Goal: Information Seeking & Learning: Learn about a topic

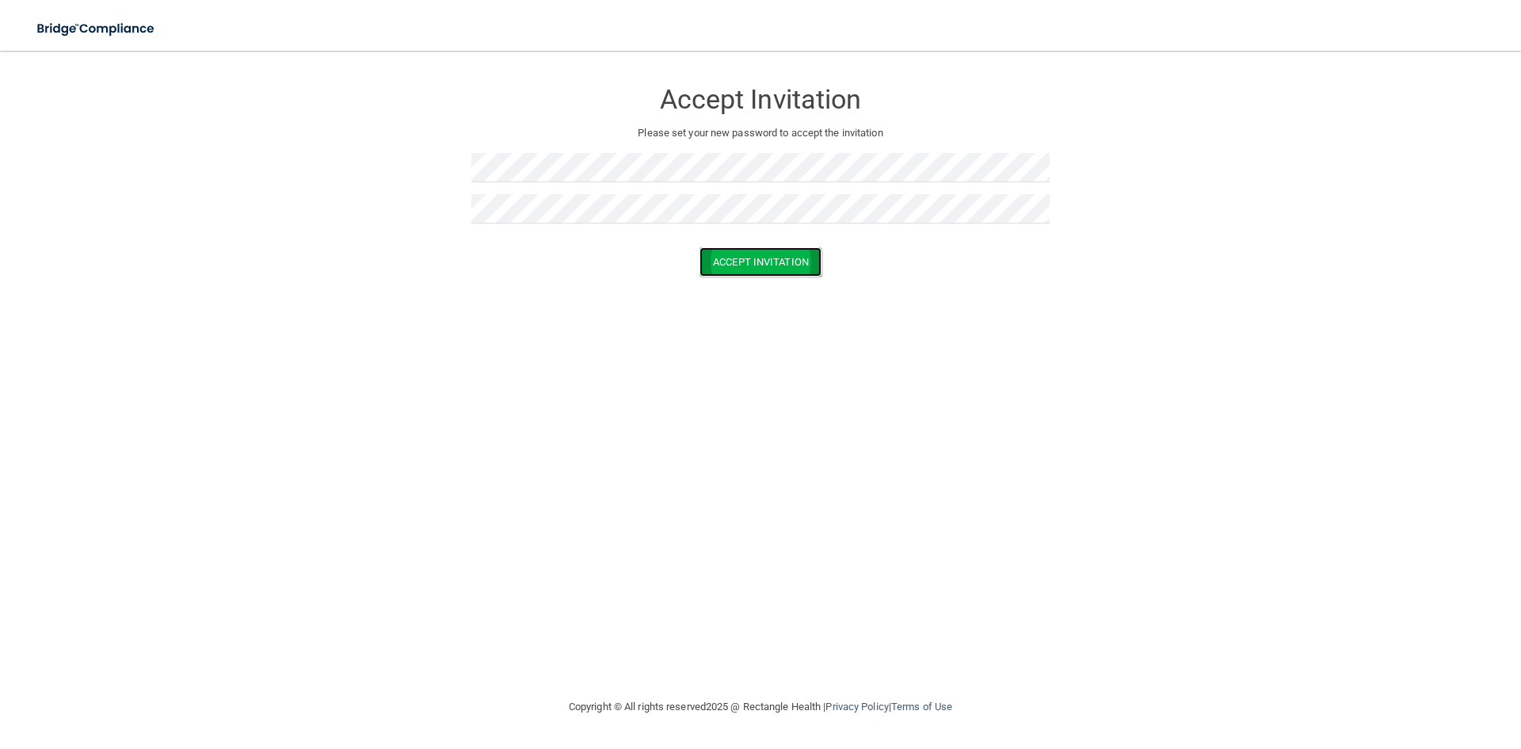
click at [742, 254] on button "Accept Invitation" at bounding box center [761, 261] width 122 height 29
click at [754, 258] on button "Accept Invitation" at bounding box center [761, 261] width 122 height 29
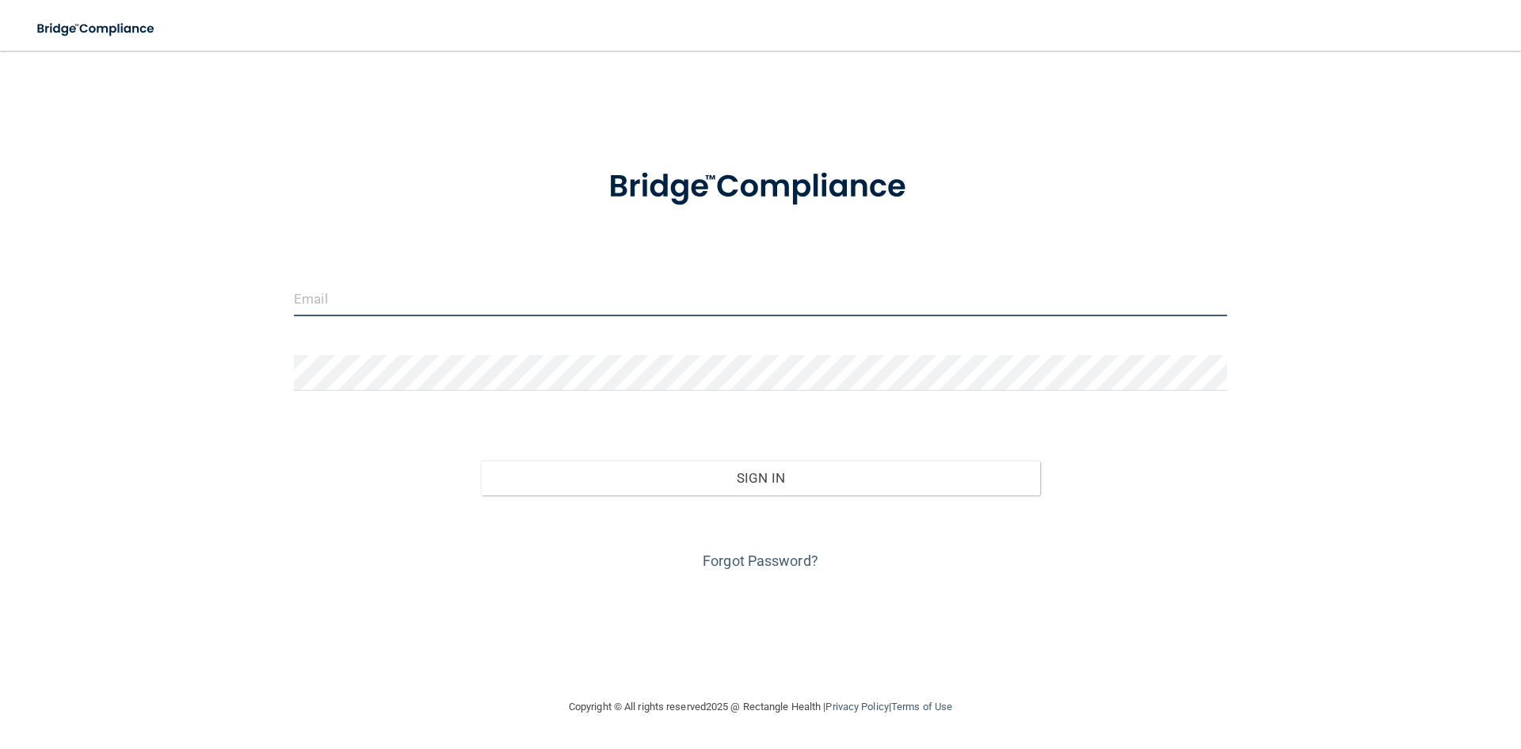
click at [326, 288] on input "email" at bounding box center [760, 298] width 933 height 36
type input "austinmcc2014@gmail.com"
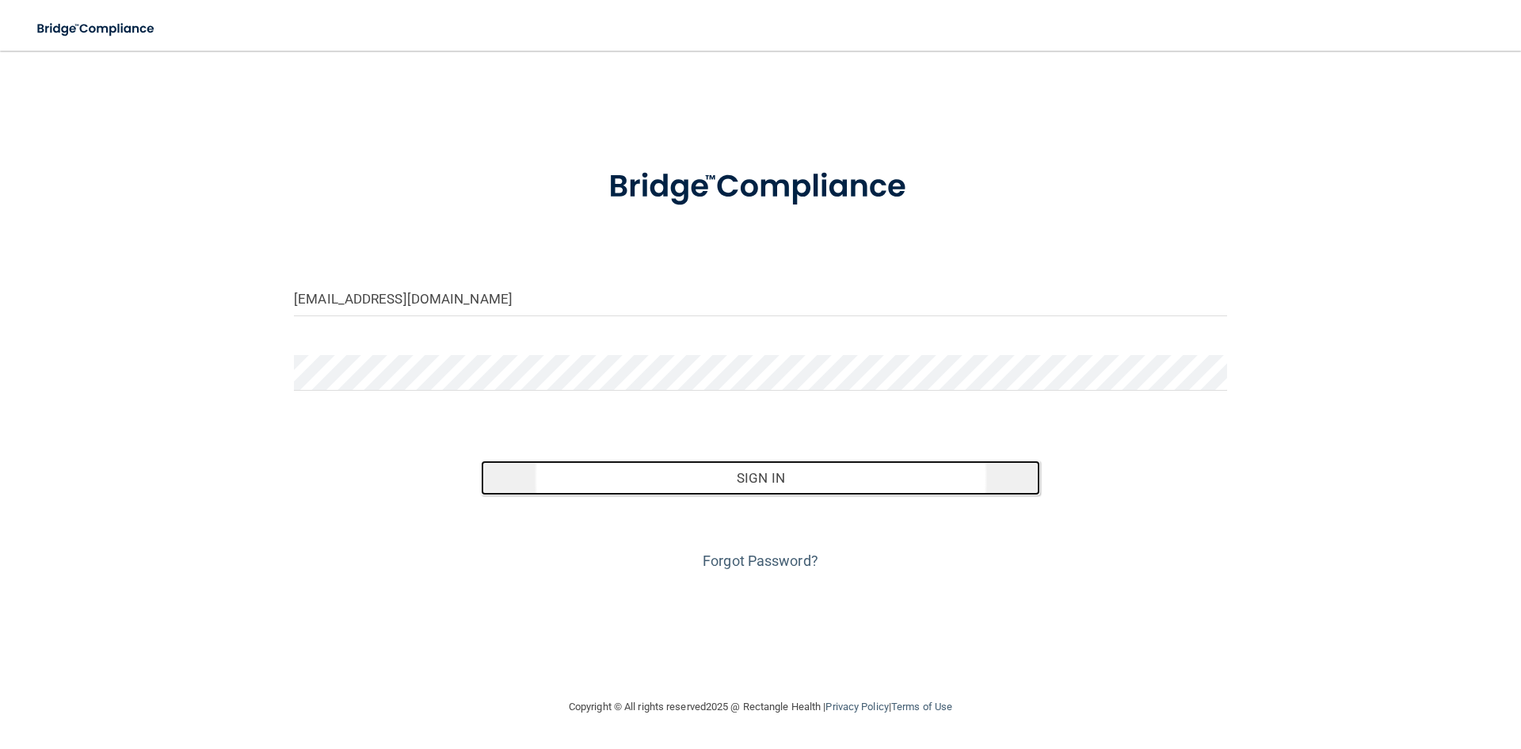
click at [753, 482] on button "Sign In" at bounding box center [761, 477] width 560 height 35
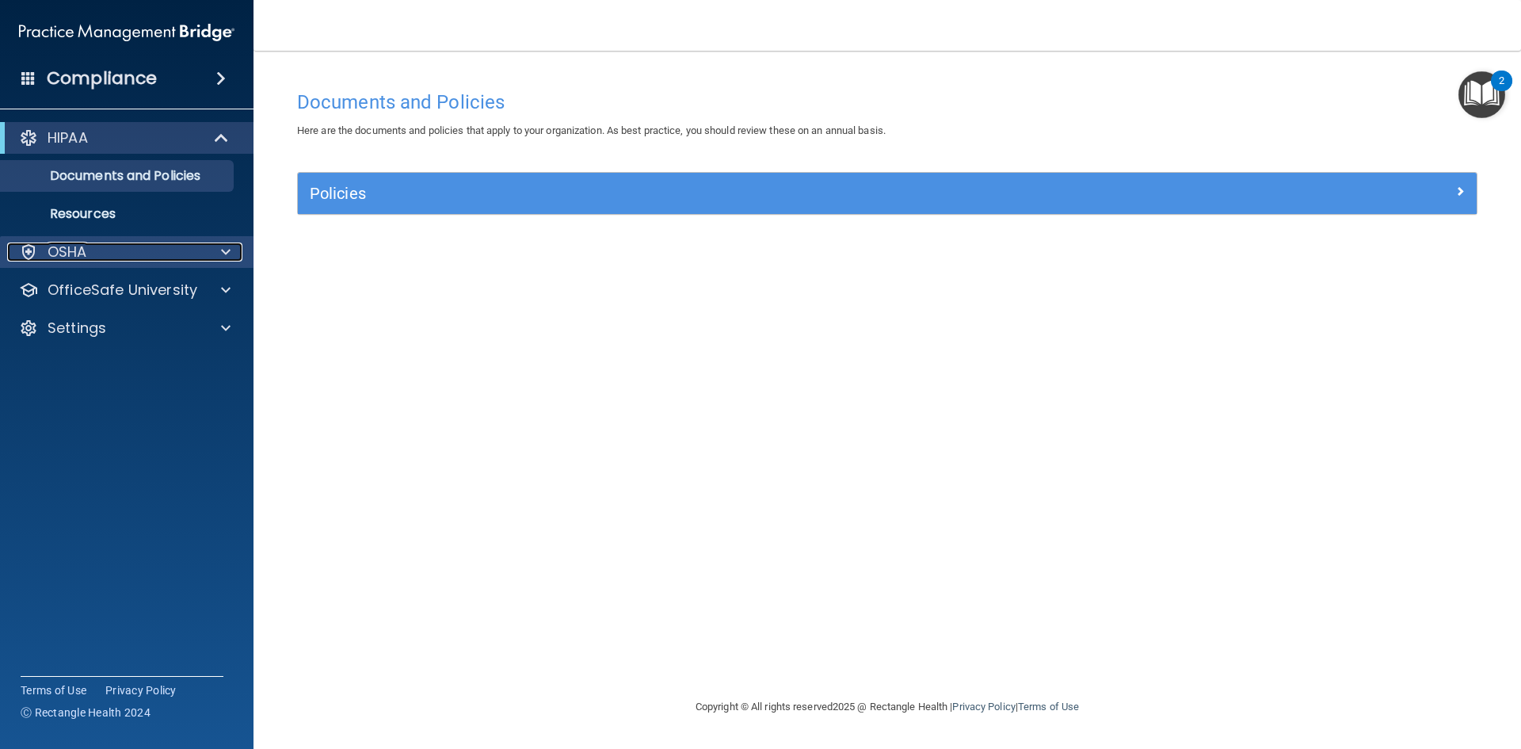
click at [147, 250] on div "OSHA" at bounding box center [105, 251] width 196 height 19
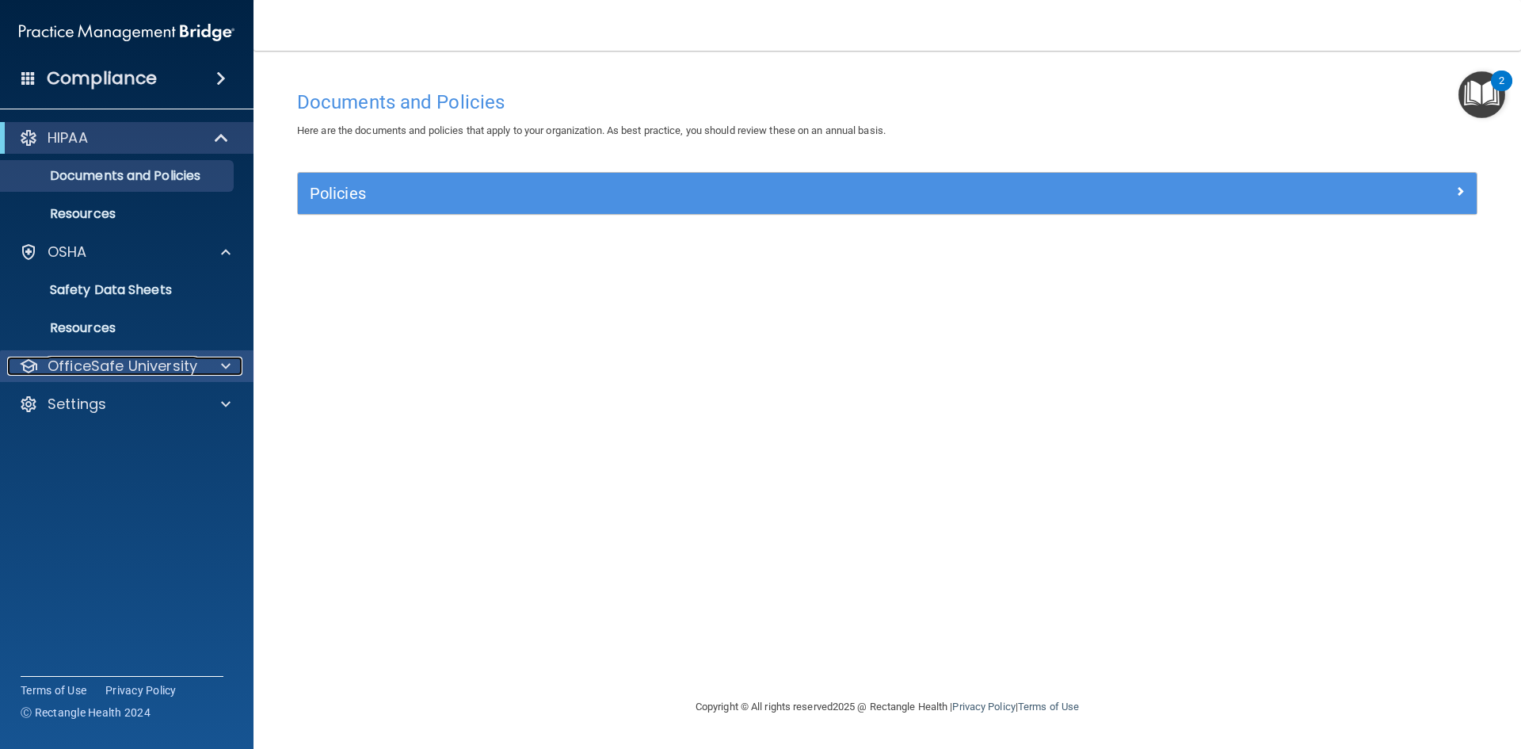
click at [189, 366] on p "OfficeSafe University" at bounding box center [123, 366] width 150 height 19
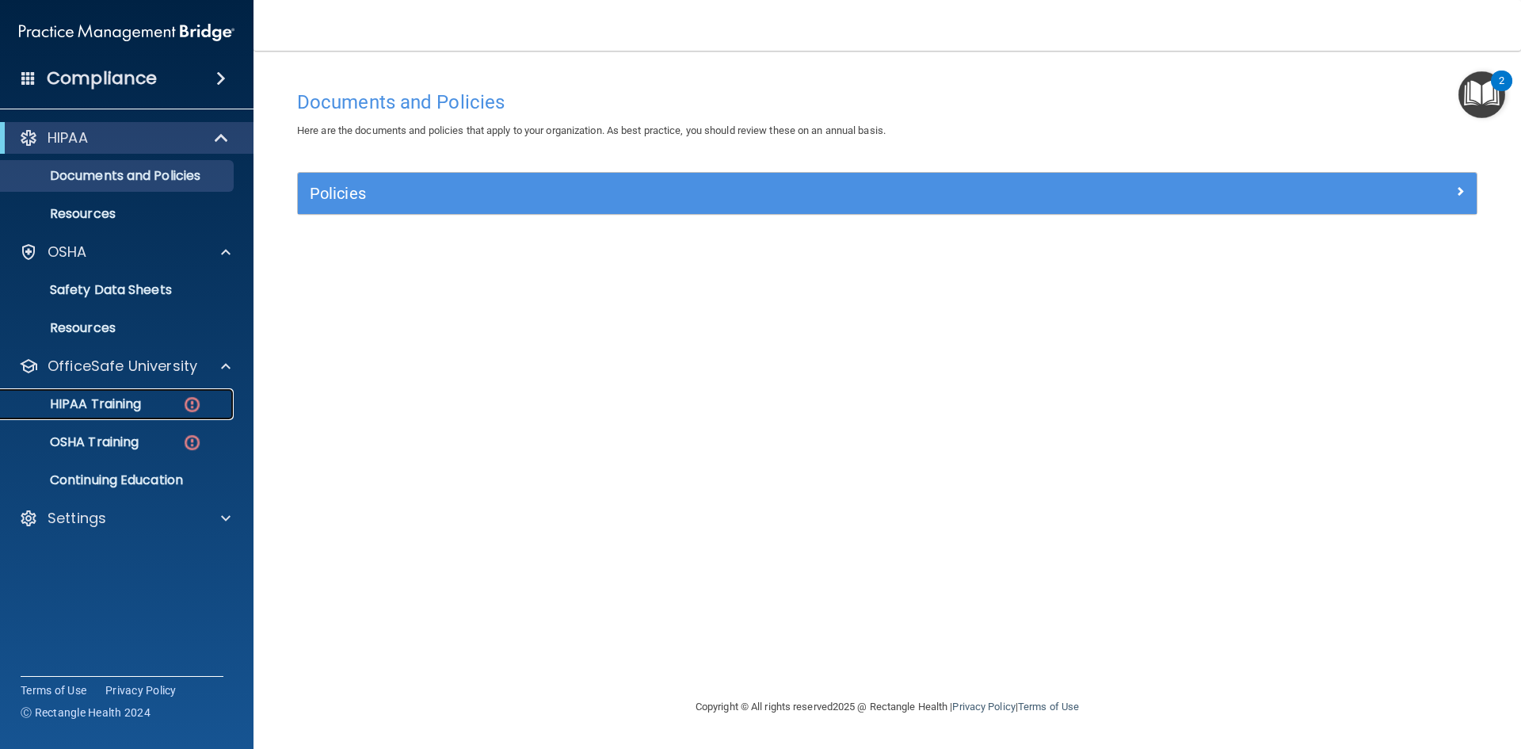
click at [98, 393] on link "HIPAA Training" at bounding box center [109, 404] width 250 height 32
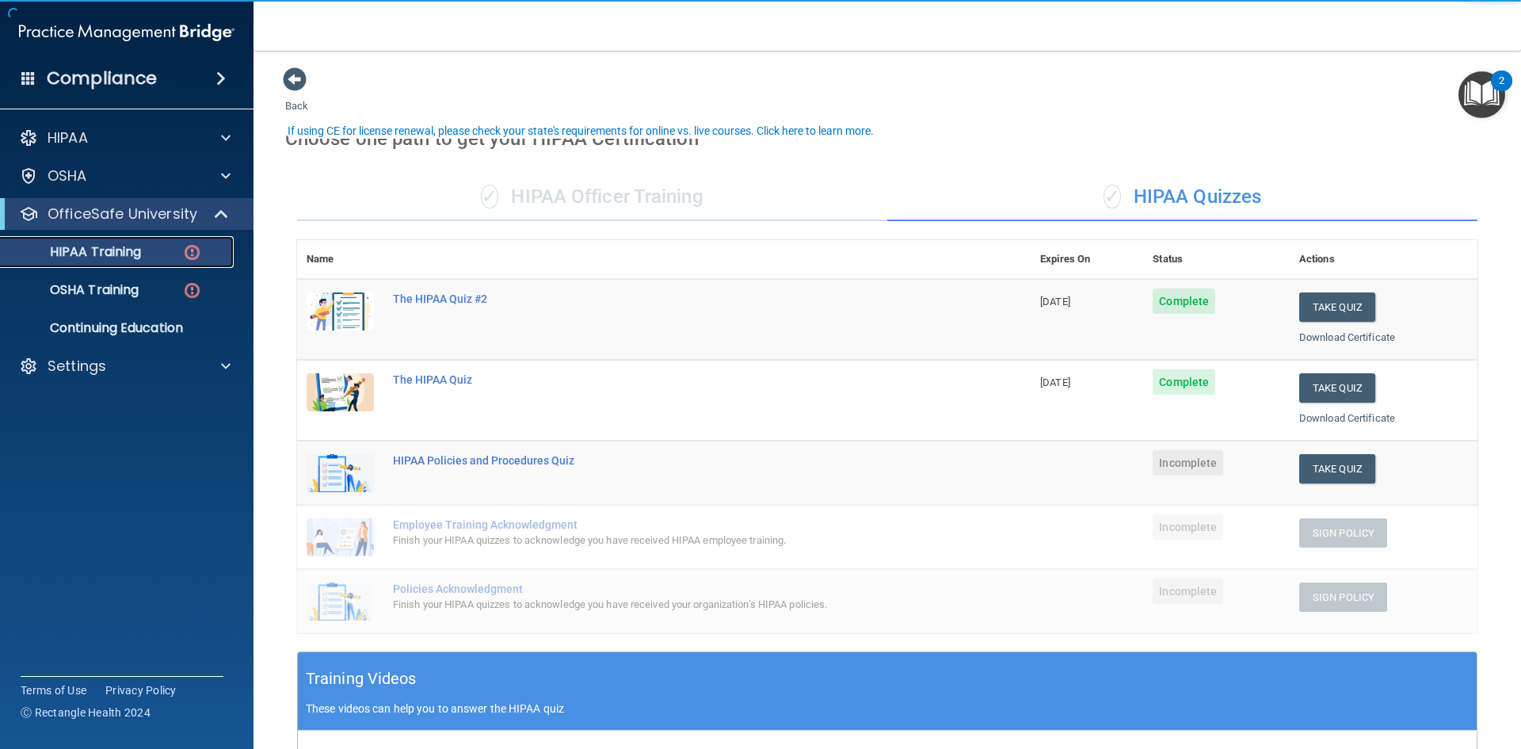
scroll to position [79, 0]
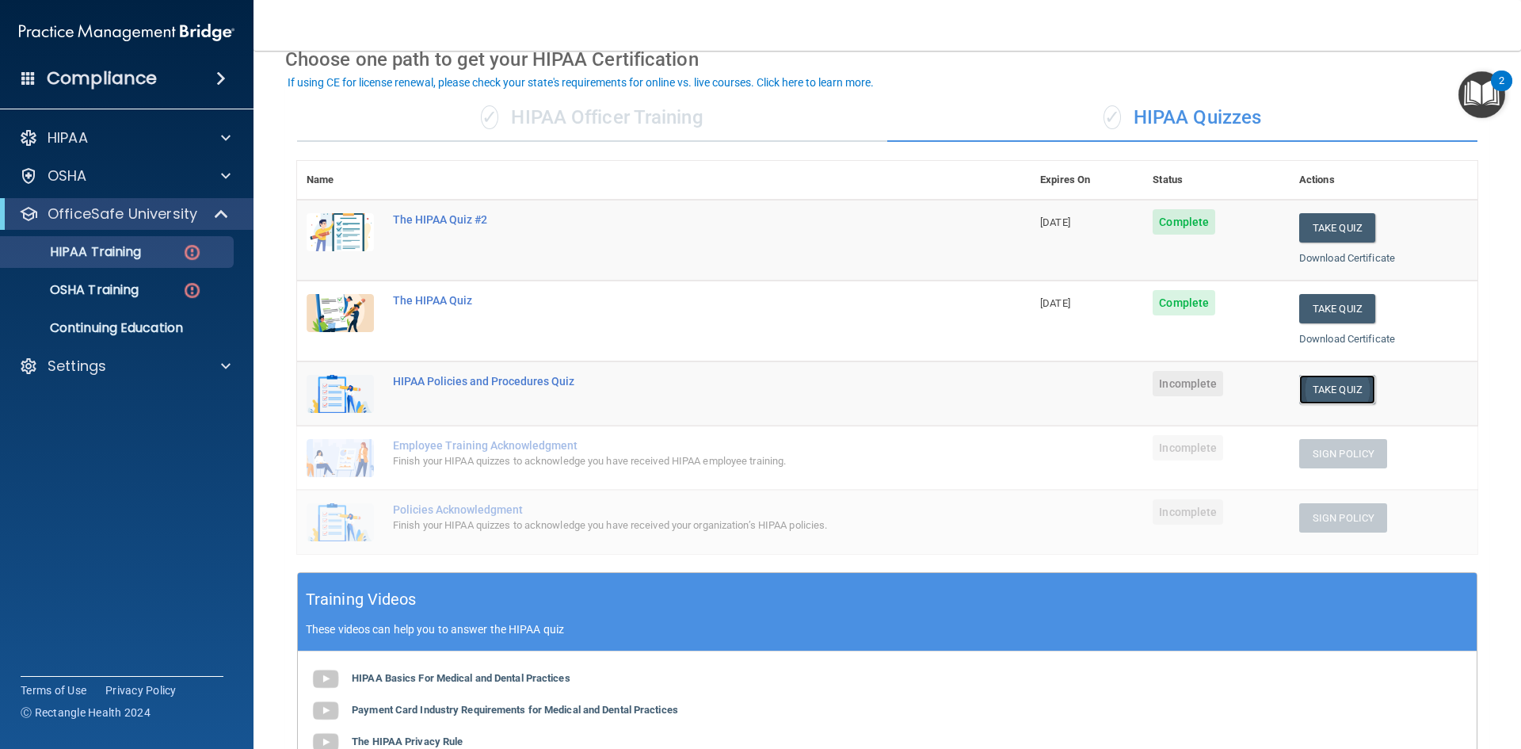
click at [1330, 387] on button "Take Quiz" at bounding box center [1337, 389] width 76 height 29
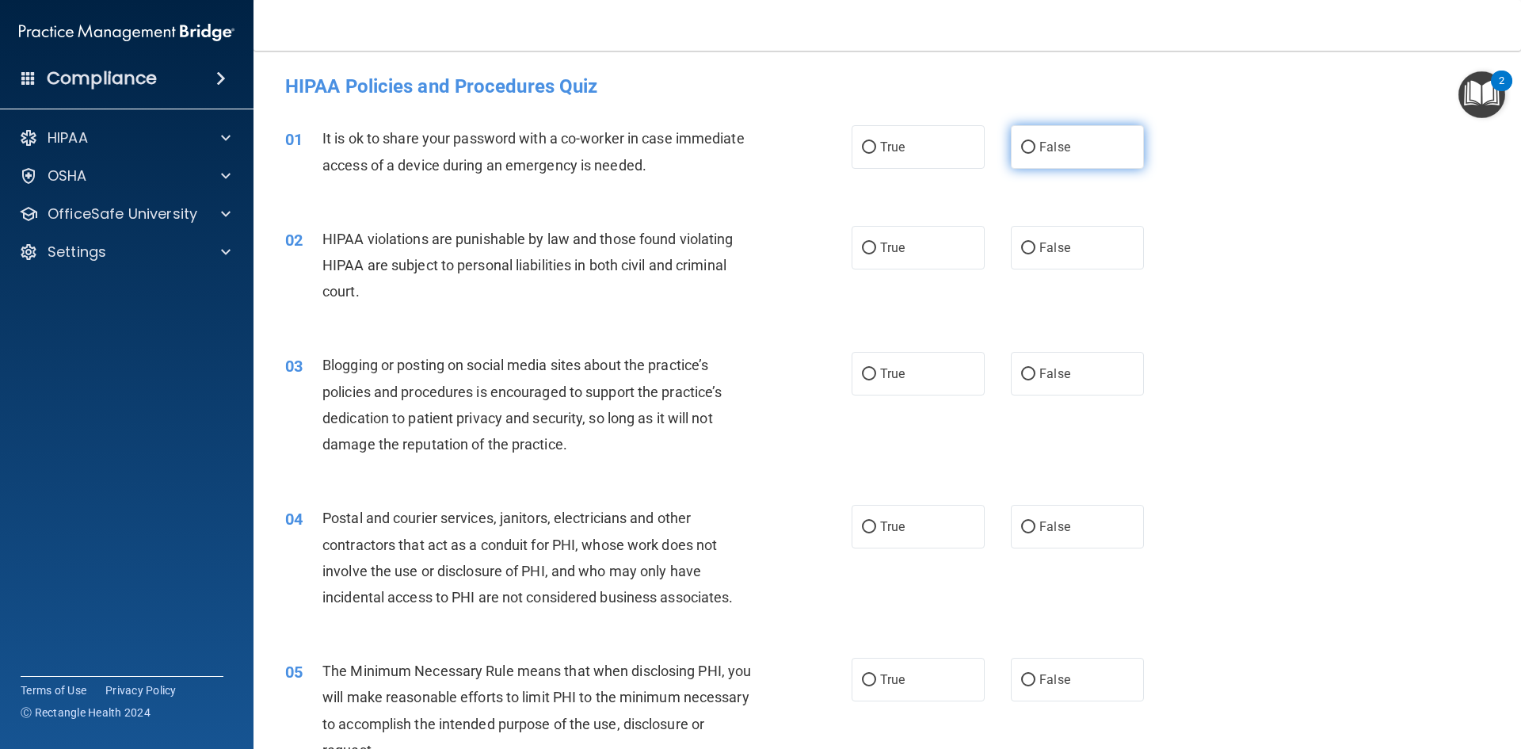
click at [1048, 153] on span "False" at bounding box center [1055, 146] width 31 height 15
click at [1036, 153] on input "False" at bounding box center [1028, 148] width 14 height 12
radio input "true"
click at [895, 242] on span "True" at bounding box center [892, 247] width 25 height 15
click at [876, 242] on input "True" at bounding box center [869, 248] width 14 height 12
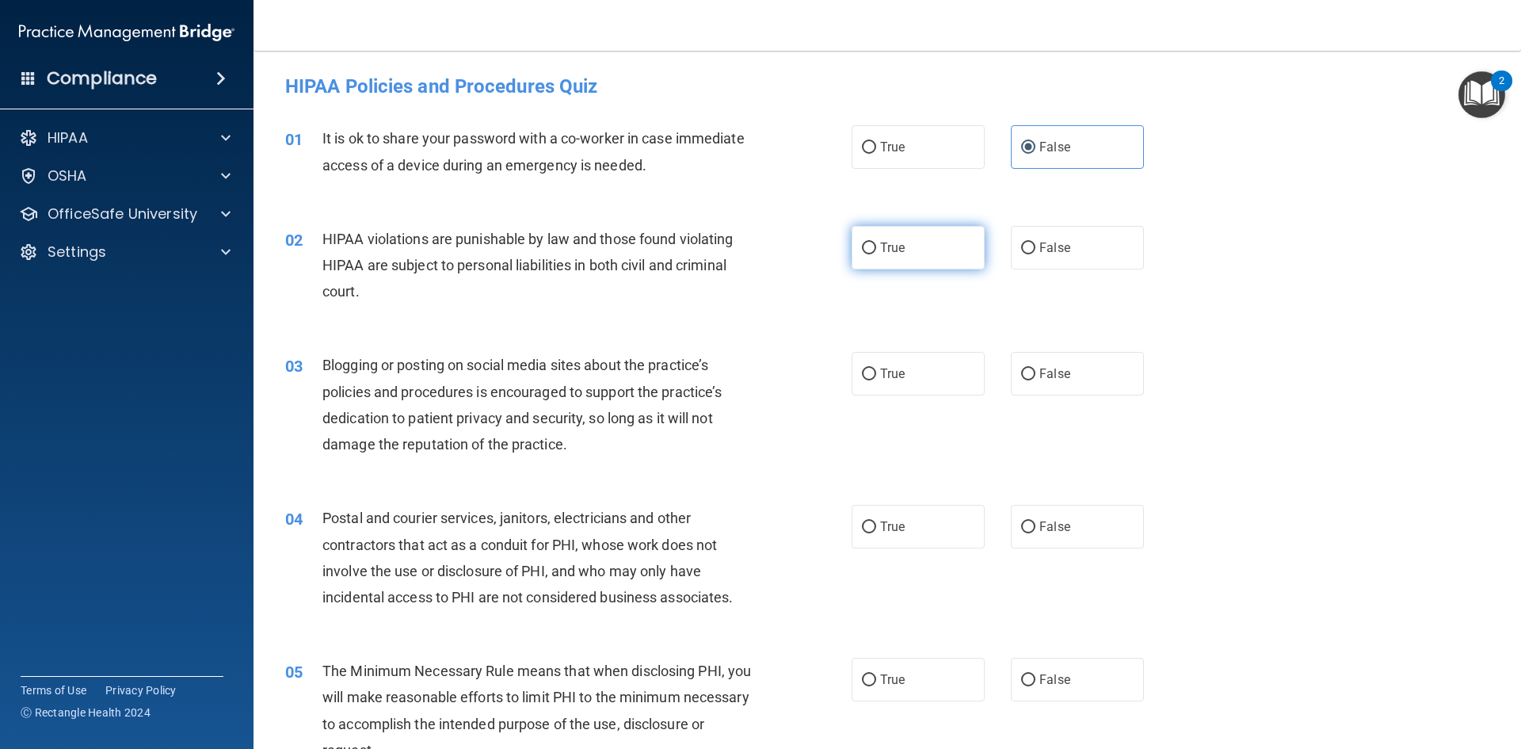
radio input "true"
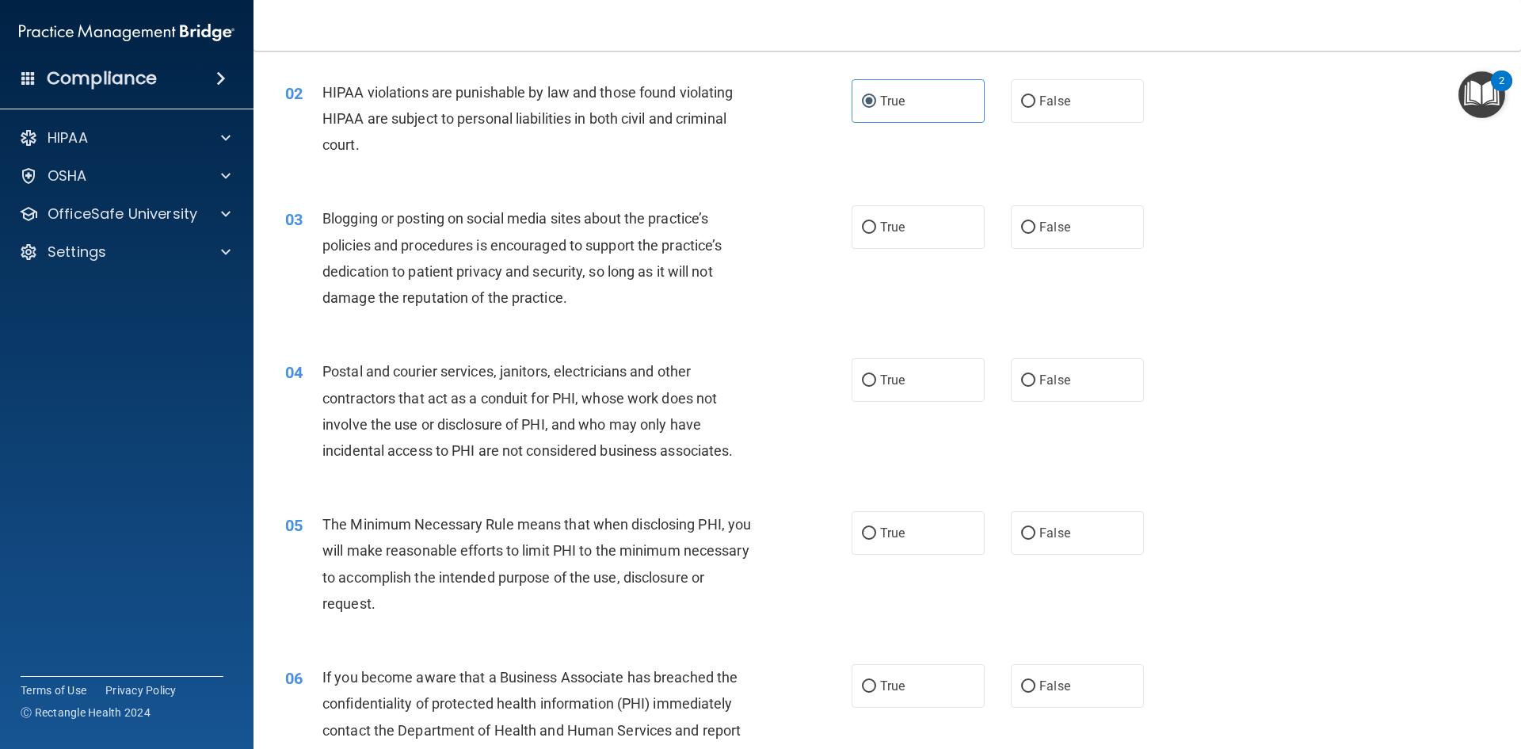
scroll to position [158, 0]
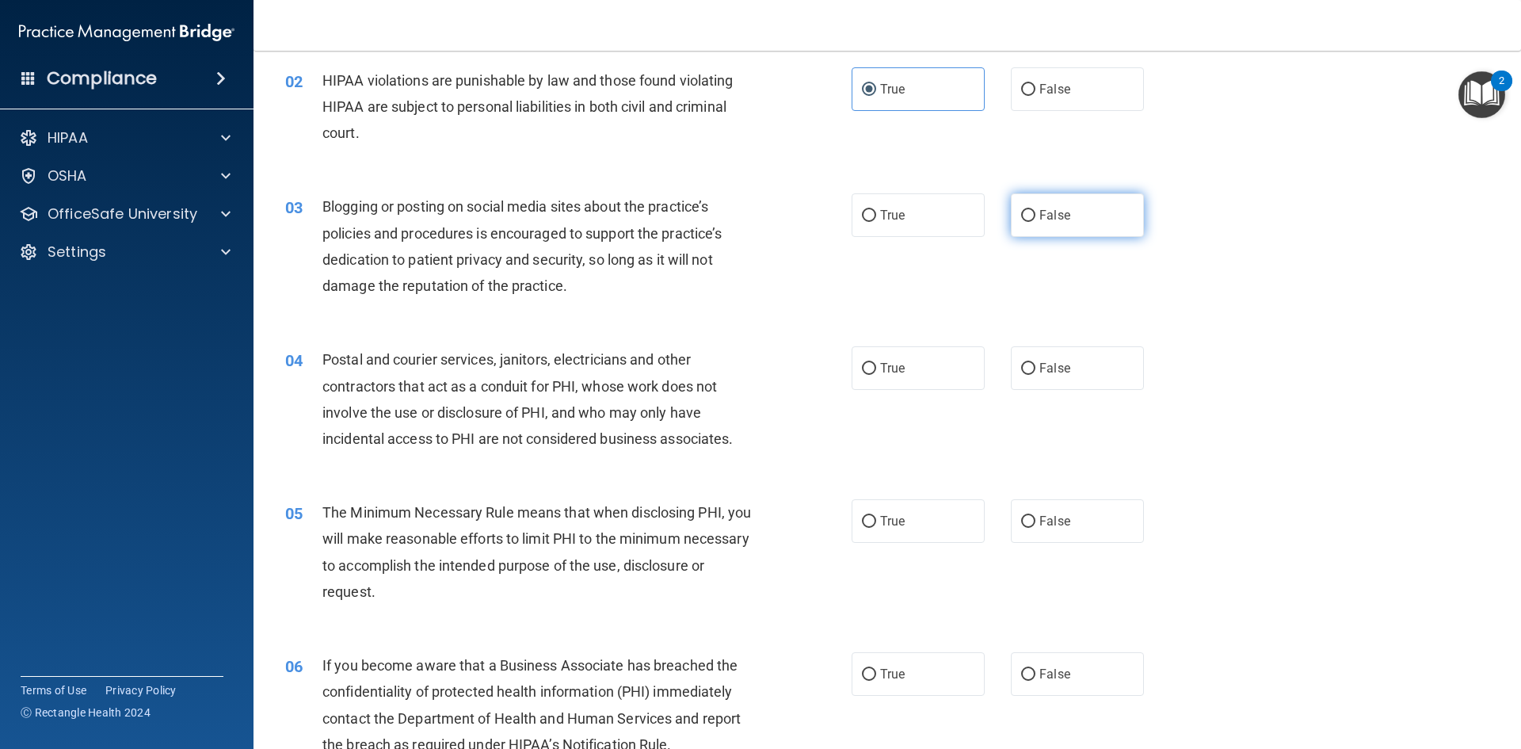
click at [1043, 217] on span "False" at bounding box center [1055, 215] width 31 height 15
click at [1036, 217] on input "False" at bounding box center [1028, 216] width 14 height 12
radio input "true"
click at [881, 220] on span "True" at bounding box center [892, 215] width 25 height 15
click at [876, 220] on input "True" at bounding box center [869, 216] width 14 height 12
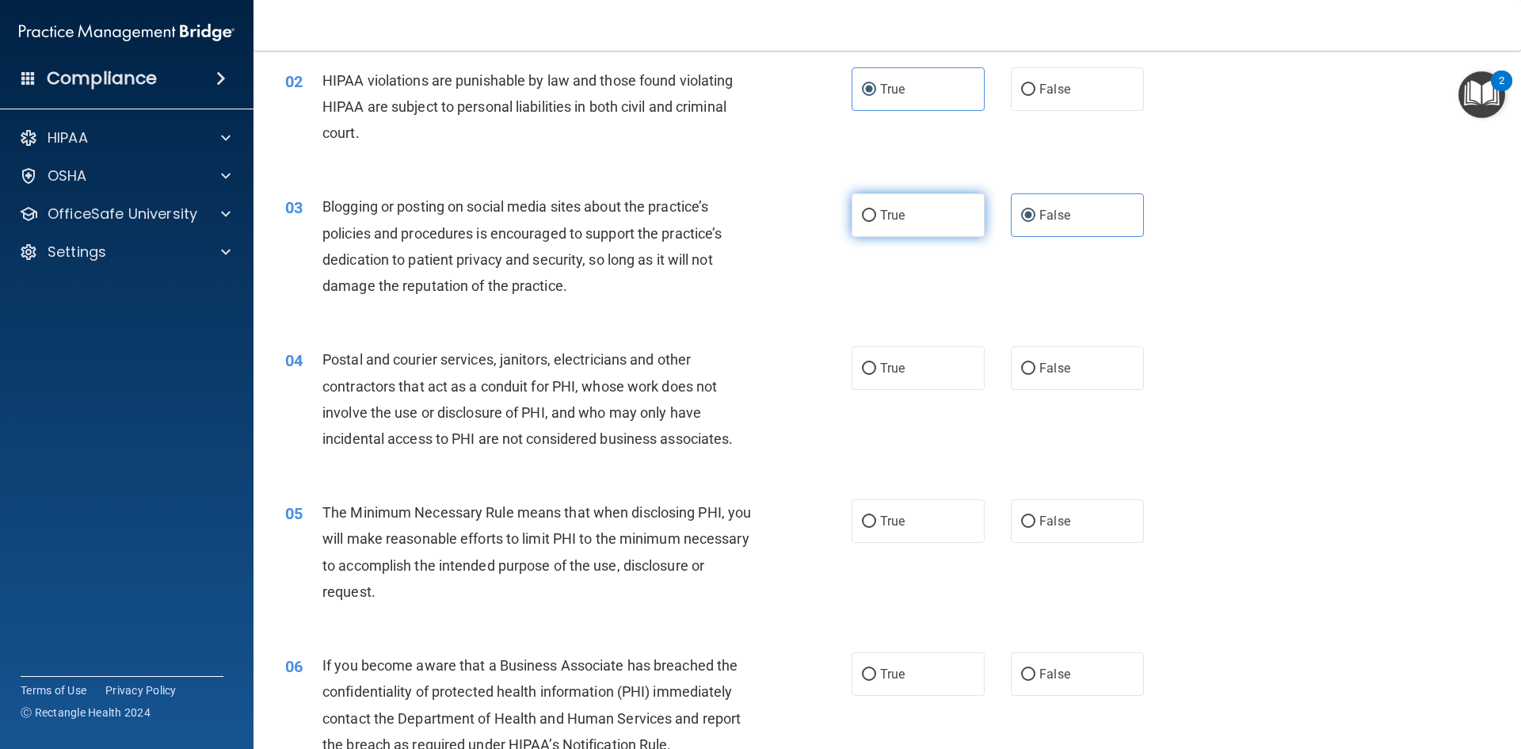
radio input "true"
radio input "false"
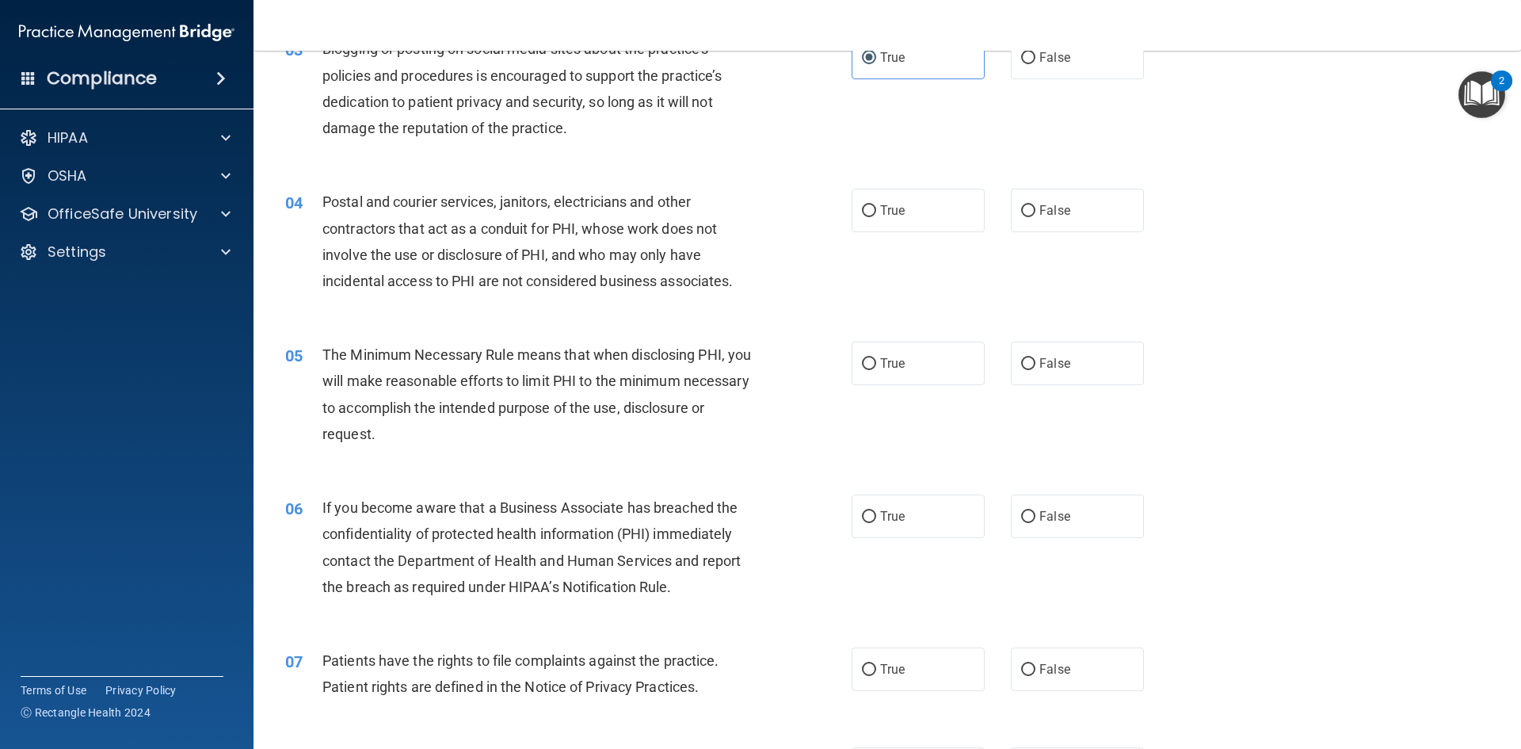
scroll to position [317, 0]
click at [852, 205] on label "True" at bounding box center [918, 210] width 133 height 44
click at [862, 205] on input "True" at bounding box center [869, 210] width 14 height 12
radio input "true"
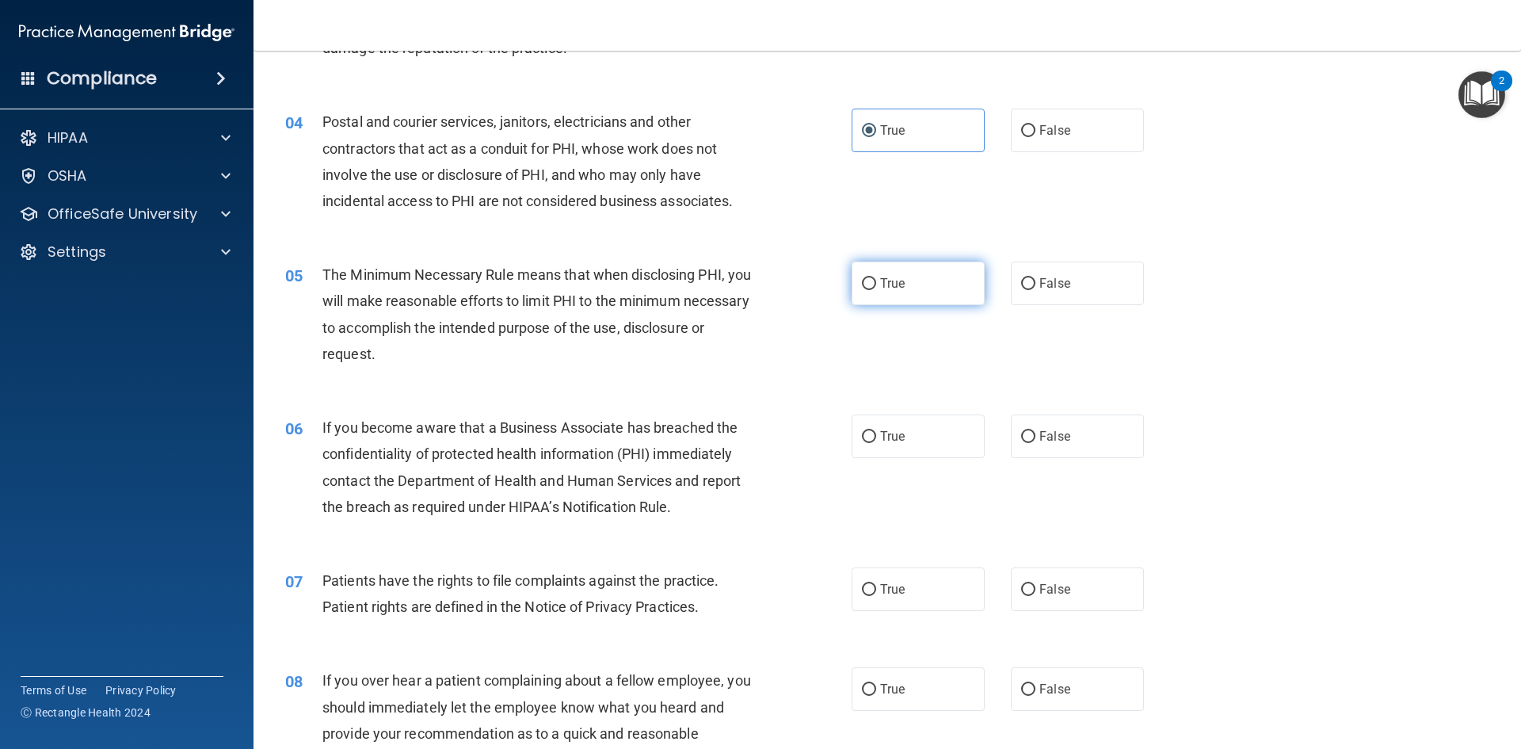
click at [883, 276] on span "True" at bounding box center [892, 283] width 25 height 15
click at [876, 278] on input "True" at bounding box center [869, 284] width 14 height 12
radio input "true"
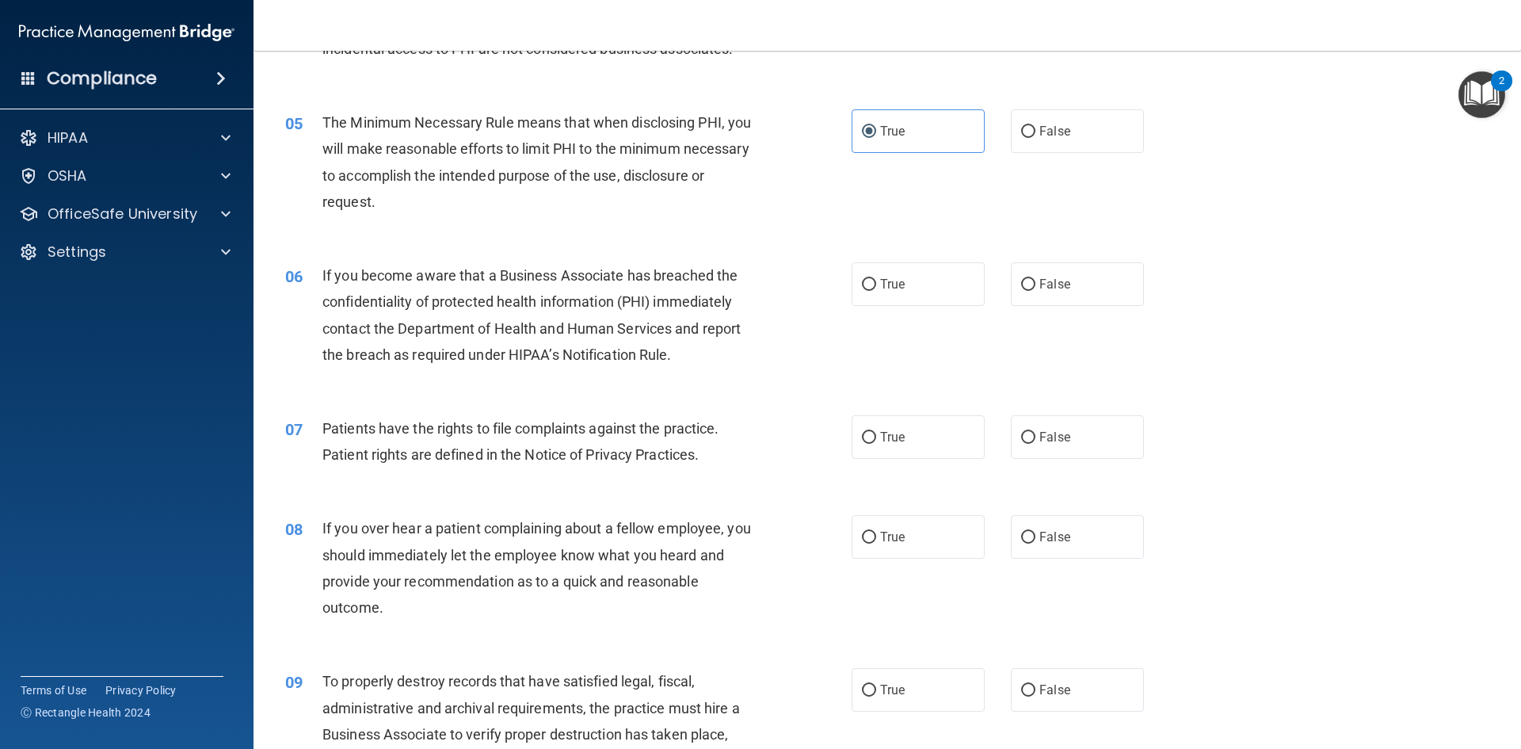
scroll to position [555, 0]
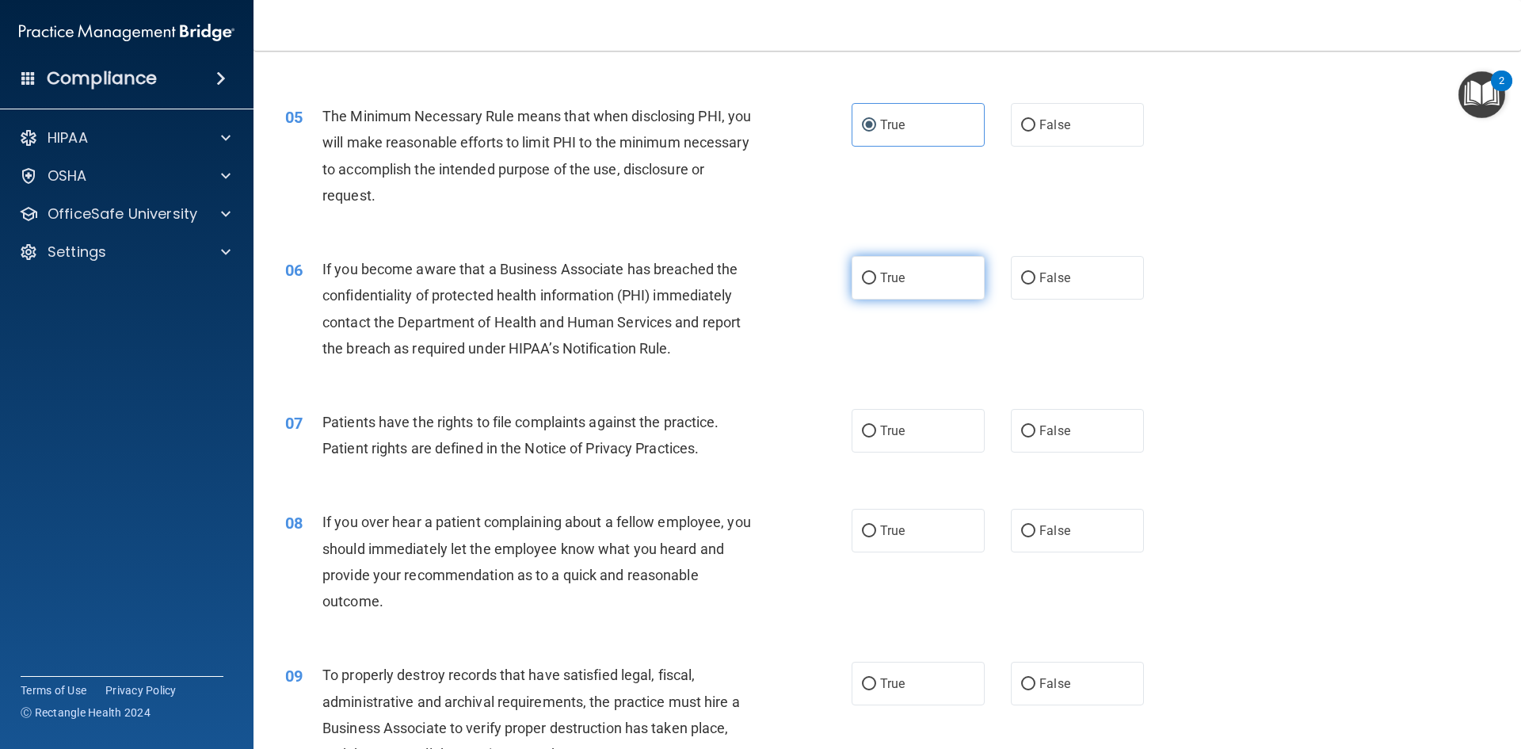
click at [917, 280] on label "True" at bounding box center [918, 278] width 133 height 44
click at [876, 280] on input "True" at bounding box center [869, 279] width 14 height 12
radio input "true"
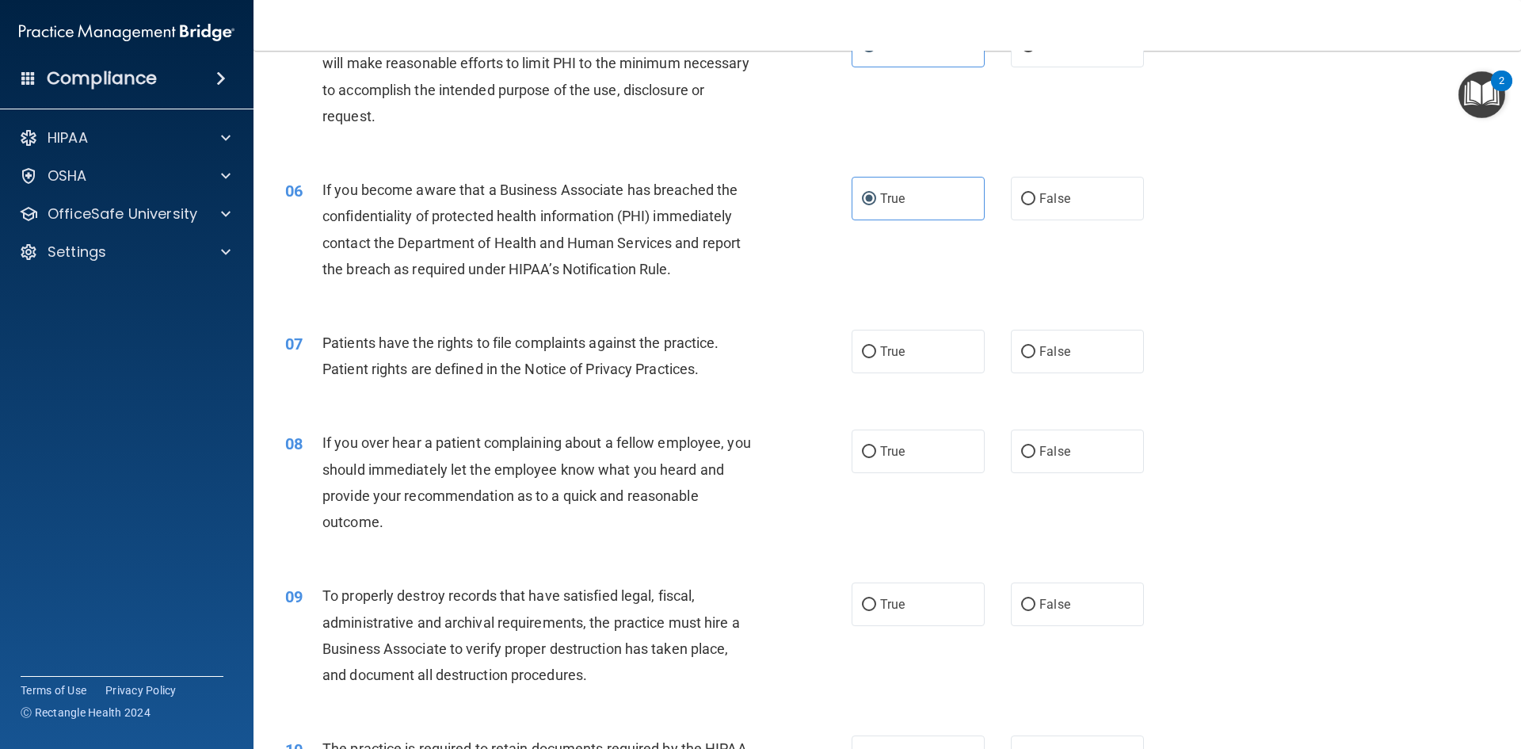
scroll to position [713, 0]
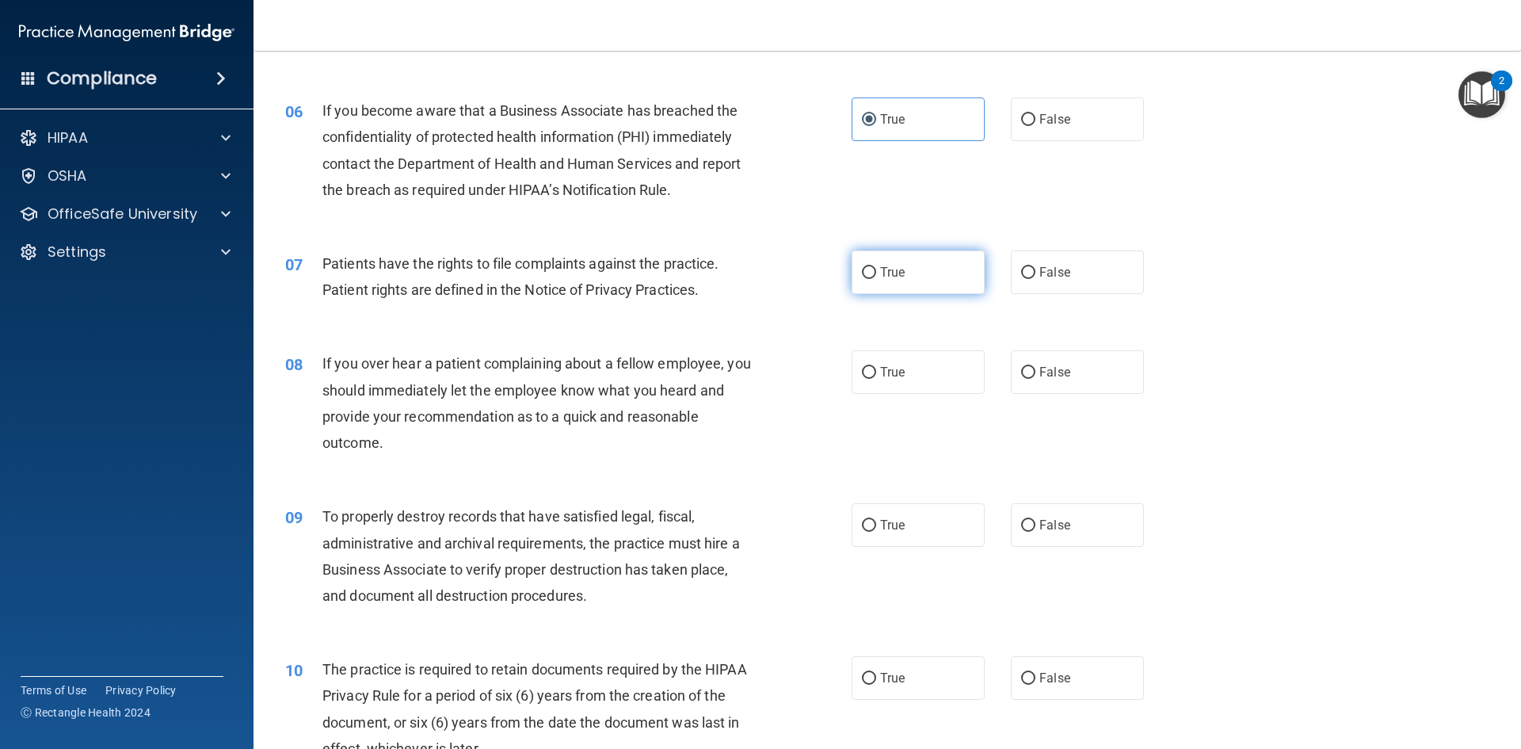
drag, startPoint x: 944, startPoint y: 261, endPoint x: 902, endPoint y: 262, distance: 42.0
click at [944, 262] on label "True" at bounding box center [918, 272] width 133 height 44
click at [876, 267] on input "True" at bounding box center [869, 273] width 14 height 12
radio input "true"
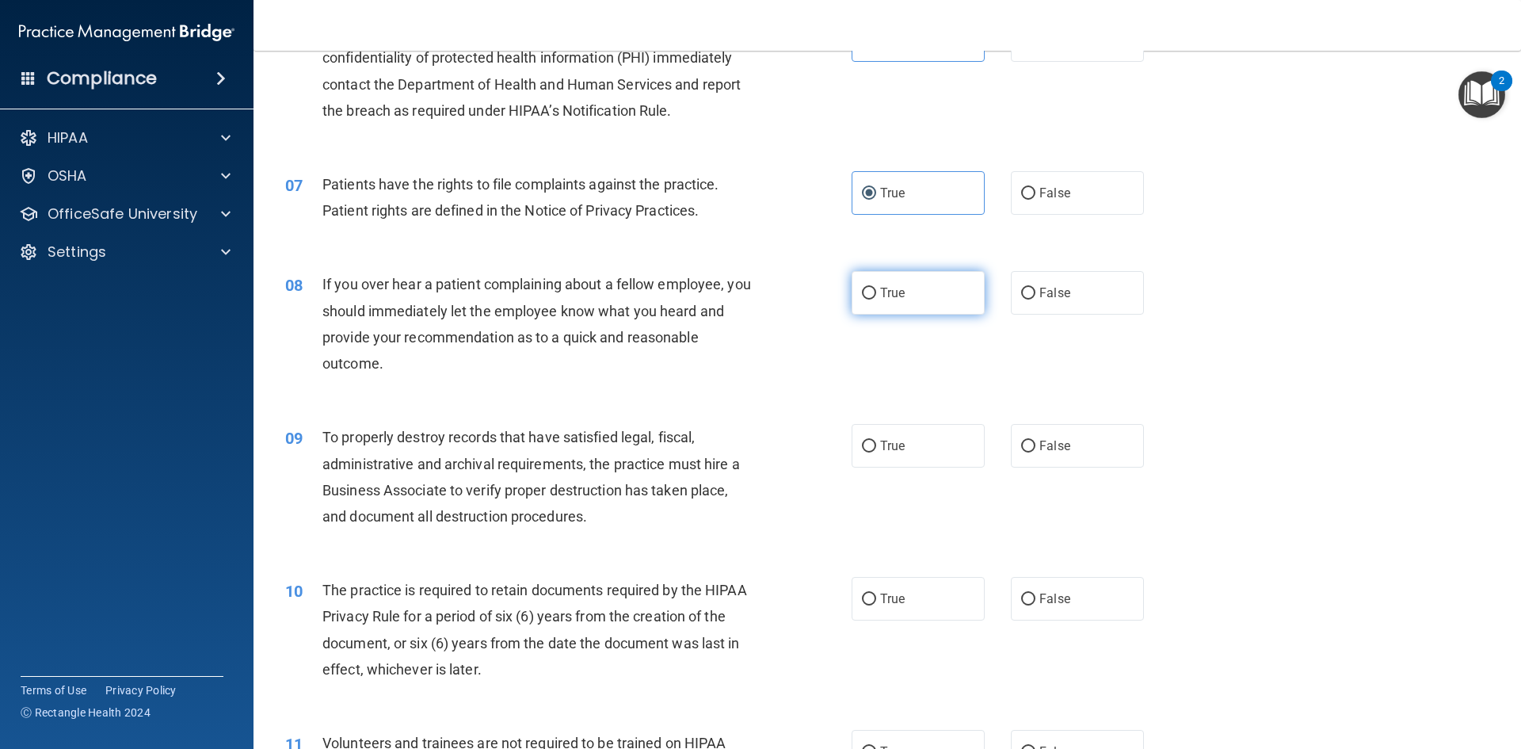
click at [902, 297] on label "True" at bounding box center [918, 293] width 133 height 44
click at [876, 297] on input "True" at bounding box center [869, 294] width 14 height 12
radio input "true"
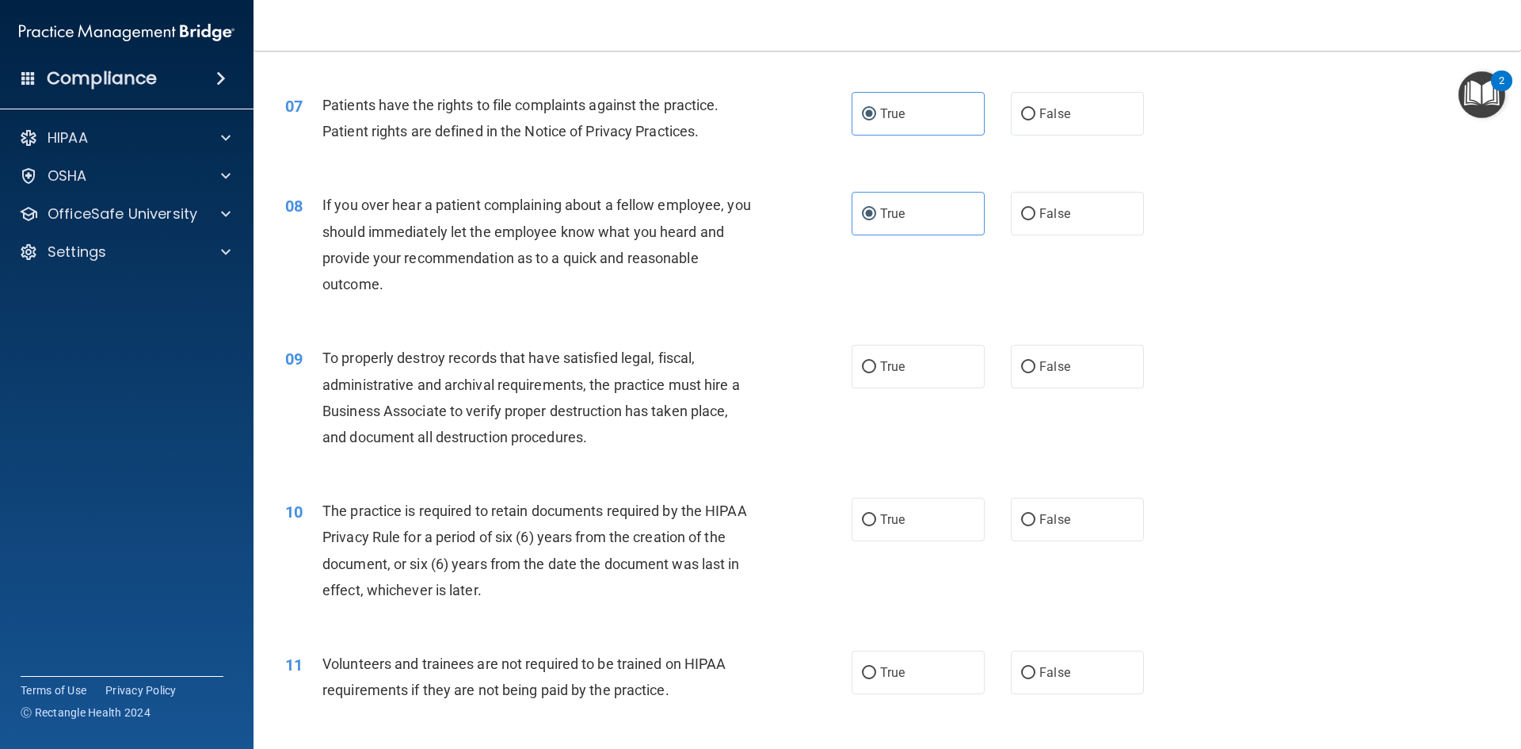
scroll to position [1030, 0]
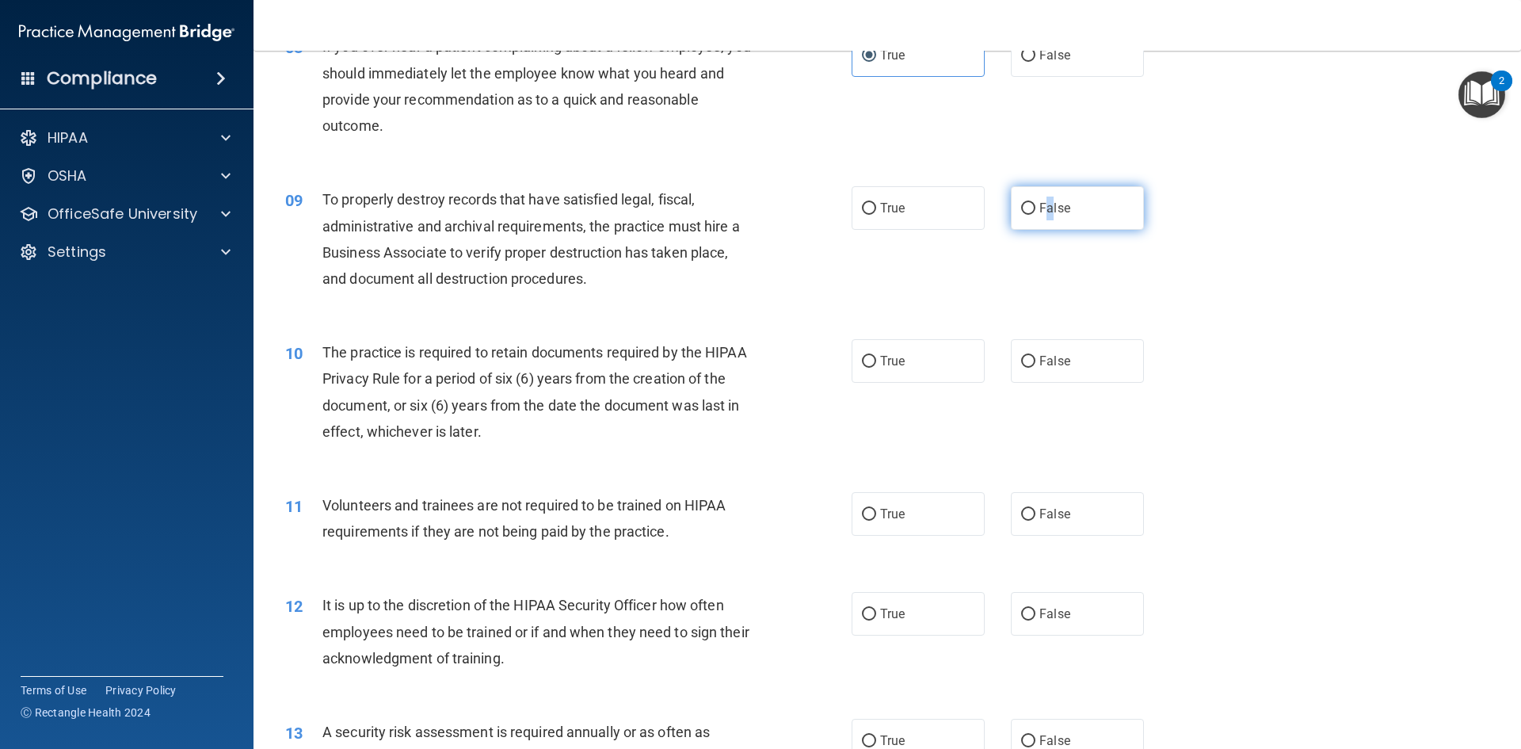
click at [1043, 199] on label "False" at bounding box center [1077, 208] width 133 height 44
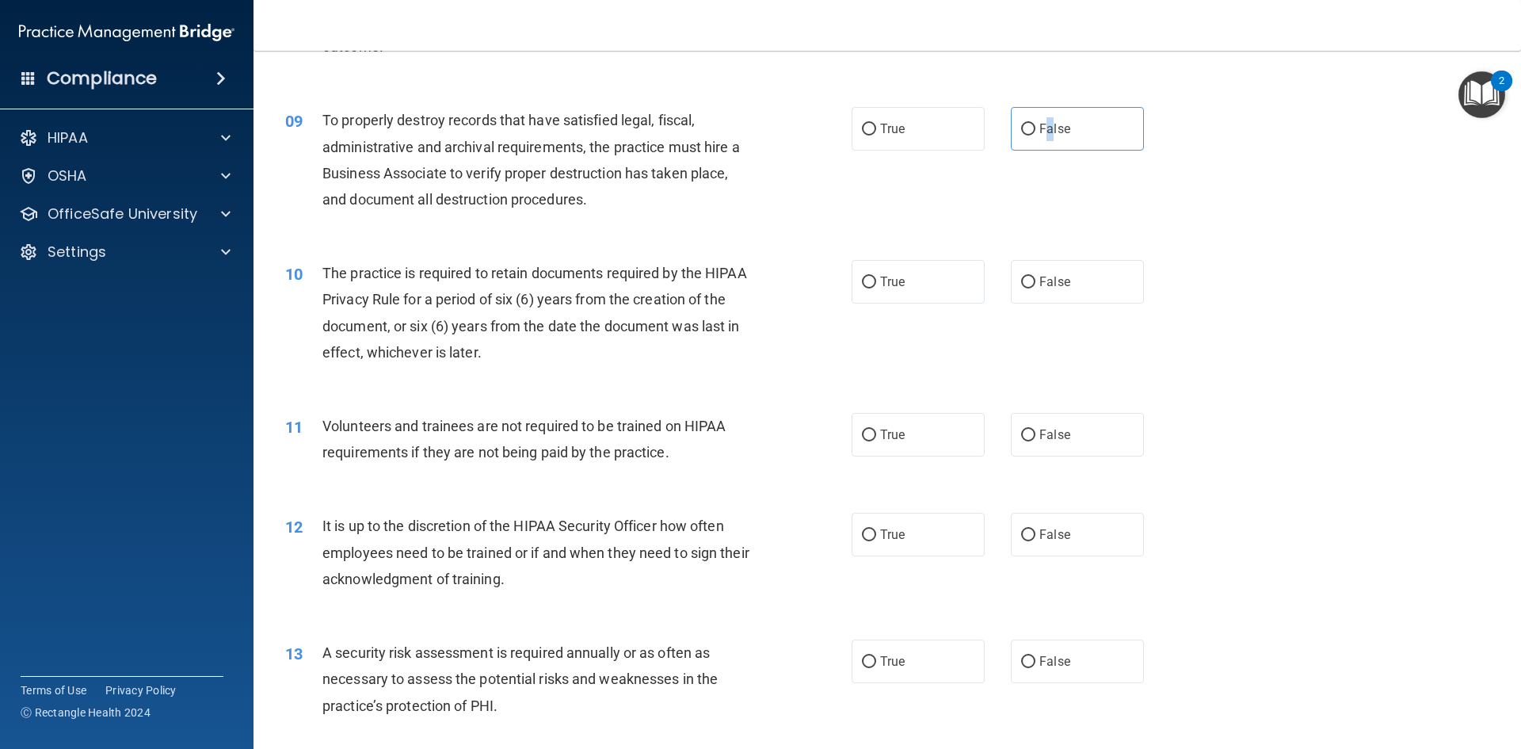
scroll to position [1189, 0]
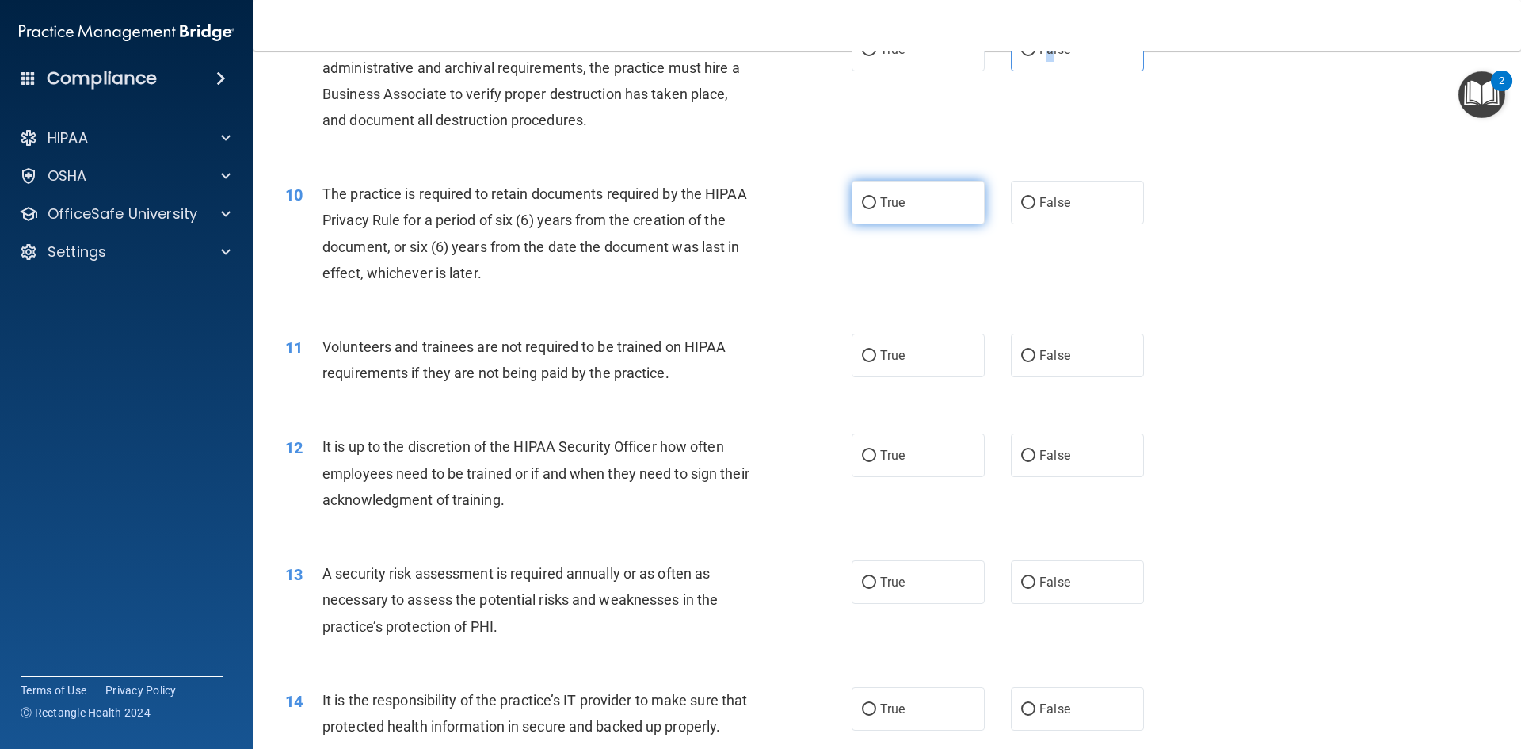
click at [862, 197] on input "True" at bounding box center [869, 203] width 14 height 12
radio input "true"
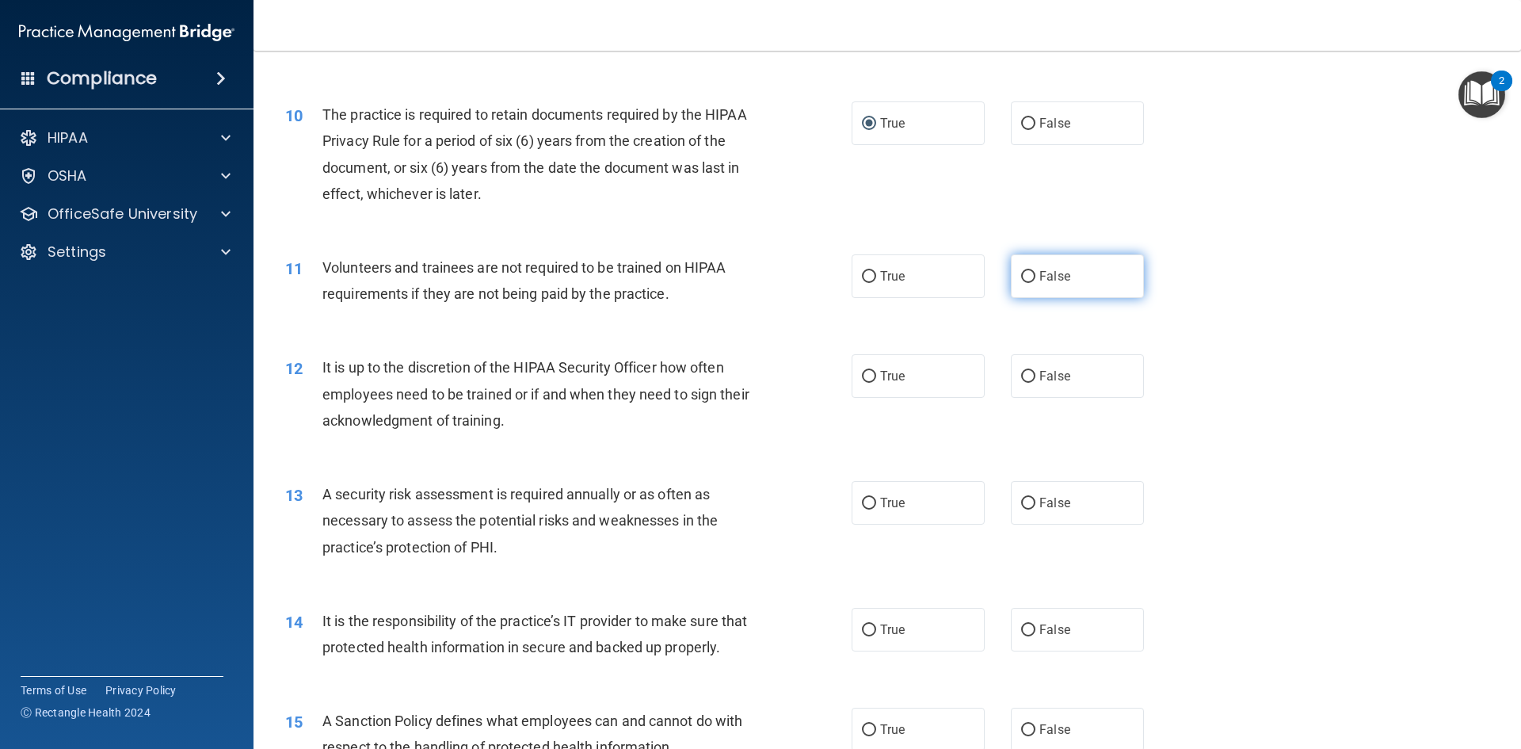
click at [1056, 265] on label "False" at bounding box center [1077, 276] width 133 height 44
click at [1036, 271] on input "False" at bounding box center [1028, 277] width 14 height 12
radio input "true"
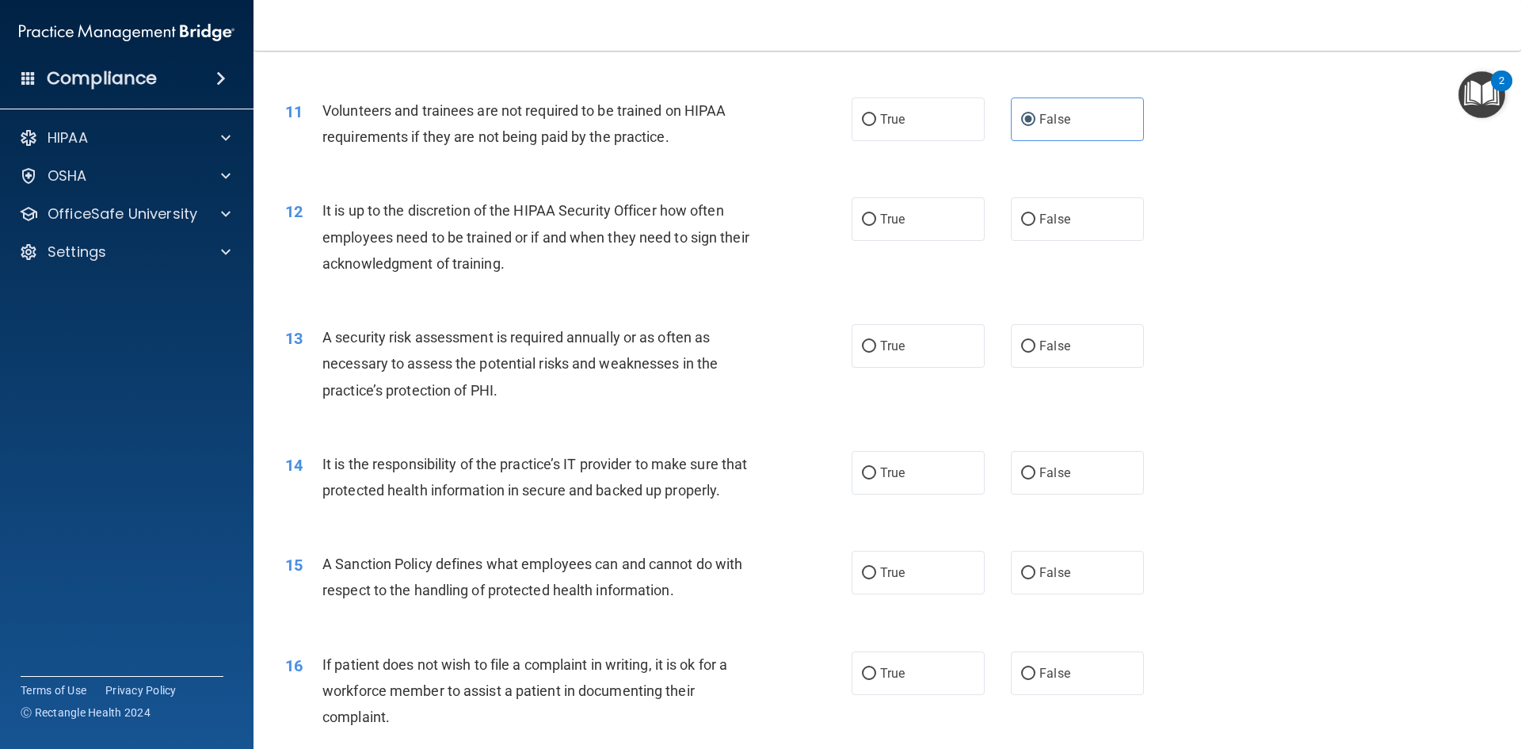
scroll to position [1426, 0]
click at [1046, 223] on span "False" at bounding box center [1055, 217] width 31 height 15
click at [1036, 223] on input "False" at bounding box center [1028, 218] width 14 height 12
radio input "true"
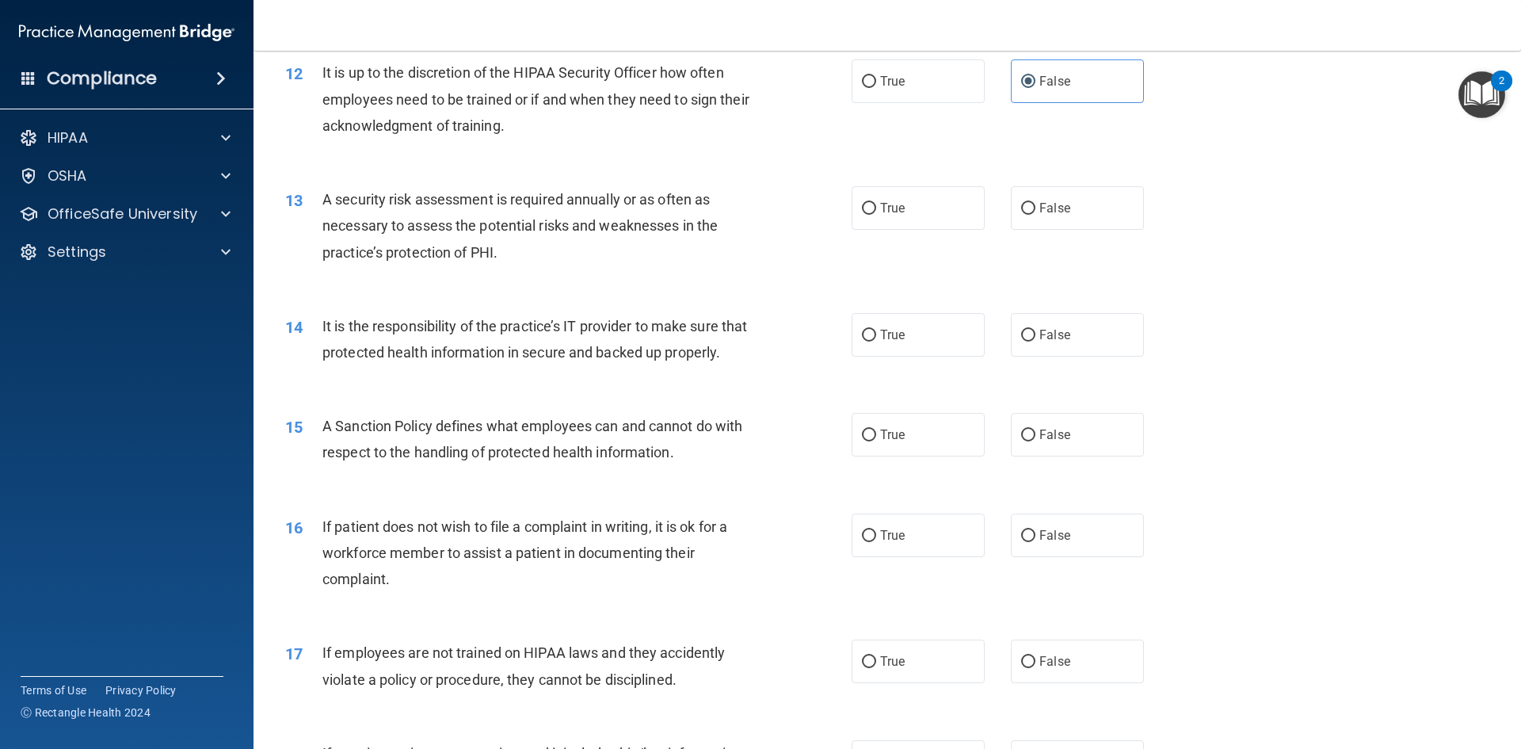
scroll to position [1585, 0]
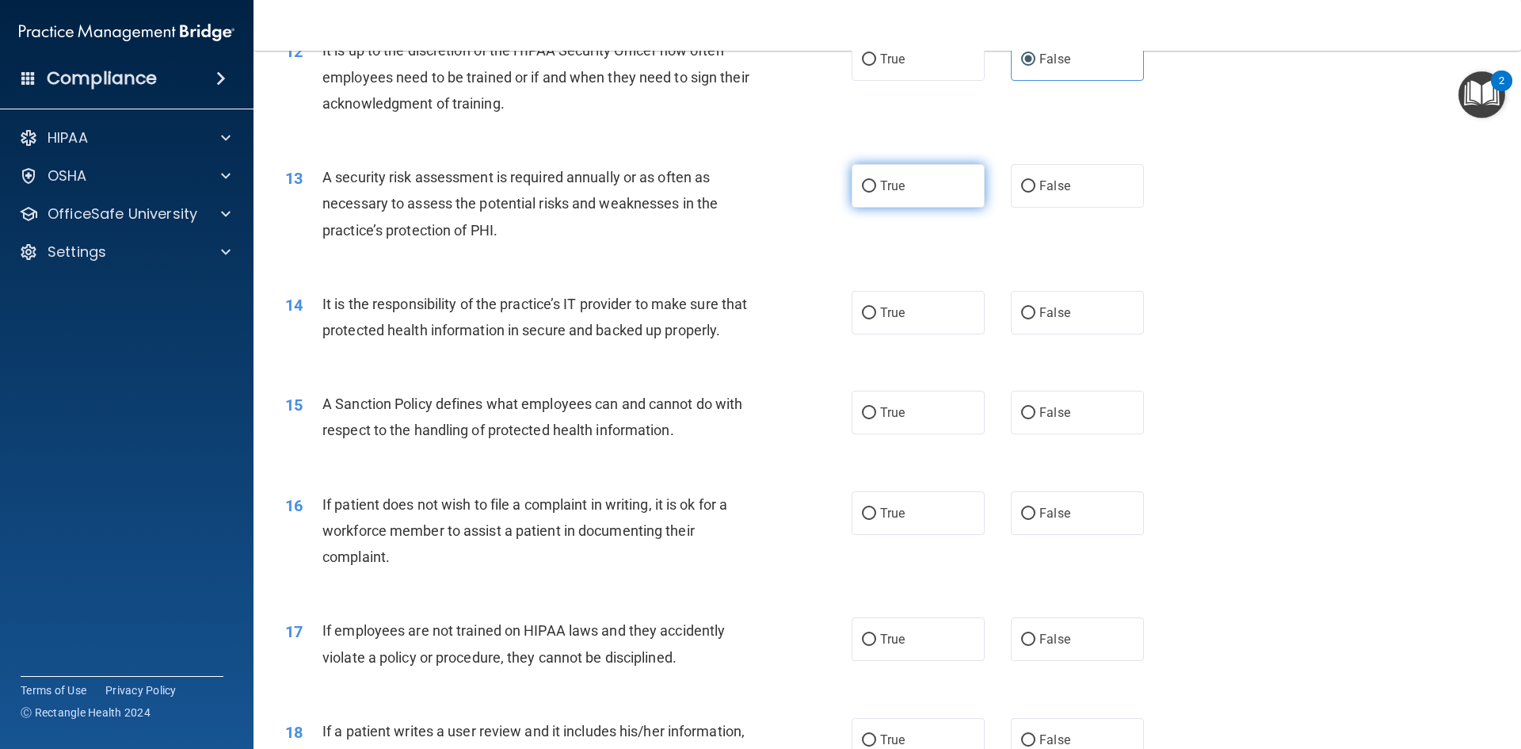
click at [926, 193] on label "True" at bounding box center [918, 186] width 133 height 44
click at [876, 193] on input "True" at bounding box center [869, 187] width 14 height 12
radio input "true"
click at [1024, 318] on input "False" at bounding box center [1028, 313] width 14 height 12
radio input "true"
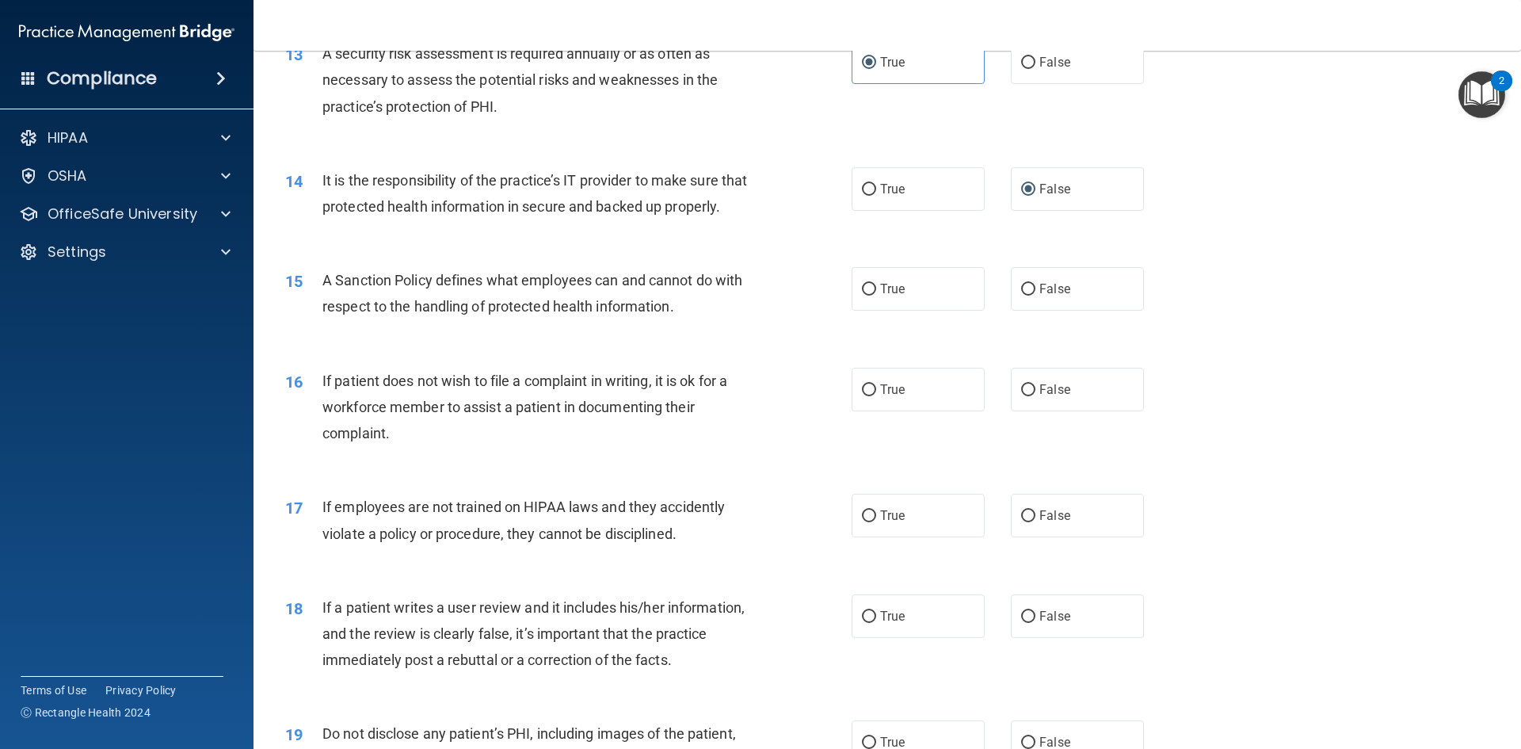
scroll to position [1743, 0]
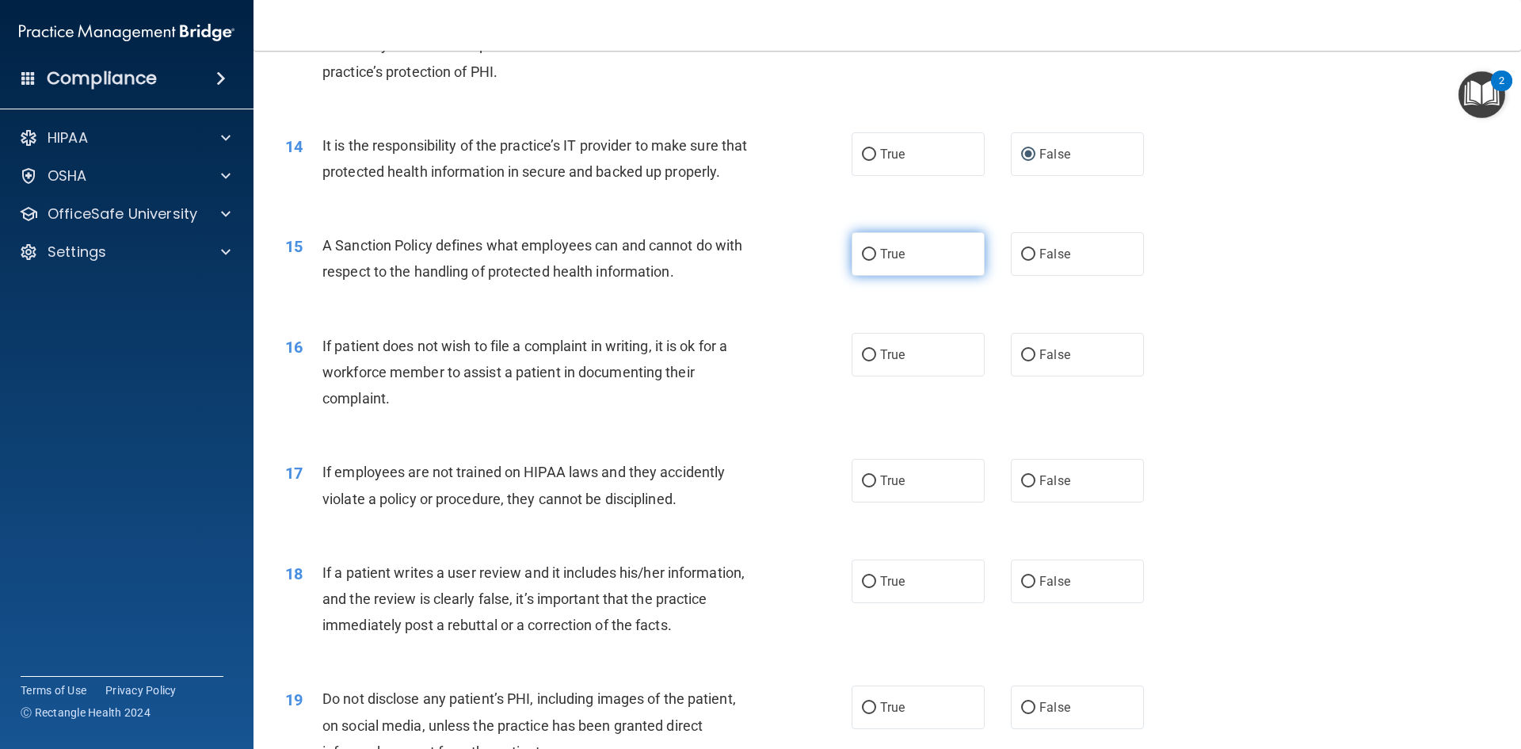
click at [919, 276] on label "True" at bounding box center [918, 254] width 133 height 44
click at [876, 261] on input "True" at bounding box center [869, 255] width 14 height 12
radio input "true"
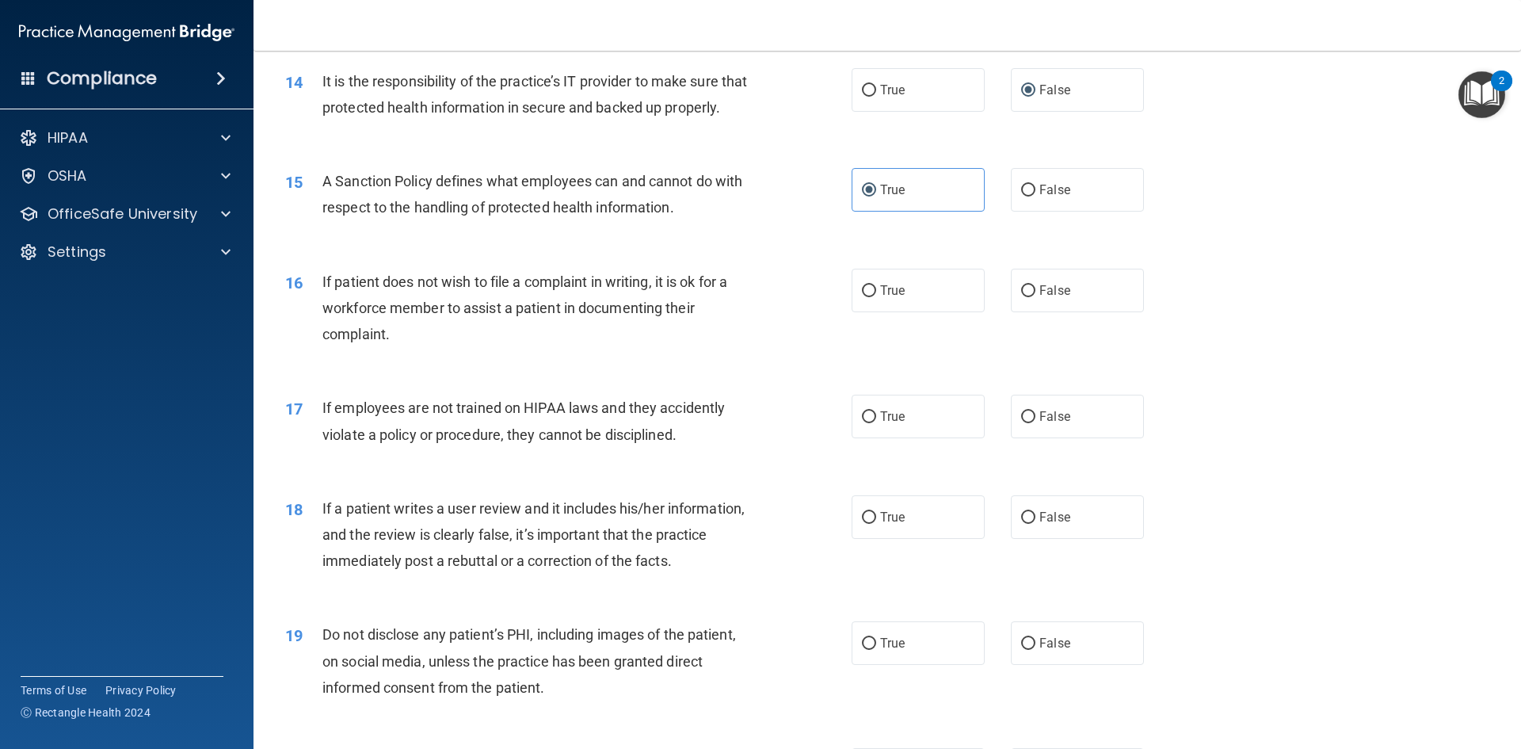
scroll to position [1902, 0]
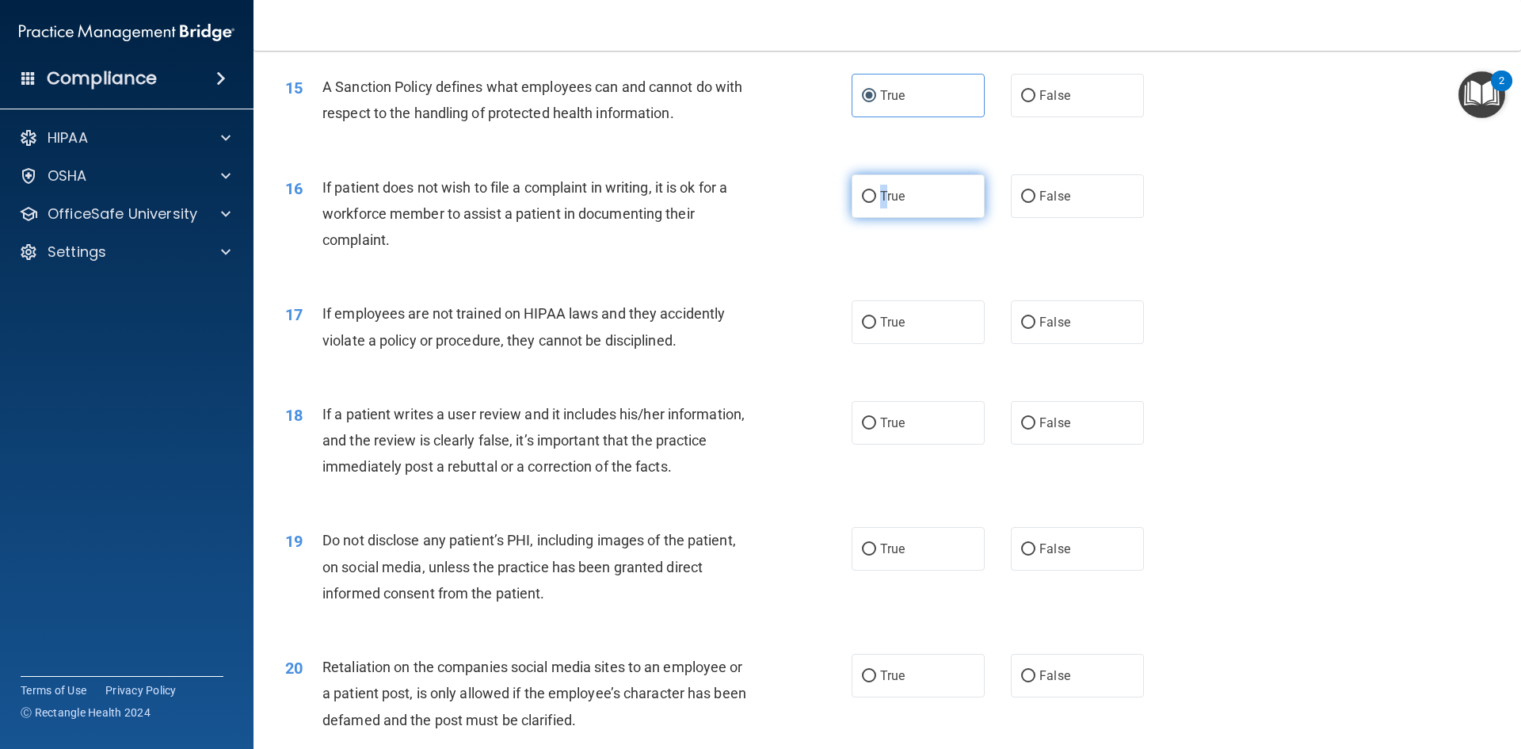
click at [880, 204] on span "True" at bounding box center [892, 196] width 25 height 15
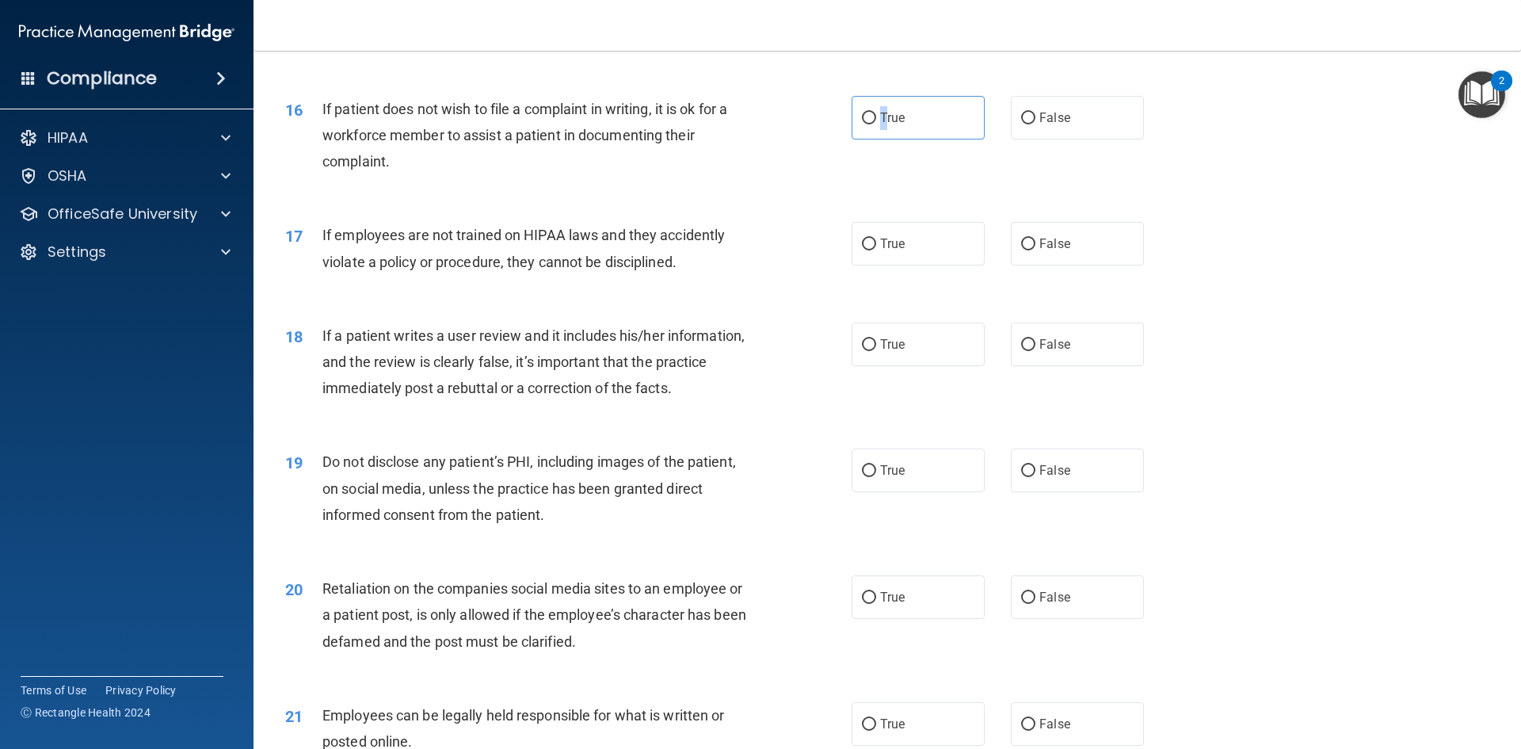
scroll to position [1981, 0]
click at [929, 139] on label "True" at bounding box center [918, 117] width 133 height 44
click at [876, 124] on input "True" at bounding box center [869, 118] width 14 height 12
radio input "true"
click at [1044, 250] on span "False" at bounding box center [1055, 242] width 31 height 15
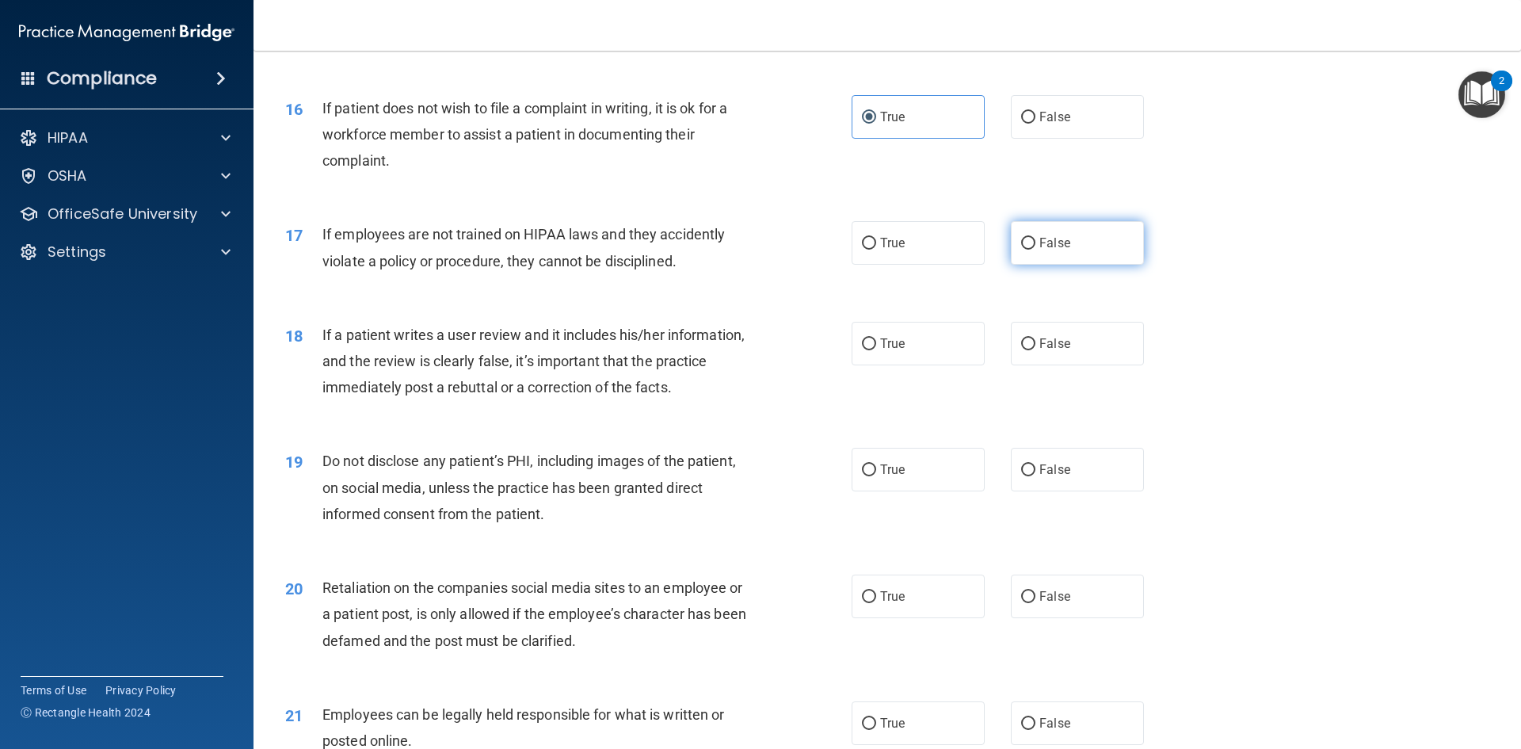
click at [1036, 250] on input "False" at bounding box center [1028, 244] width 14 height 12
radio input "true"
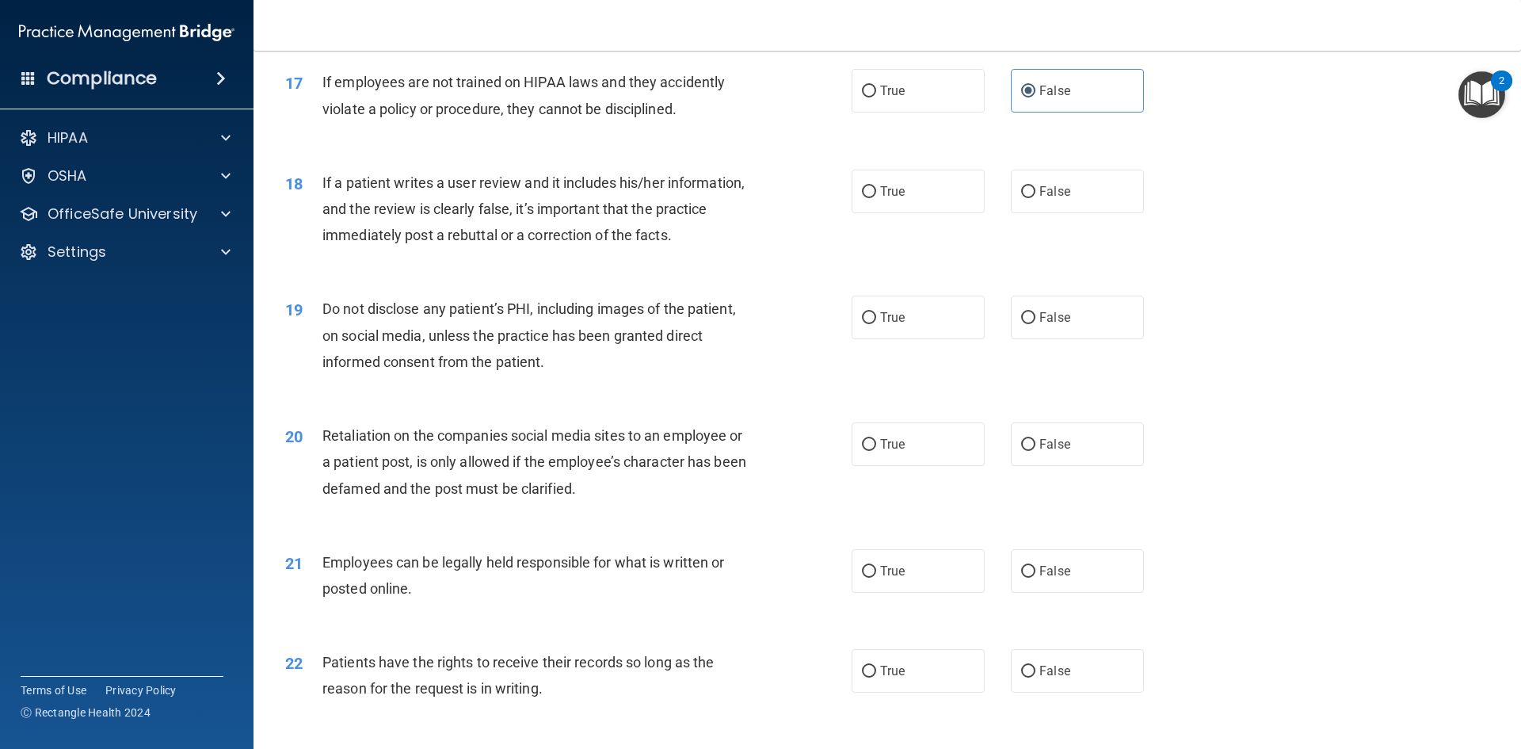
scroll to position [2139, 0]
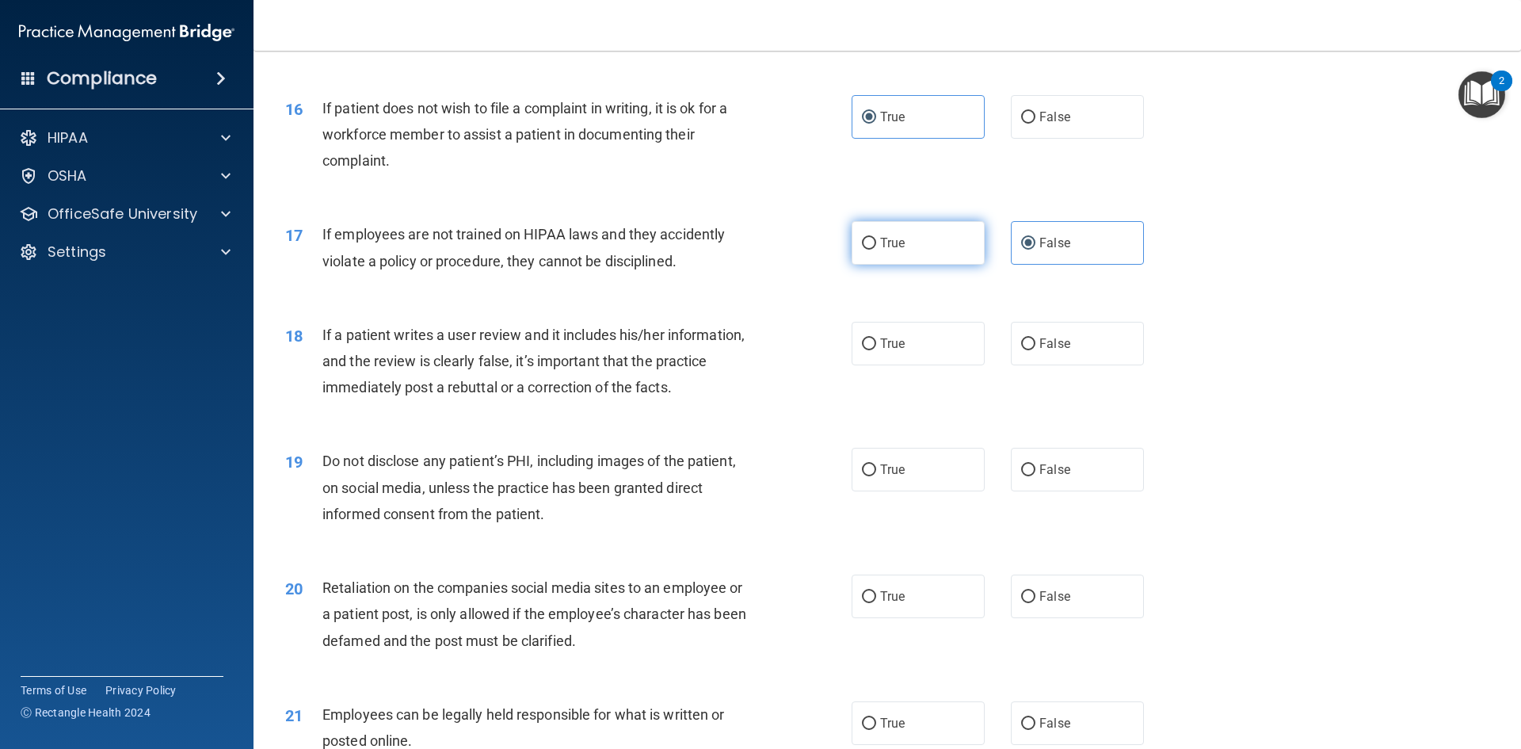
click at [909, 265] on label "True" at bounding box center [918, 243] width 133 height 44
click at [876, 250] on input "True" at bounding box center [869, 244] width 14 height 12
radio input "true"
radio input "false"
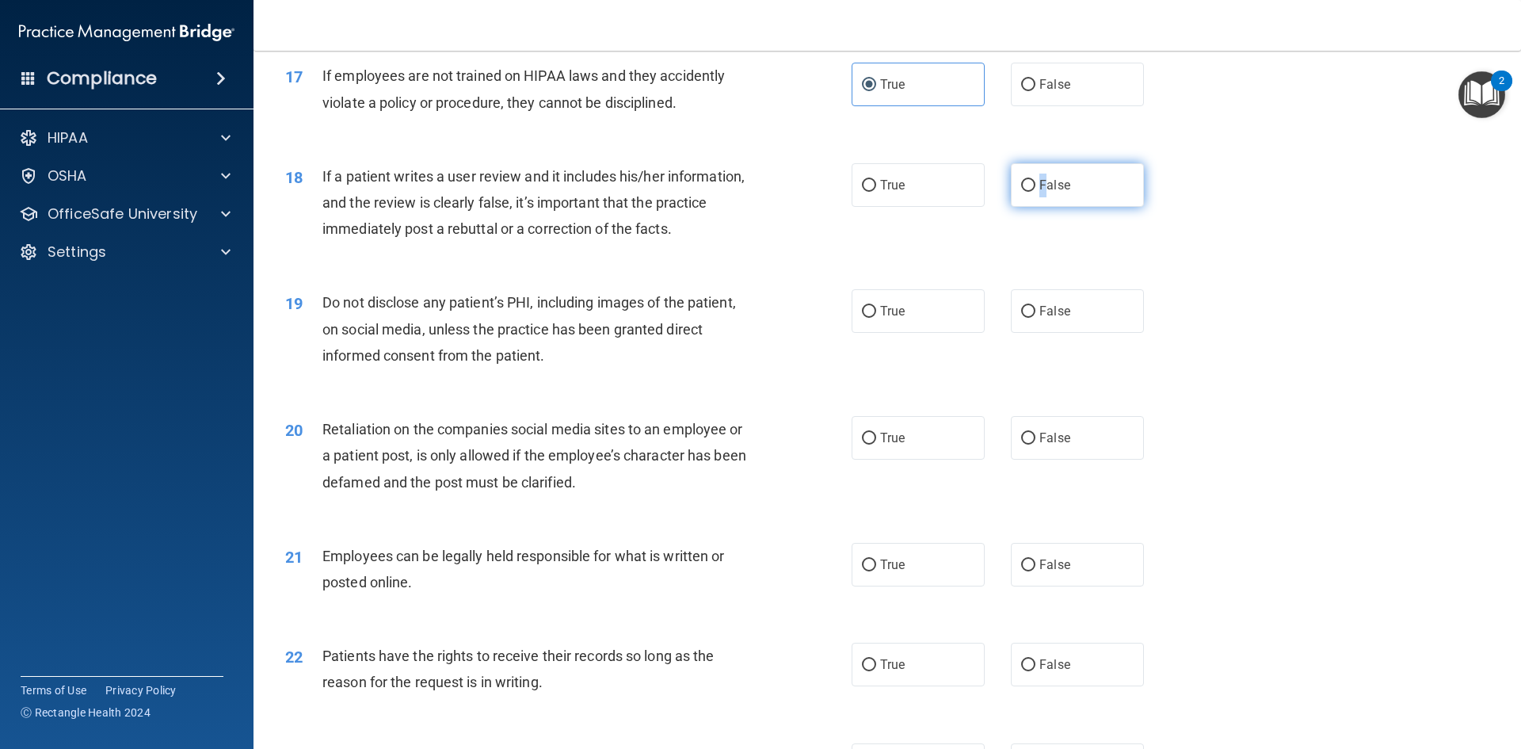
click at [1040, 193] on span "False" at bounding box center [1055, 184] width 31 height 15
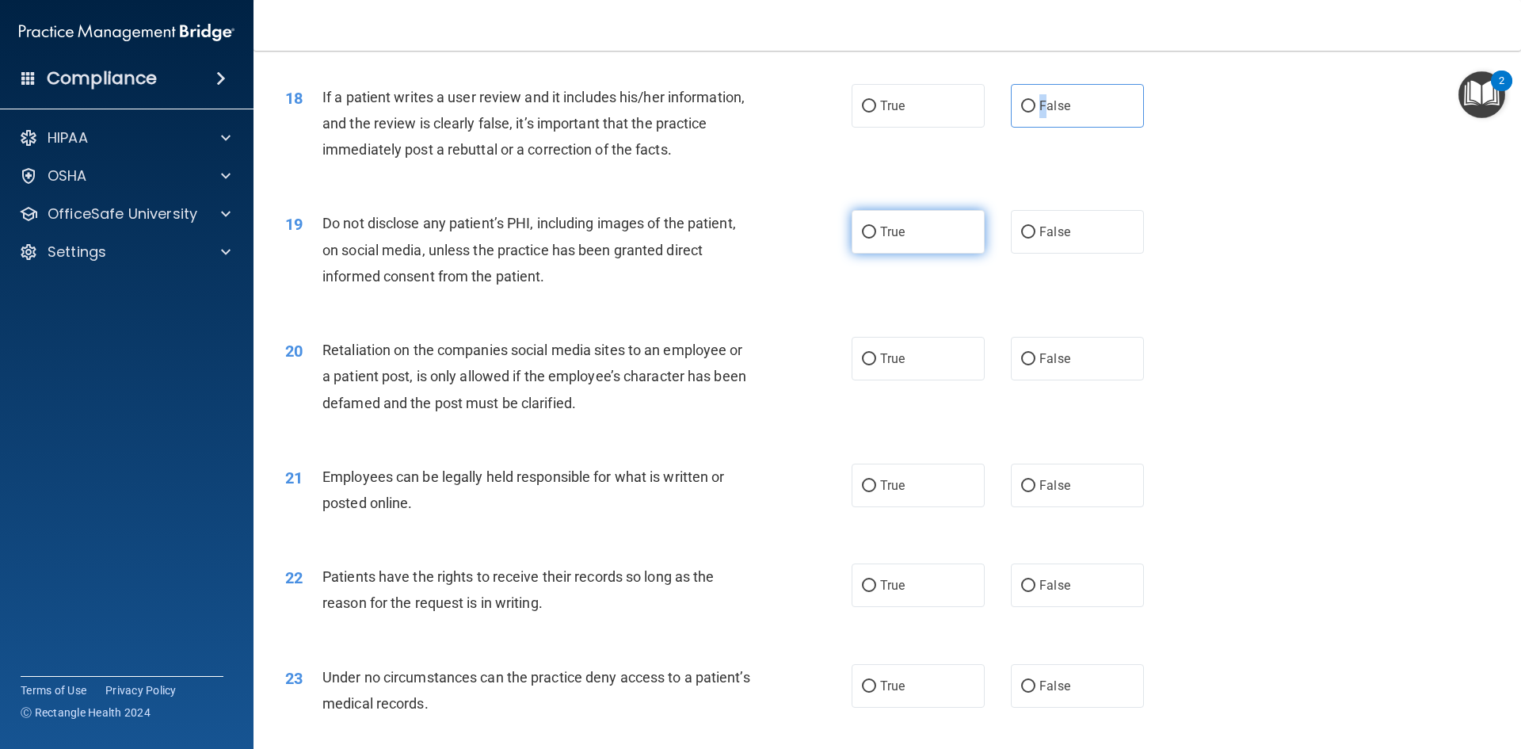
click at [862, 238] on input "True" at bounding box center [869, 233] width 14 height 12
radio input "true"
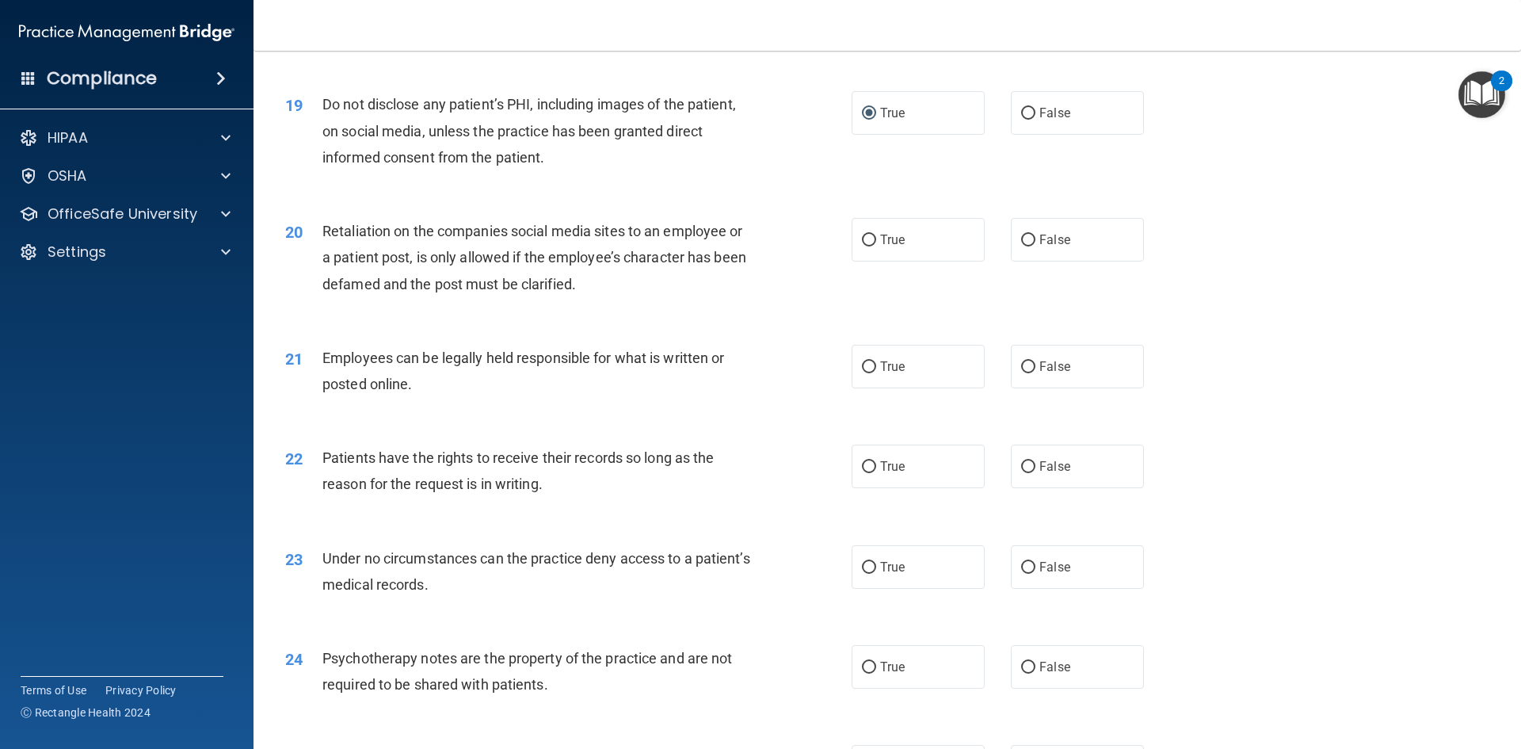
scroll to position [2377, 0]
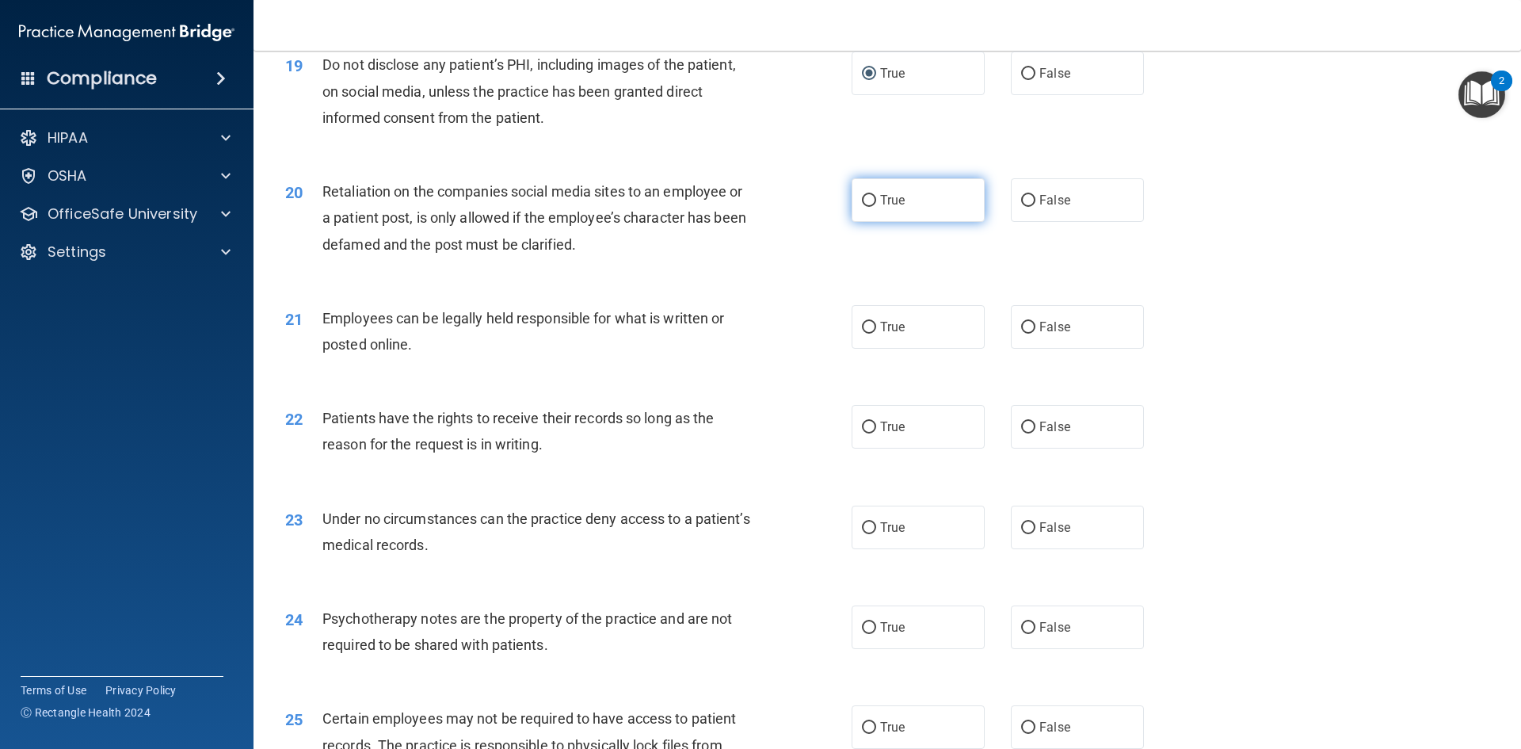
click at [891, 208] on span "True" at bounding box center [892, 200] width 25 height 15
click at [876, 207] on input "True" at bounding box center [869, 201] width 14 height 12
radio input "true"
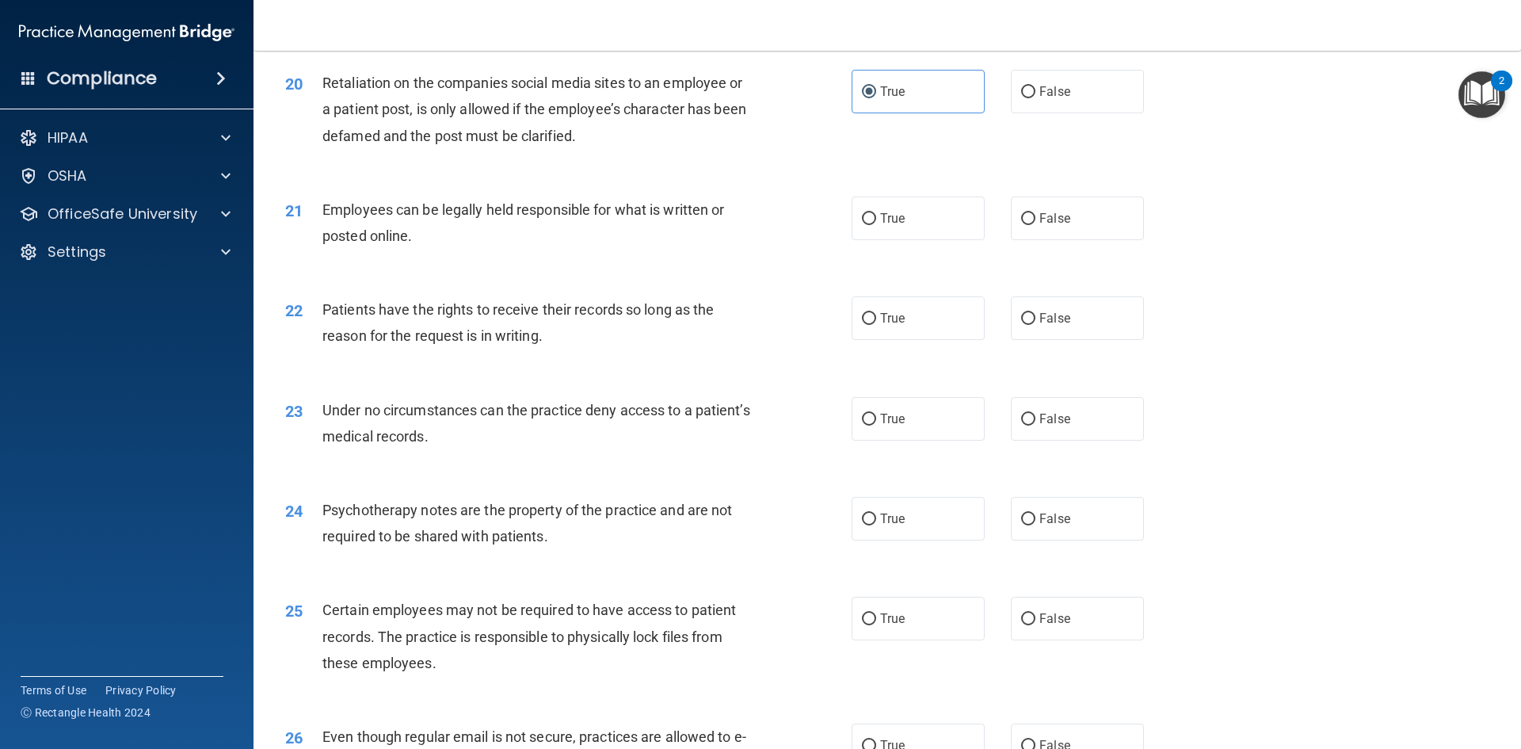
scroll to position [2535, 0]
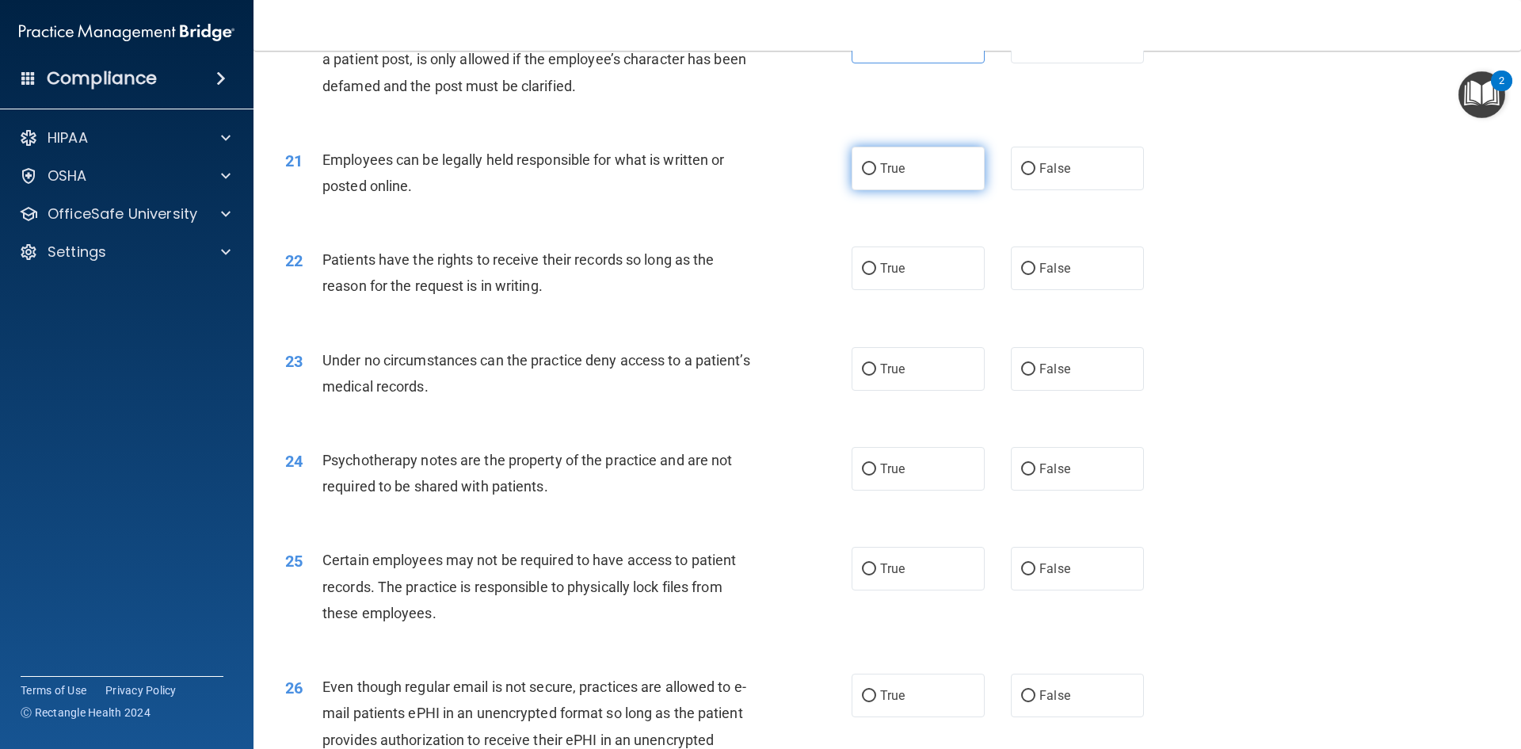
click at [888, 176] on span "True" at bounding box center [892, 168] width 25 height 15
click at [876, 175] on input "True" at bounding box center [869, 169] width 14 height 12
radio input "true"
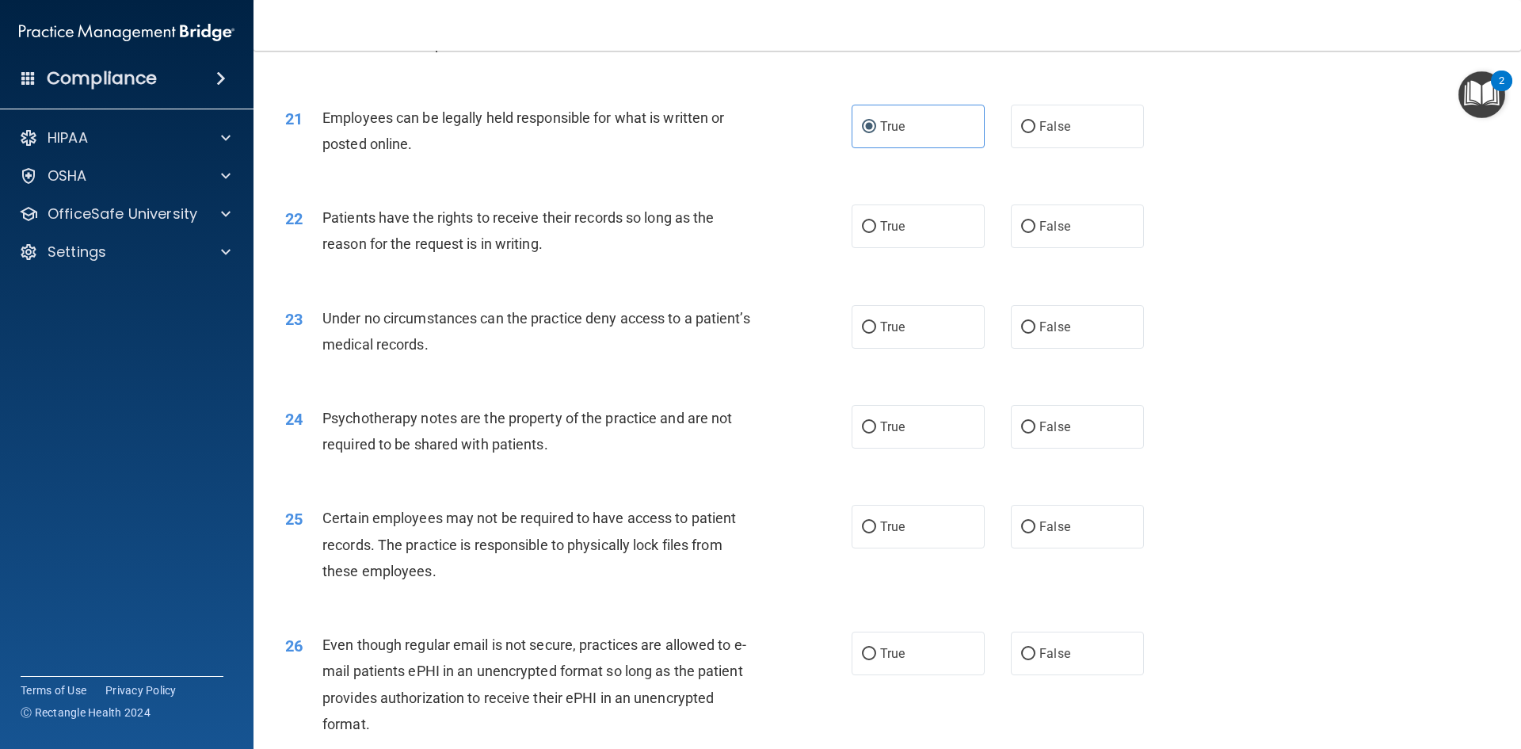
scroll to position [2615, 0]
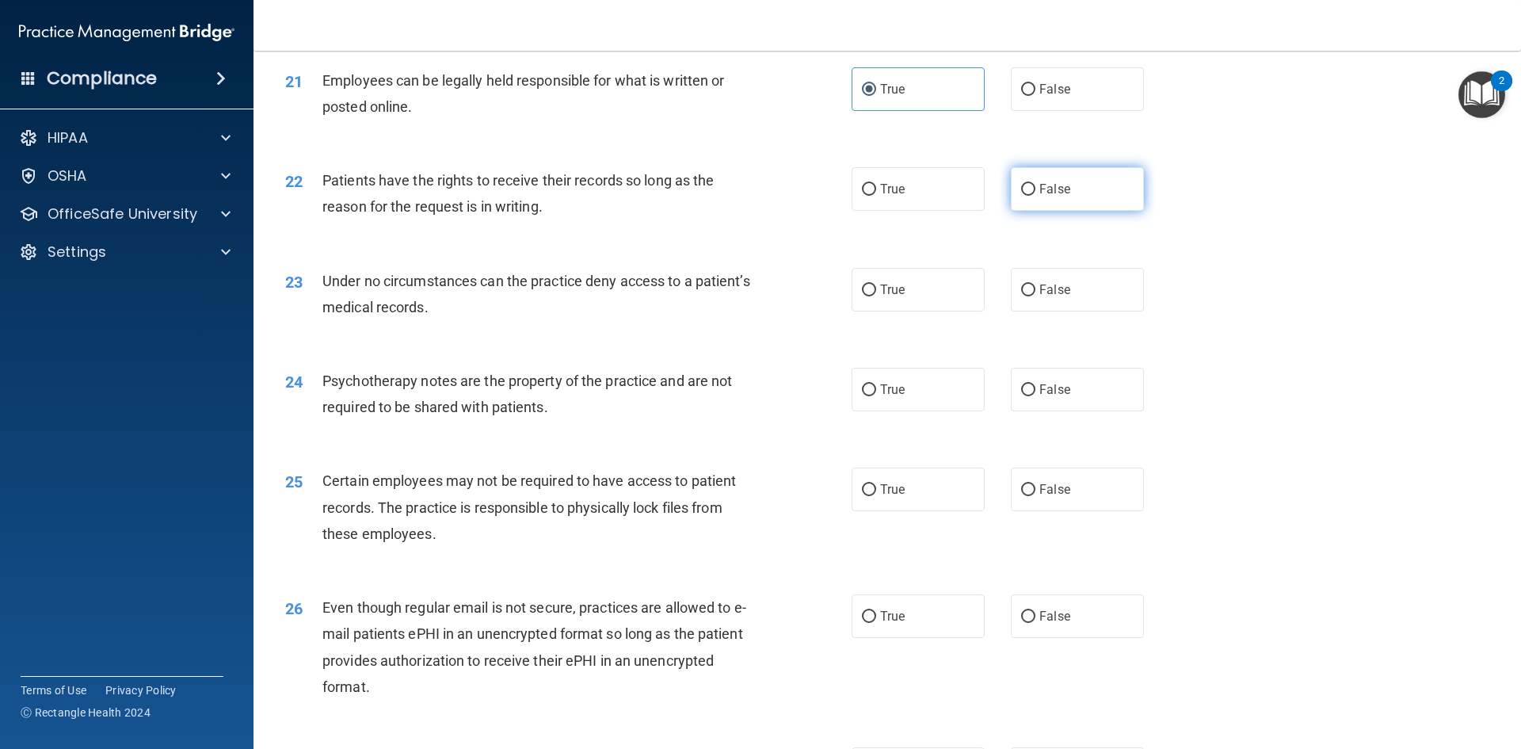
click at [1040, 196] on span "False" at bounding box center [1055, 188] width 31 height 15
click at [1036, 196] on input "False" at bounding box center [1028, 190] width 14 height 12
radio input "true"
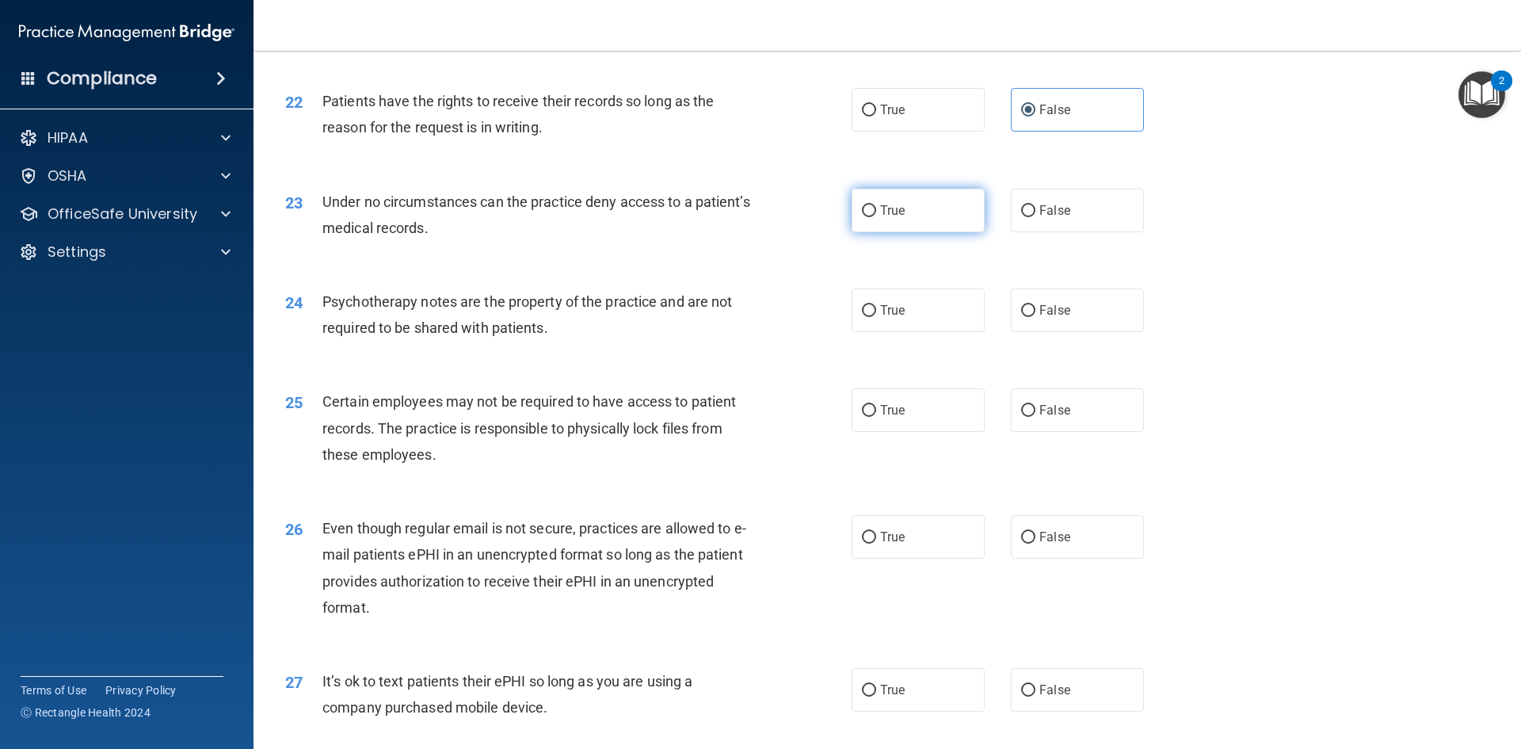
drag, startPoint x: 879, startPoint y: 244, endPoint x: 828, endPoint y: 235, distance: 51.6
click at [879, 232] on label "True" at bounding box center [918, 211] width 133 height 44
click at [876, 217] on input "True" at bounding box center [869, 211] width 14 height 12
radio input "true"
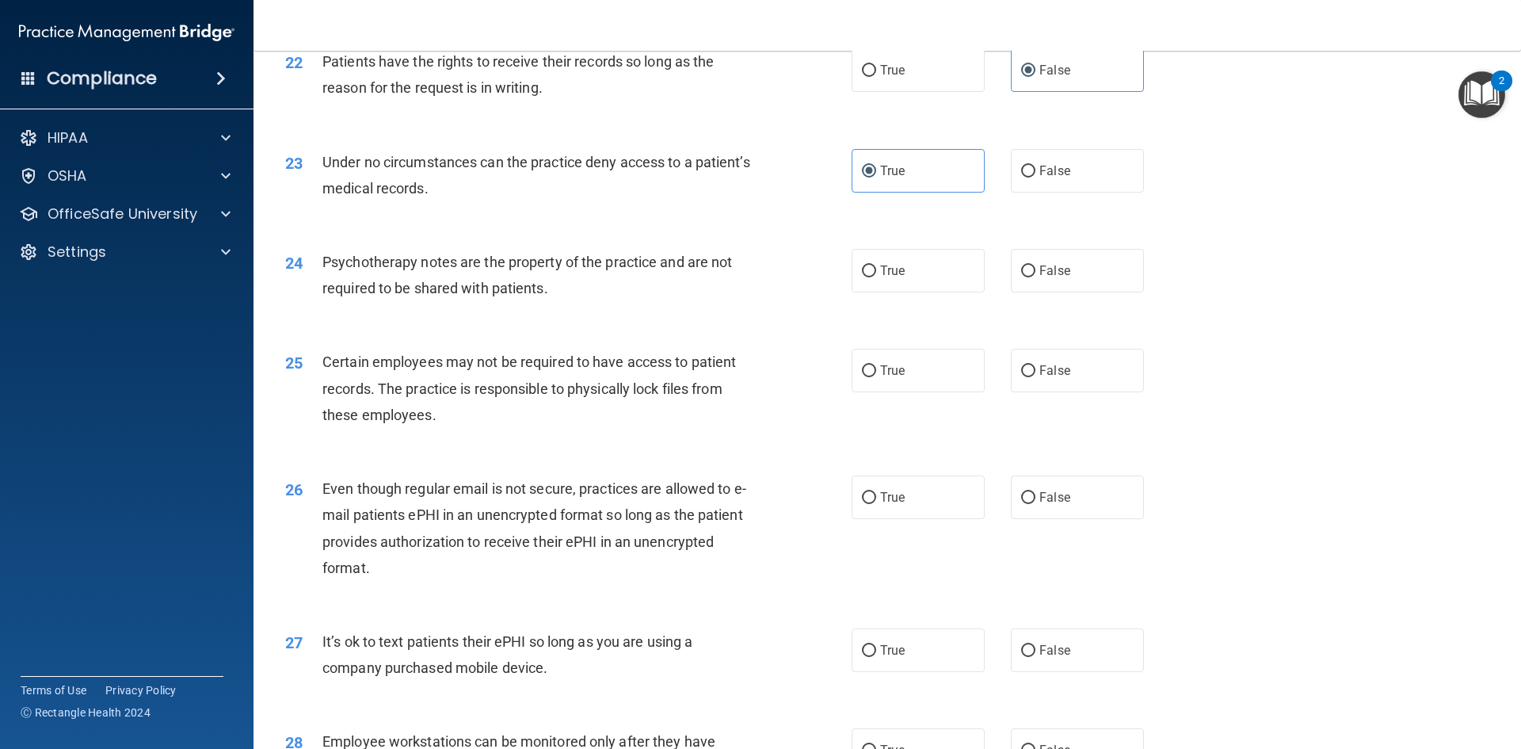
scroll to position [2773, 0]
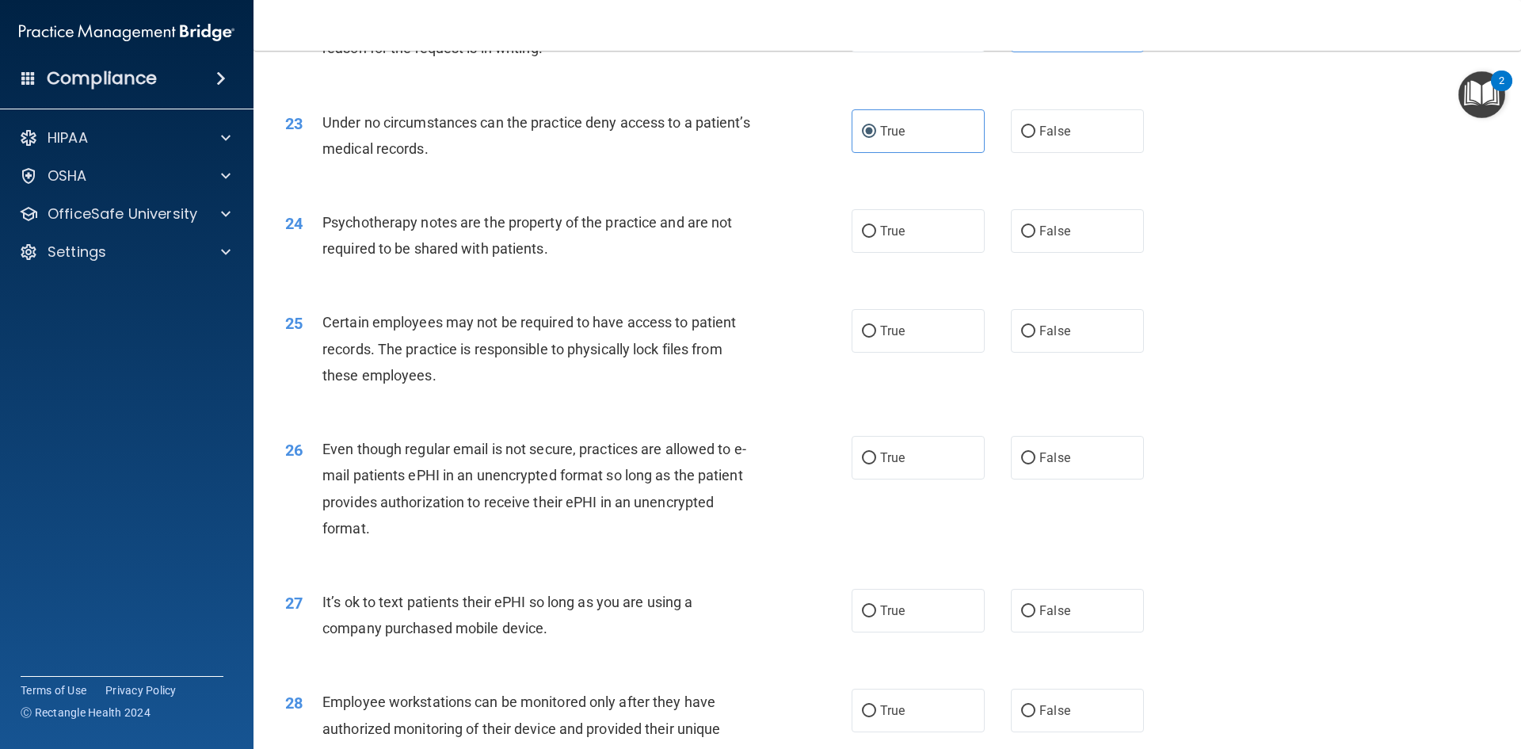
drag, startPoint x: 1065, startPoint y: 260, endPoint x: 849, endPoint y: 233, distance: 217.2
click at [1066, 253] on label "False" at bounding box center [1077, 231] width 133 height 44
click at [1036, 238] on input "False" at bounding box center [1028, 232] width 14 height 12
radio input "true"
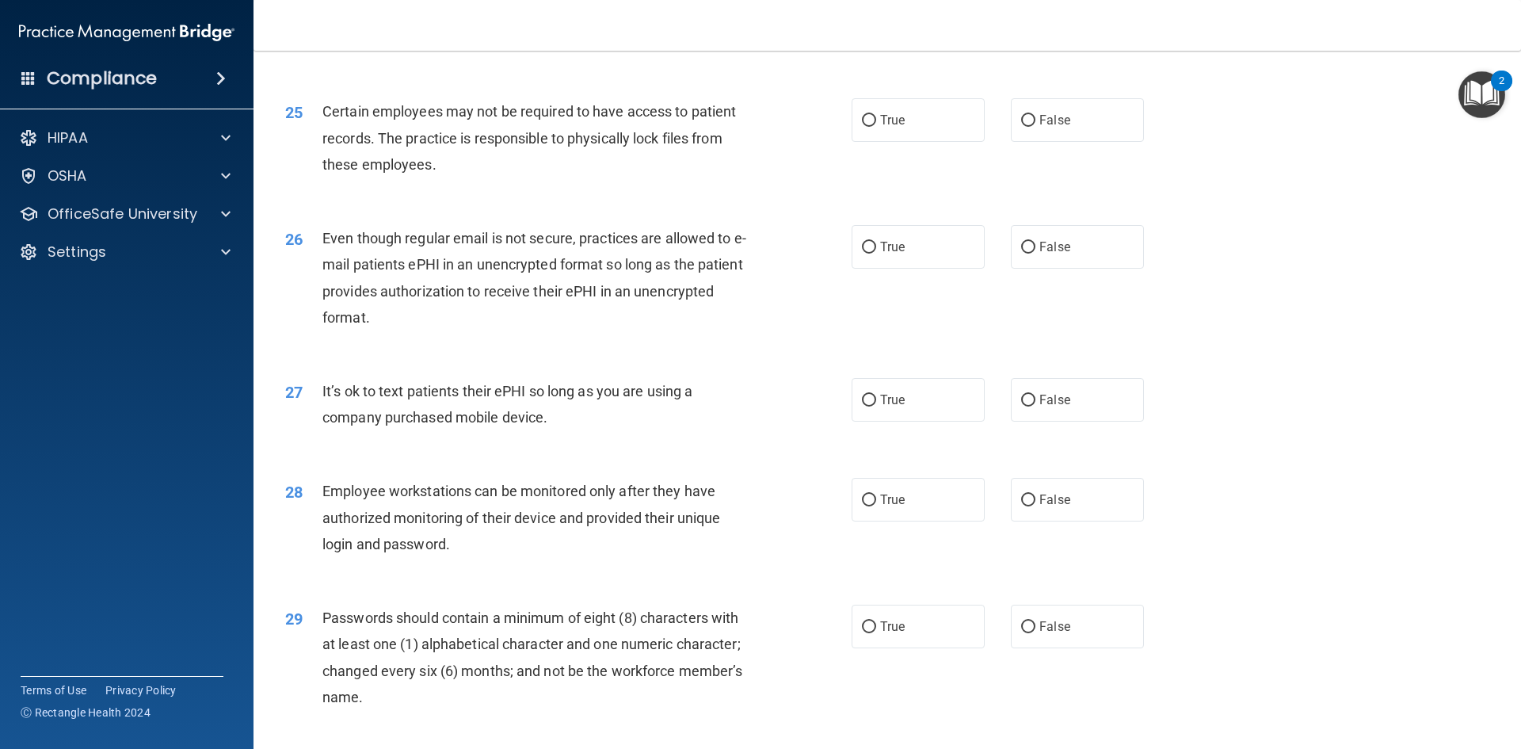
scroll to position [3011, 0]
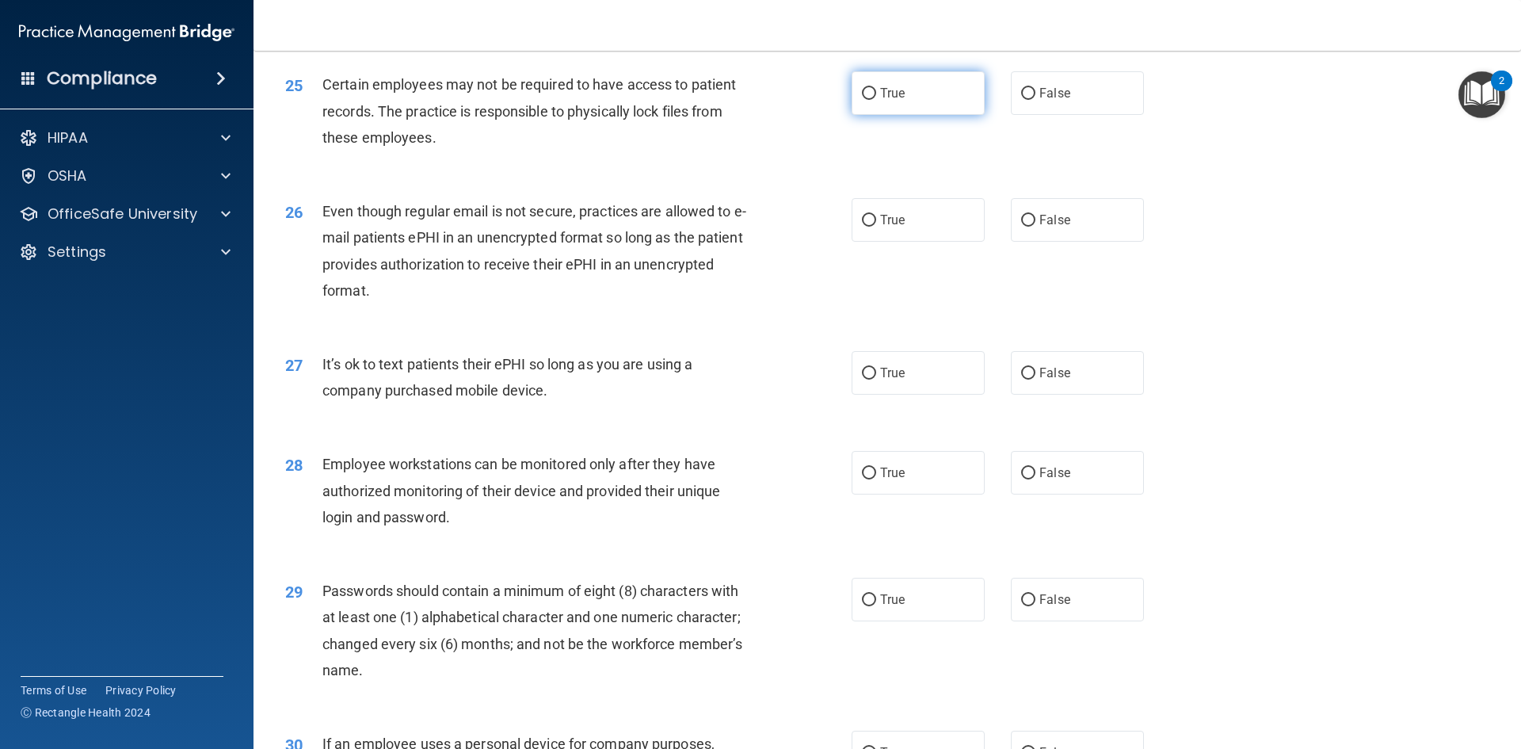
click at [870, 113] on label "True" at bounding box center [918, 93] width 133 height 44
click at [870, 100] on input "True" at bounding box center [869, 94] width 14 height 12
radio input "true"
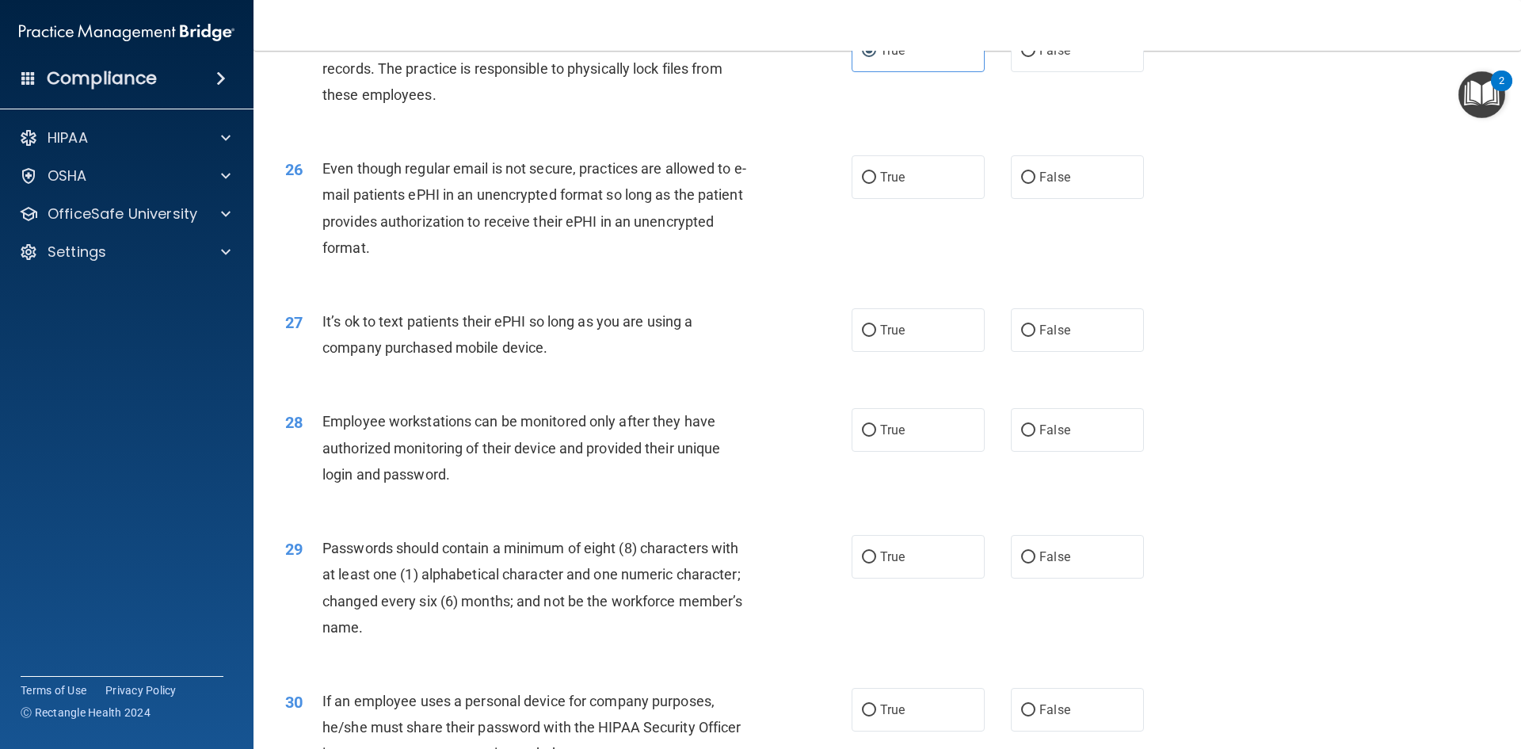
scroll to position [3090, 0]
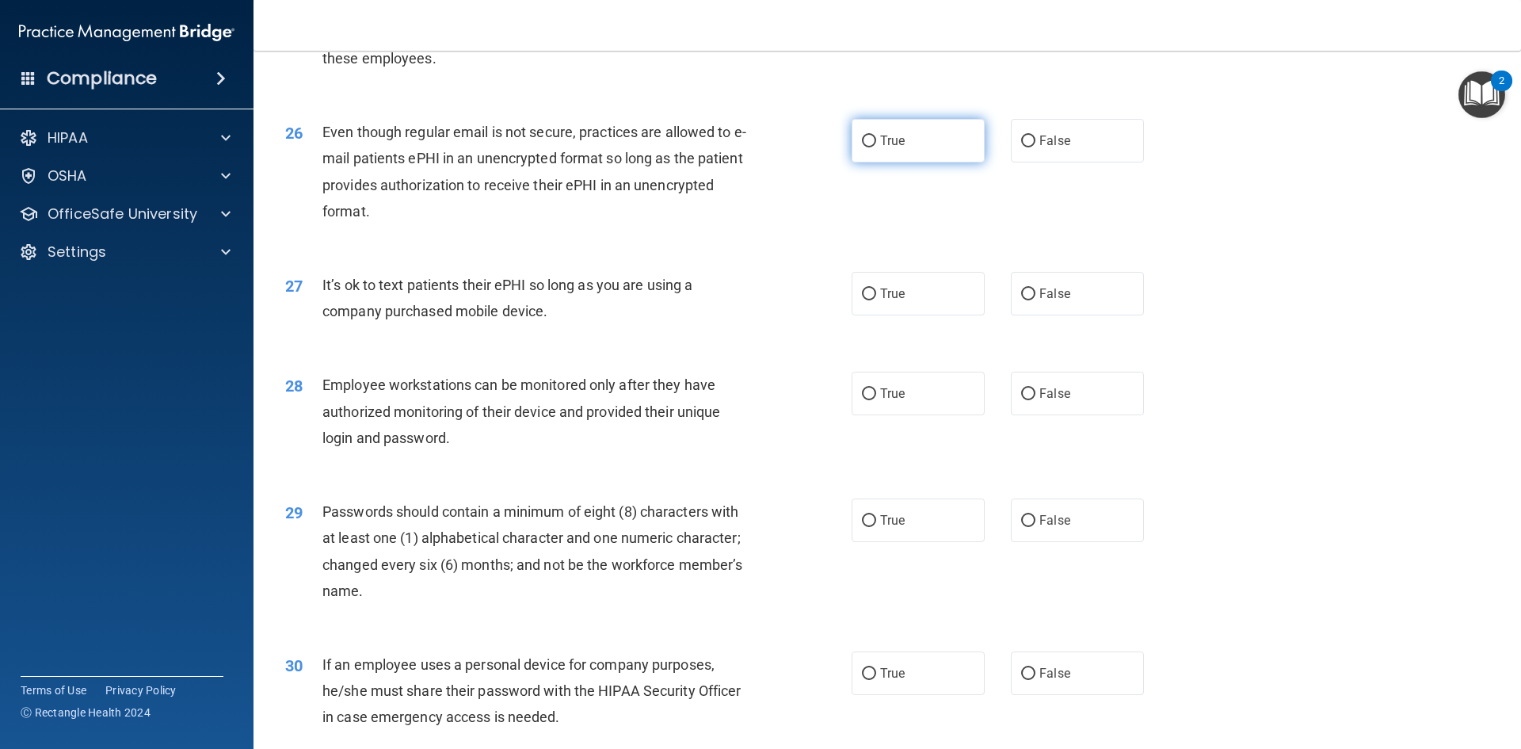
click at [871, 162] on label "True" at bounding box center [918, 141] width 133 height 44
click at [871, 147] on input "True" at bounding box center [869, 141] width 14 height 12
radio input "true"
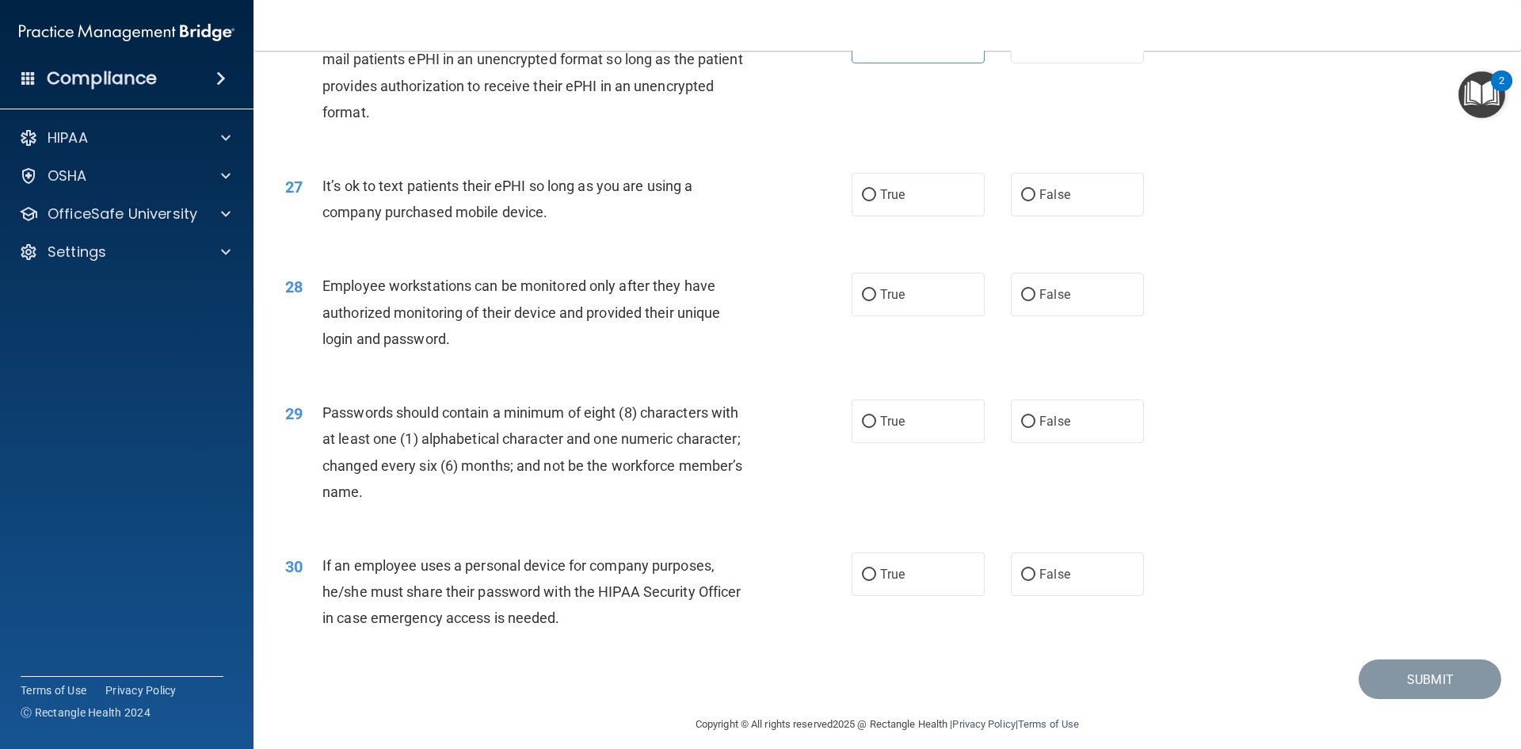
scroll to position [3229, 0]
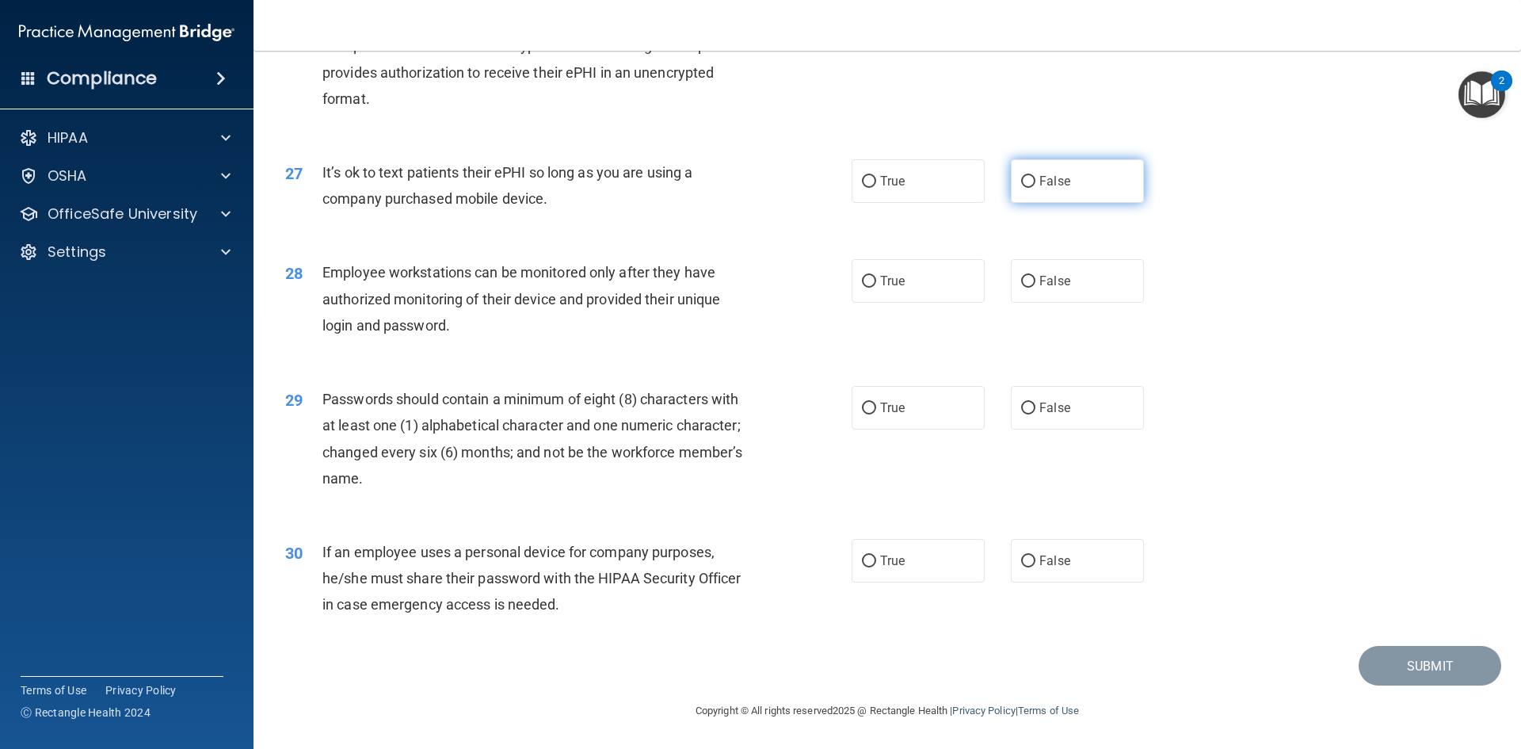
click at [1055, 177] on span "False" at bounding box center [1055, 181] width 31 height 15
click at [1036, 177] on input "False" at bounding box center [1028, 182] width 14 height 12
radio input "true"
click at [933, 265] on label "True" at bounding box center [918, 281] width 133 height 44
click at [876, 276] on input "True" at bounding box center [869, 282] width 14 height 12
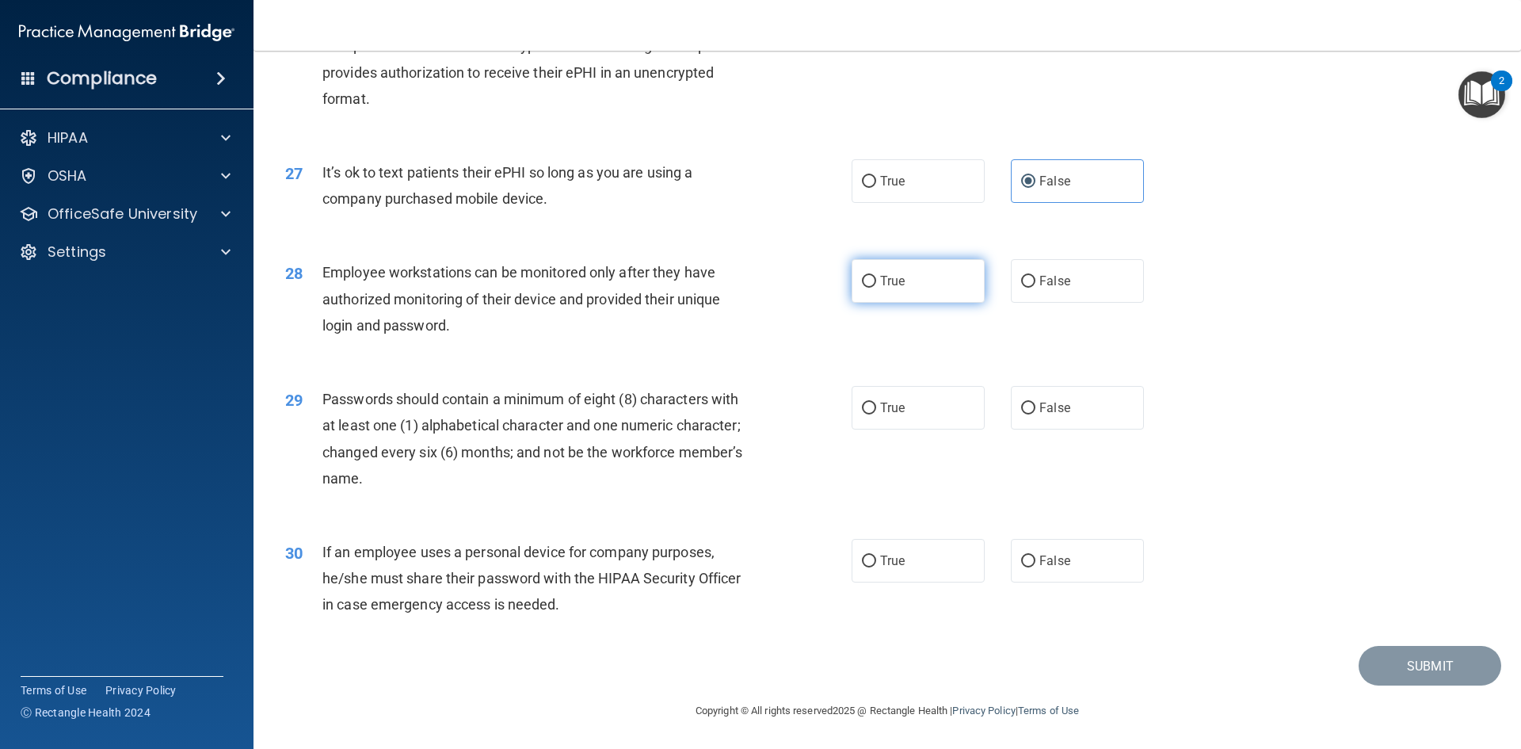
radio input "true"
click at [945, 396] on label "True" at bounding box center [918, 408] width 133 height 44
click at [876, 403] on input "True" at bounding box center [869, 409] width 14 height 12
radio input "true"
click at [1070, 563] on label "False" at bounding box center [1077, 561] width 133 height 44
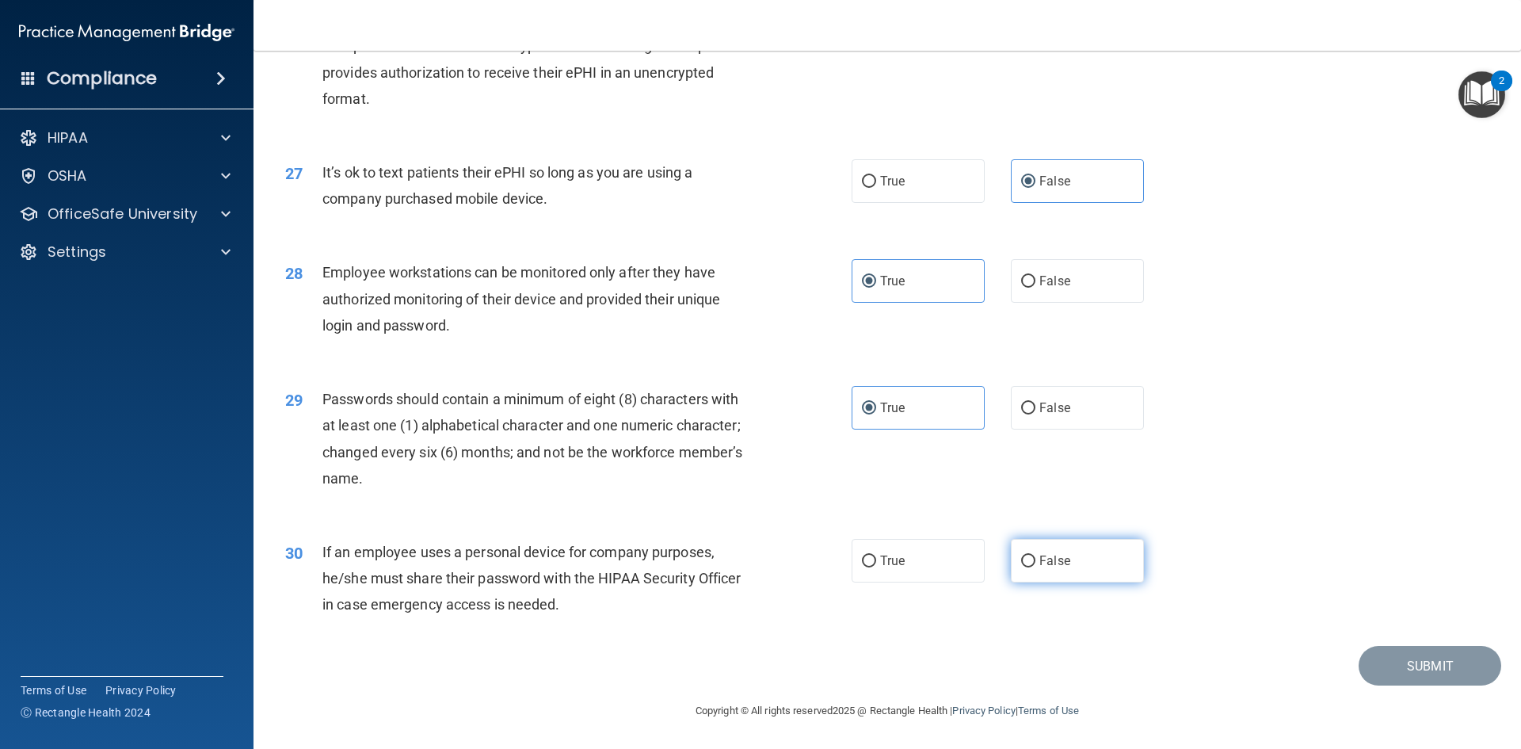
click at [1036, 563] on input "False" at bounding box center [1028, 561] width 14 height 12
radio input "true"
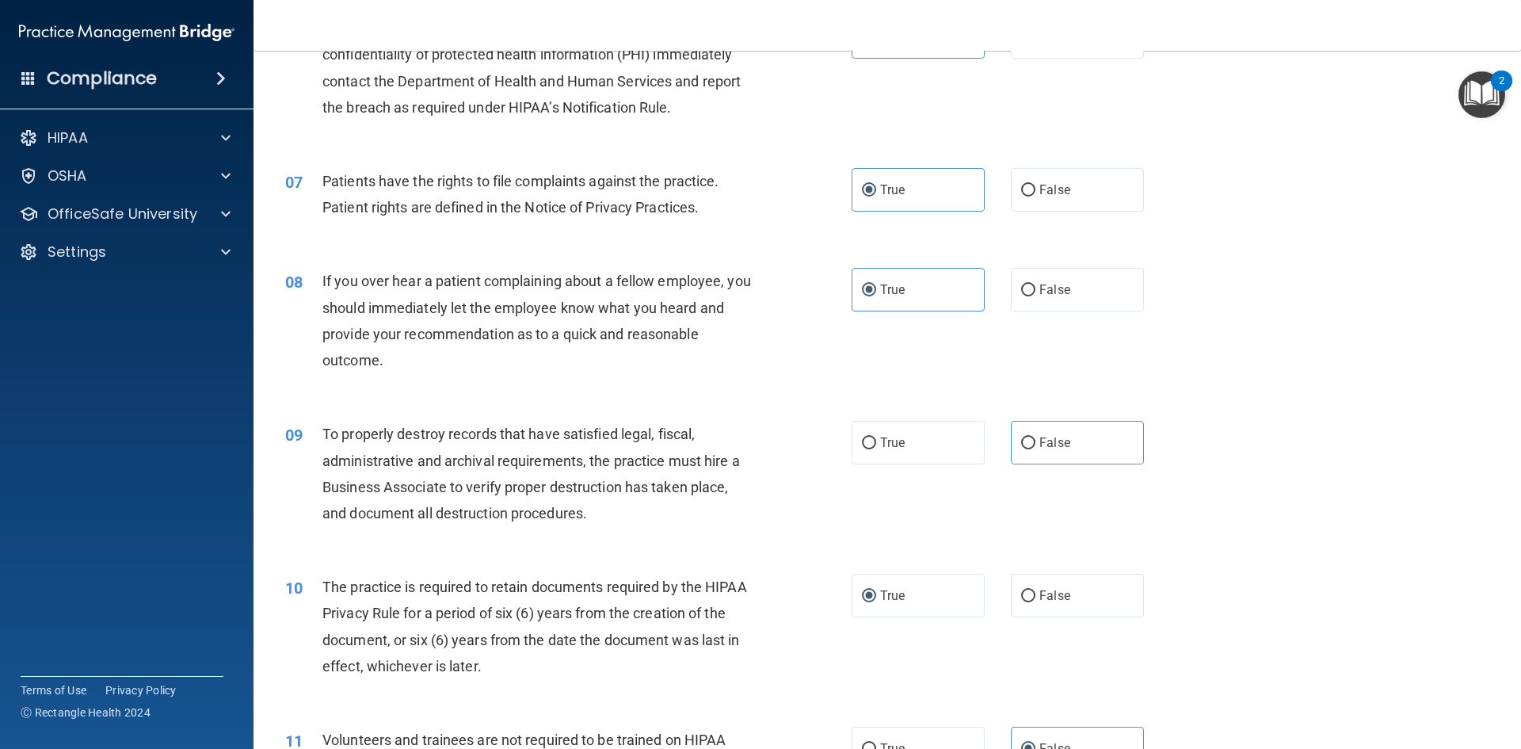
scroll to position [1030, 0]
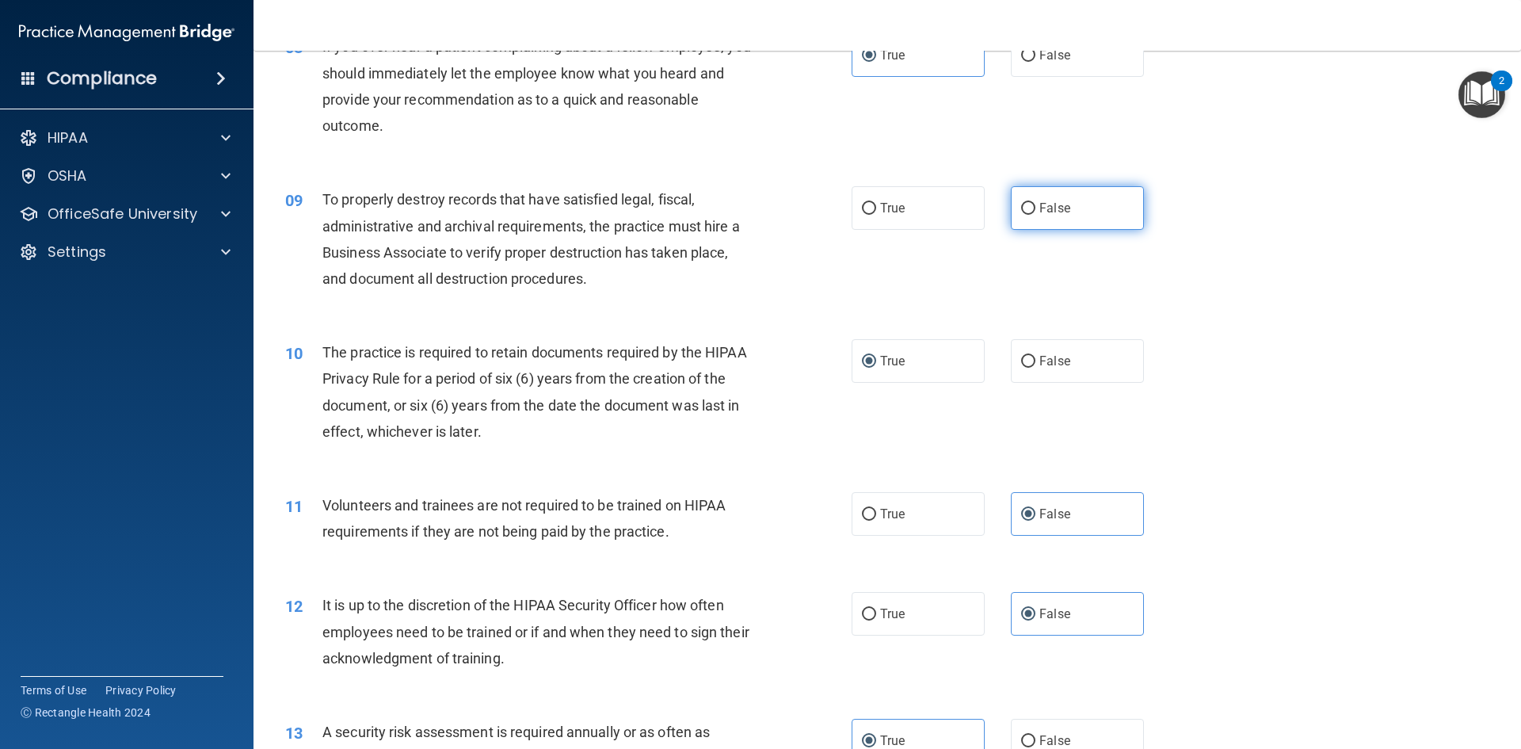
click at [1072, 203] on label "False" at bounding box center [1077, 208] width 133 height 44
click at [1036, 203] on input "False" at bounding box center [1028, 209] width 14 height 12
radio input "true"
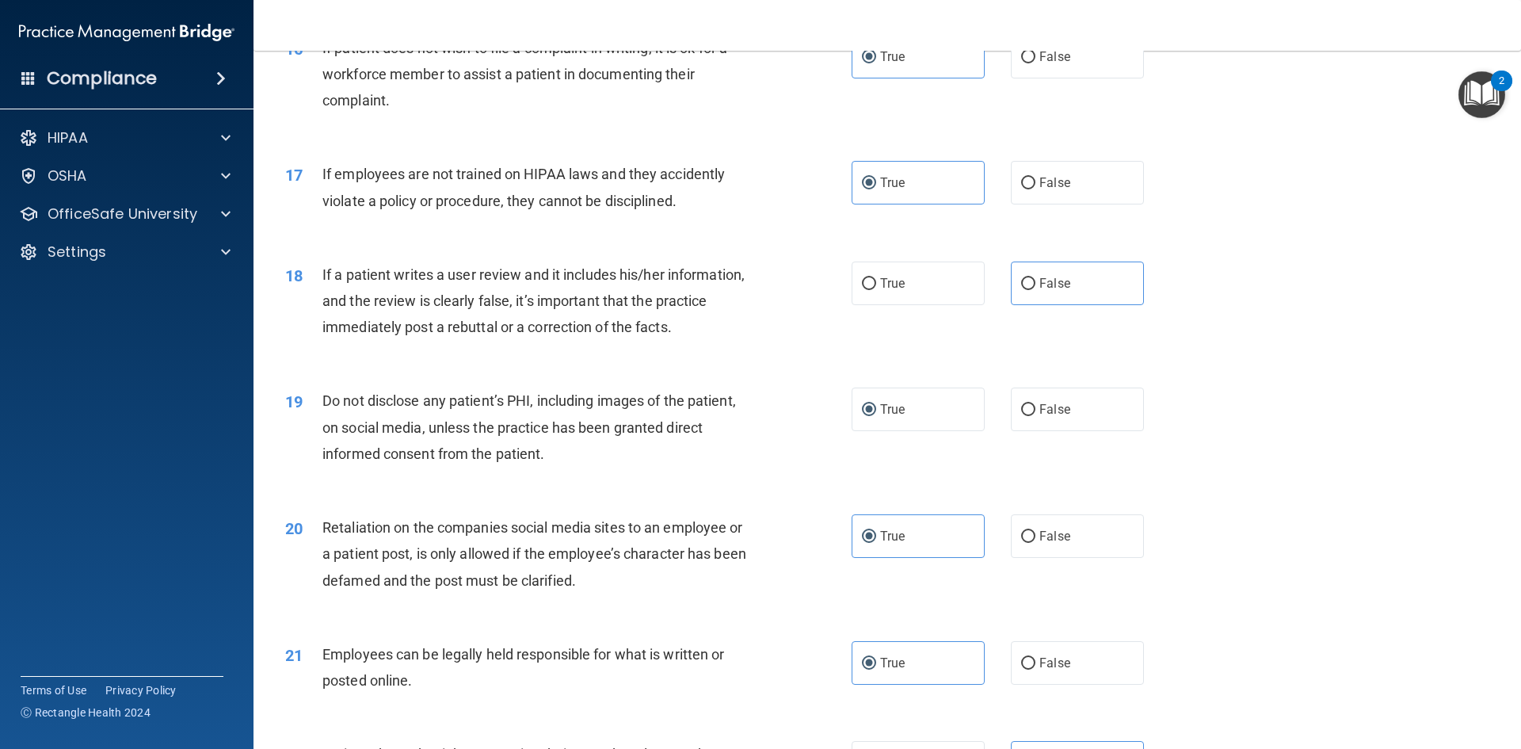
scroll to position [2040, 0]
click at [1026, 291] on input "False" at bounding box center [1028, 285] width 14 height 12
radio input "true"
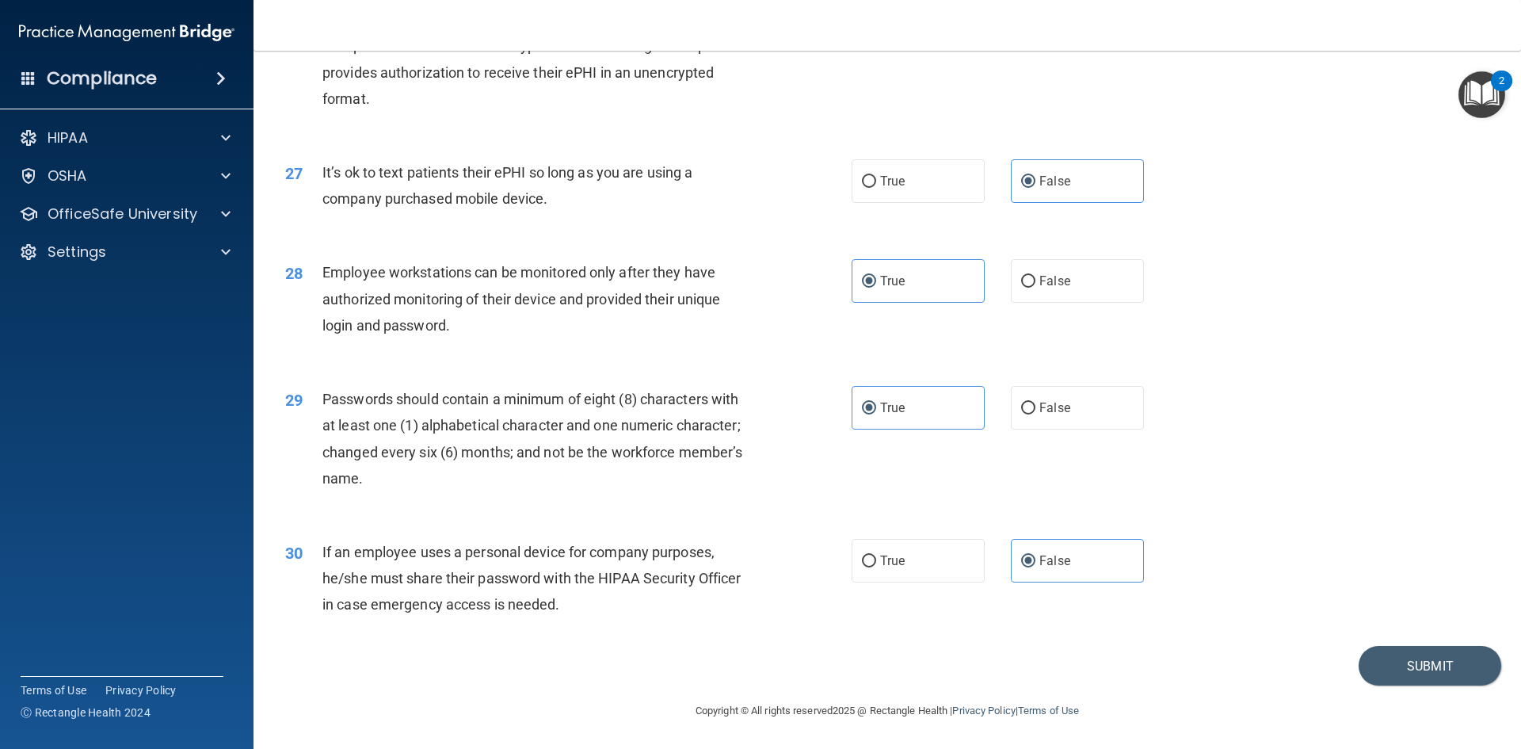
scroll to position [3229, 0]
click at [1395, 670] on button "Submit" at bounding box center [1430, 666] width 143 height 40
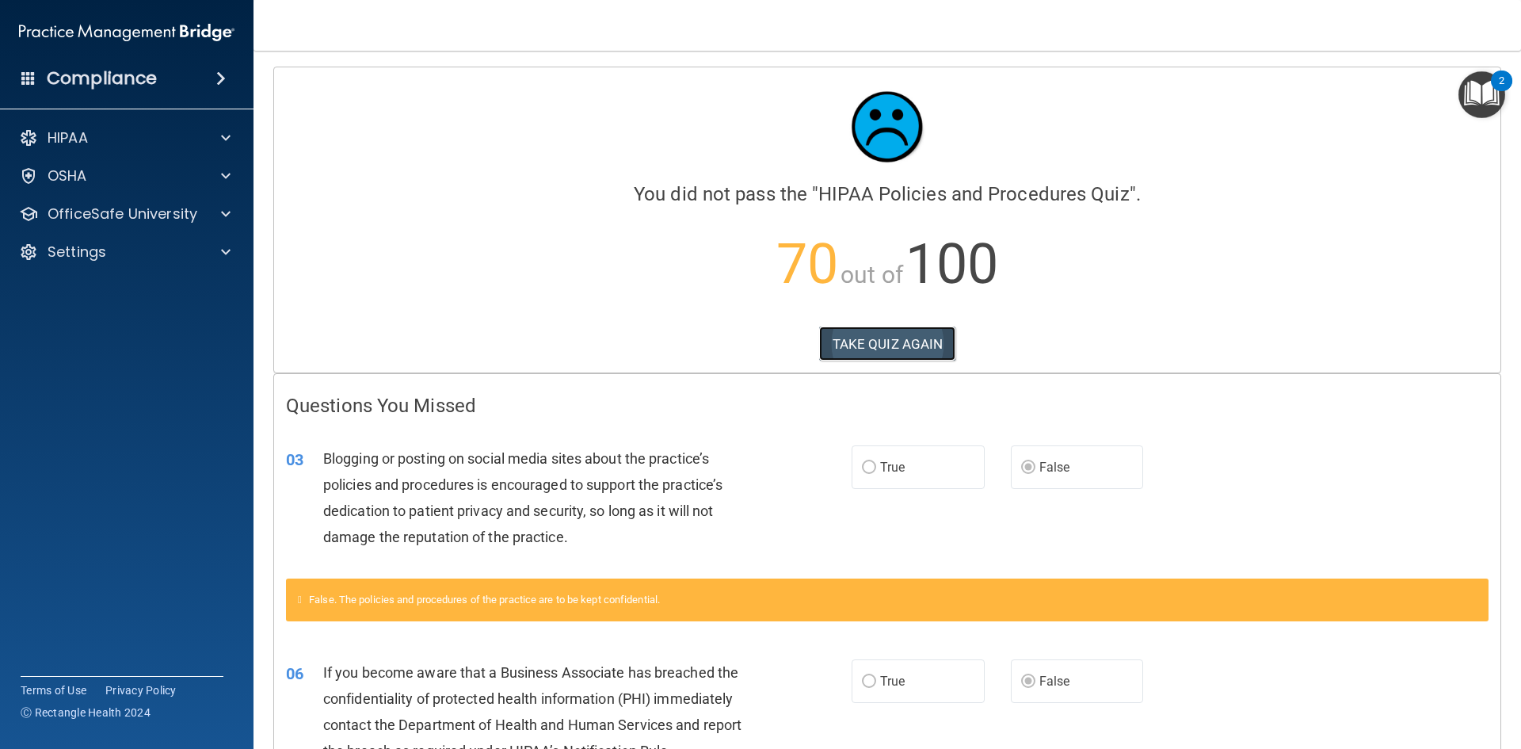
click at [892, 346] on button "TAKE QUIZ AGAIN" at bounding box center [887, 343] width 137 height 35
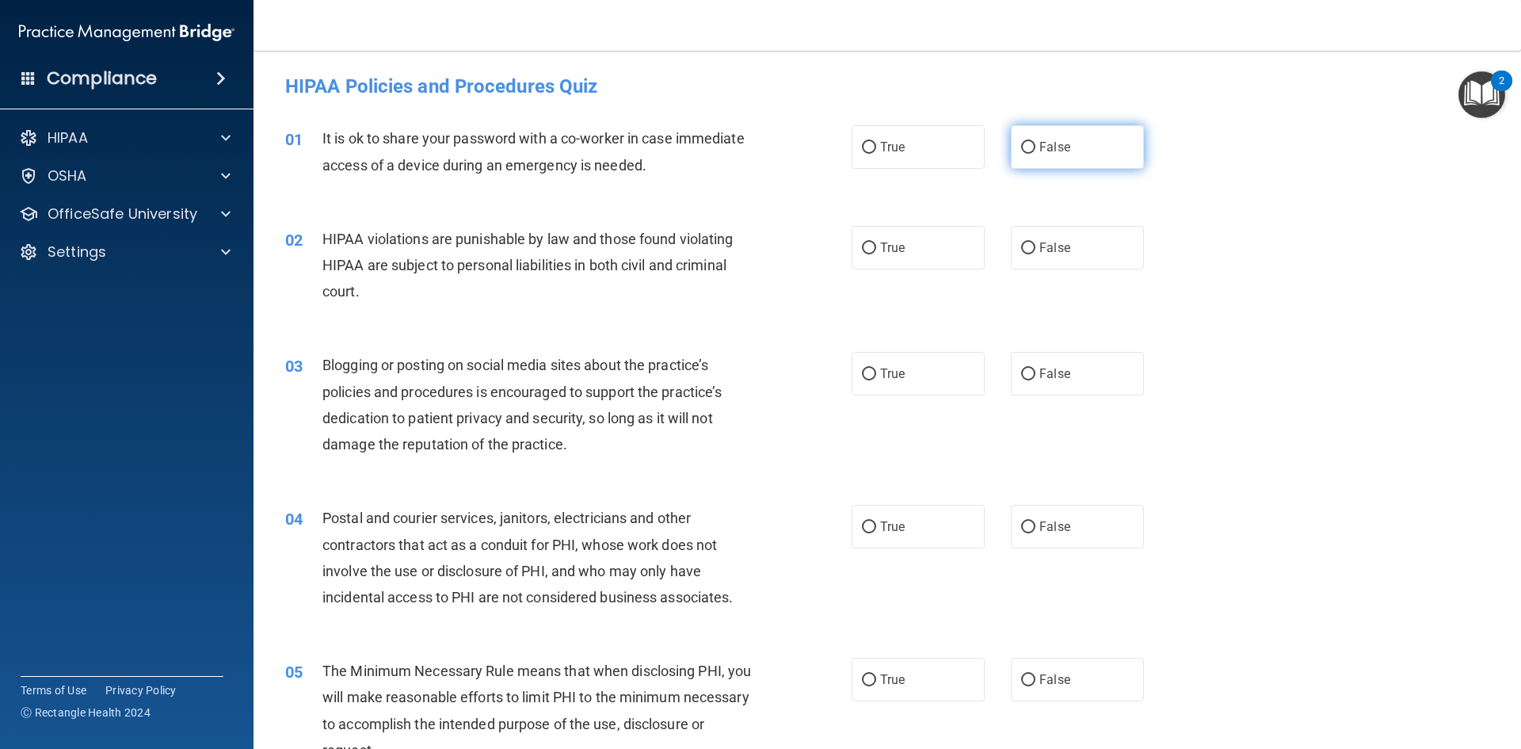
click at [1032, 144] on label "False" at bounding box center [1077, 147] width 133 height 44
click at [1032, 144] on input "False" at bounding box center [1028, 148] width 14 height 12
radio input "true"
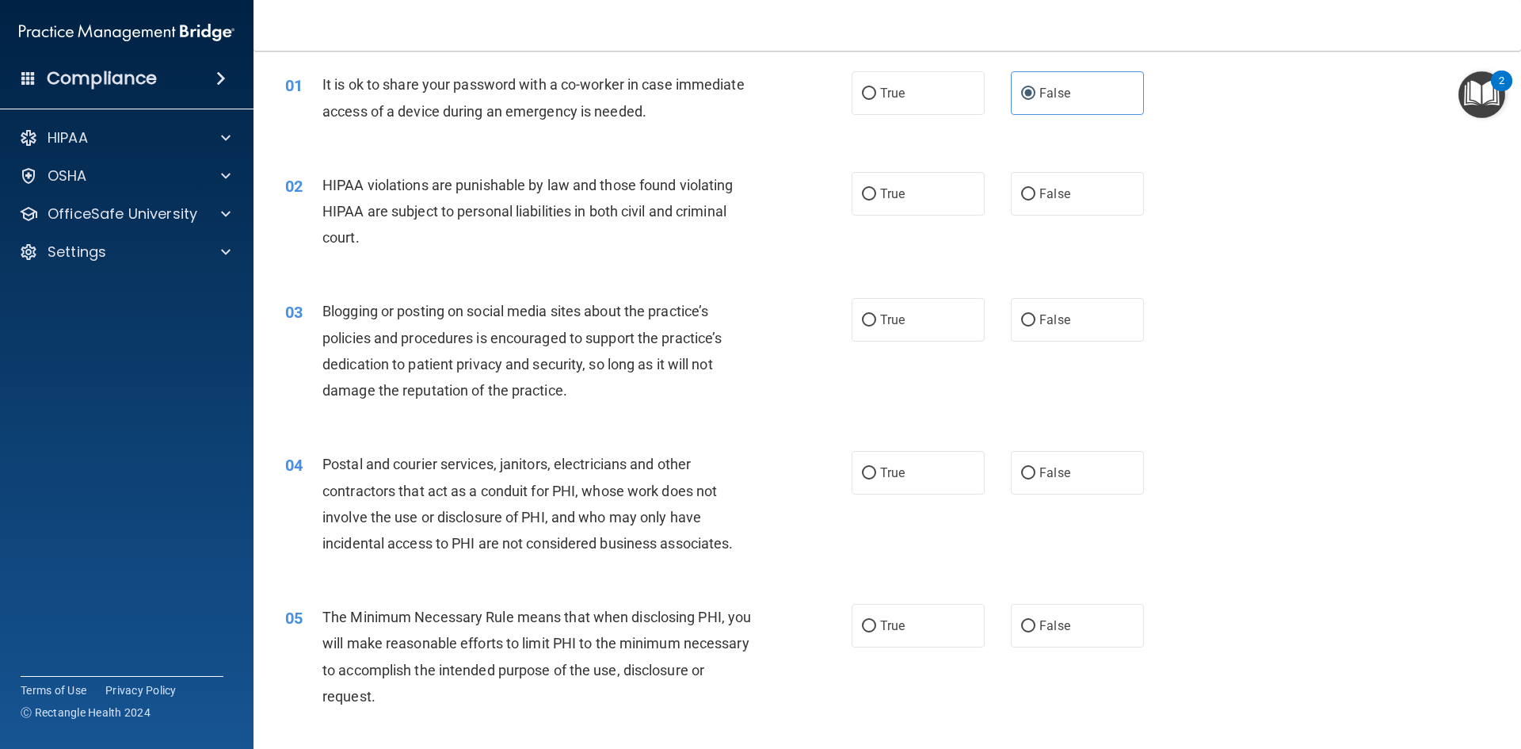
scroll to position [158, 0]
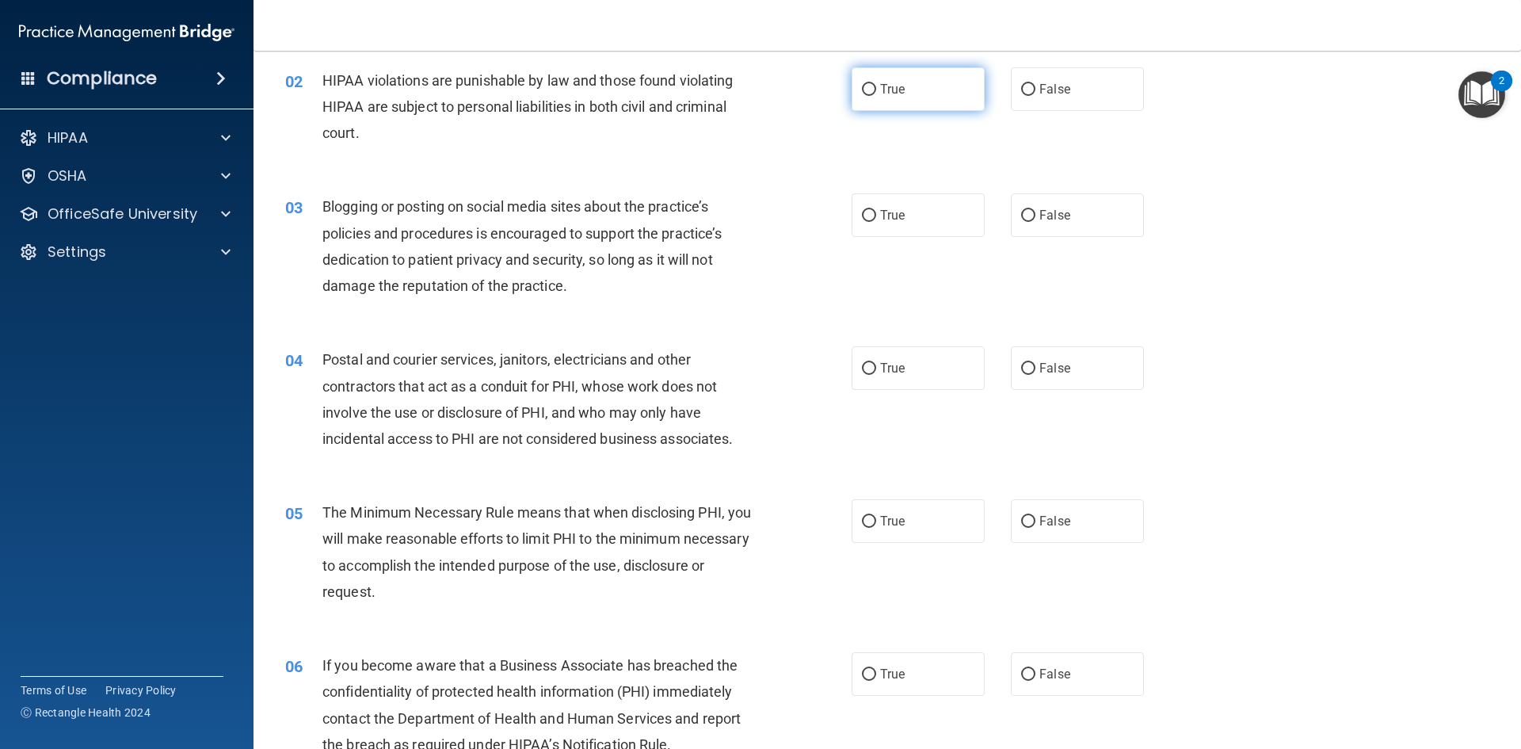
click at [868, 93] on input "True" at bounding box center [869, 90] width 14 height 12
radio input "true"
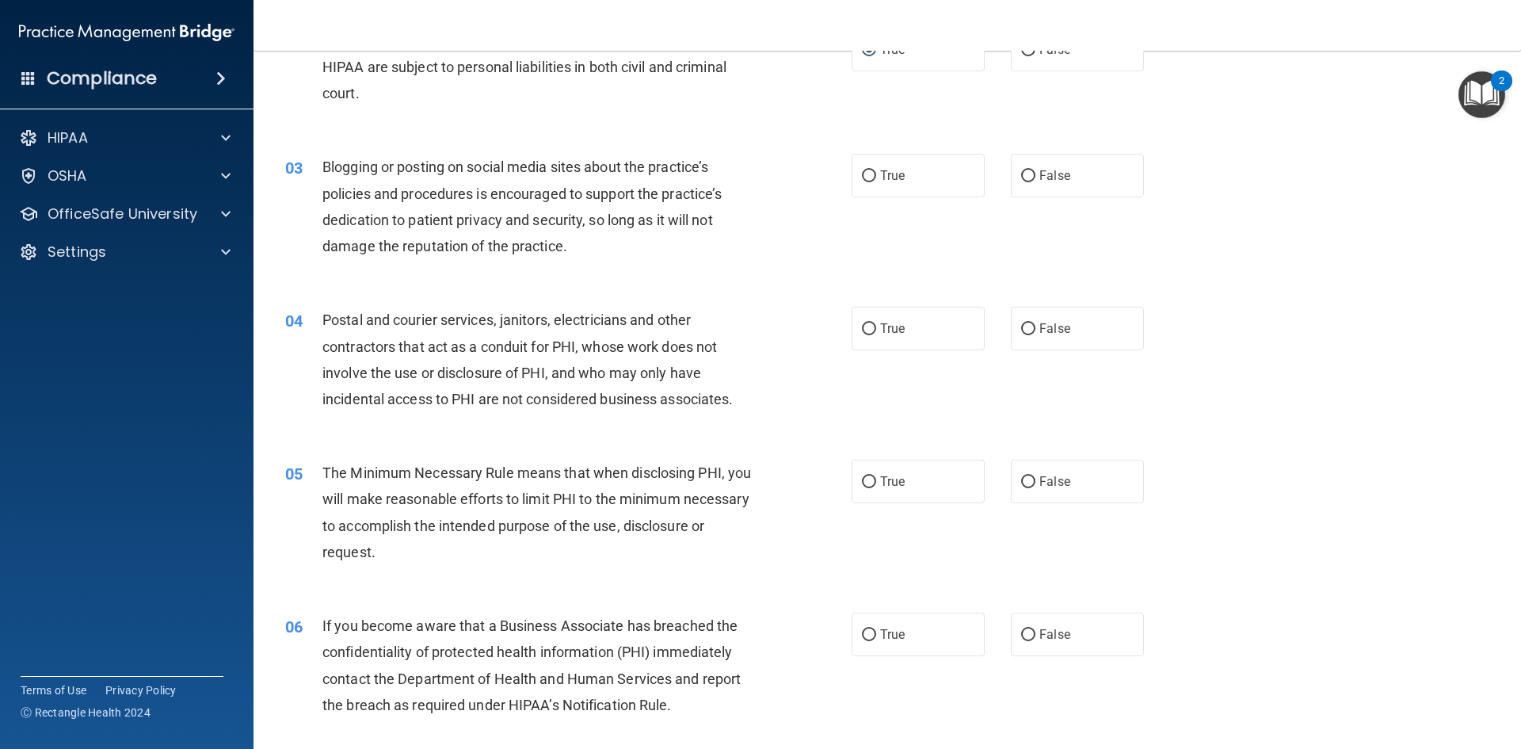
scroll to position [238, 0]
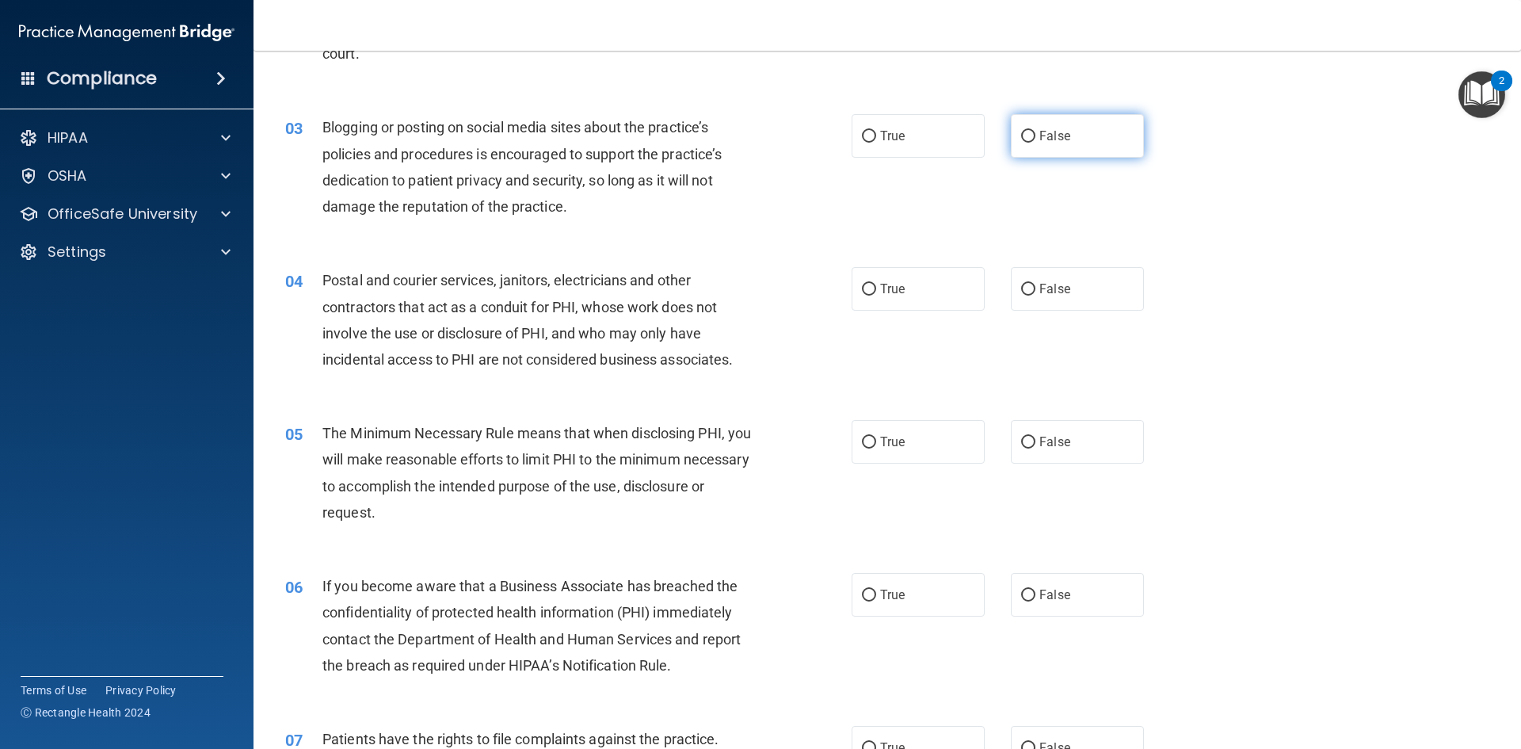
click at [1040, 136] on span "False" at bounding box center [1055, 135] width 31 height 15
click at [1036, 136] on input "False" at bounding box center [1028, 137] width 14 height 12
radio input "true"
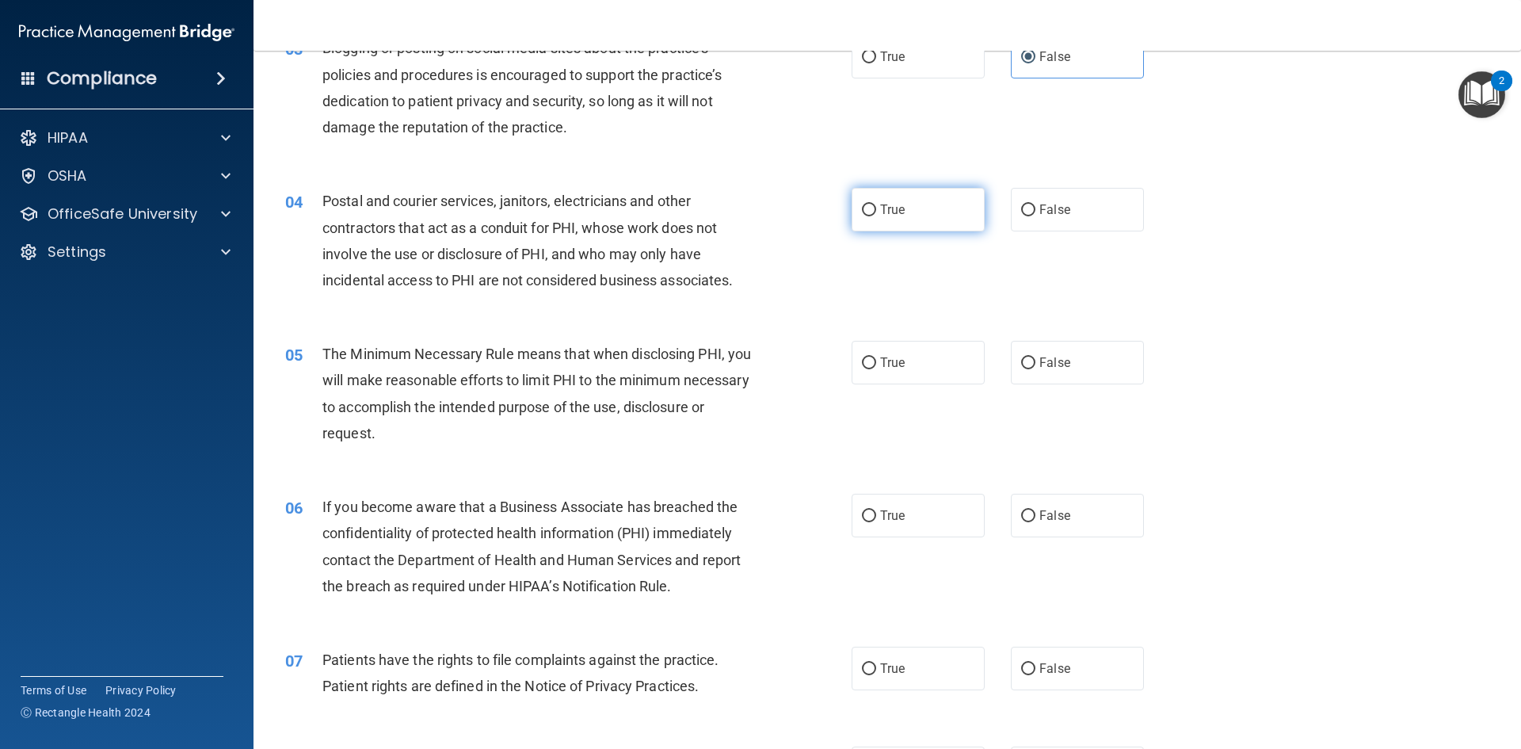
click at [956, 207] on label "True" at bounding box center [918, 210] width 133 height 44
click at [876, 207] on input "True" at bounding box center [869, 210] width 14 height 12
radio input "true"
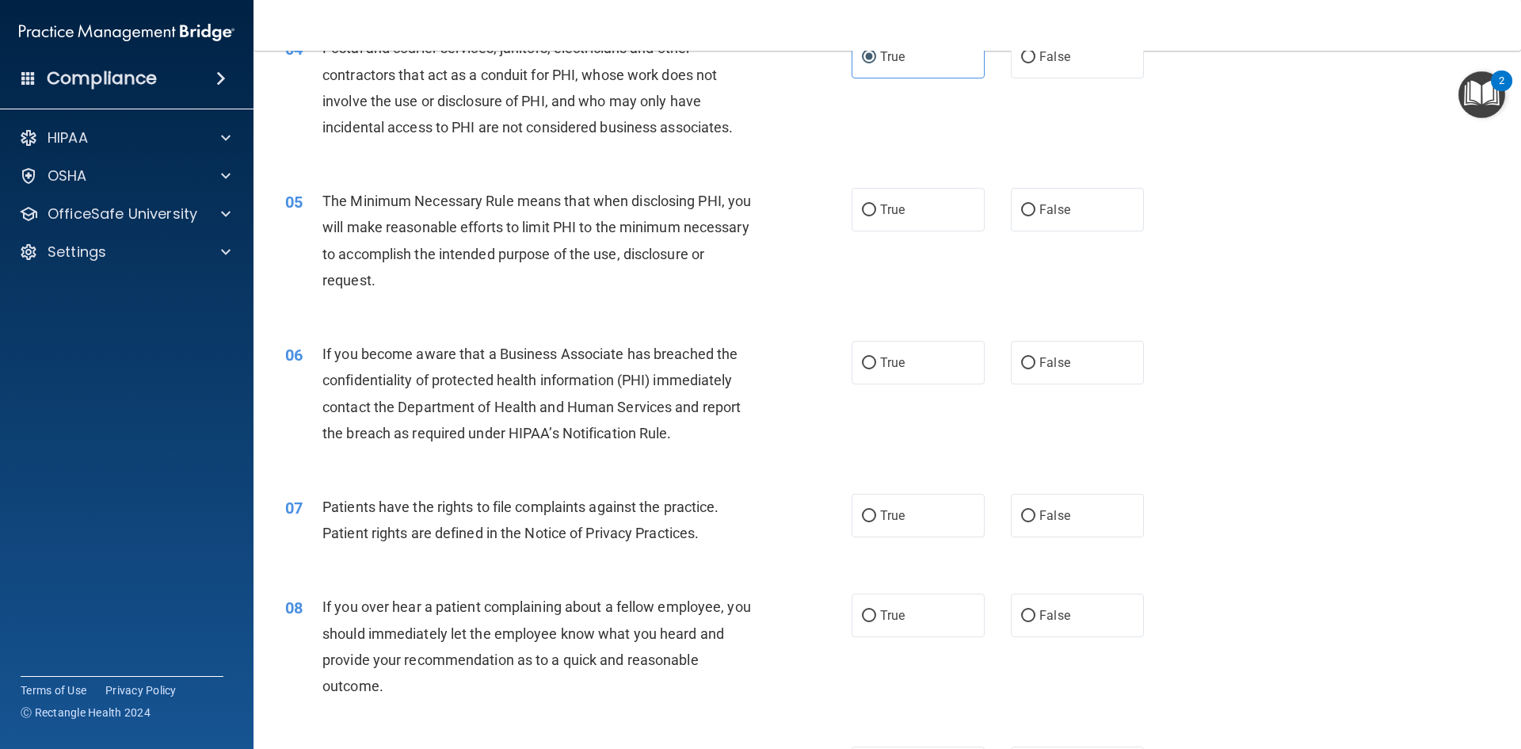
scroll to position [475, 0]
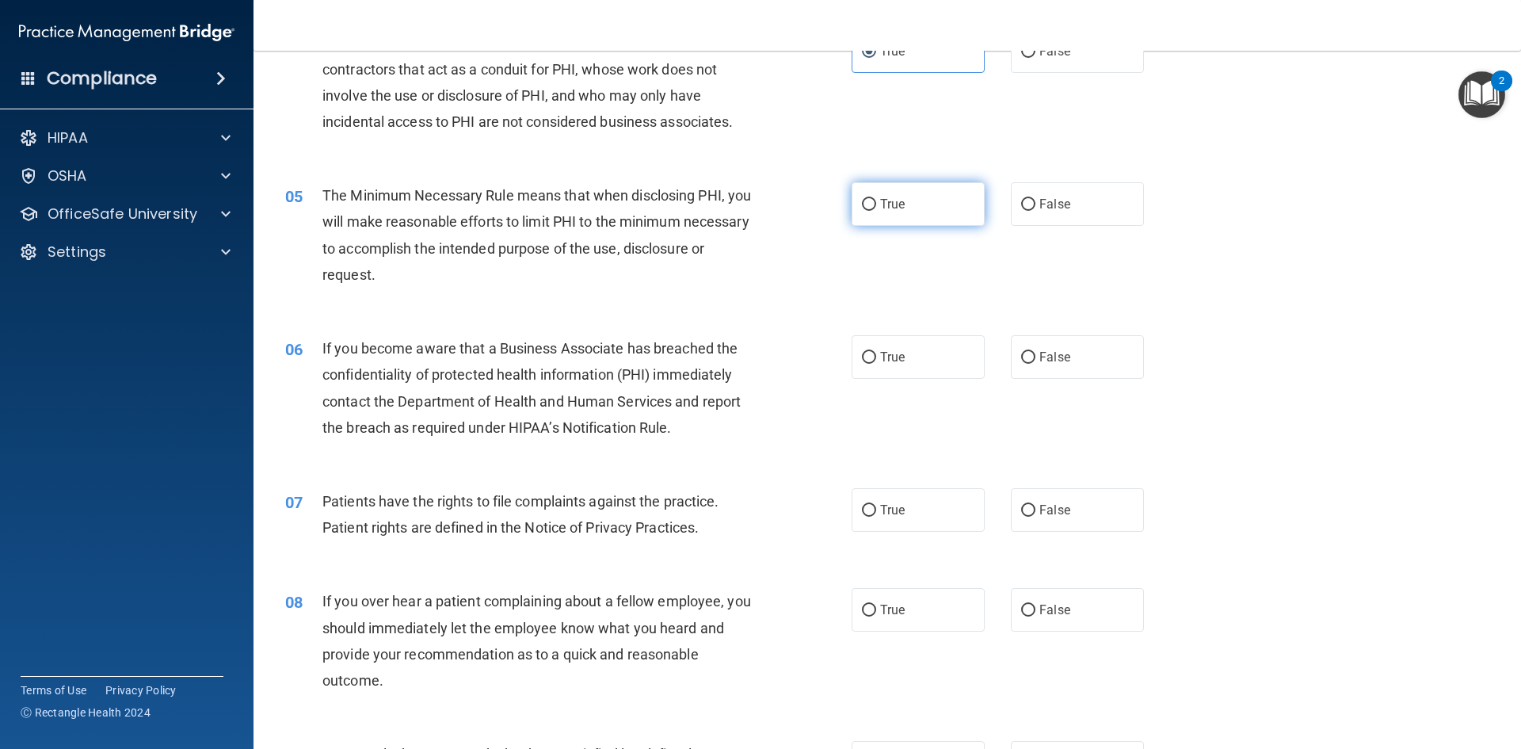
click at [894, 201] on span "True" at bounding box center [892, 203] width 25 height 15
click at [876, 201] on input "True" at bounding box center [869, 205] width 14 height 12
radio input "true"
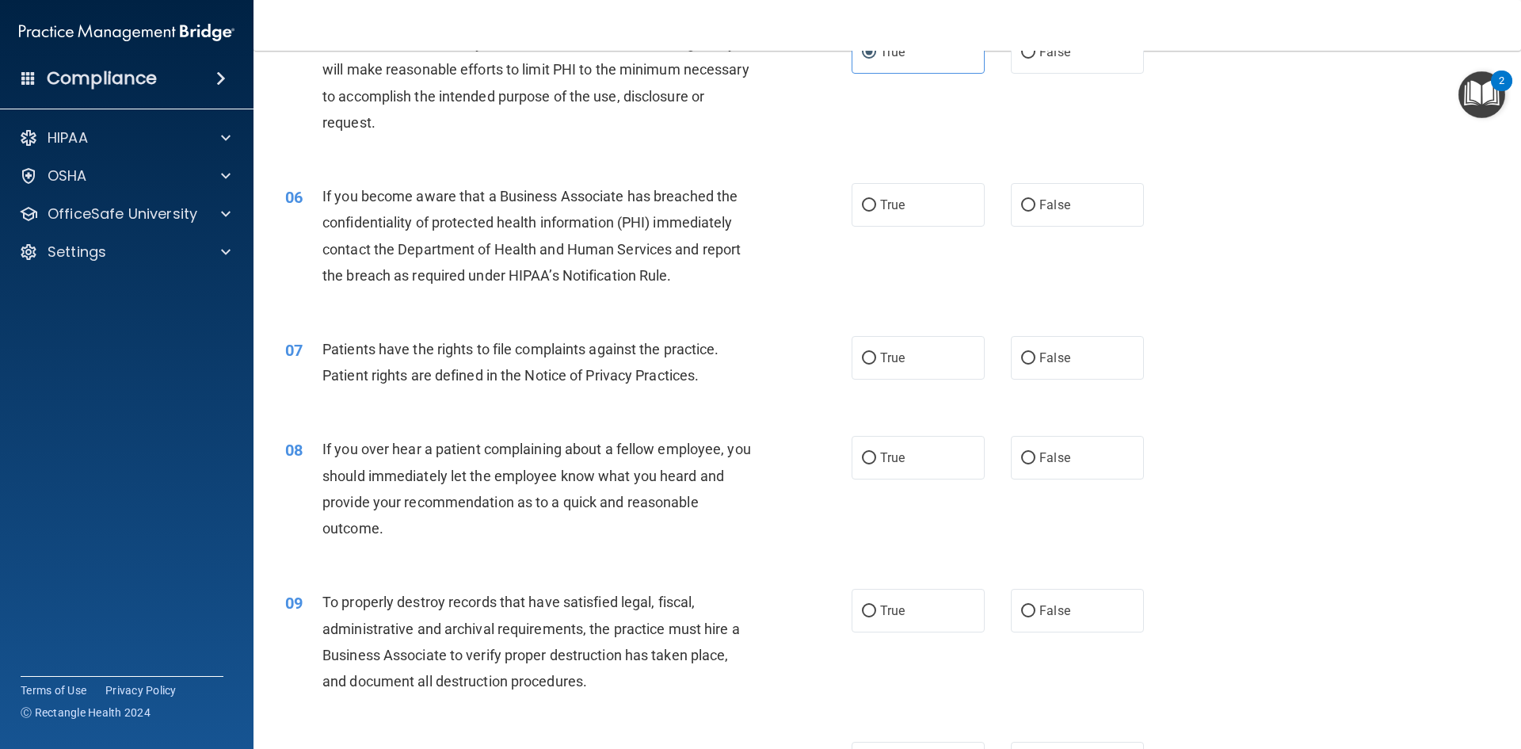
scroll to position [634, 0]
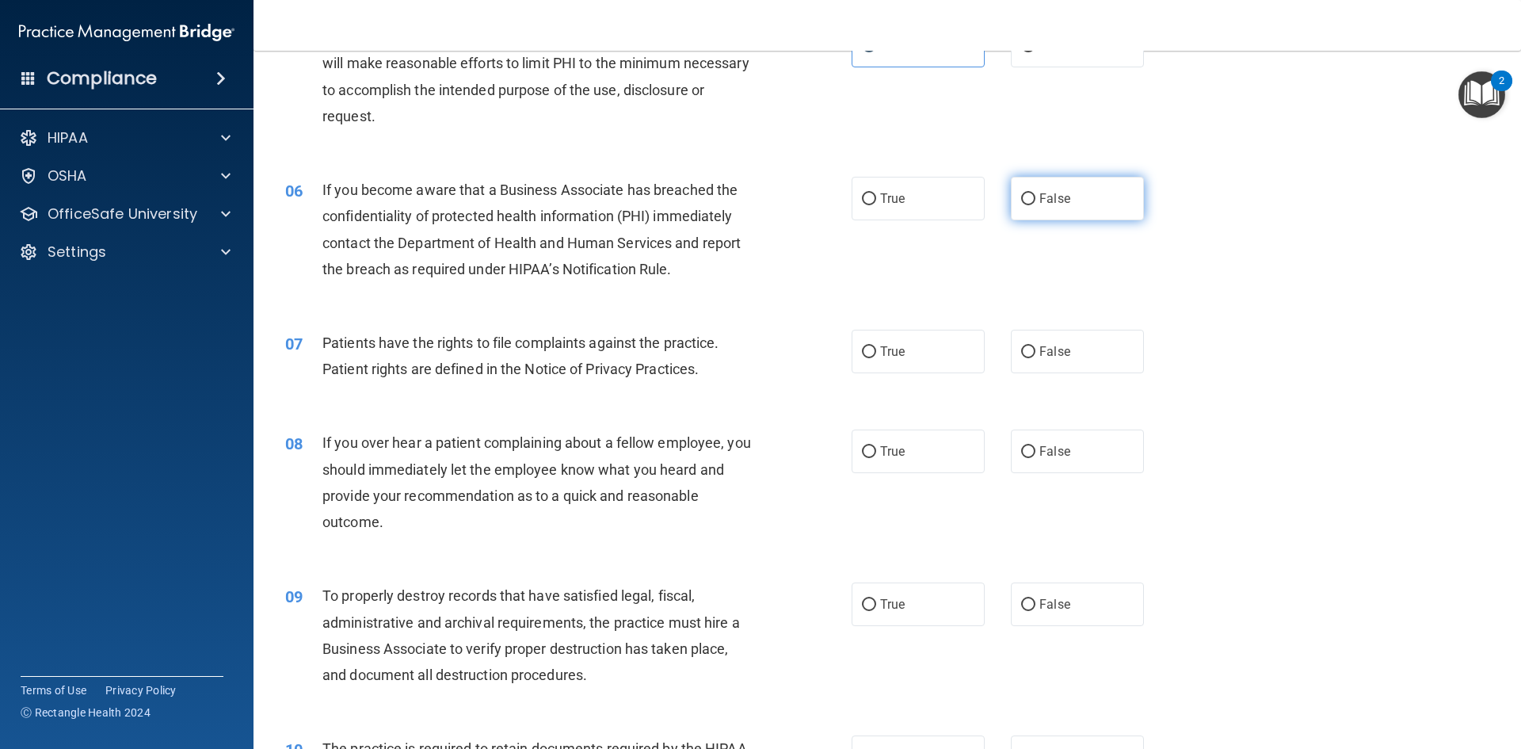
click at [1053, 204] on span "False" at bounding box center [1055, 198] width 31 height 15
click at [1036, 204] on input "False" at bounding box center [1028, 199] width 14 height 12
radio input "true"
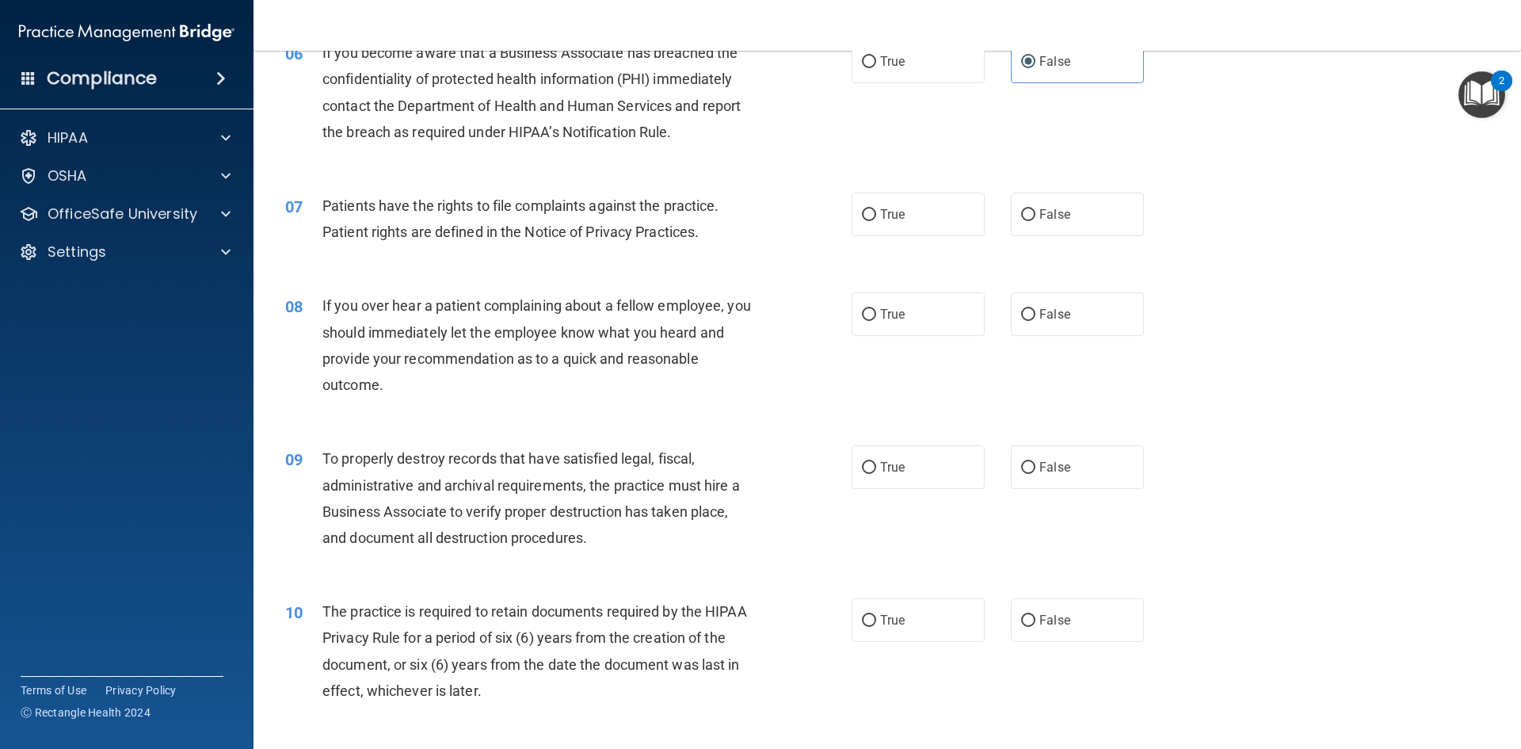
scroll to position [792, 0]
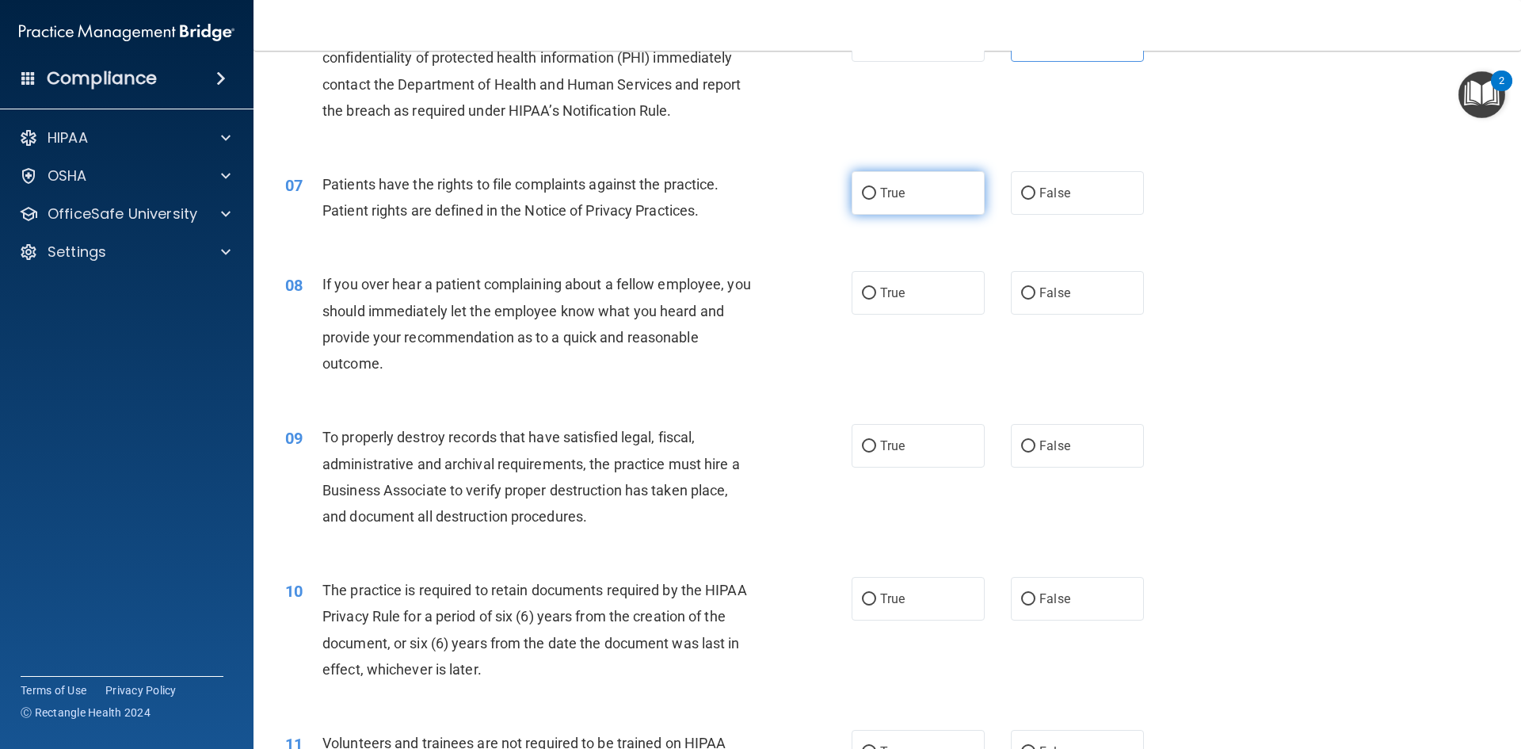
click at [902, 189] on label "True" at bounding box center [918, 193] width 133 height 44
click at [876, 189] on input "True" at bounding box center [869, 194] width 14 height 12
radio input "true"
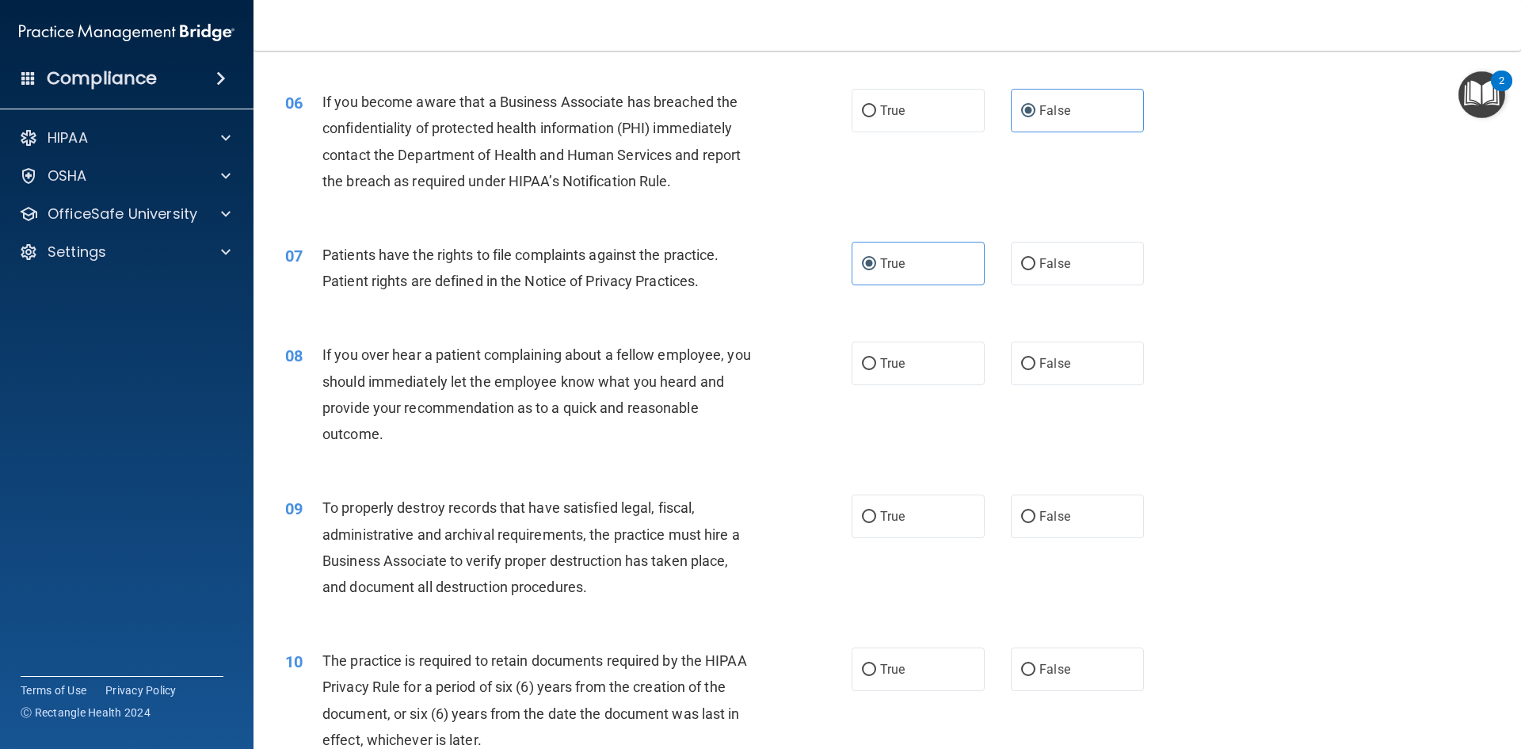
scroll to position [713, 0]
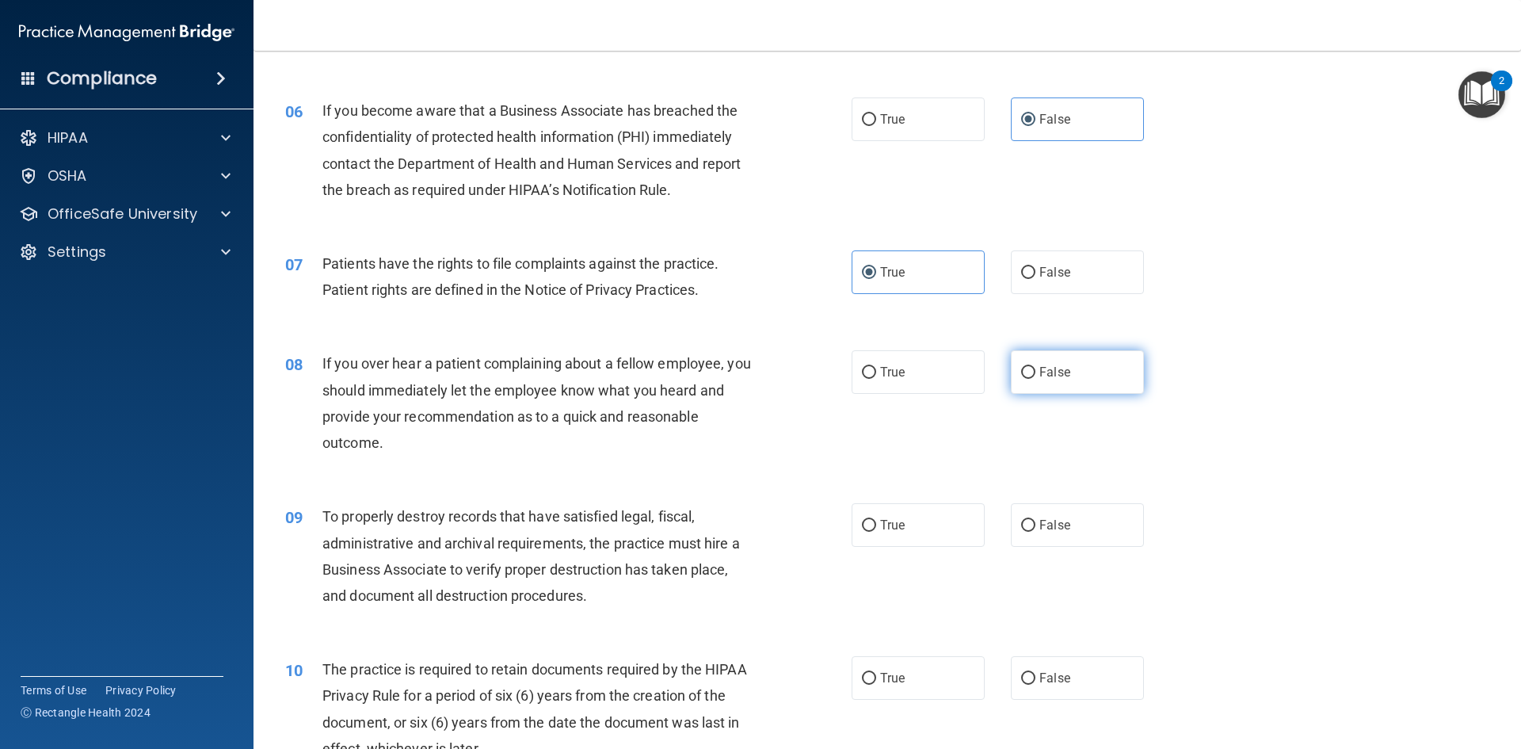
click at [1047, 375] on span "False" at bounding box center [1055, 371] width 31 height 15
click at [1036, 375] on input "False" at bounding box center [1028, 373] width 14 height 12
radio input "true"
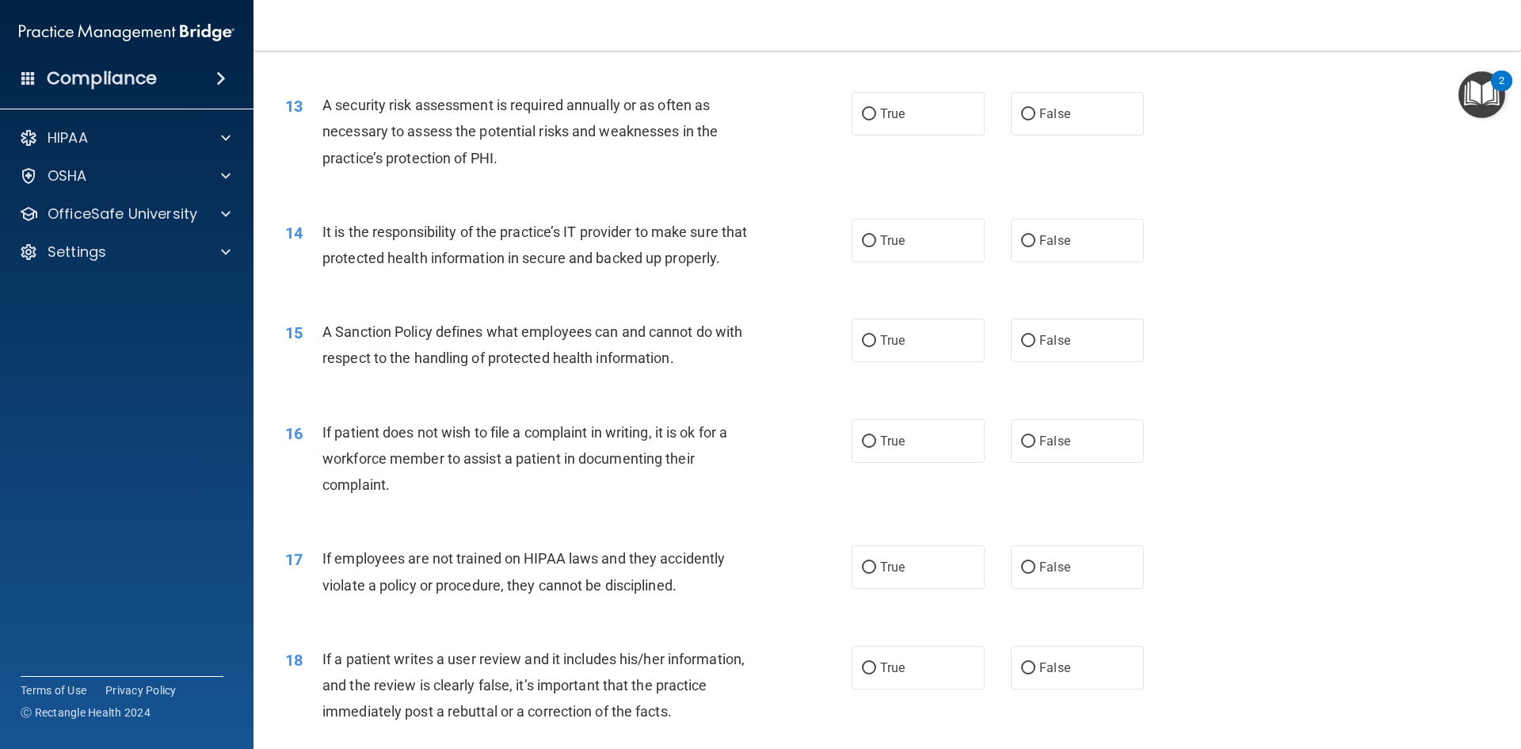
scroll to position [1664, 0]
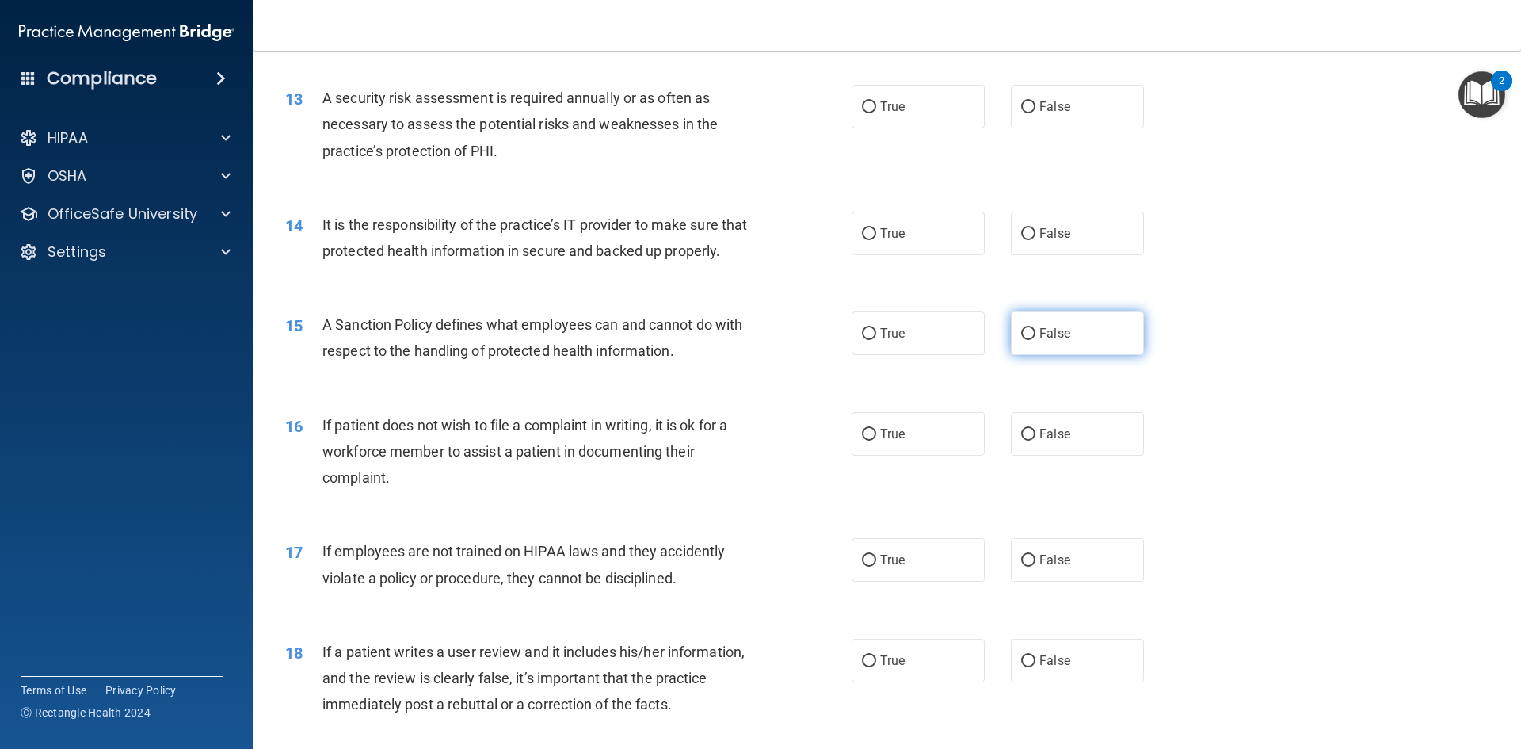
click at [1064, 354] on label "False" at bounding box center [1077, 333] width 133 height 44
click at [1036, 340] on input "False" at bounding box center [1028, 334] width 14 height 12
radio input "true"
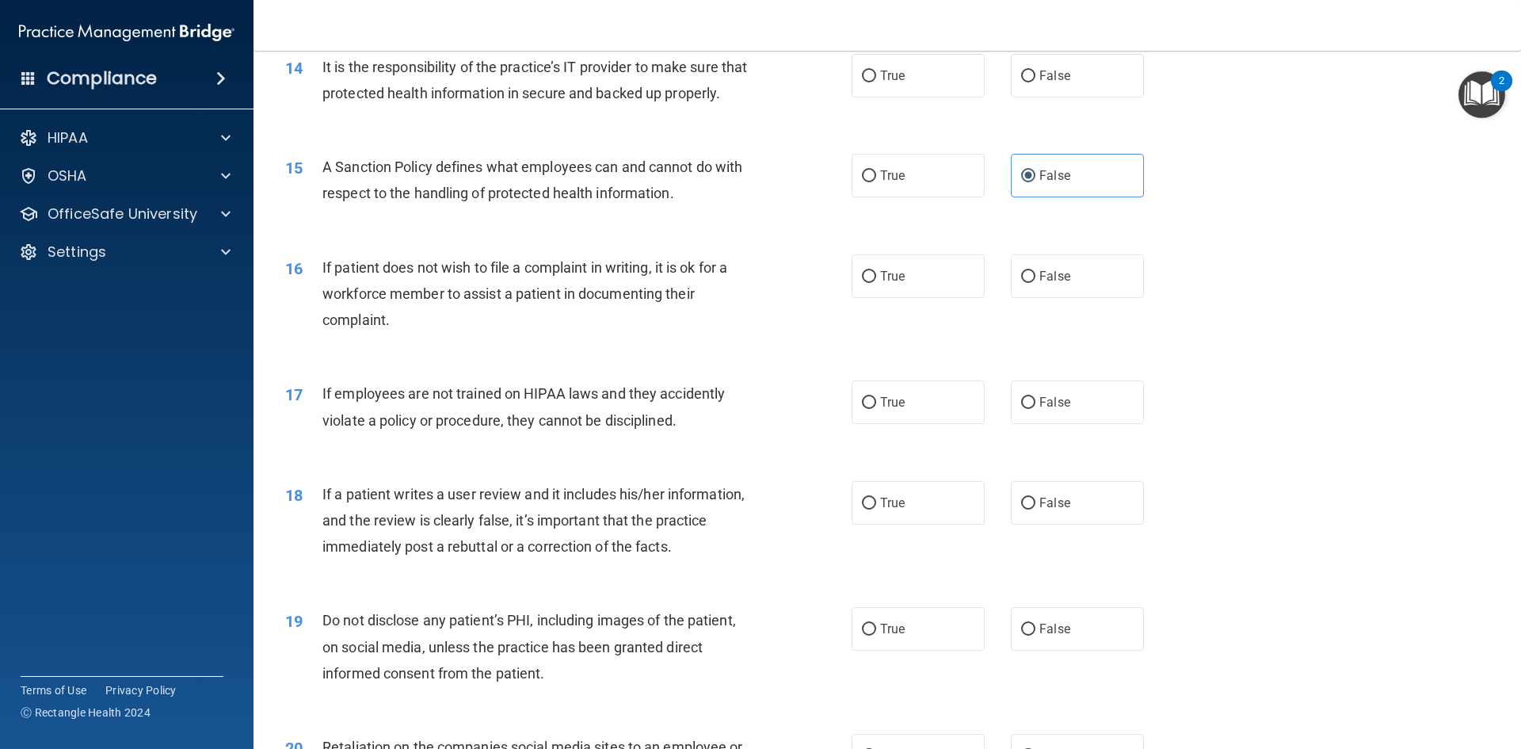
scroll to position [1822, 0]
click at [1057, 409] on span "False" at bounding box center [1055, 401] width 31 height 15
click at [1036, 408] on input "False" at bounding box center [1028, 402] width 14 height 12
radio input "true"
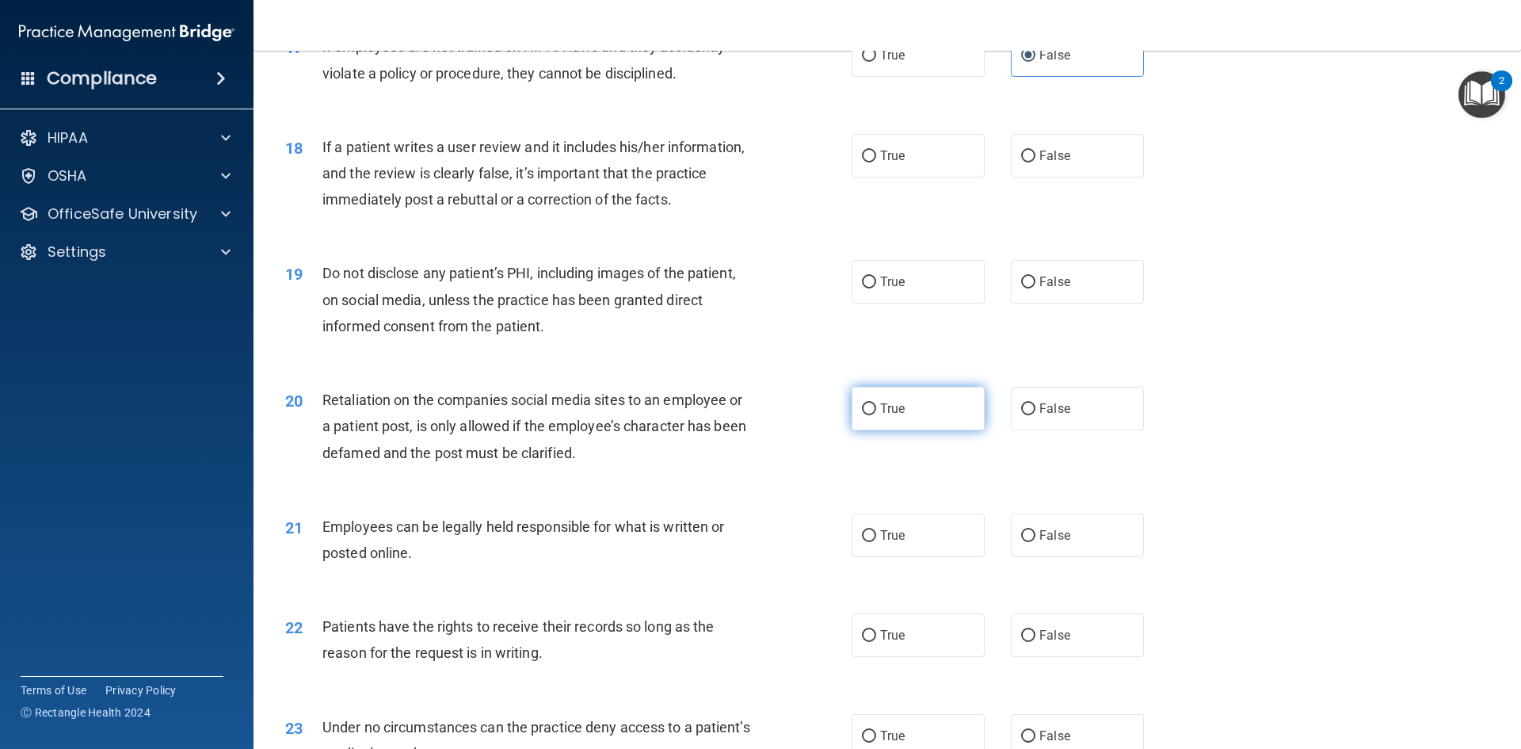
scroll to position [2219, 0]
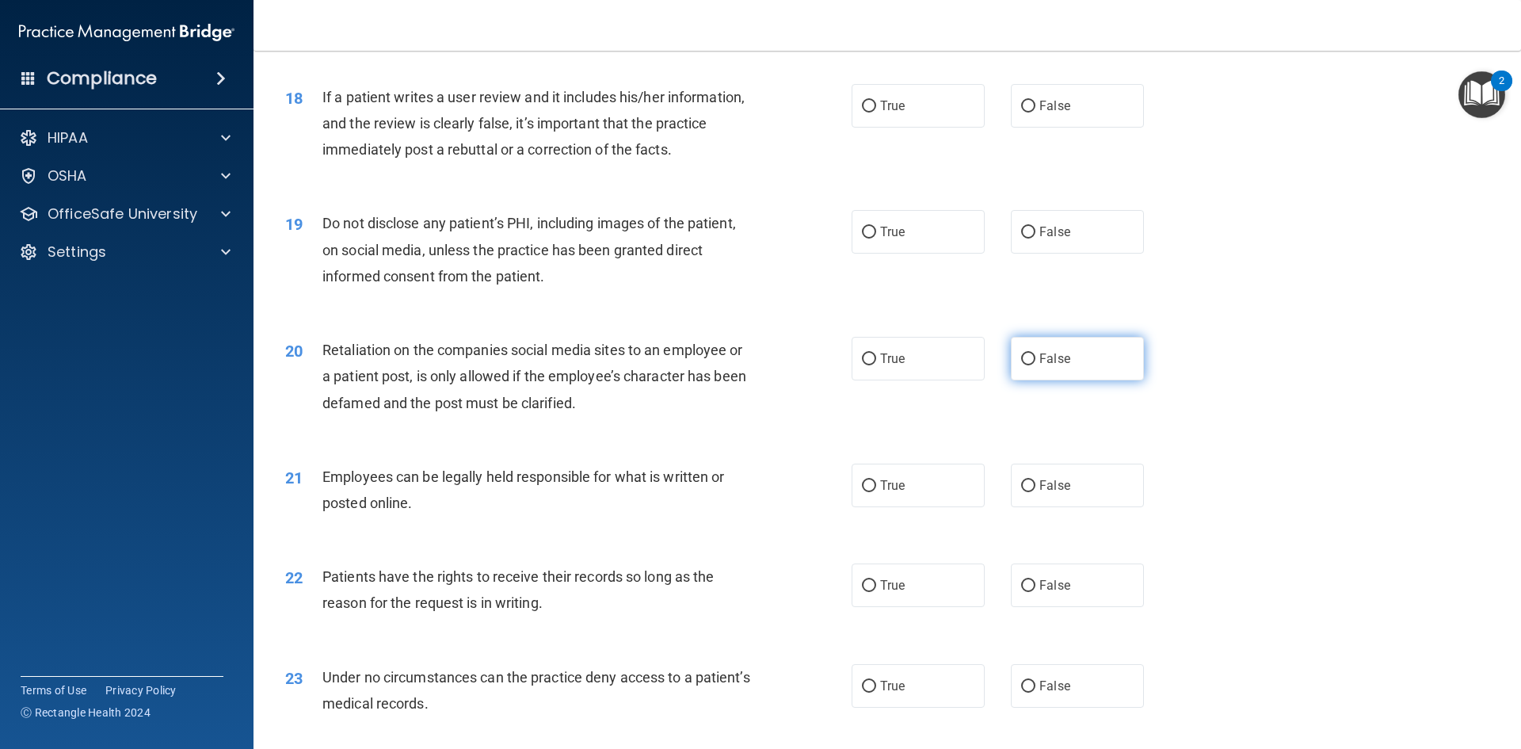
click at [1051, 366] on span "False" at bounding box center [1055, 358] width 31 height 15
click at [1036, 365] on input "False" at bounding box center [1028, 359] width 14 height 12
radio input "true"
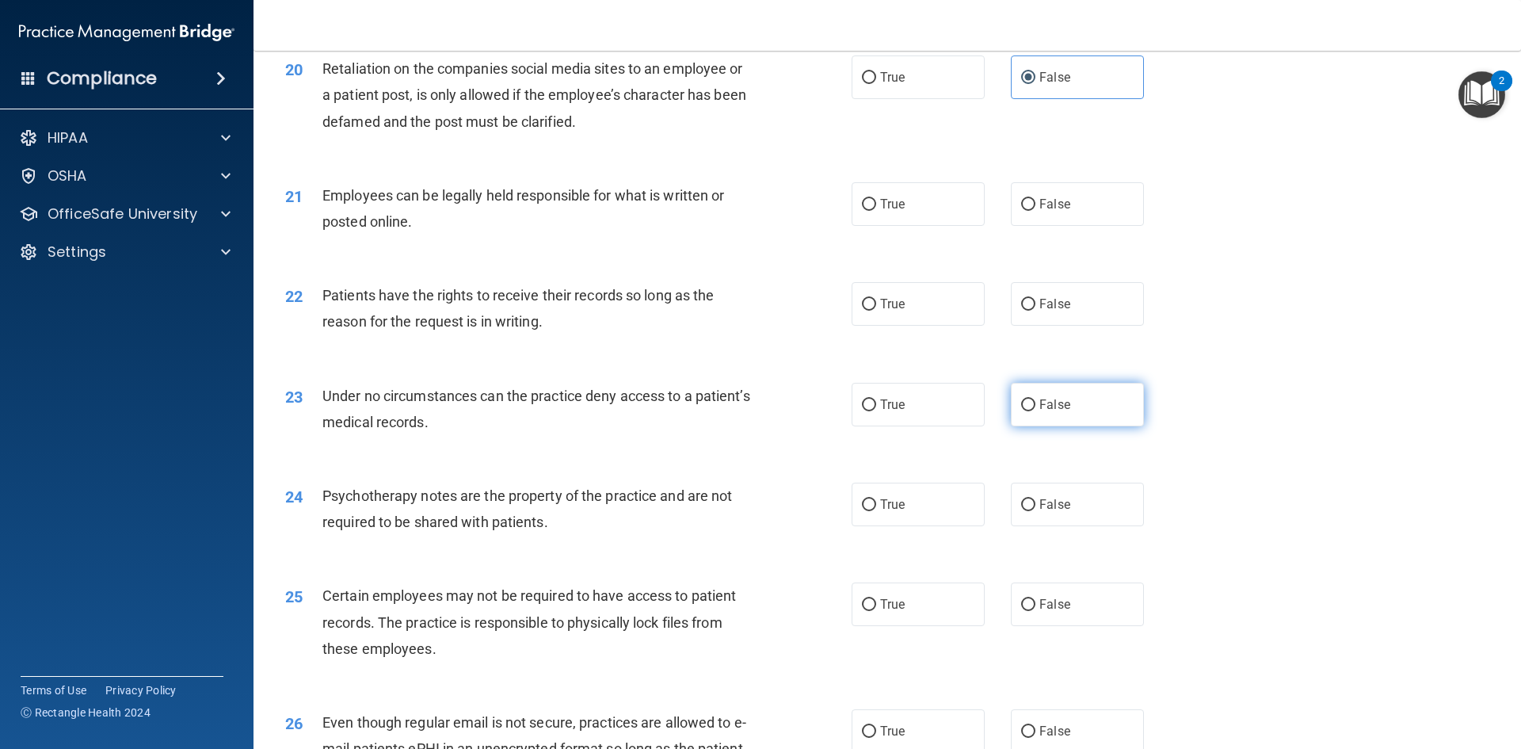
scroll to position [2535, 0]
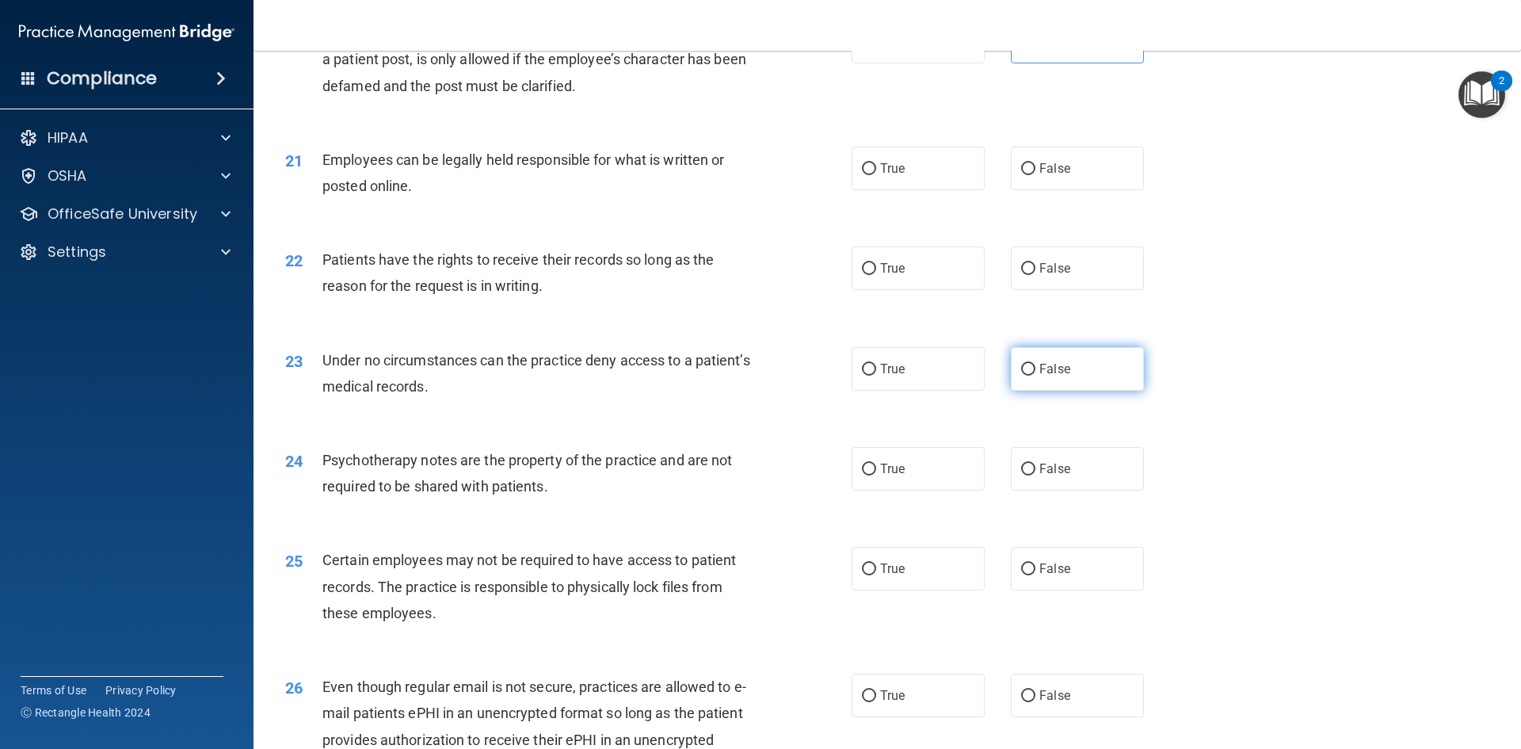
click at [1055, 391] on label "False" at bounding box center [1077, 369] width 133 height 44
click at [1036, 376] on input "False" at bounding box center [1028, 370] width 14 height 12
radio input "true"
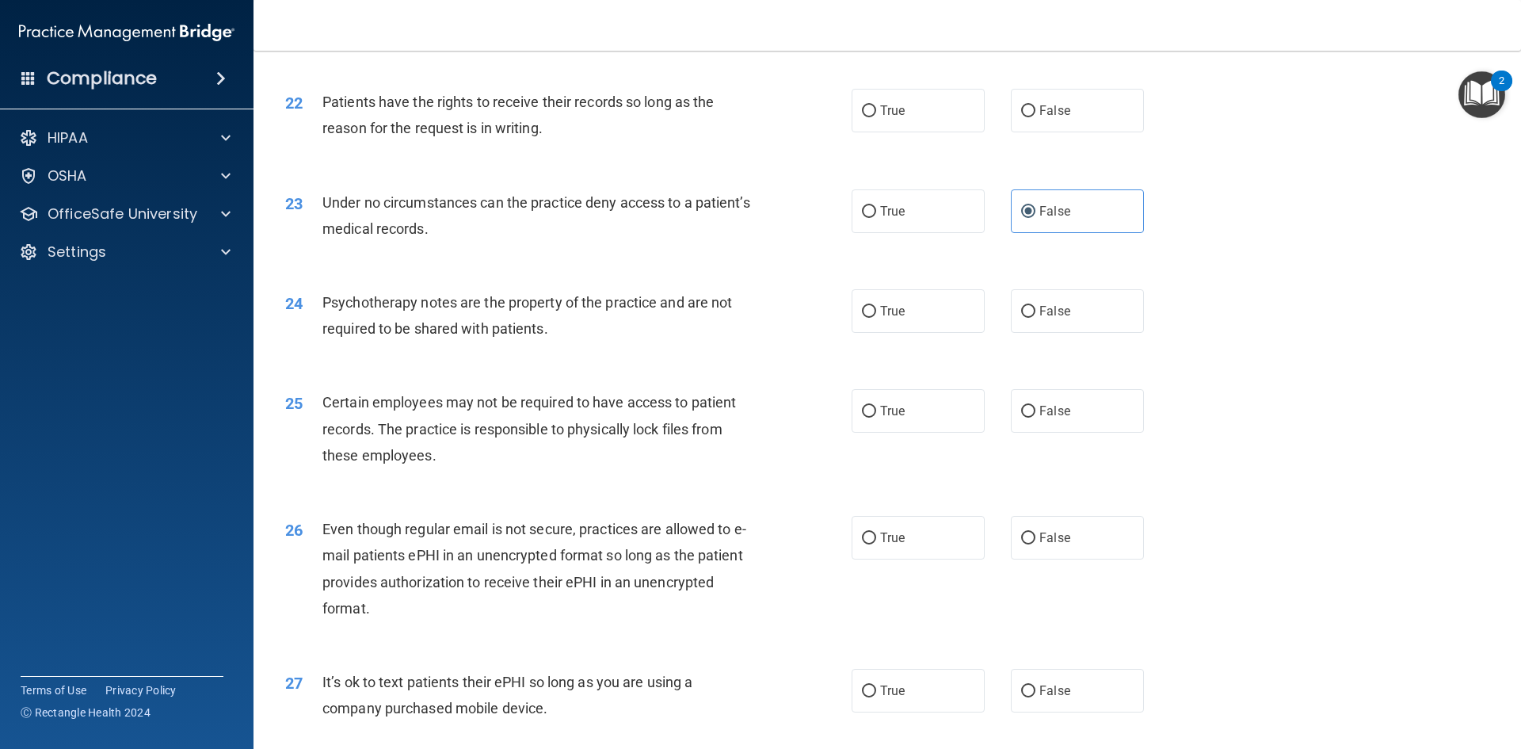
scroll to position [2694, 0]
click at [910, 332] on label "True" at bounding box center [918, 310] width 133 height 44
click at [876, 317] on input "True" at bounding box center [869, 311] width 14 height 12
radio input "true"
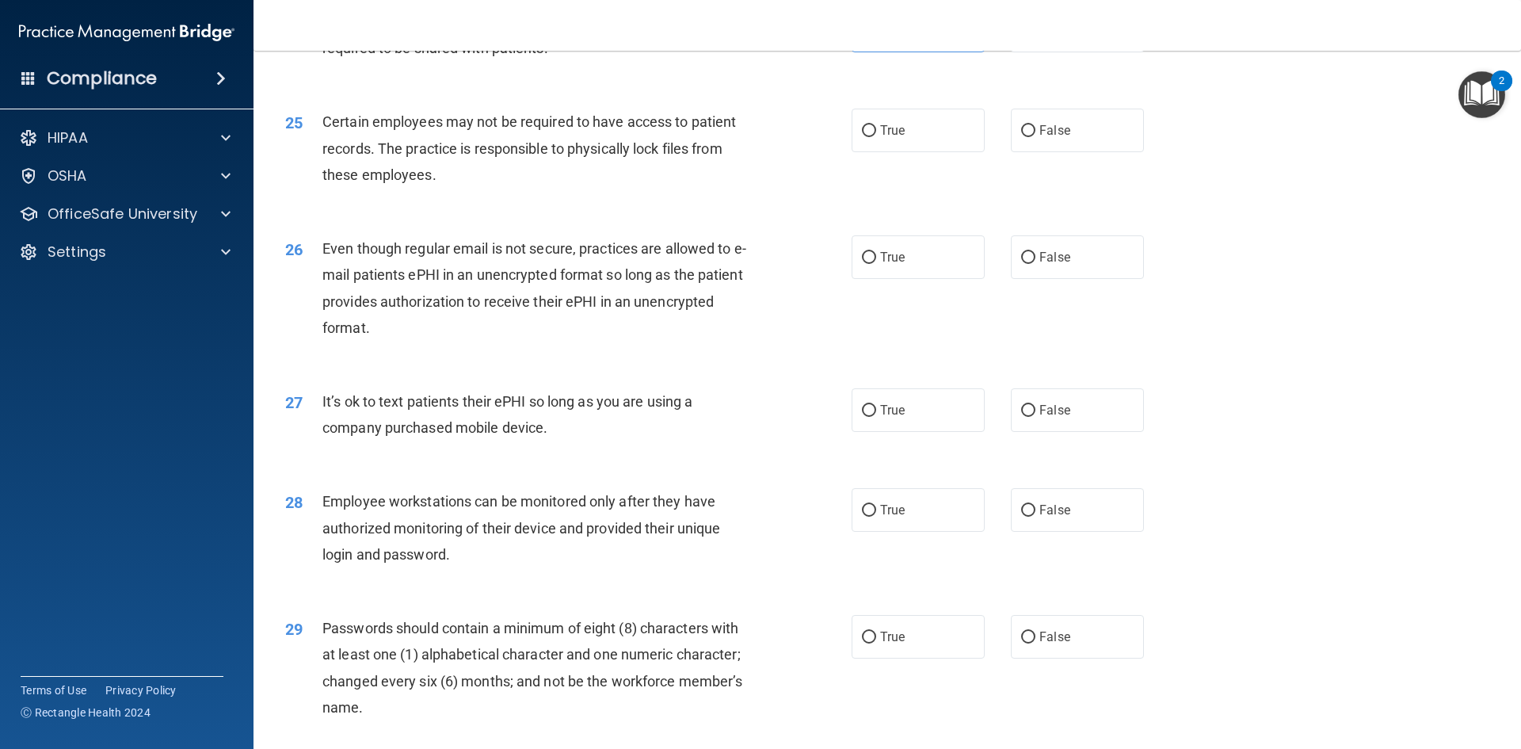
scroll to position [3011, 0]
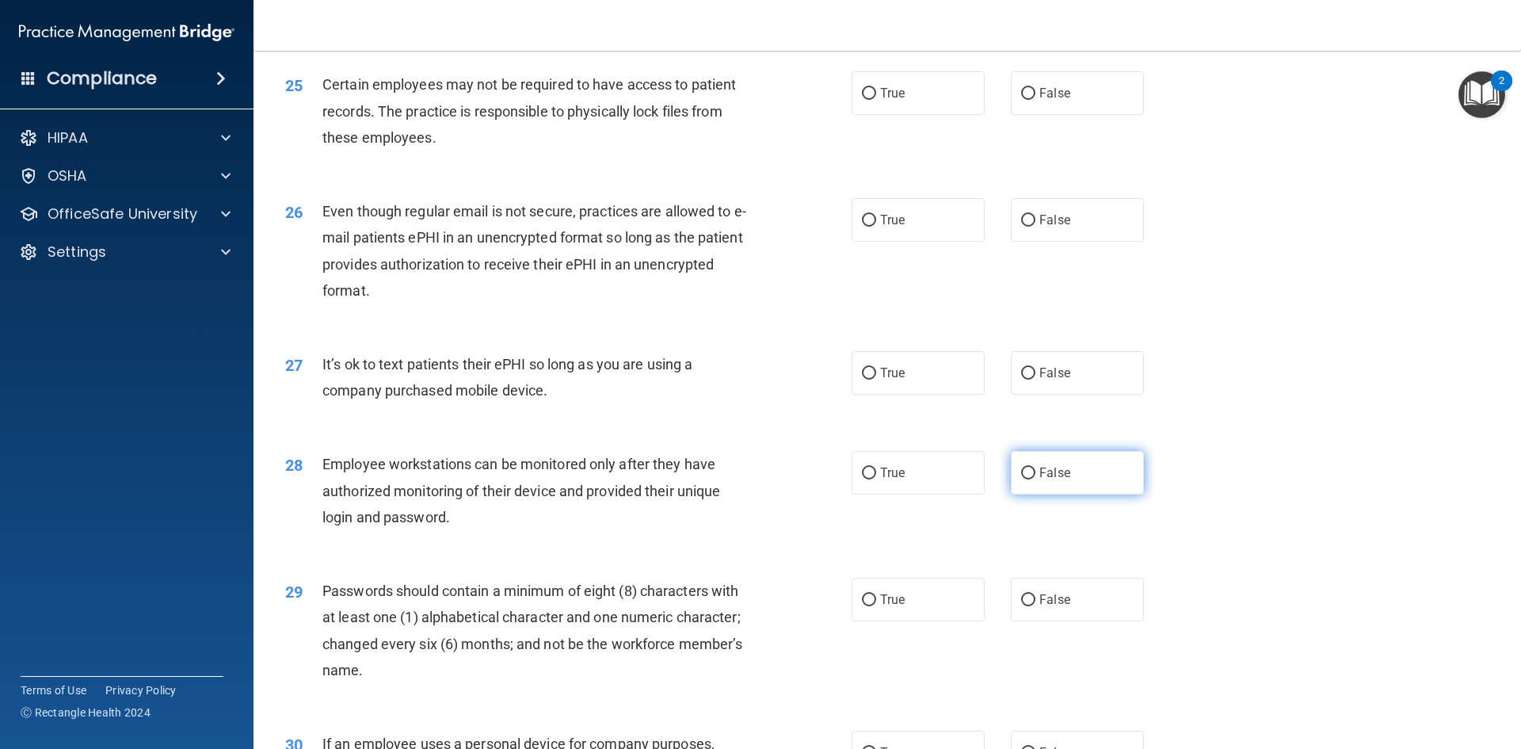
click at [1013, 490] on label "False" at bounding box center [1077, 473] width 133 height 44
click at [1021, 479] on input "False" at bounding box center [1028, 473] width 14 height 12
radio input "true"
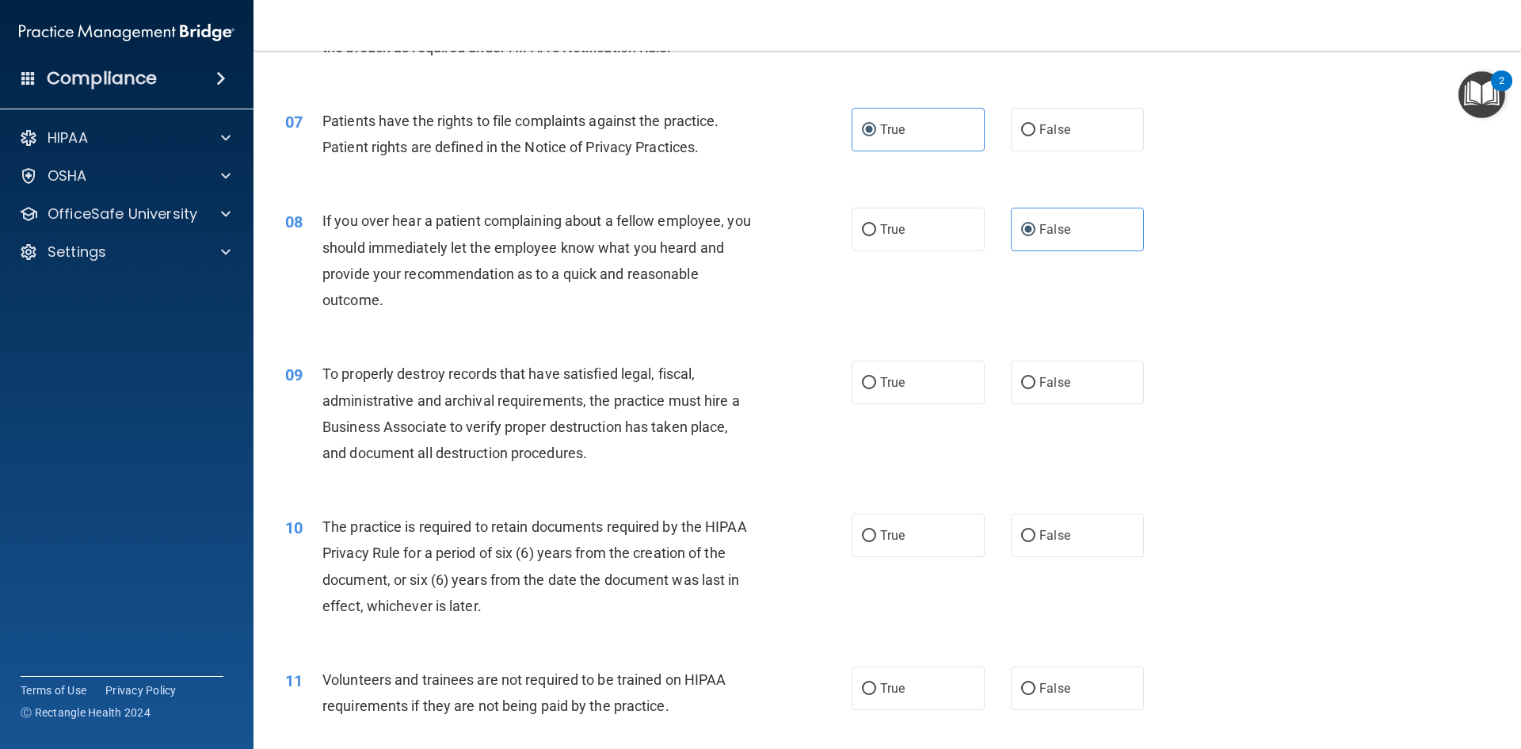
scroll to position [872, 0]
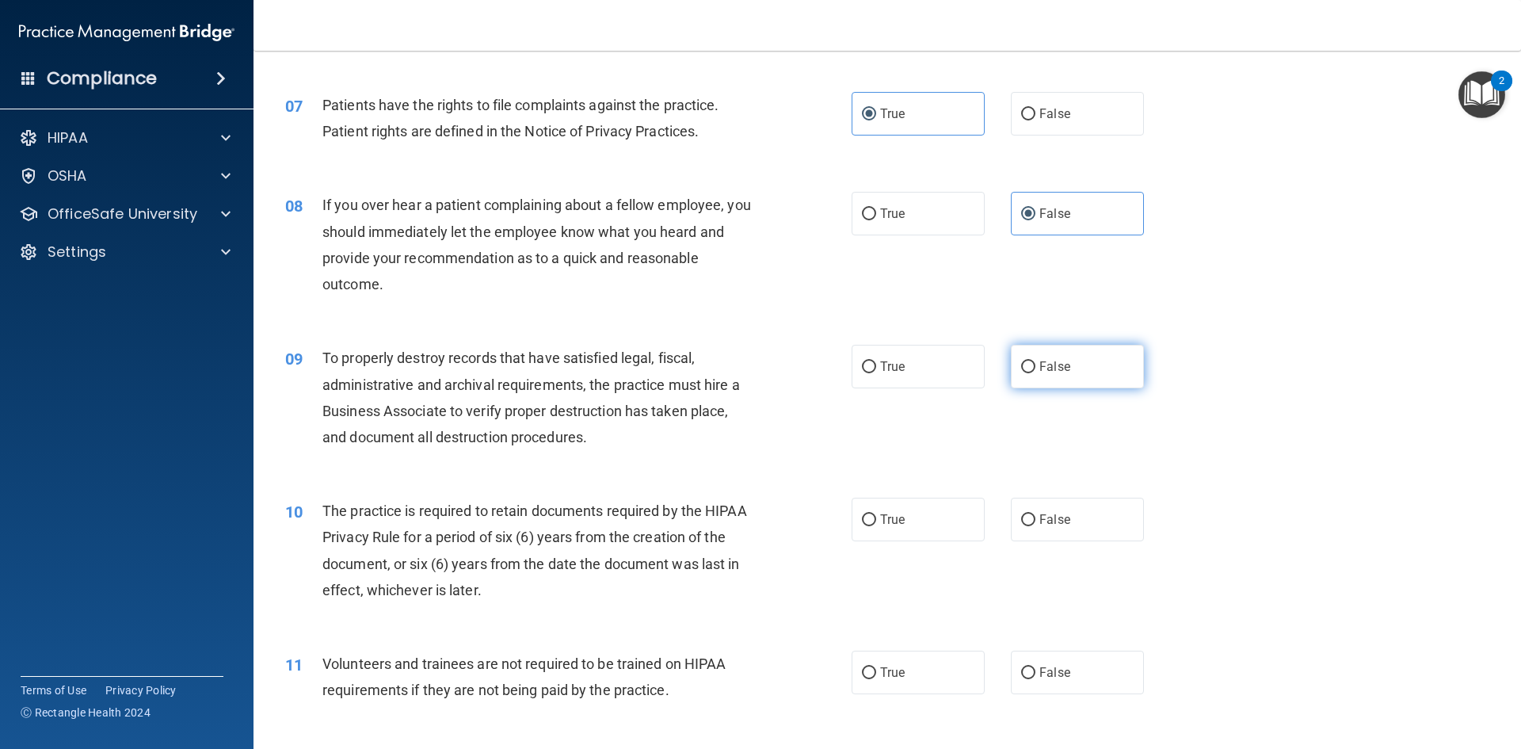
click at [1040, 361] on span "False" at bounding box center [1055, 366] width 31 height 15
click at [1032, 361] on input "False" at bounding box center [1028, 367] width 14 height 12
radio input "true"
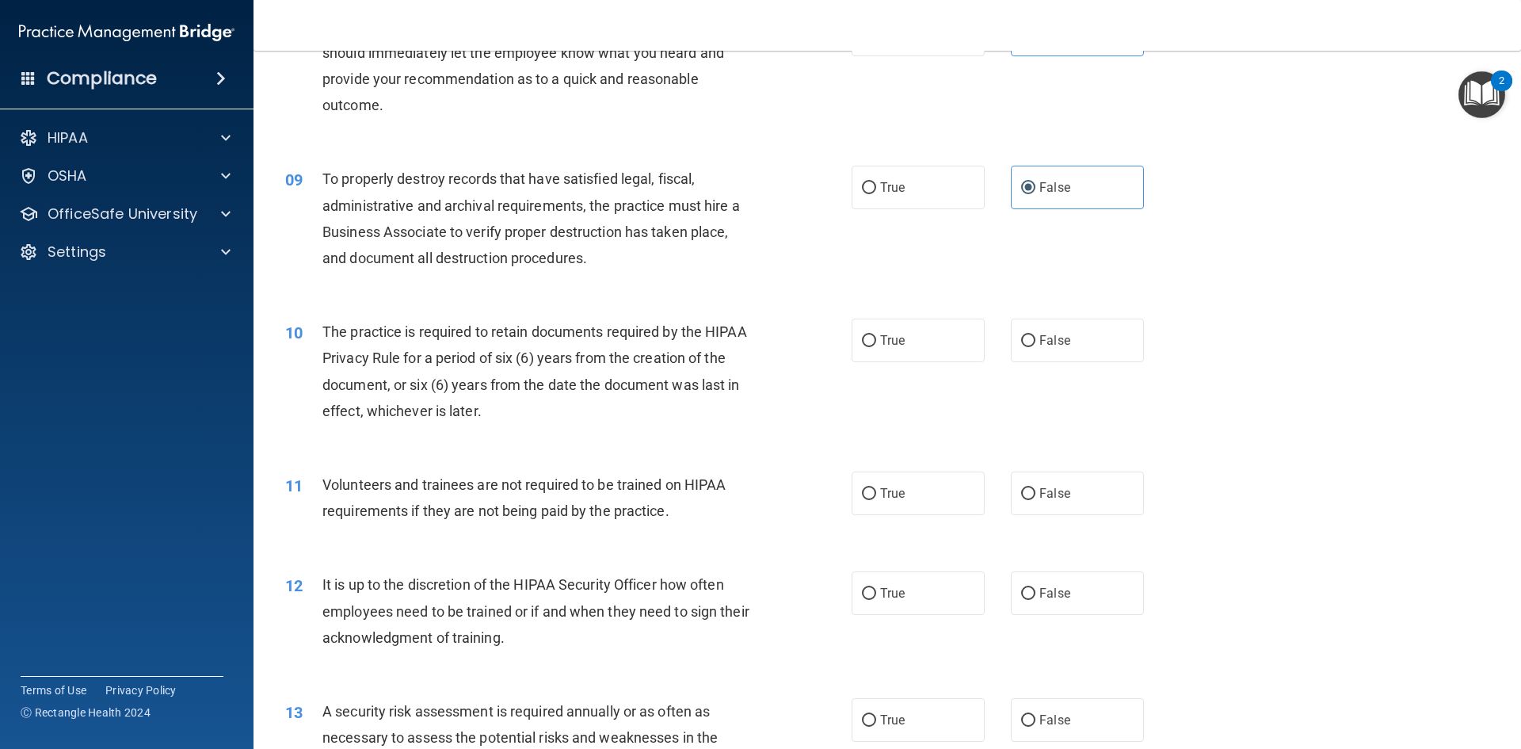
scroll to position [1109, 0]
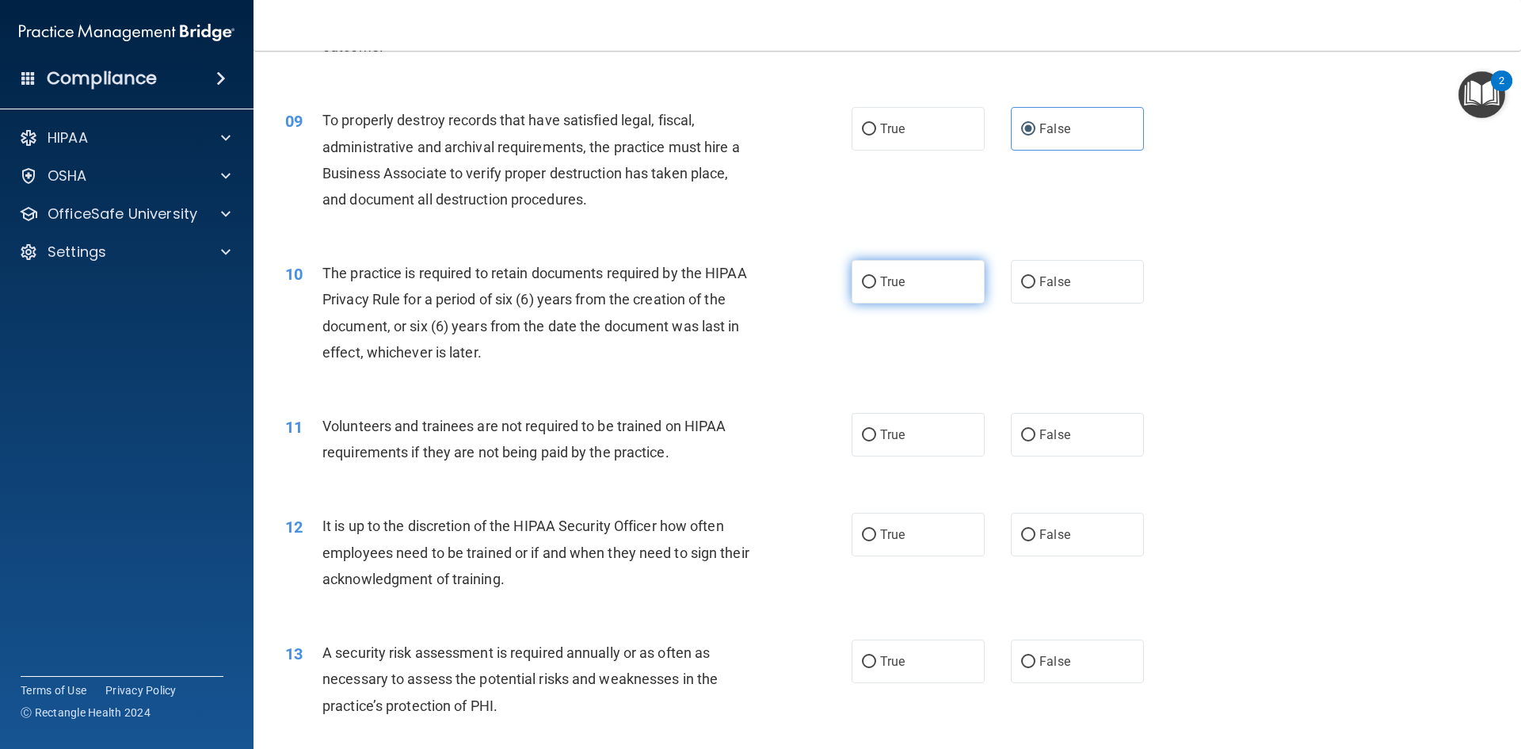
click at [898, 285] on span "True" at bounding box center [892, 281] width 25 height 15
click at [876, 285] on input "True" at bounding box center [869, 283] width 14 height 12
radio input "true"
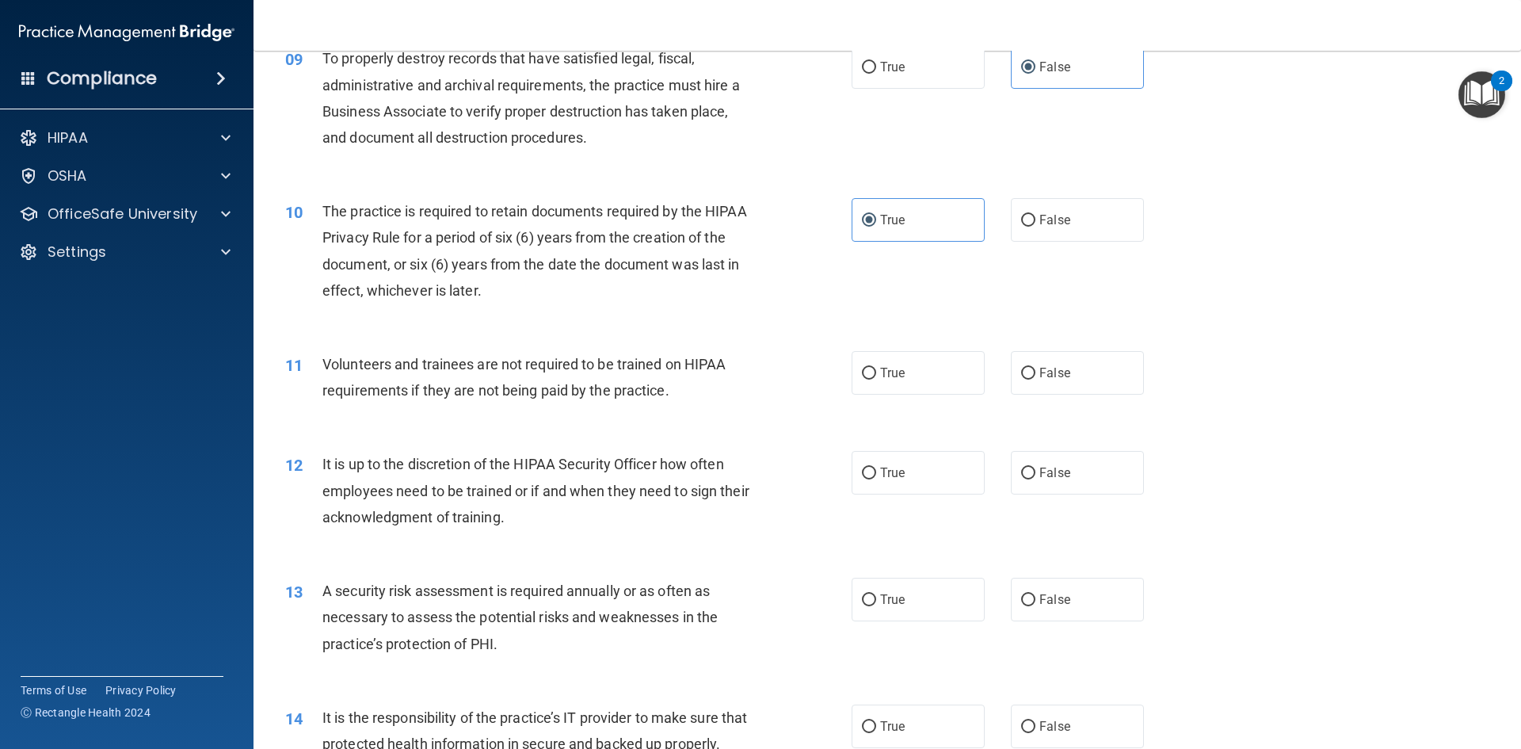
scroll to position [1268, 0]
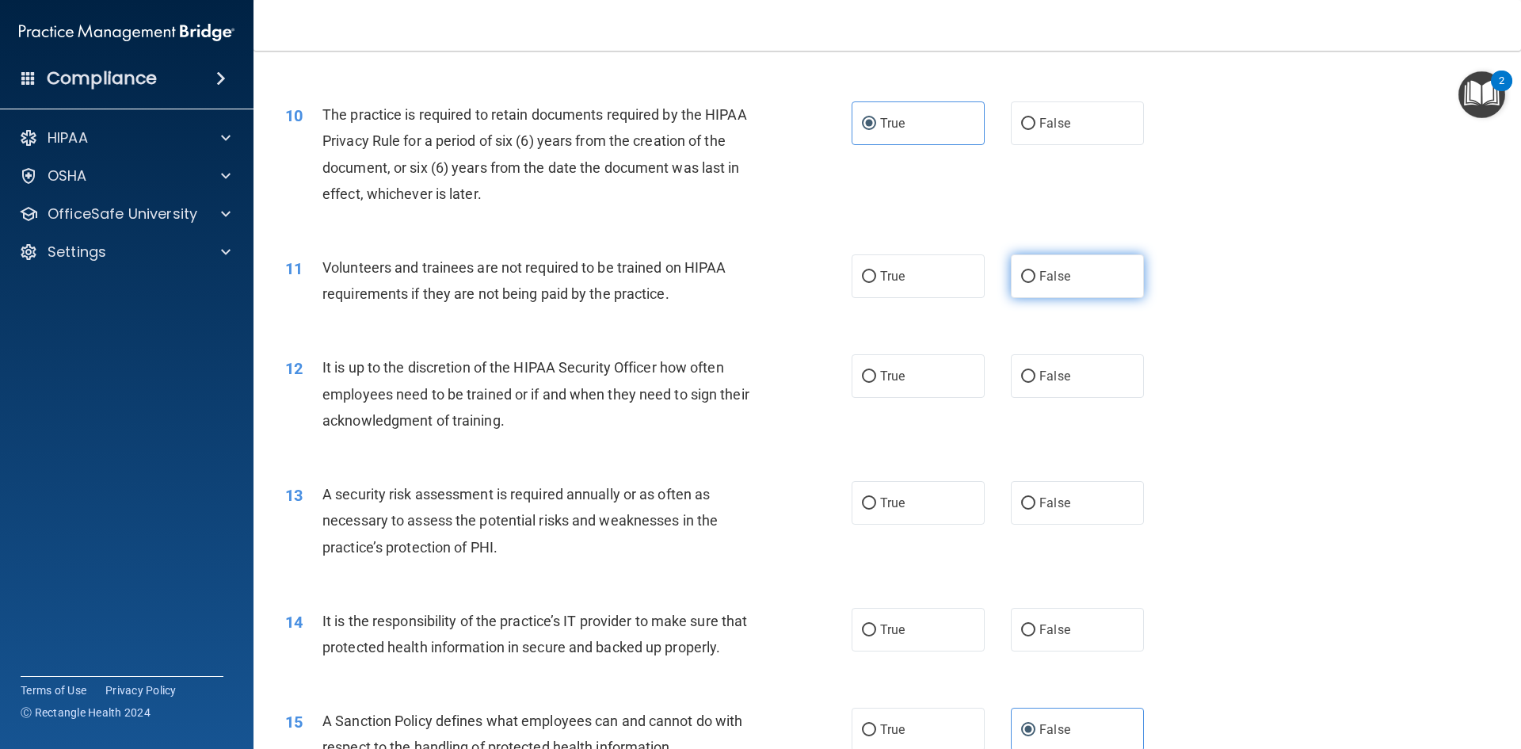
click at [1089, 286] on label "False" at bounding box center [1077, 276] width 133 height 44
click at [1036, 283] on input "False" at bounding box center [1028, 277] width 14 height 12
radio input "true"
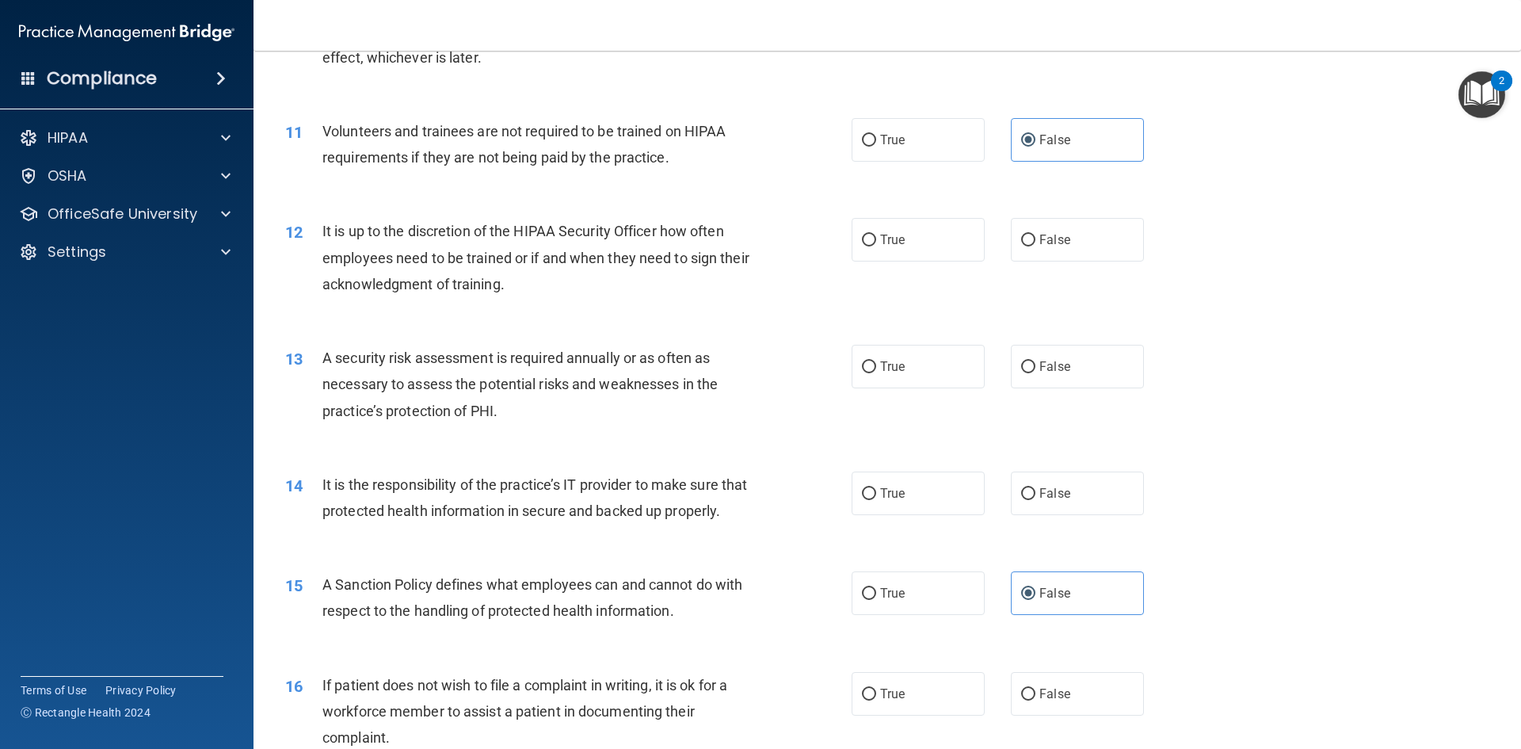
scroll to position [1426, 0]
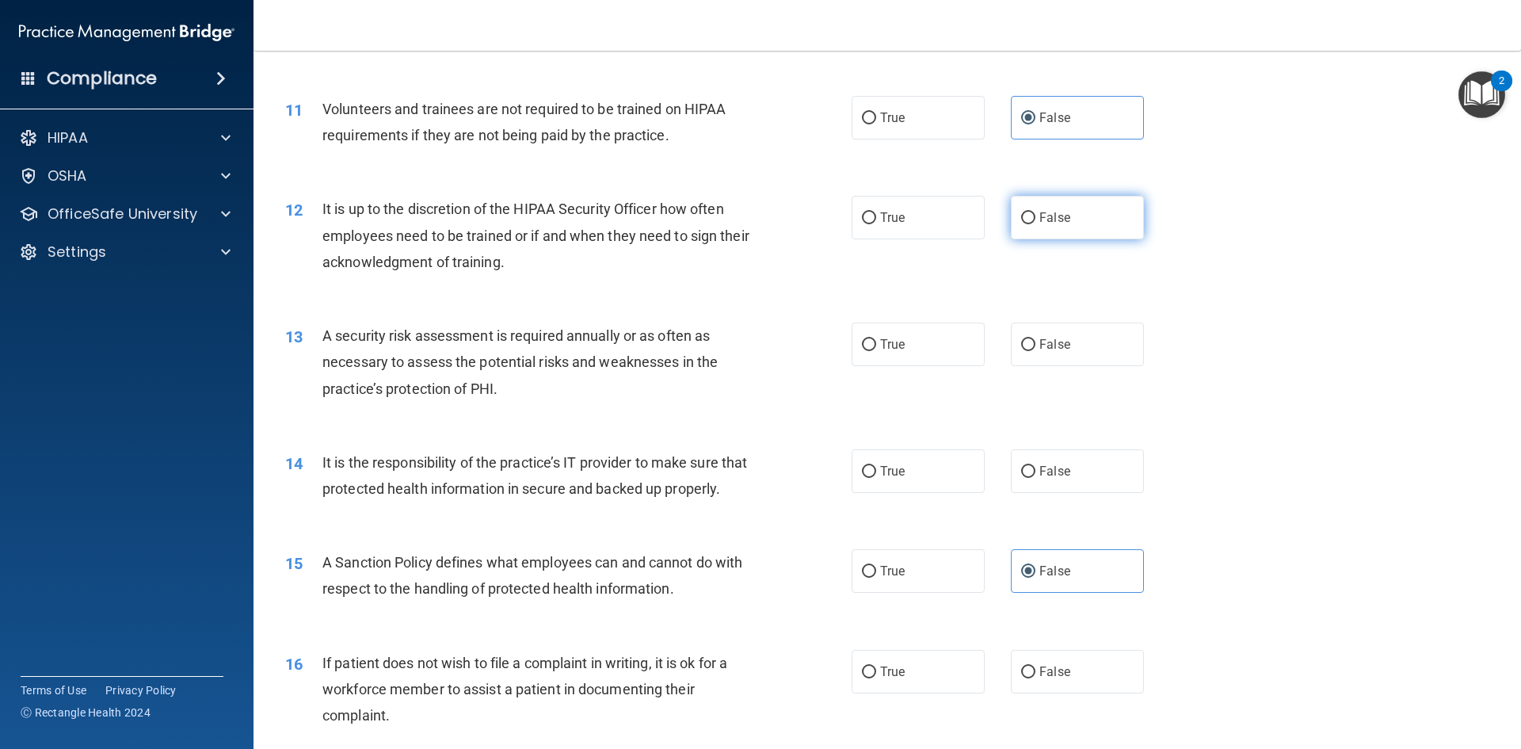
drag, startPoint x: 1026, startPoint y: 219, endPoint x: 1014, endPoint y: 216, distance: 12.3
click at [1027, 219] on input "False" at bounding box center [1028, 218] width 14 height 12
radio input "true"
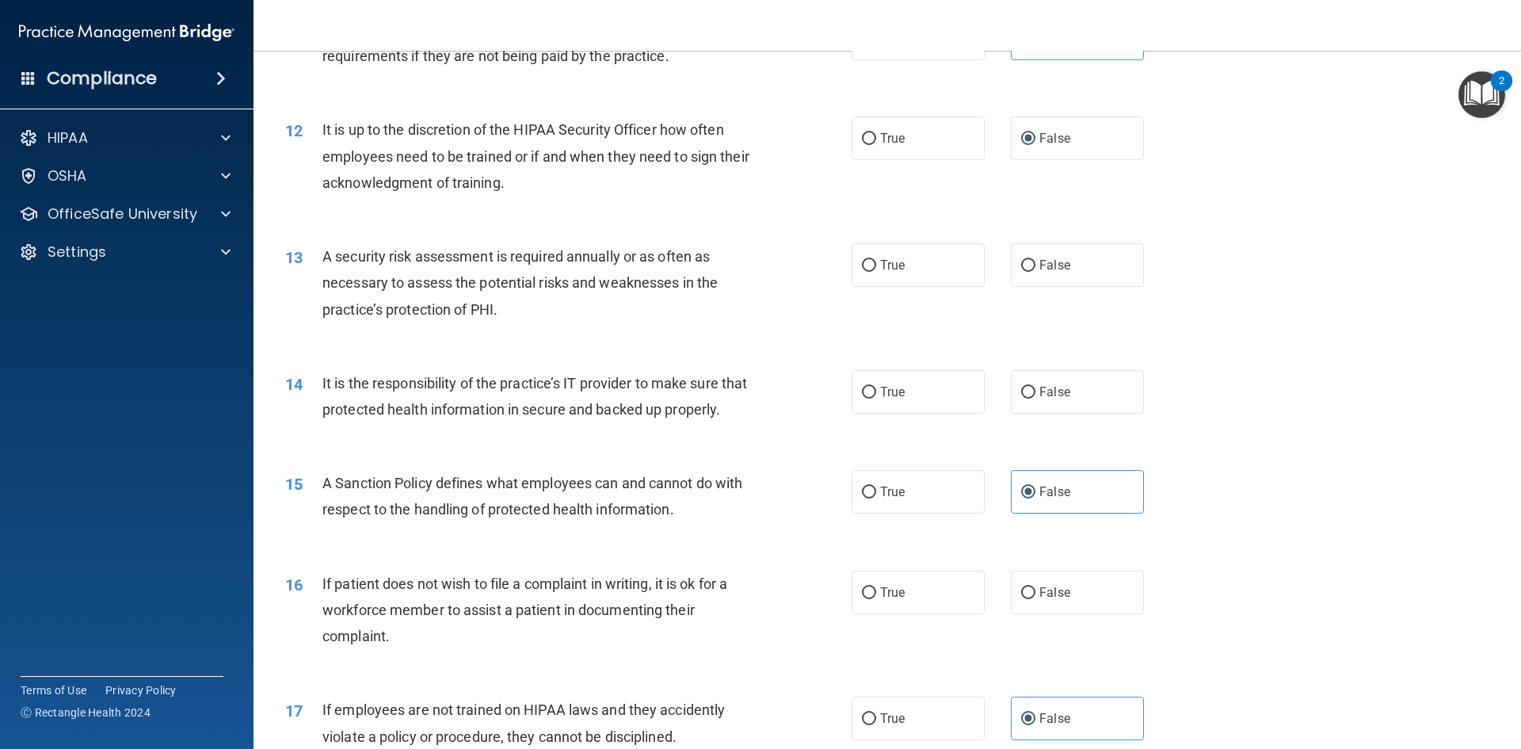
scroll to position [1585, 0]
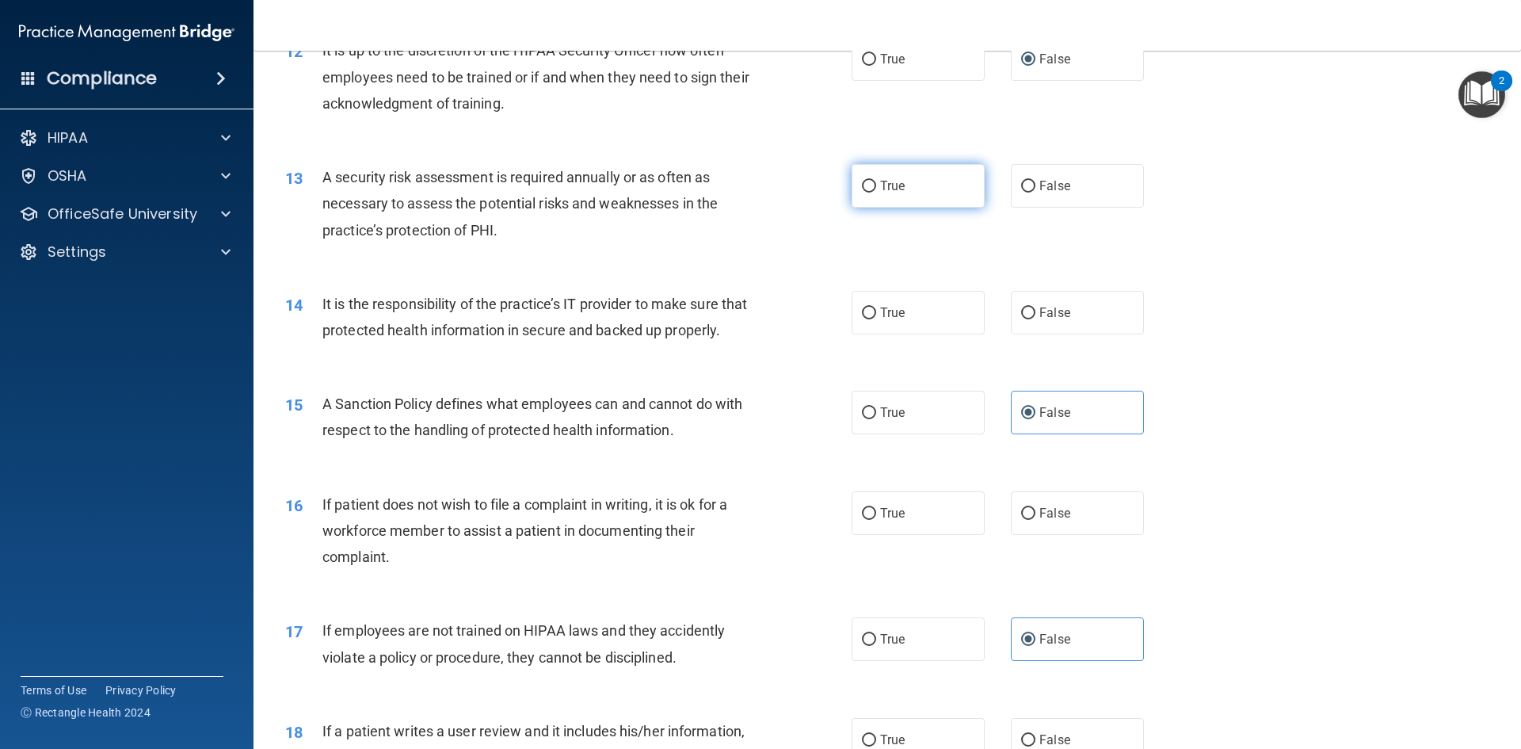
click at [875, 183] on label "True" at bounding box center [918, 186] width 133 height 44
click at [875, 183] on input "True" at bounding box center [869, 187] width 14 height 12
radio input "true"
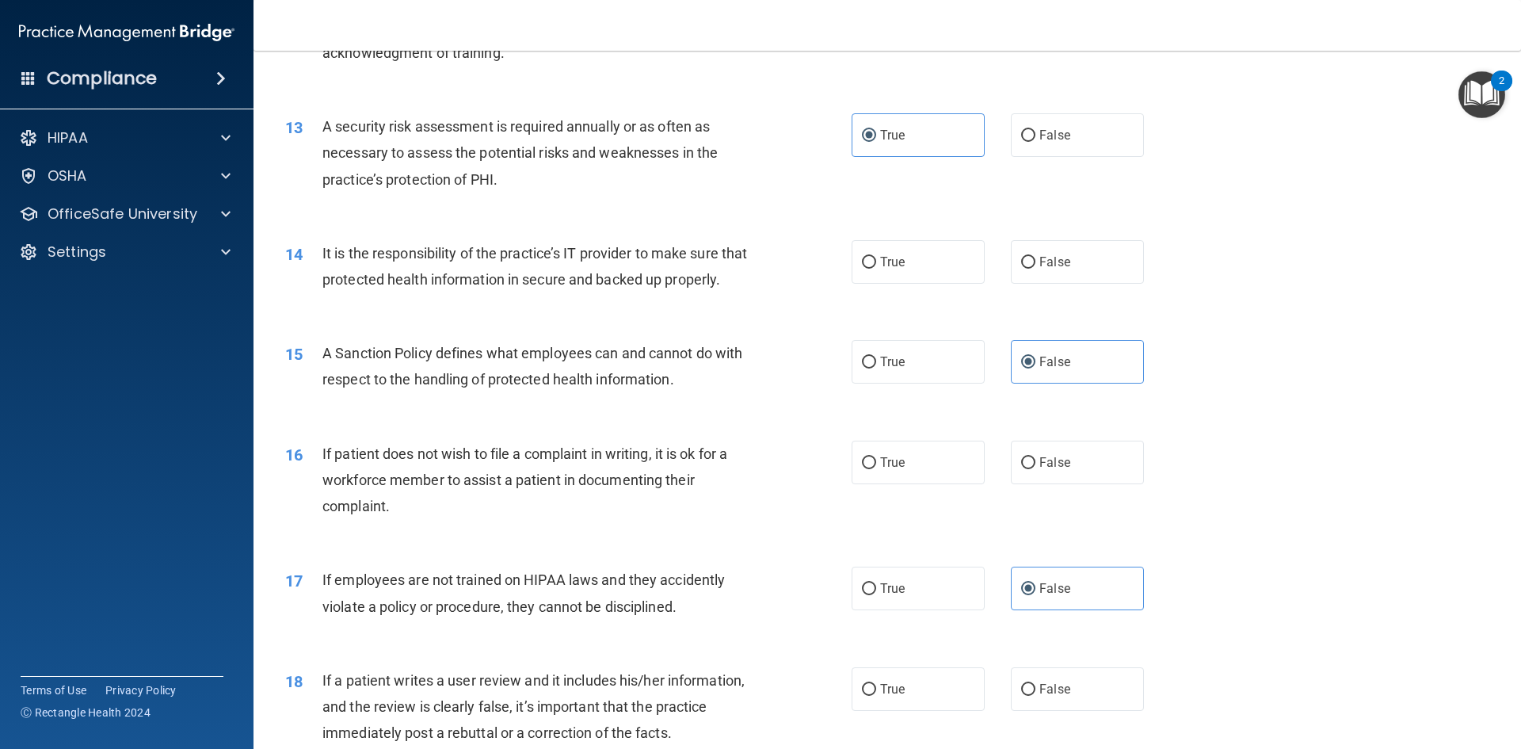
scroll to position [1664, 0]
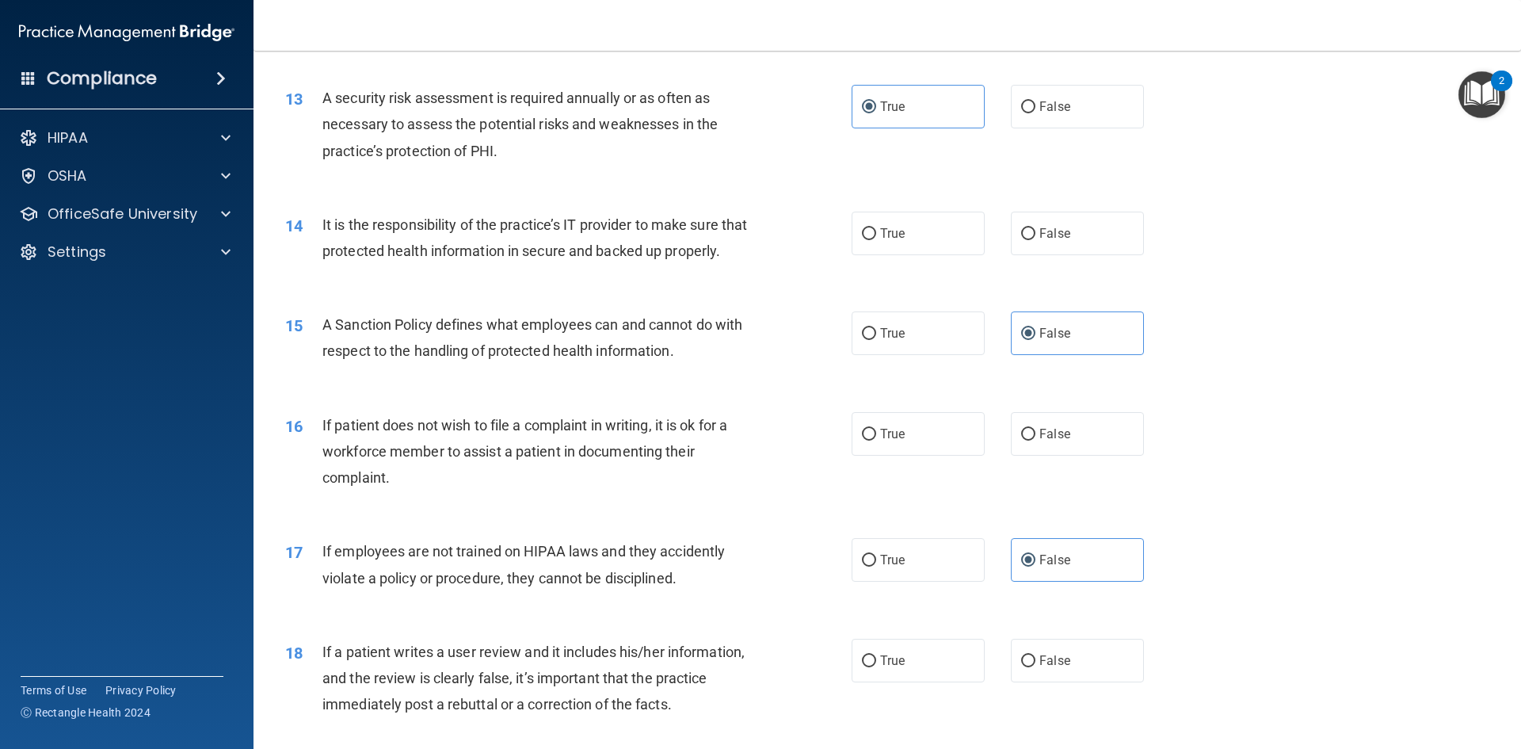
drag, startPoint x: 1039, startPoint y: 234, endPoint x: 992, endPoint y: 232, distance: 46.8
click at [1040, 233] on span "False" at bounding box center [1055, 233] width 31 height 15
click at [1036, 233] on input "False" at bounding box center [1028, 234] width 14 height 12
radio input "true"
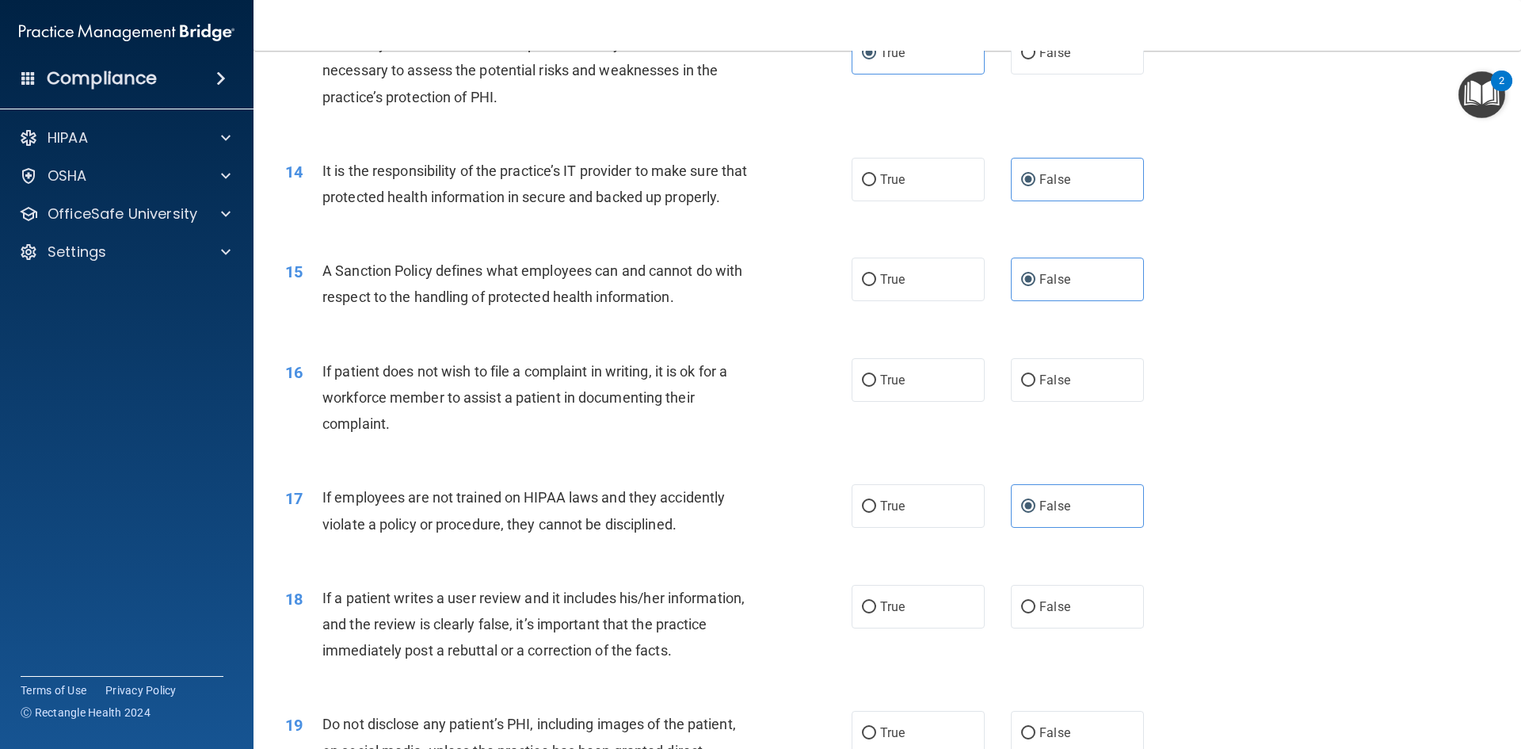
scroll to position [1822, 0]
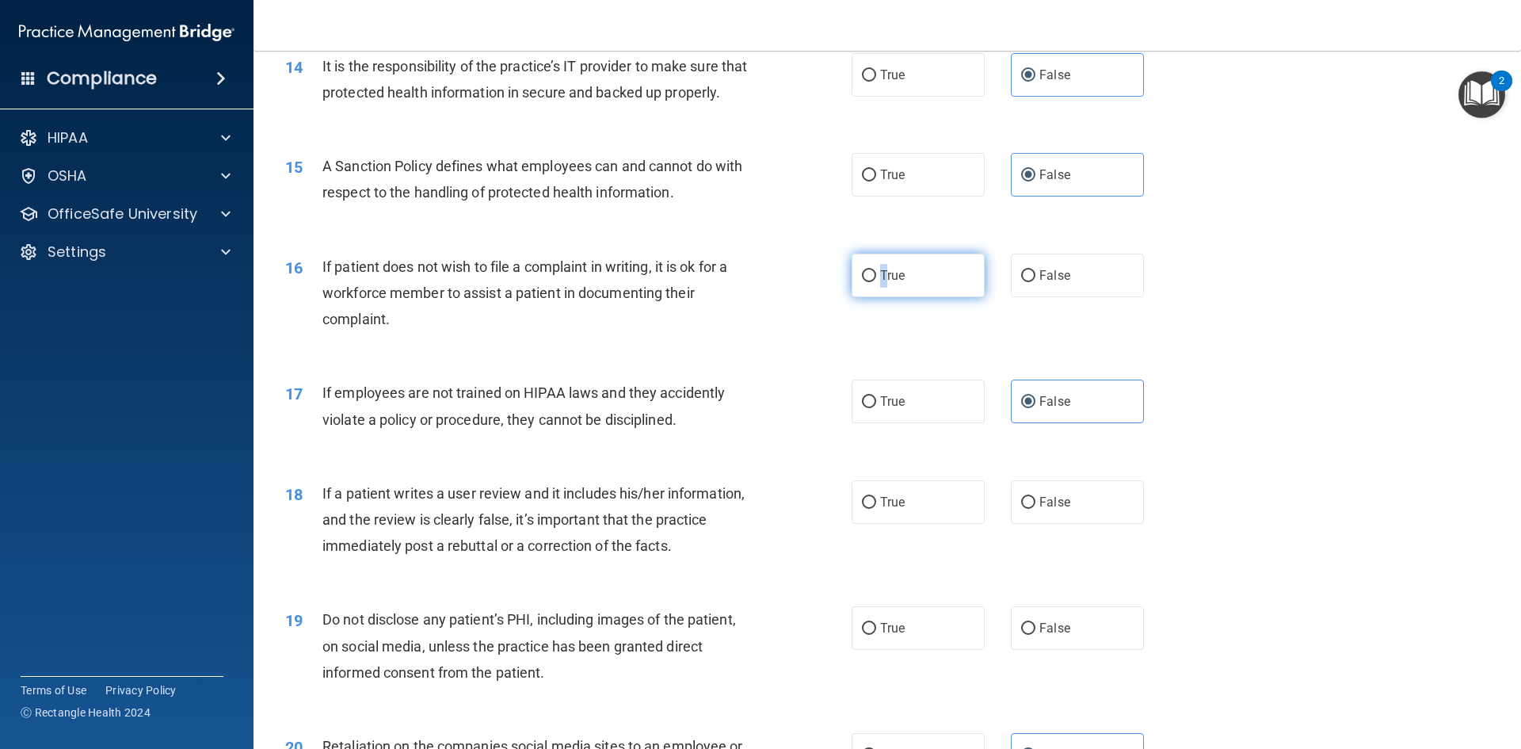
click at [880, 283] on span "True" at bounding box center [892, 275] width 25 height 15
click at [921, 288] on label "True" at bounding box center [918, 276] width 133 height 44
click at [876, 282] on input "True" at bounding box center [869, 276] width 14 height 12
radio input "true"
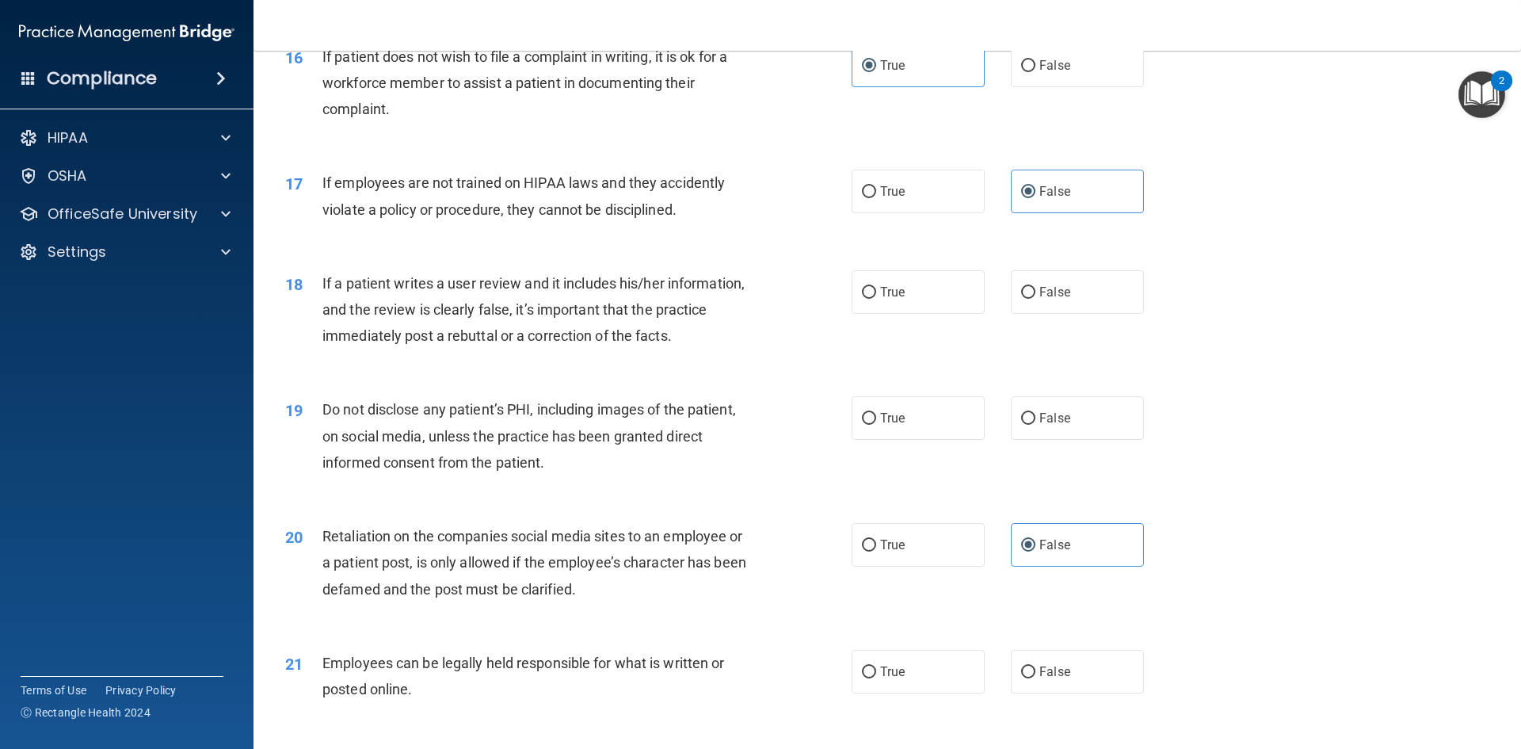
scroll to position [2060, 0]
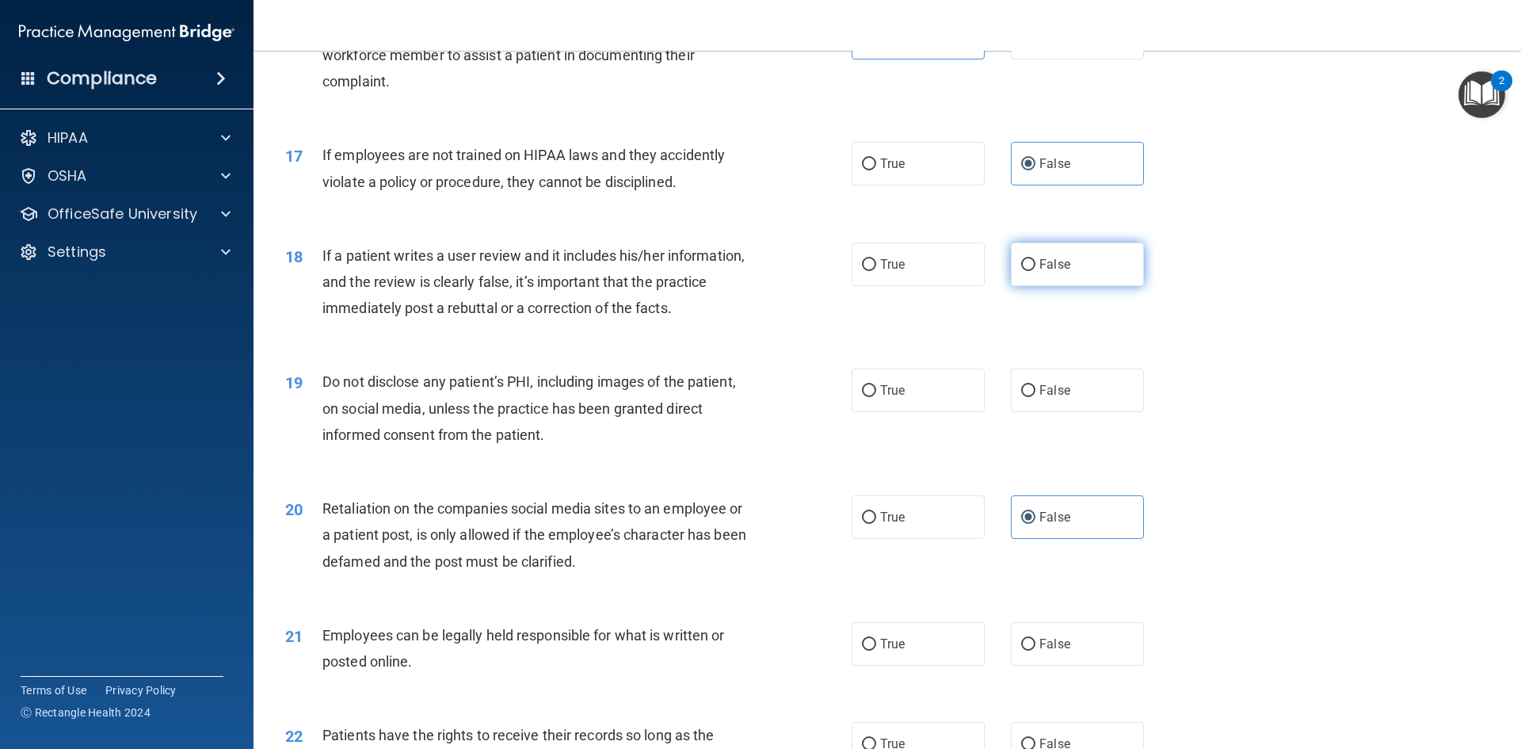
click at [1068, 286] on label "False" at bounding box center [1077, 264] width 133 height 44
click at [1036, 271] on input "False" at bounding box center [1028, 265] width 14 height 12
radio input "true"
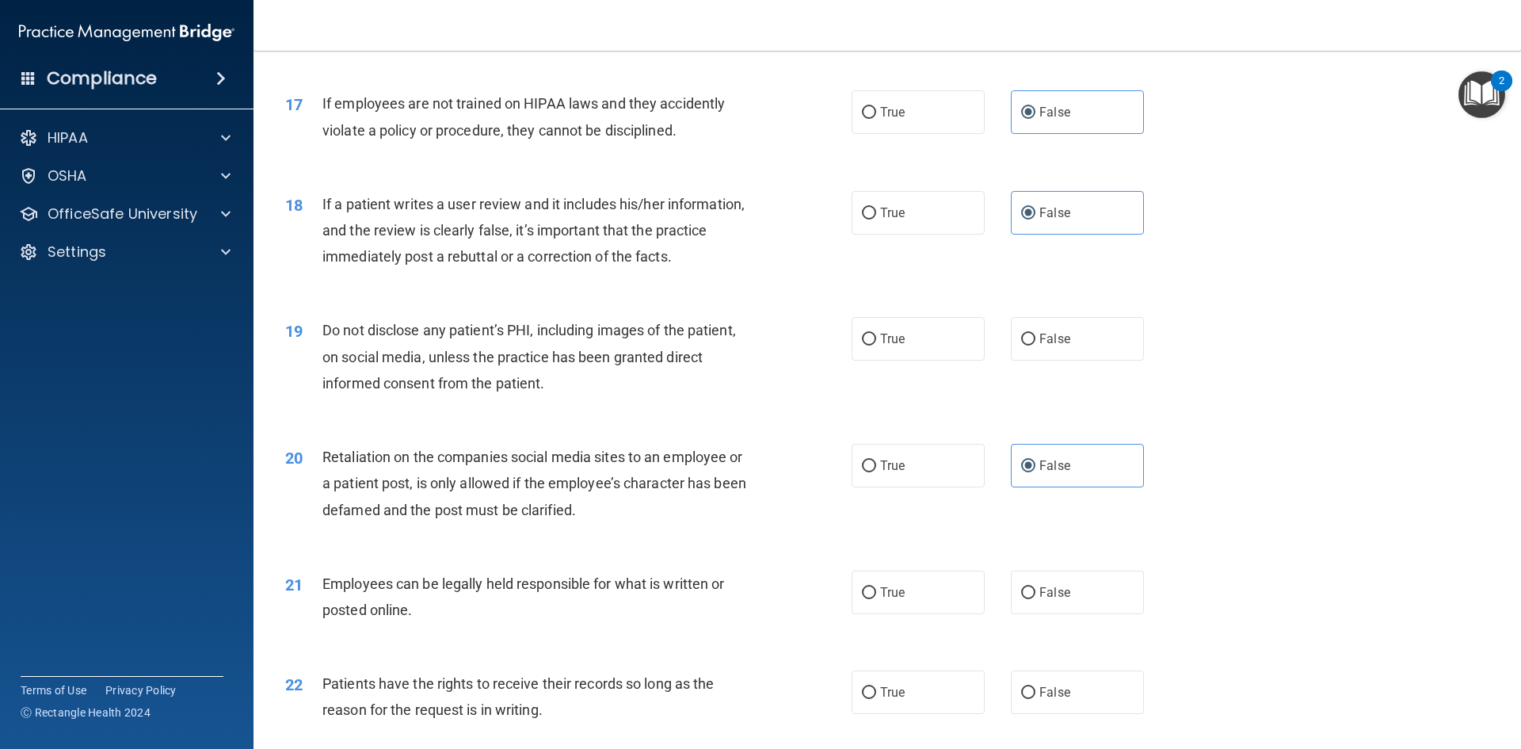
scroll to position [2139, 0]
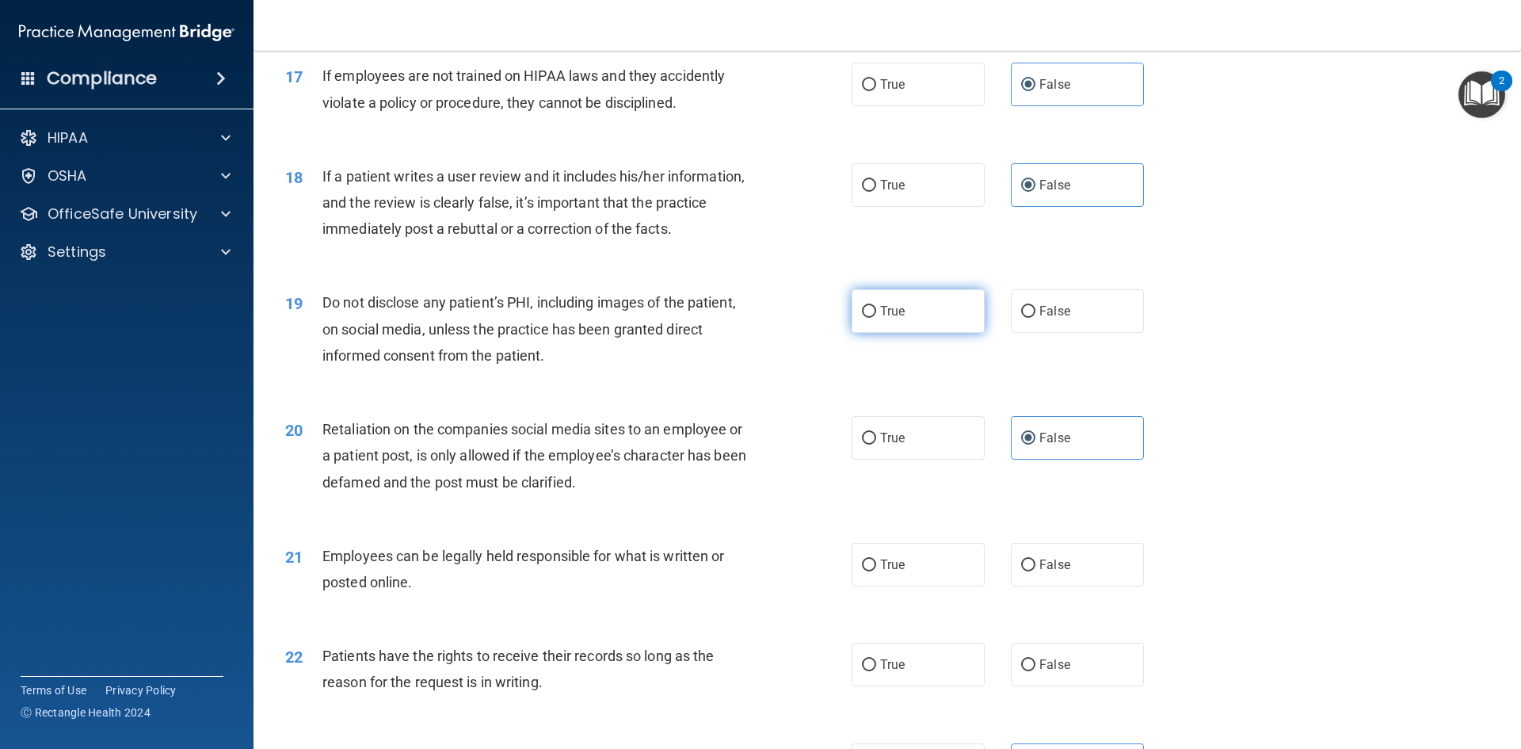
click at [906, 333] on label "True" at bounding box center [918, 311] width 133 height 44
click at [876, 318] on input "True" at bounding box center [869, 312] width 14 height 12
radio input "true"
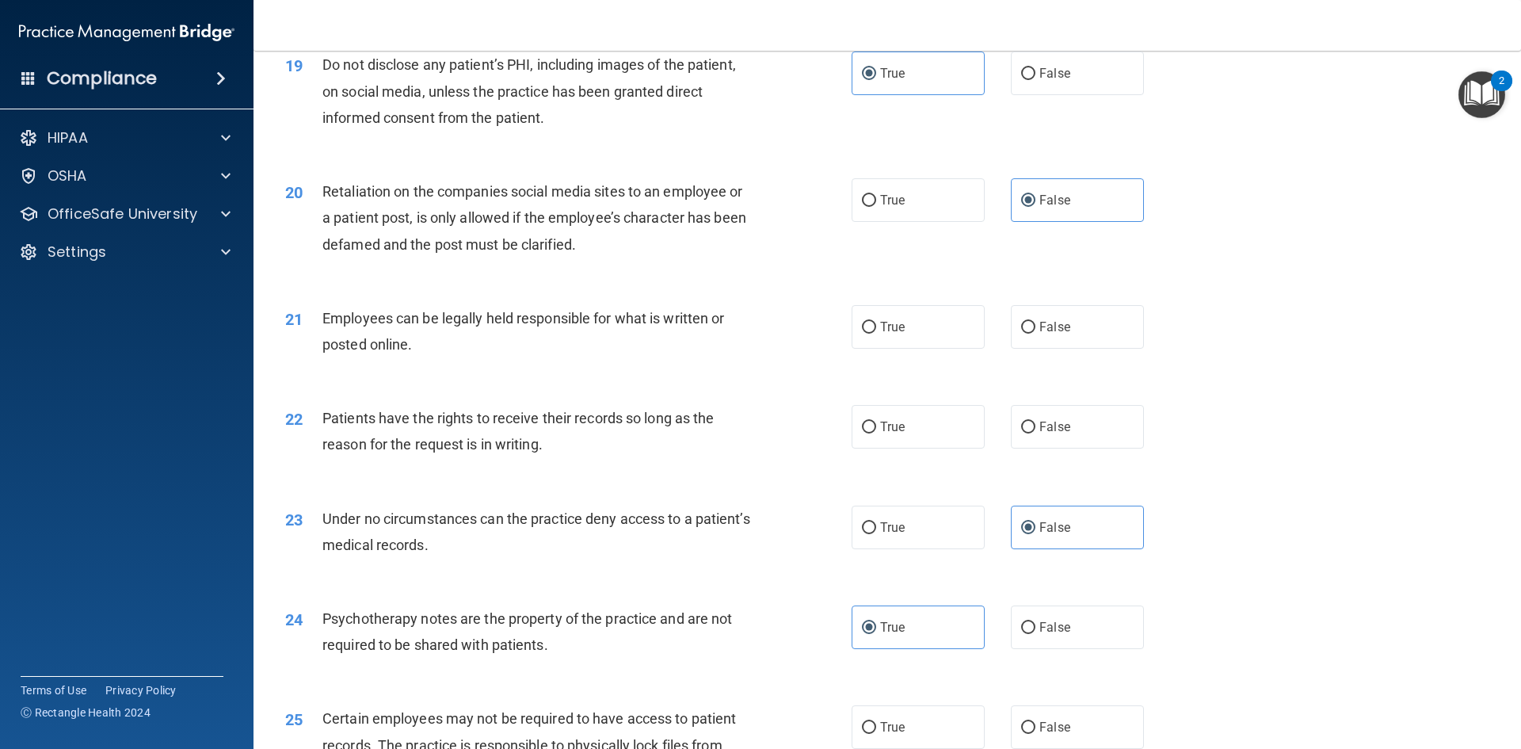
scroll to position [2456, 0]
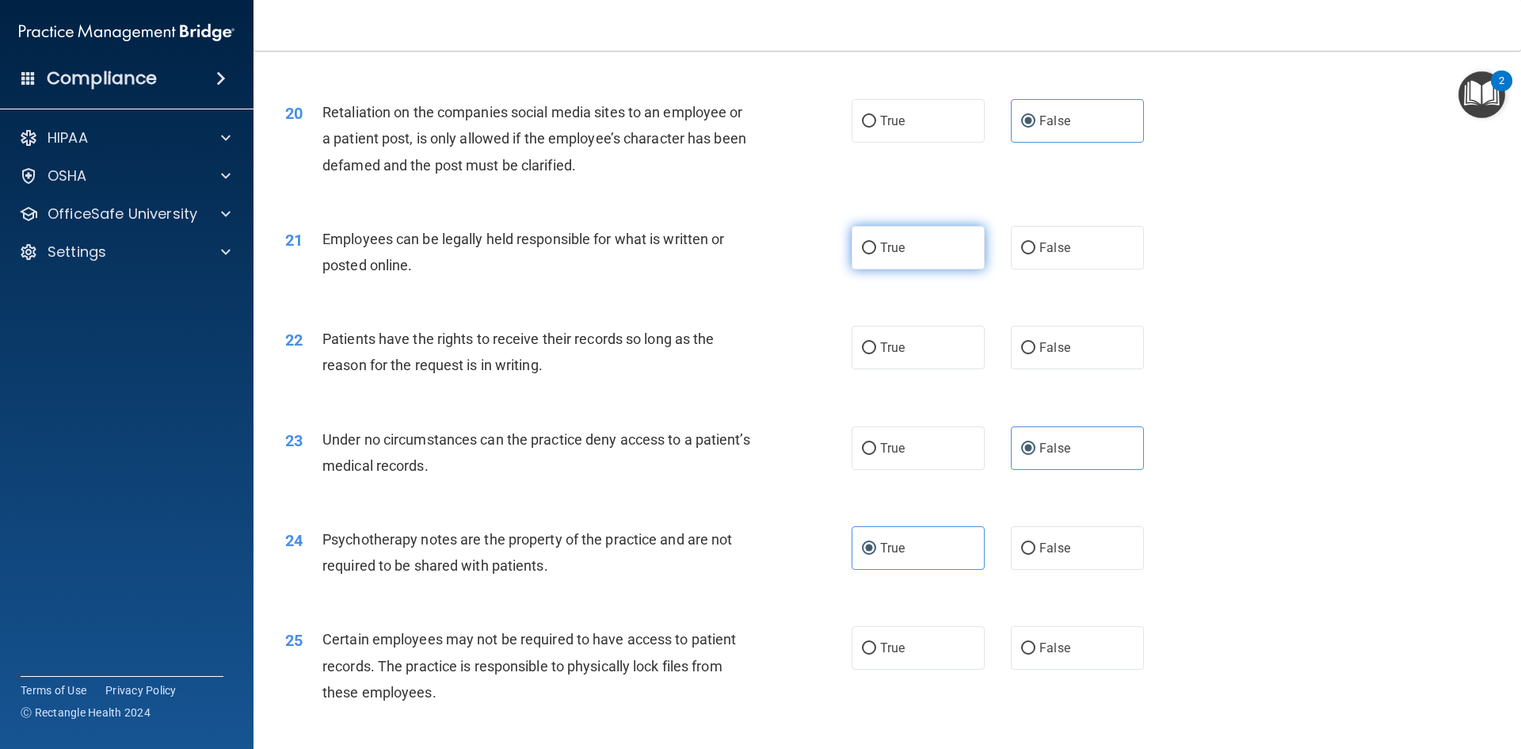
click at [925, 269] on label "True" at bounding box center [918, 248] width 133 height 44
click at [876, 254] on input "True" at bounding box center [869, 248] width 14 height 12
radio input "true"
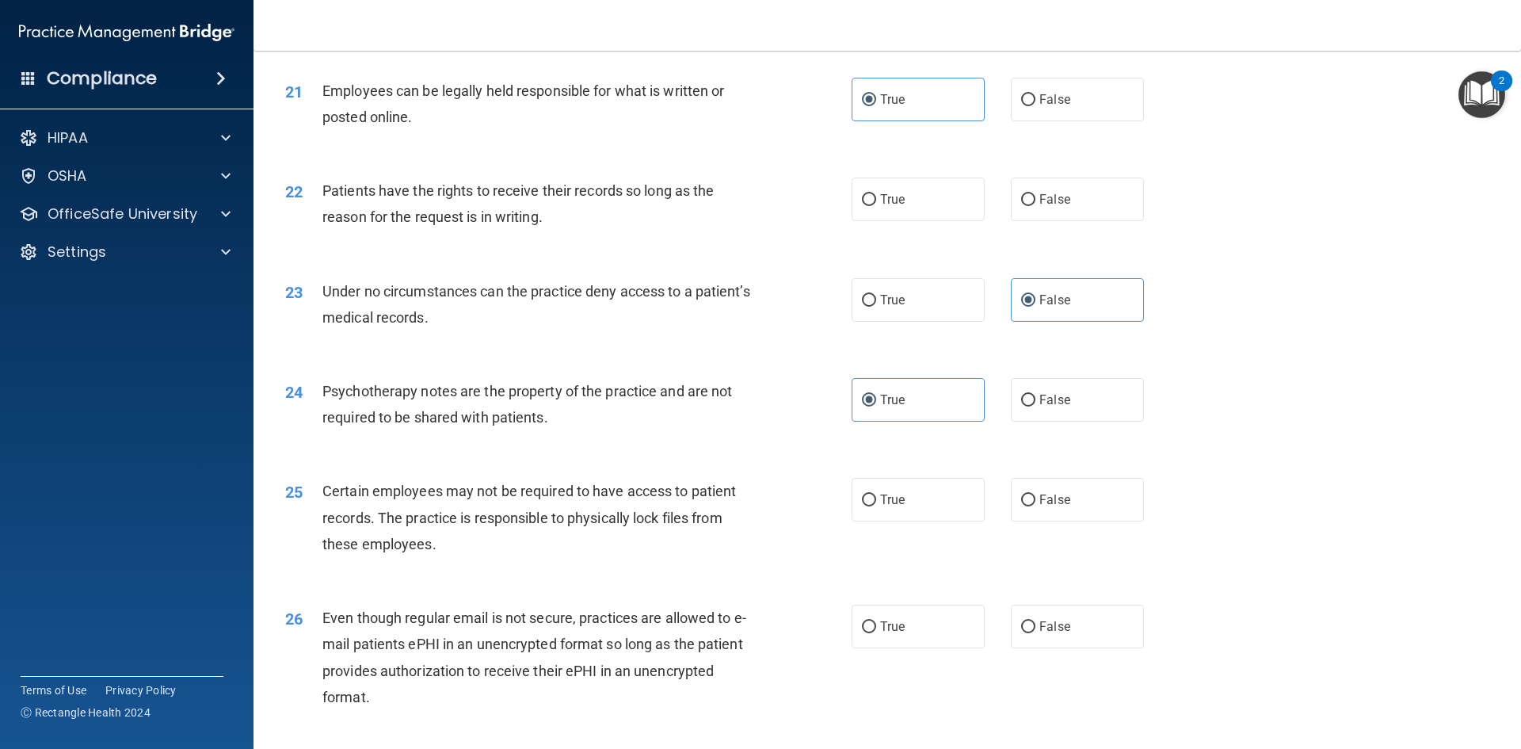
scroll to position [2615, 0]
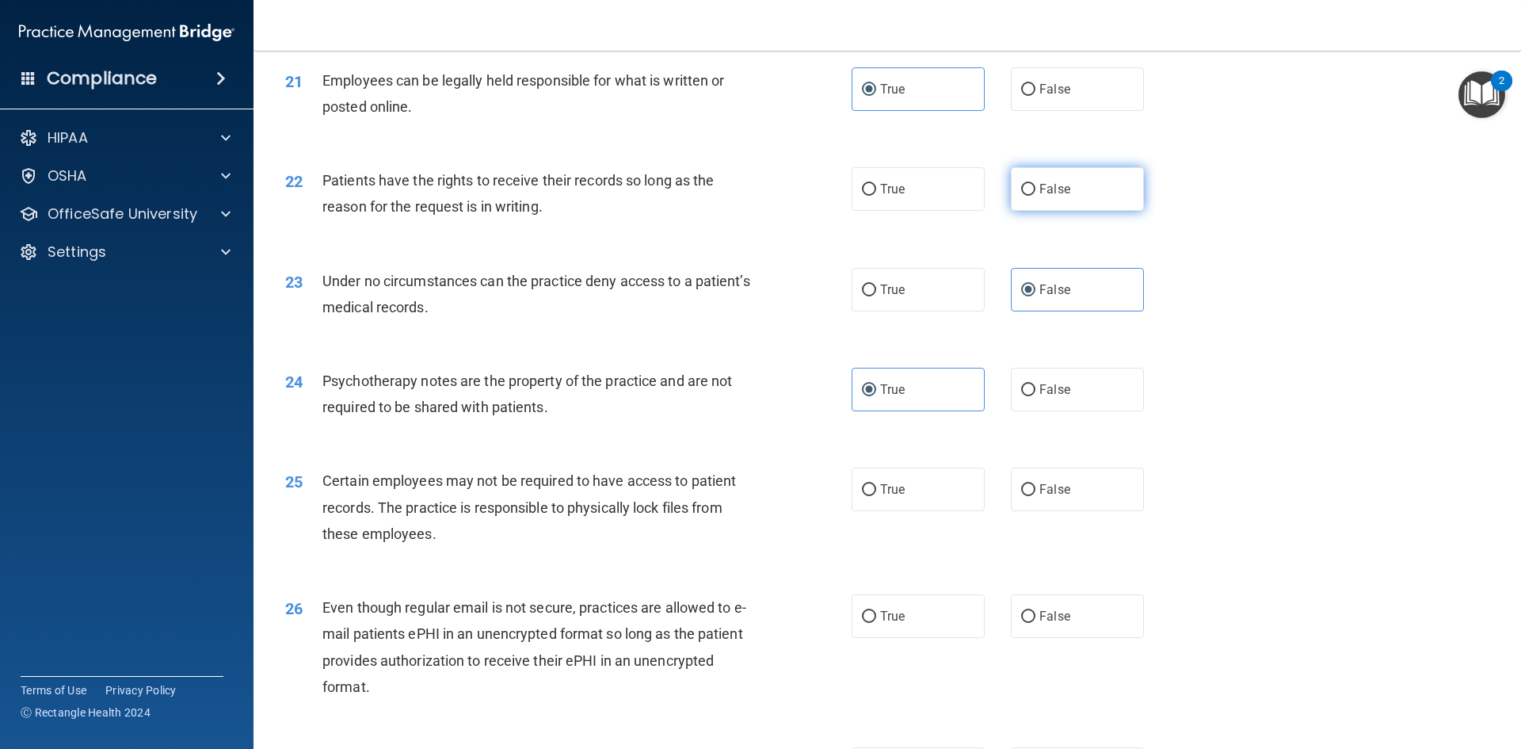
click at [1066, 211] on label "False" at bounding box center [1077, 189] width 133 height 44
click at [1036, 196] on input "False" at bounding box center [1028, 190] width 14 height 12
radio input "true"
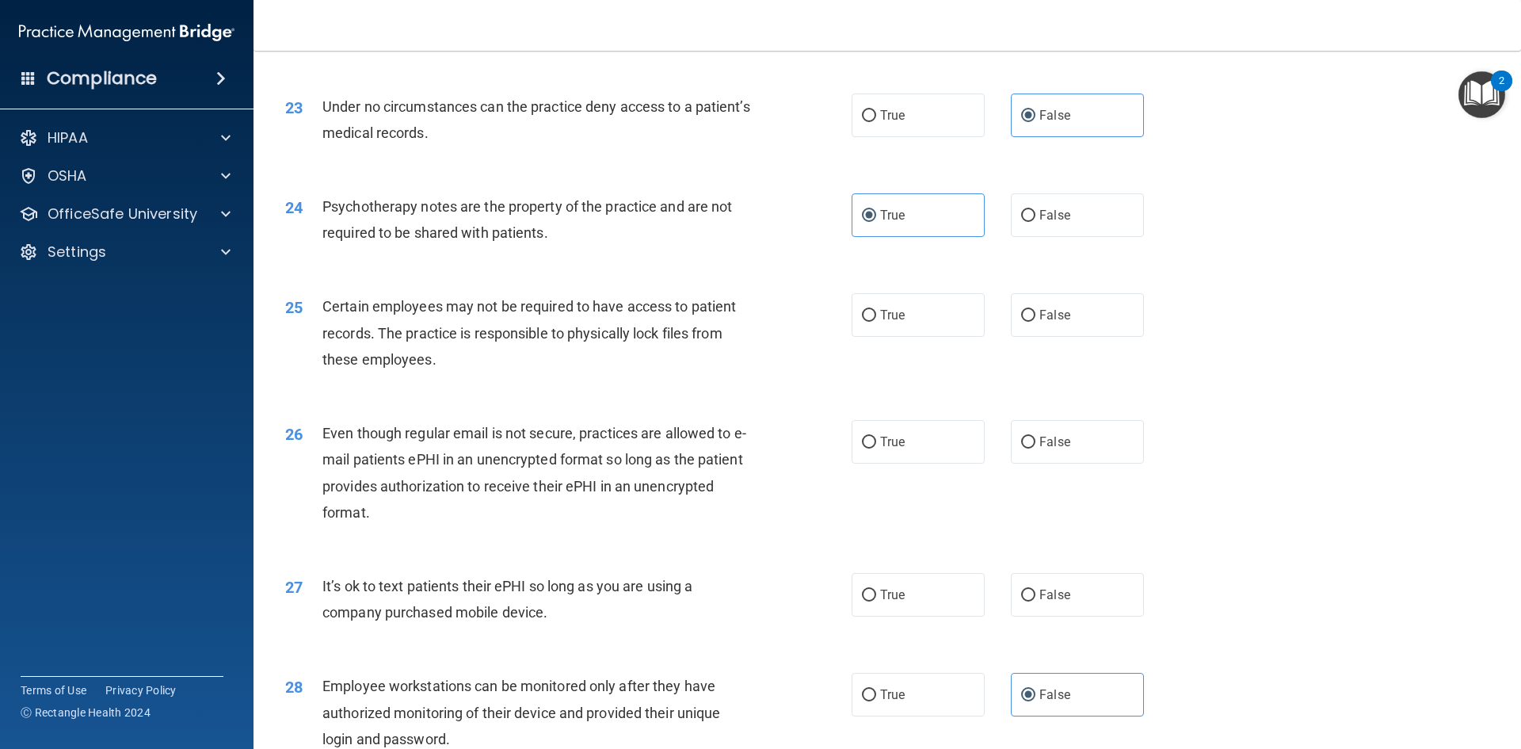
scroll to position [2852, 0]
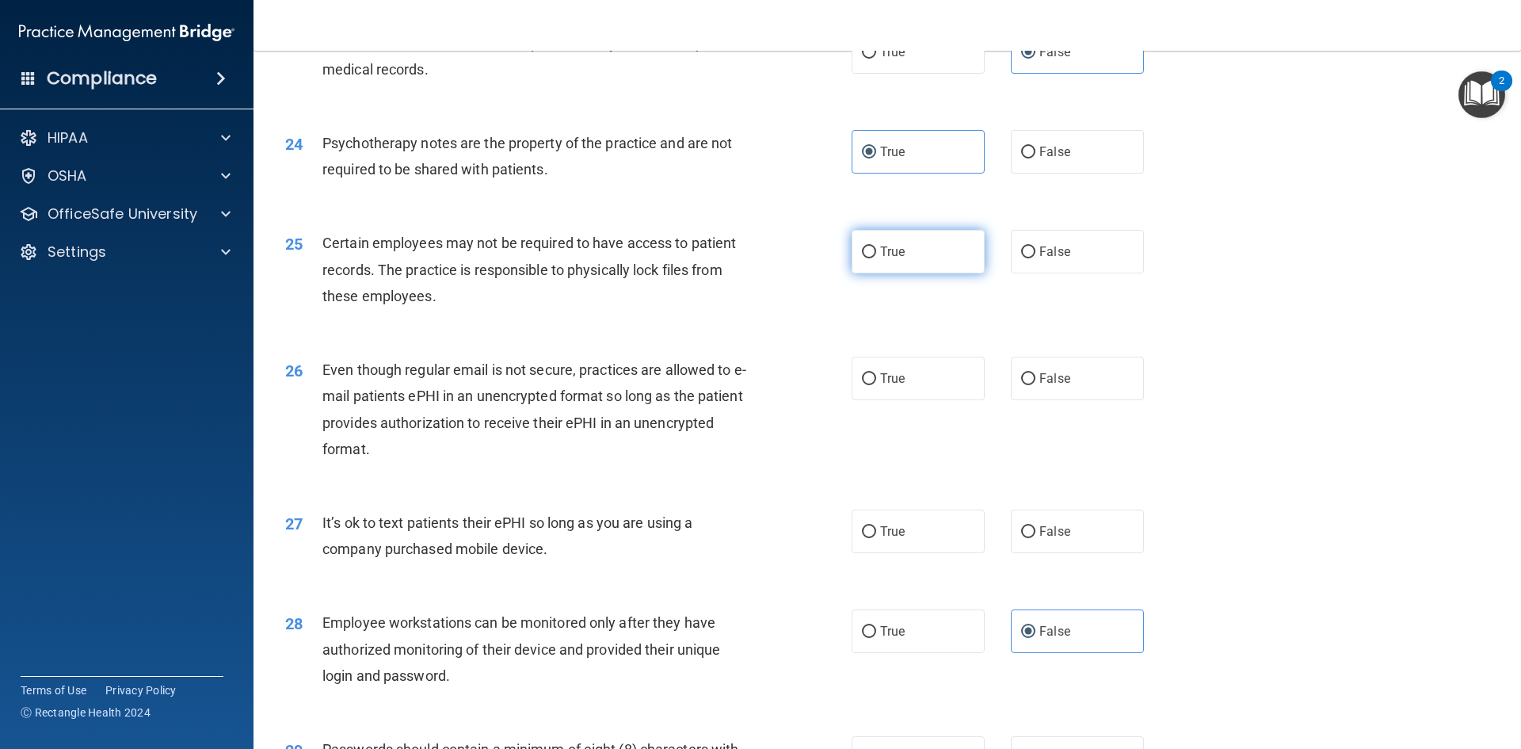
click at [920, 273] on label "True" at bounding box center [918, 252] width 133 height 44
click at [876, 258] on input "True" at bounding box center [869, 252] width 14 height 12
radio input "true"
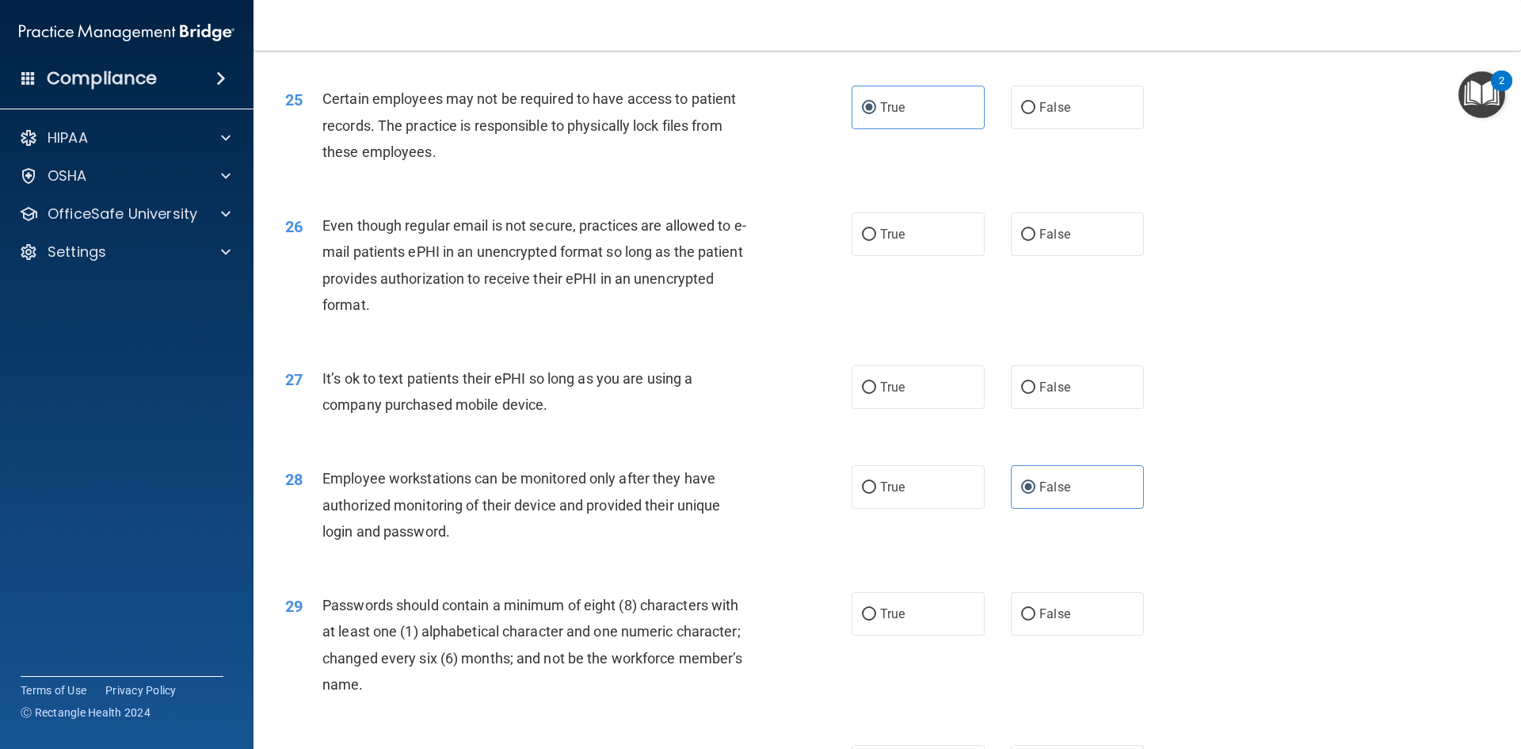
scroll to position [3011, 0]
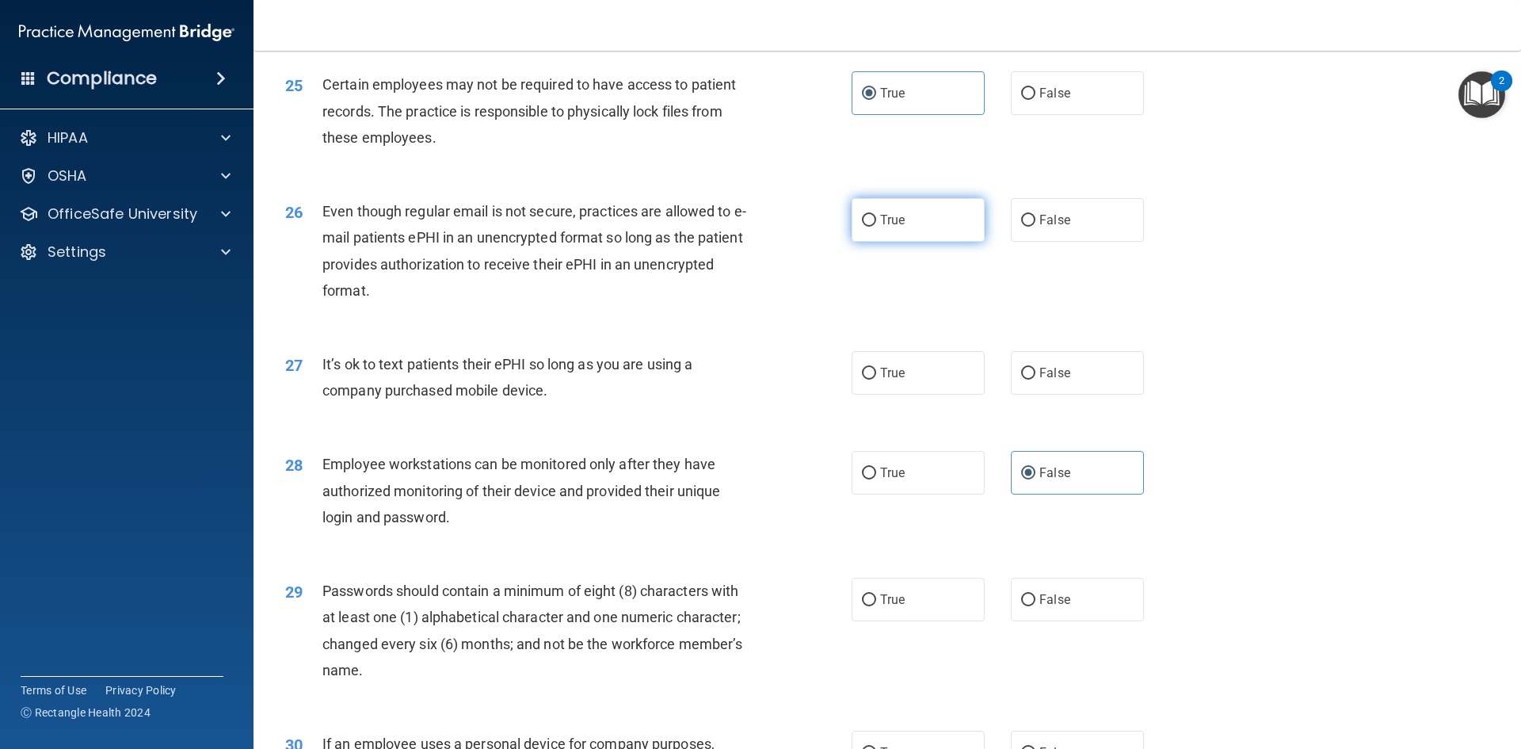
click at [907, 242] on label "True" at bounding box center [918, 220] width 133 height 44
click at [876, 227] on input "True" at bounding box center [869, 221] width 14 height 12
radio input "true"
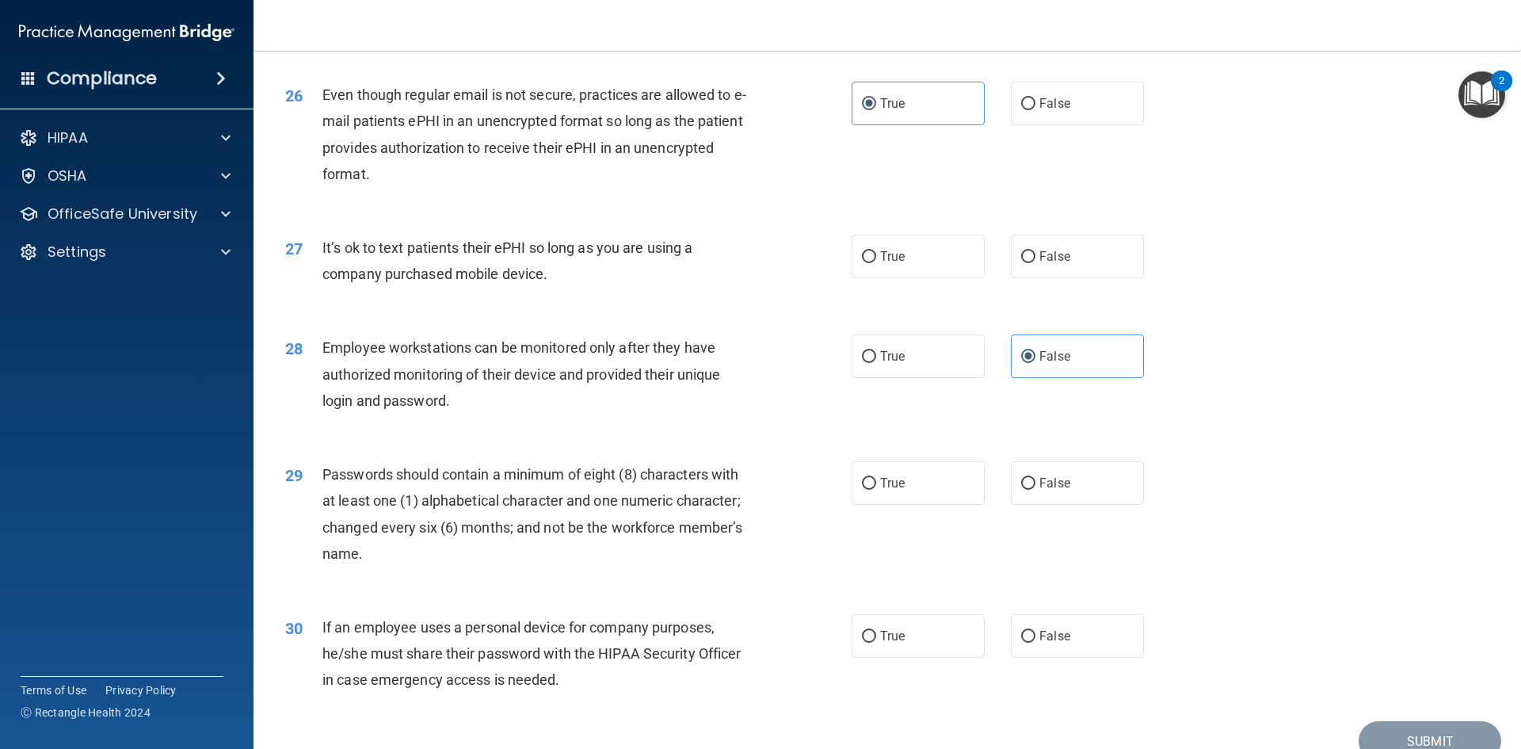
scroll to position [3169, 0]
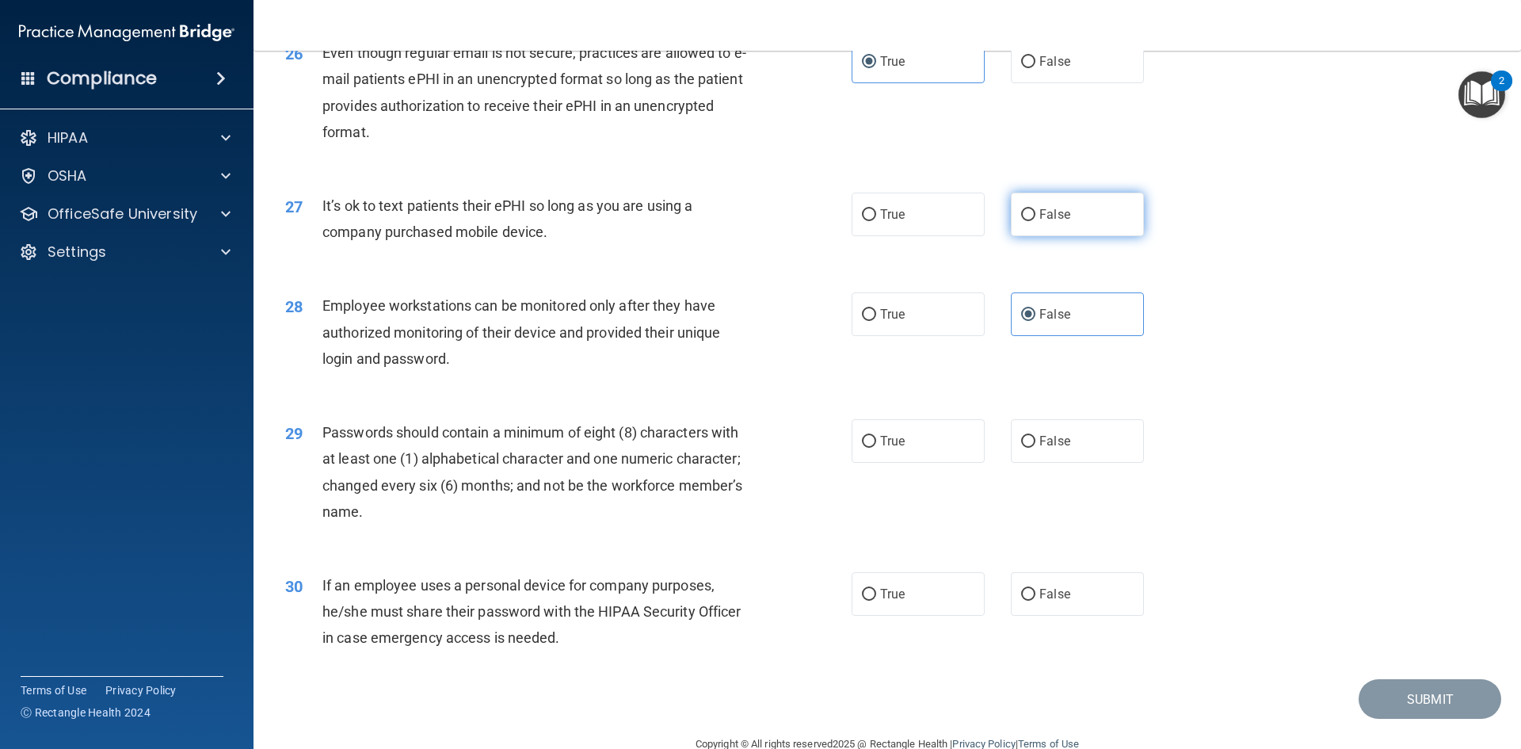
click at [1040, 222] on span "False" at bounding box center [1055, 214] width 31 height 15
click at [1033, 221] on input "False" at bounding box center [1028, 215] width 14 height 12
radio input "true"
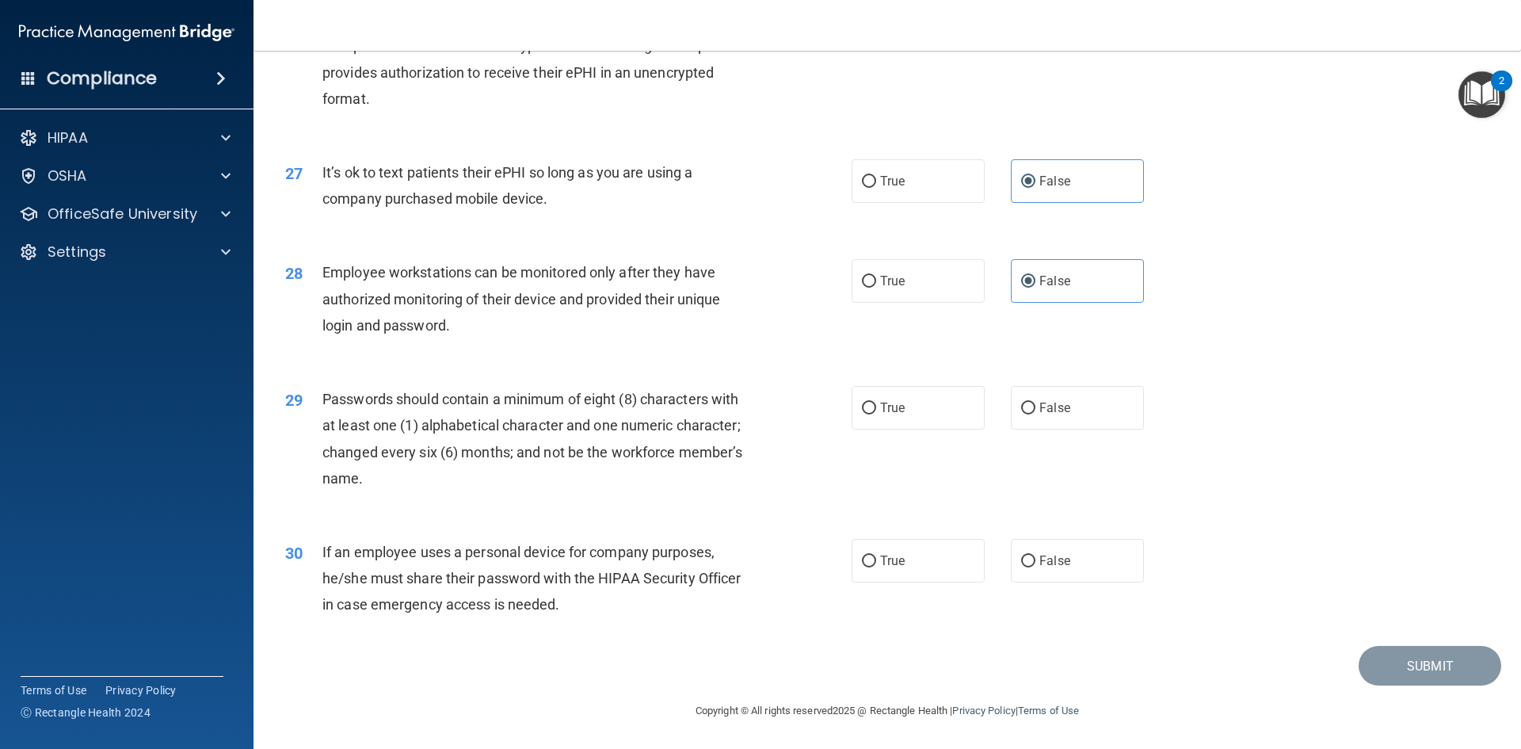
scroll to position [3229, 0]
click at [937, 407] on label "True" at bounding box center [918, 408] width 133 height 44
click at [876, 407] on input "True" at bounding box center [869, 409] width 14 height 12
radio input "true"
click at [1040, 565] on span "False" at bounding box center [1055, 560] width 31 height 15
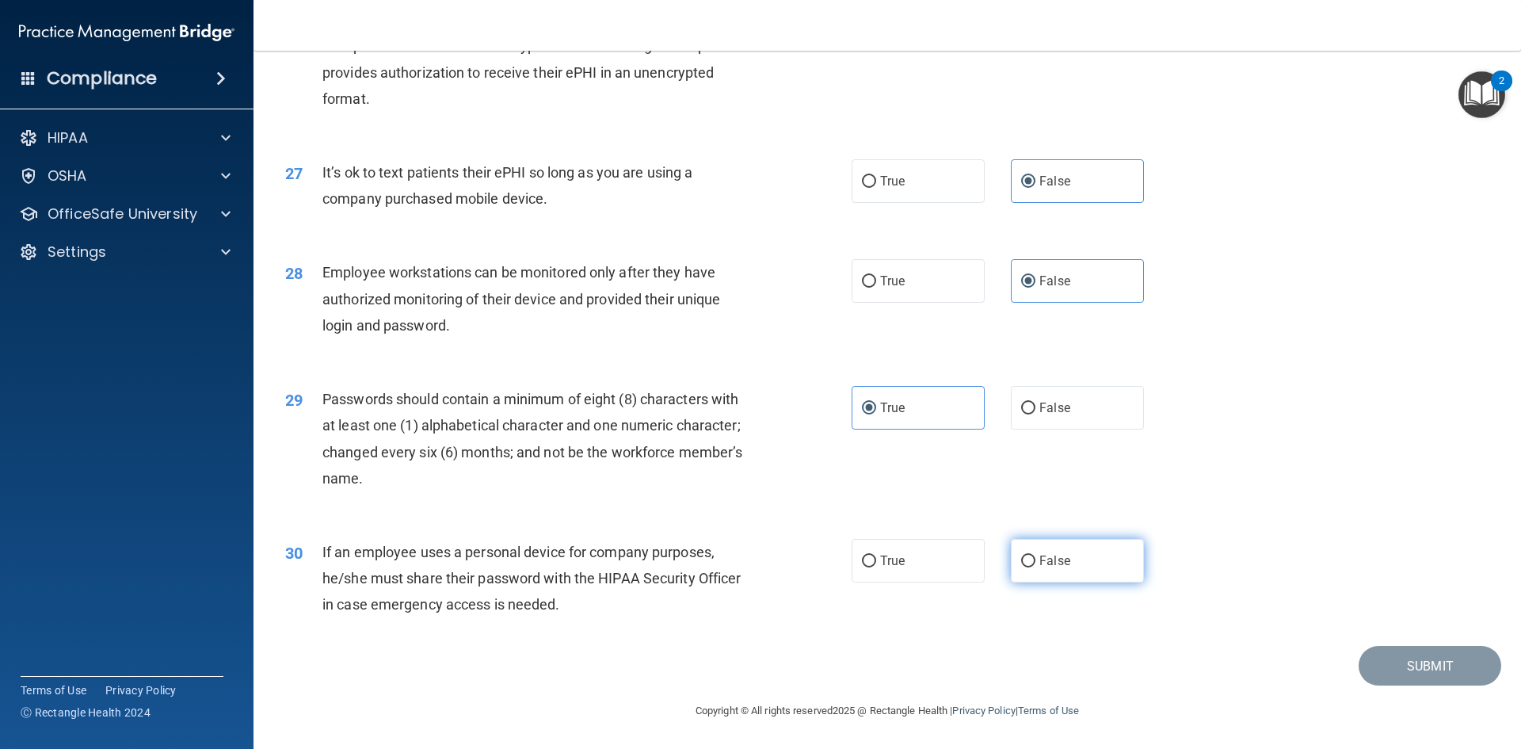
click at [1036, 565] on input "False" at bounding box center [1028, 561] width 14 height 12
radio input "true"
click at [1406, 671] on button "Submit" at bounding box center [1430, 666] width 143 height 40
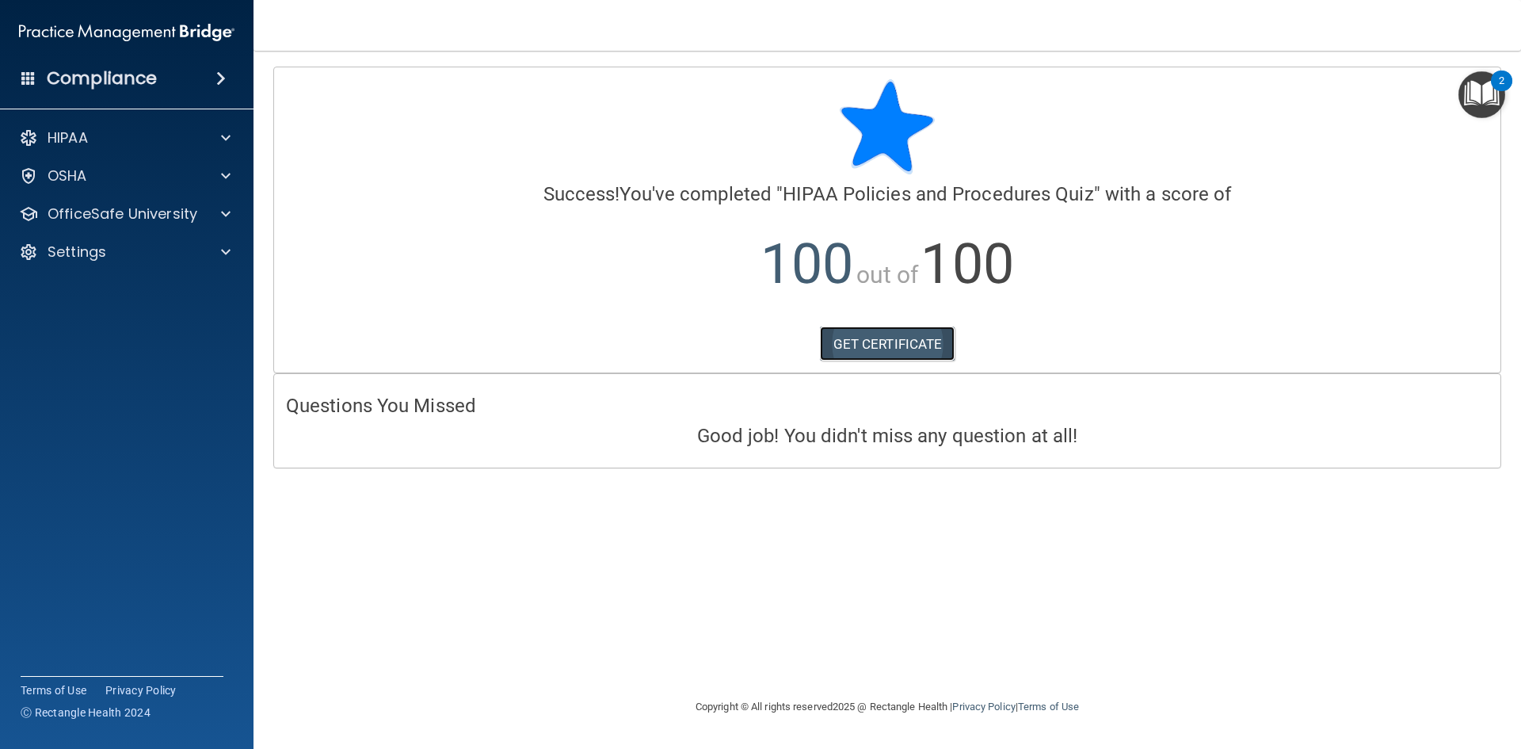
click at [891, 342] on link "GET CERTIFICATE" at bounding box center [887, 343] width 135 height 35
click at [106, 212] on p "OfficeSafe University" at bounding box center [123, 213] width 150 height 19
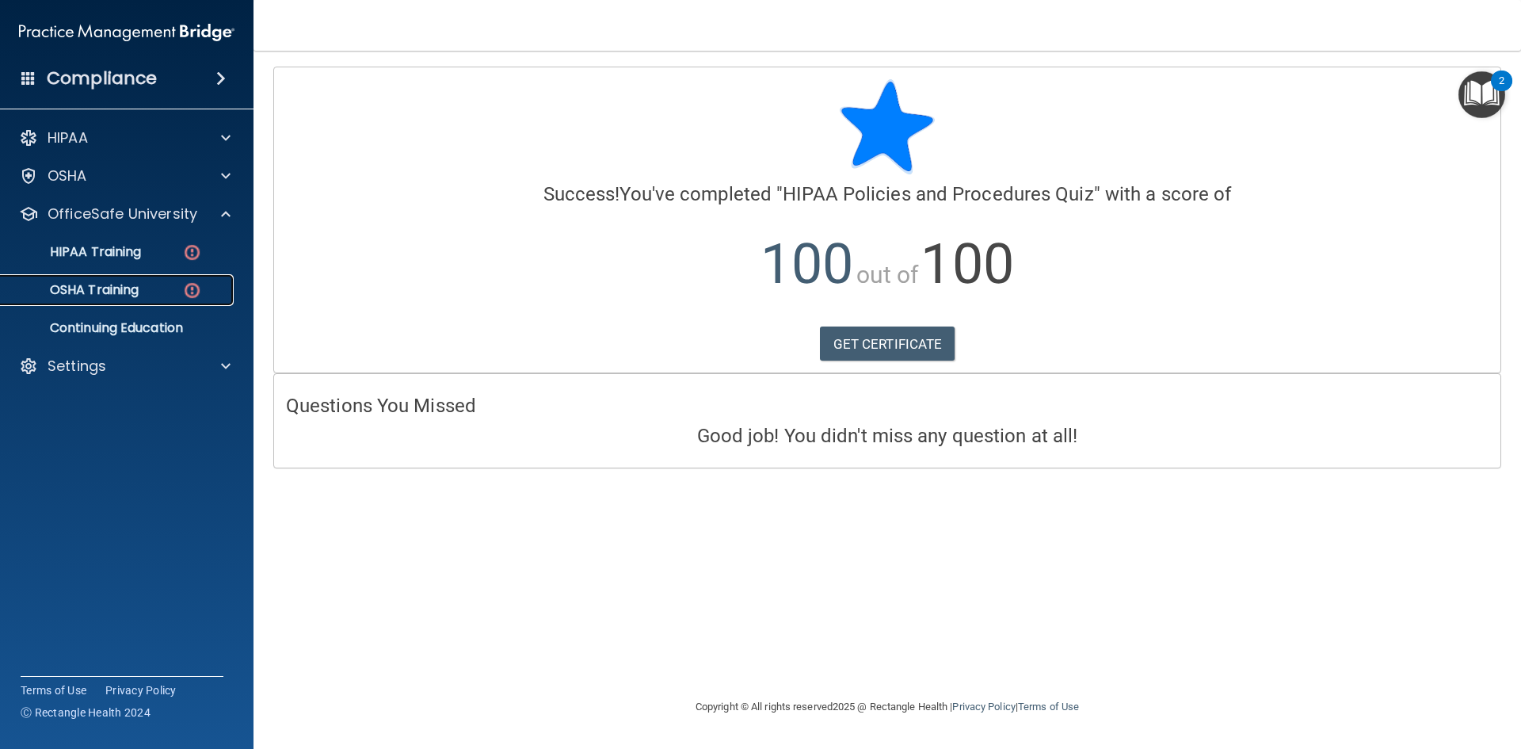
click at [94, 296] on p "OSHA Training" at bounding box center [74, 290] width 128 height 16
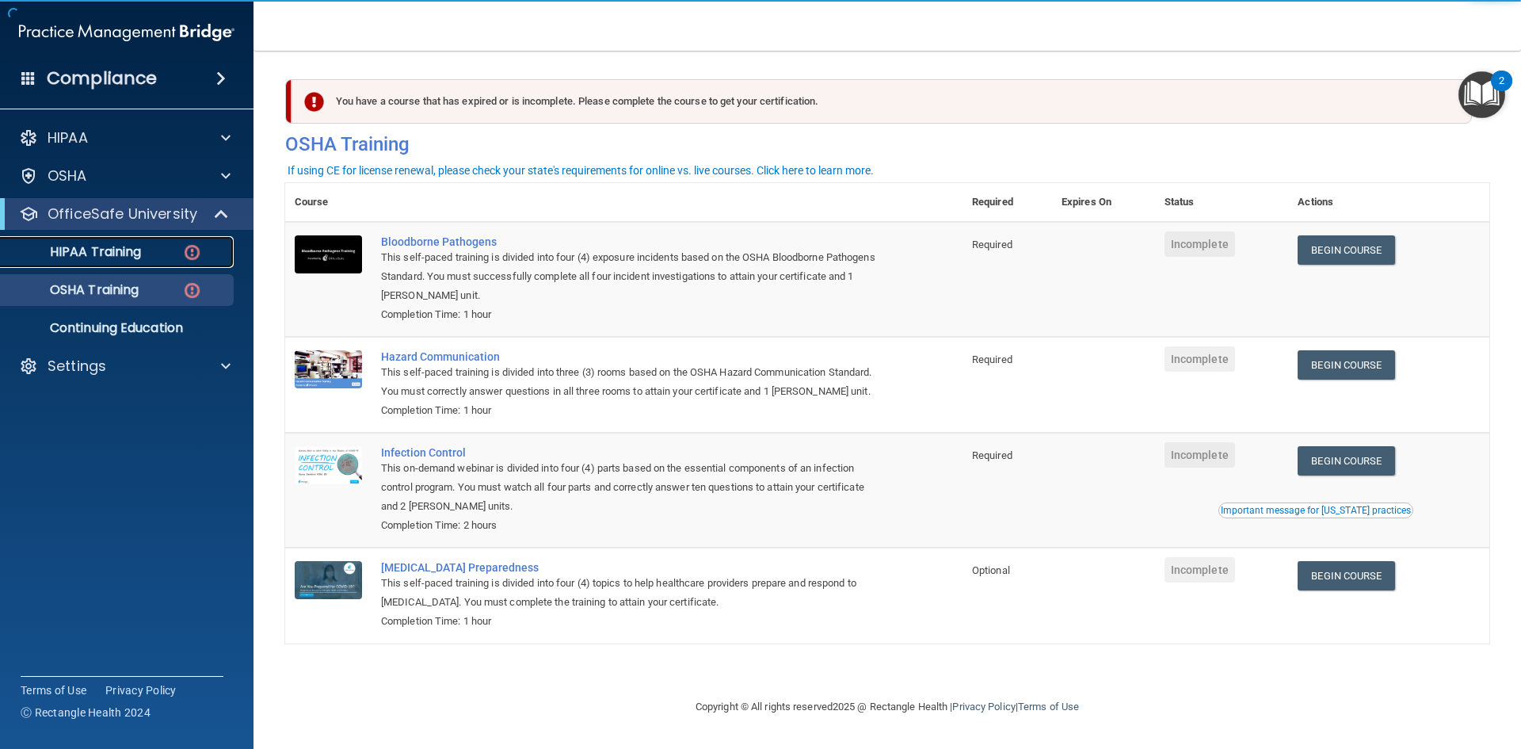
click at [105, 248] on p "HIPAA Training" at bounding box center [75, 252] width 131 height 16
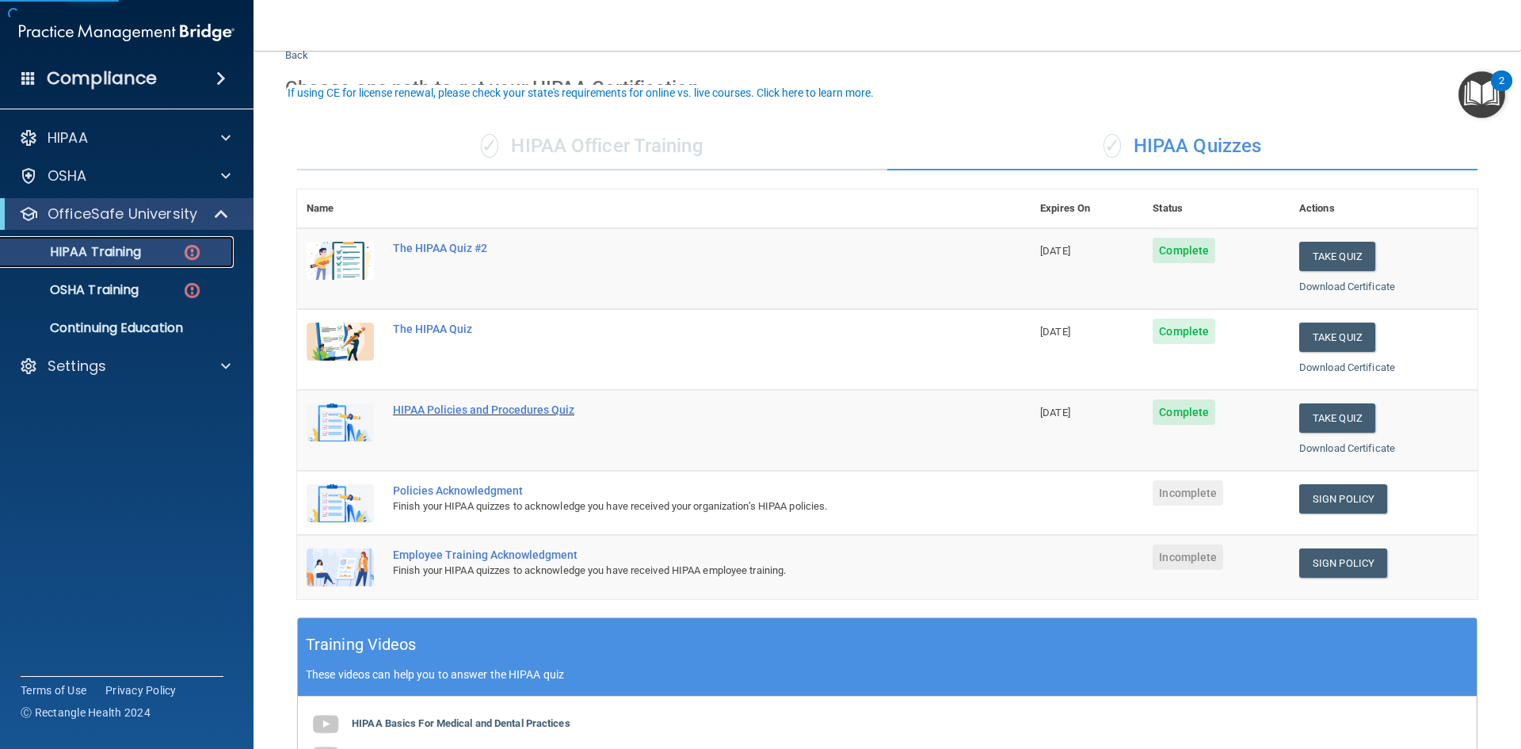
scroll to position [79, 0]
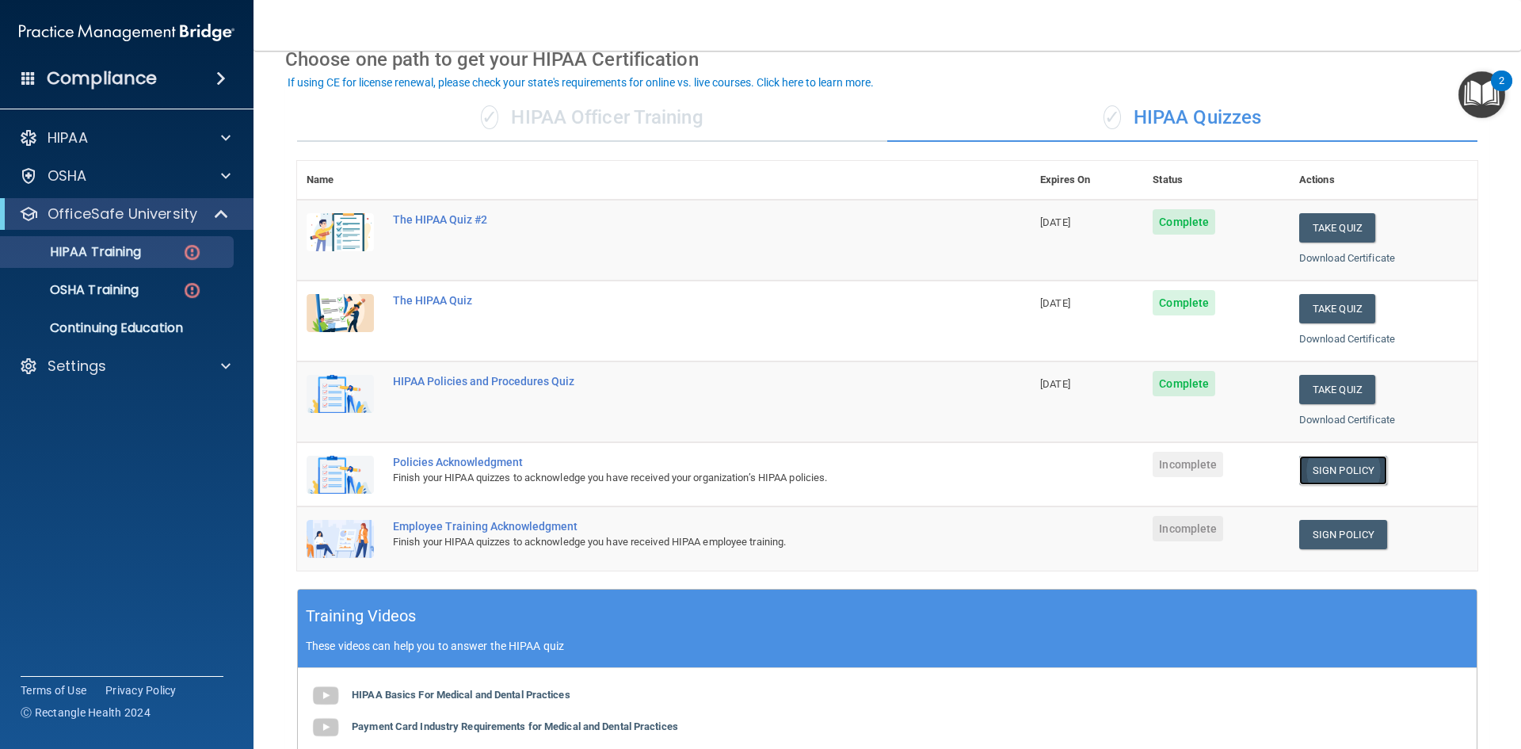
click at [1312, 469] on link "Sign Policy" at bounding box center [1343, 470] width 88 height 29
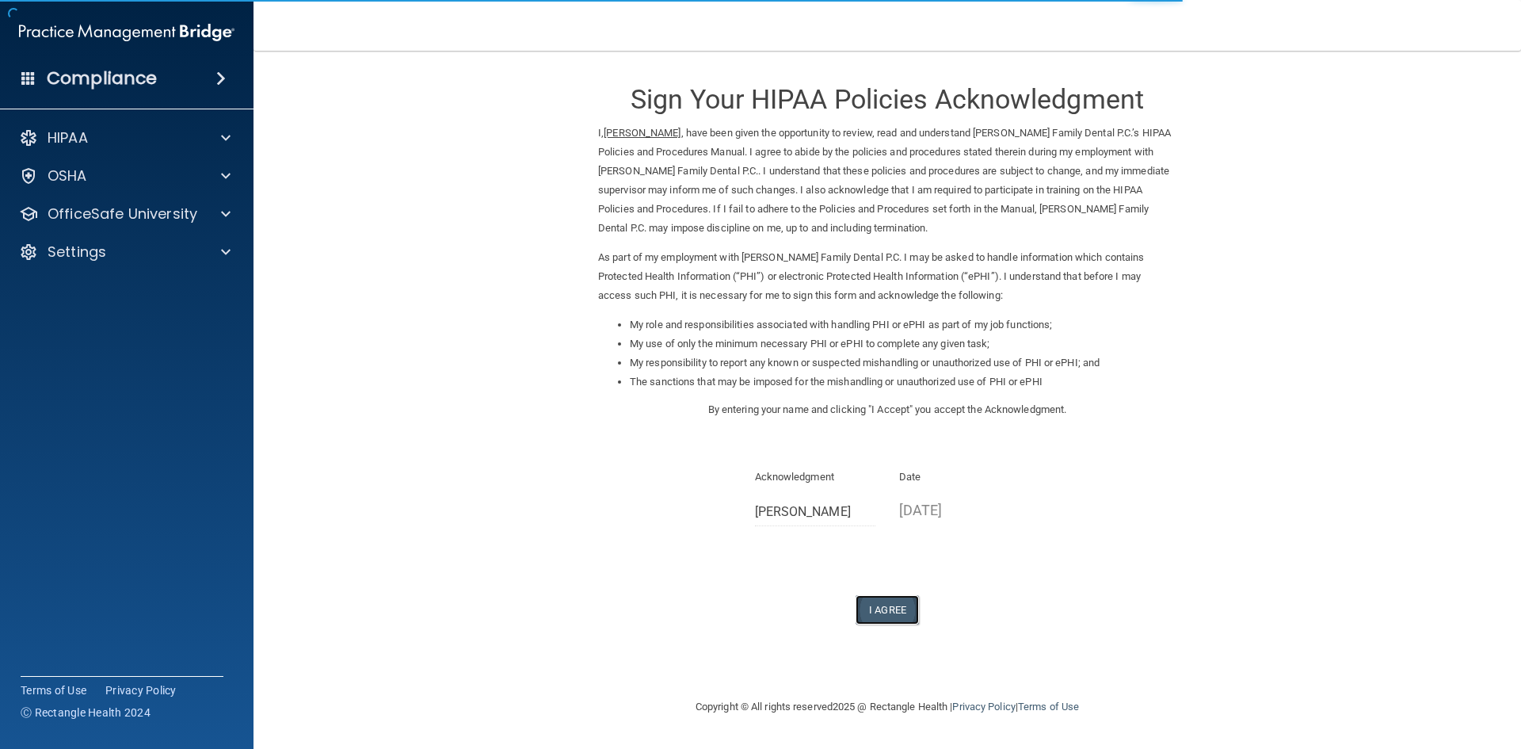
click at [892, 608] on button "I Agree" at bounding box center [887, 609] width 63 height 29
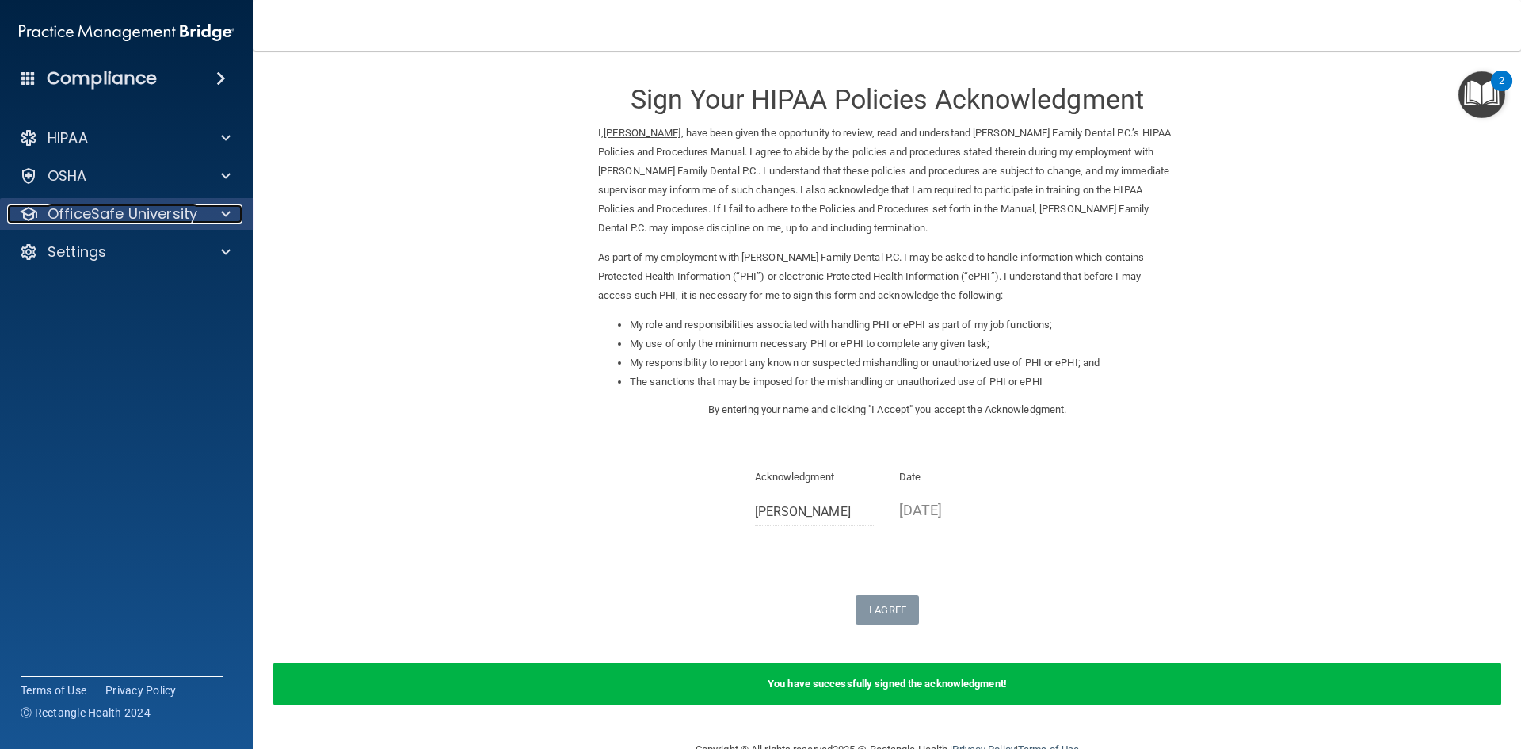
click at [185, 209] on p "OfficeSafe University" at bounding box center [123, 213] width 150 height 19
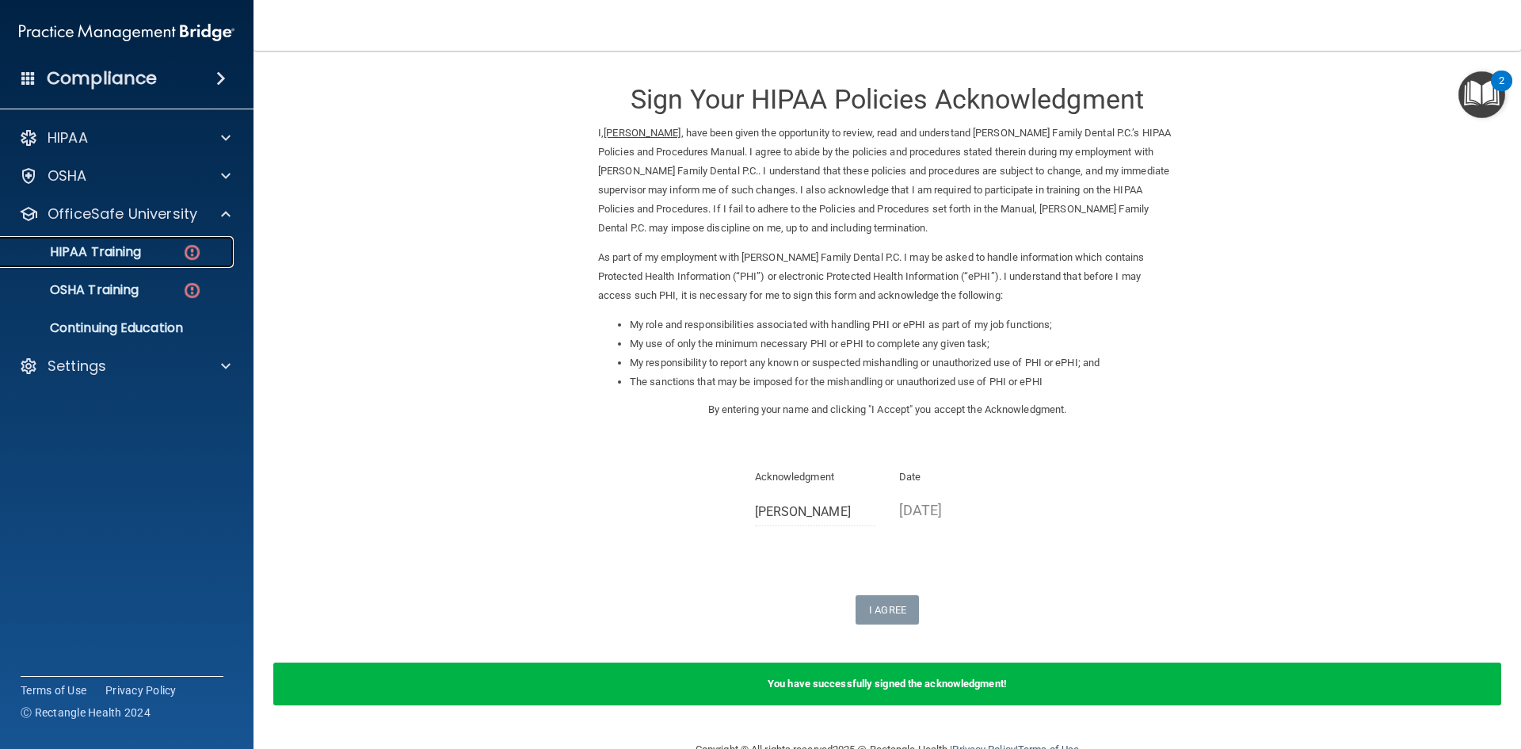
click at [125, 250] on p "HIPAA Training" at bounding box center [75, 252] width 131 height 16
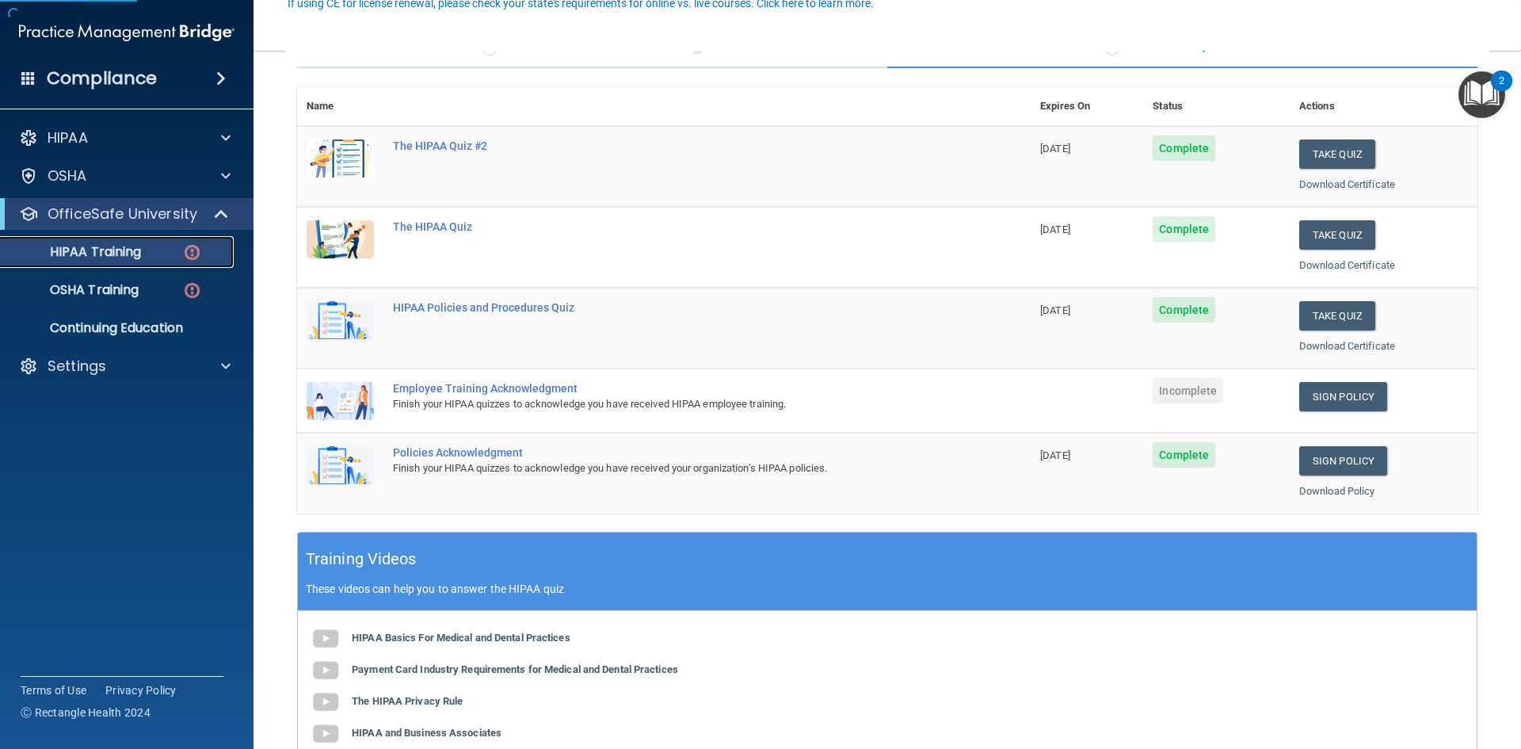
scroll to position [158, 0]
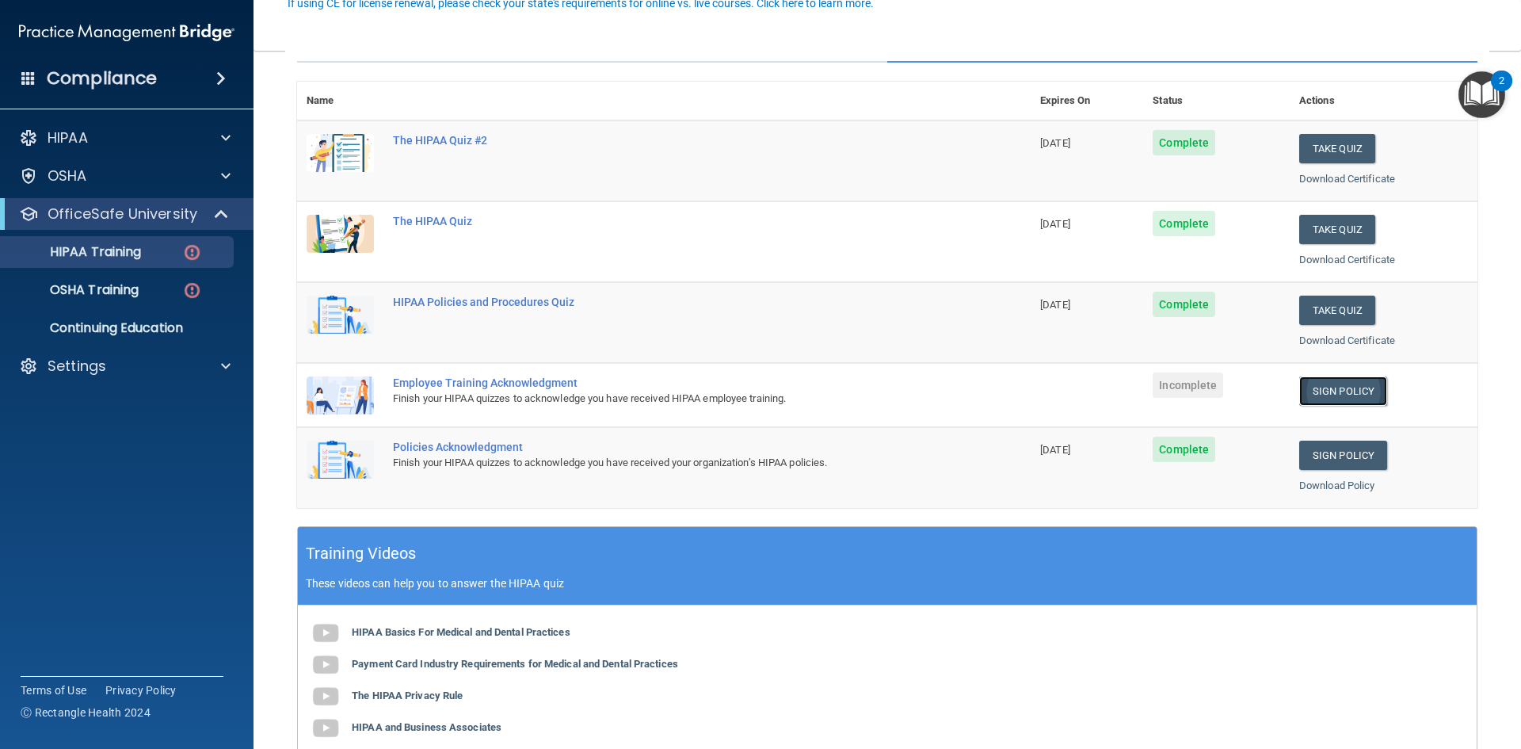
click at [1312, 389] on link "Sign Policy" at bounding box center [1343, 390] width 88 height 29
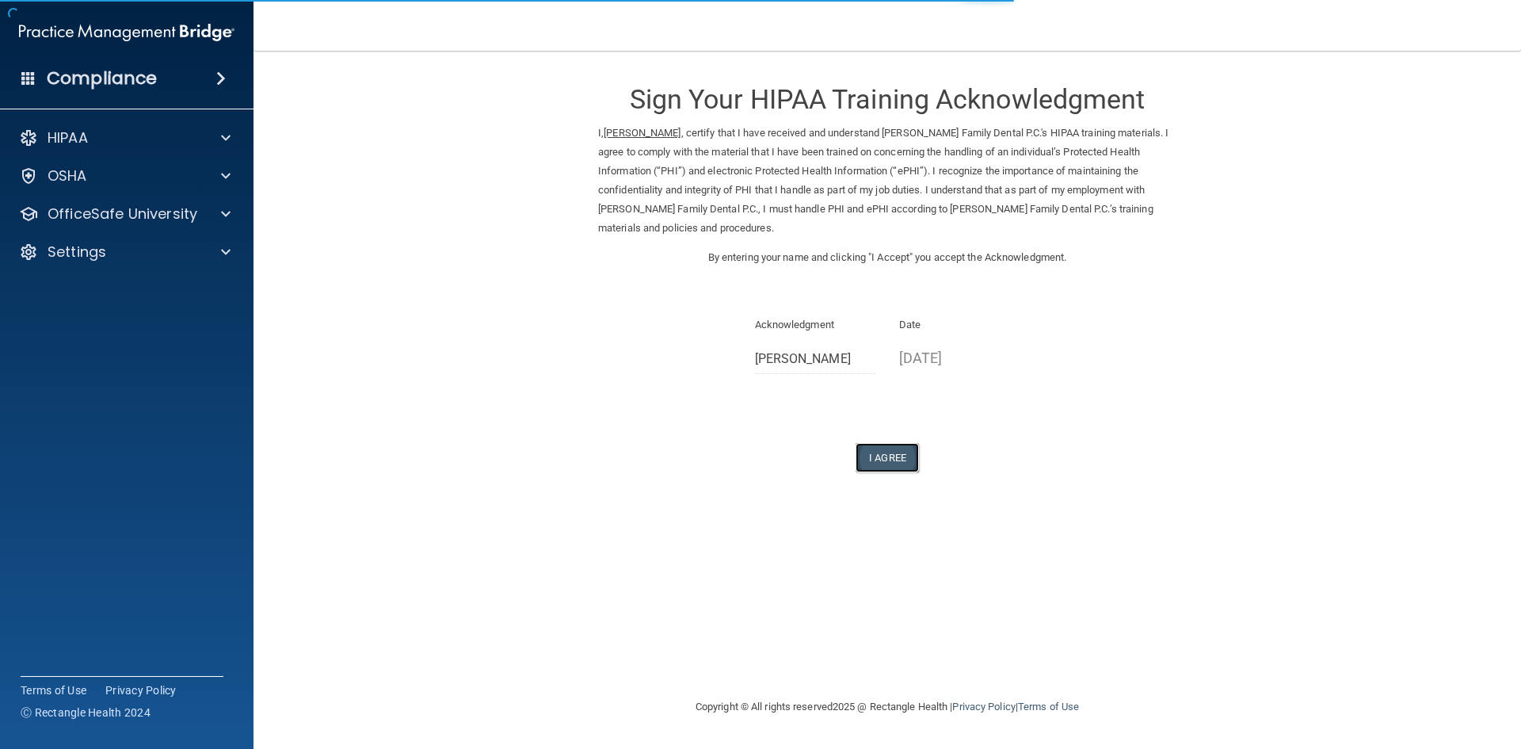
click at [904, 450] on button "I Agree" at bounding box center [887, 457] width 63 height 29
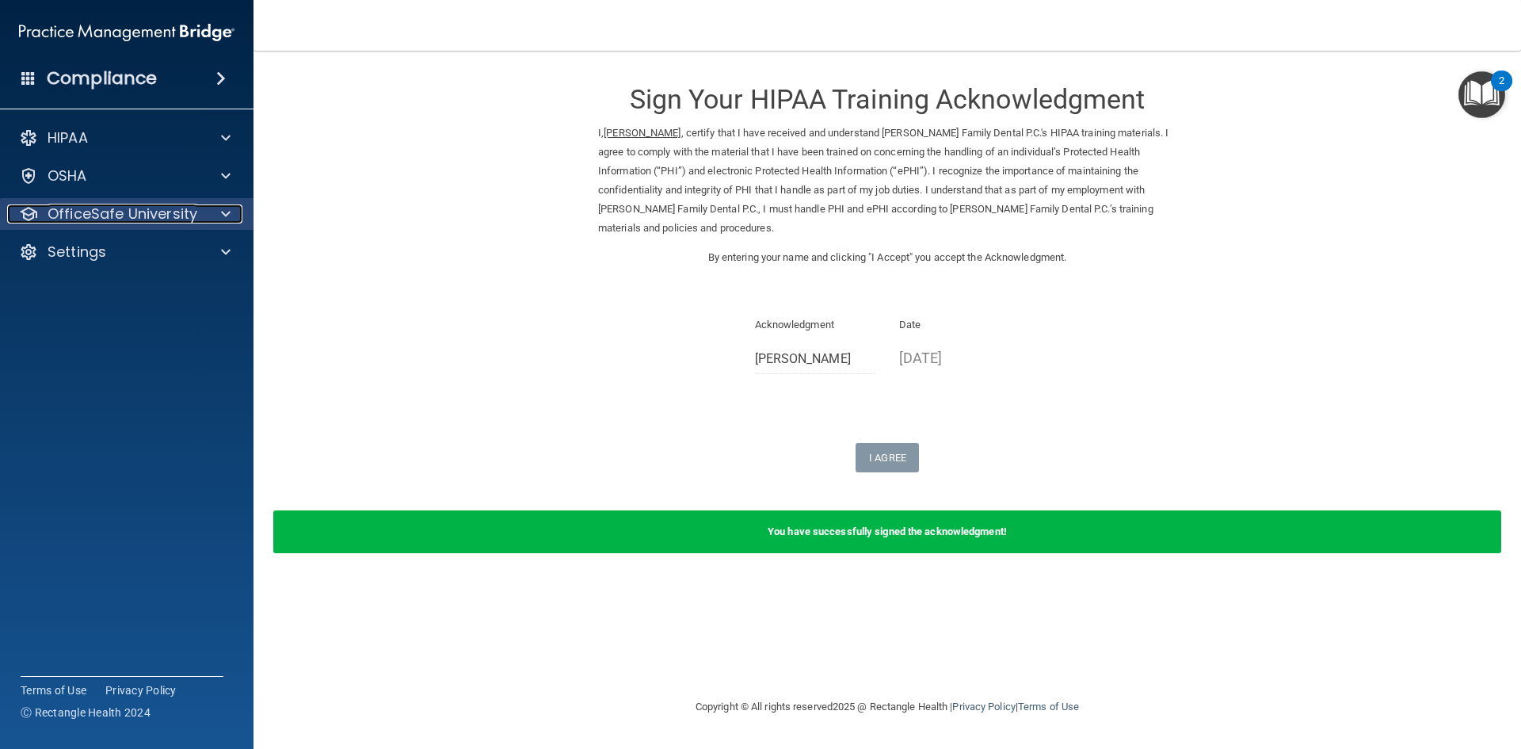
click at [32, 216] on div at bounding box center [28, 213] width 19 height 19
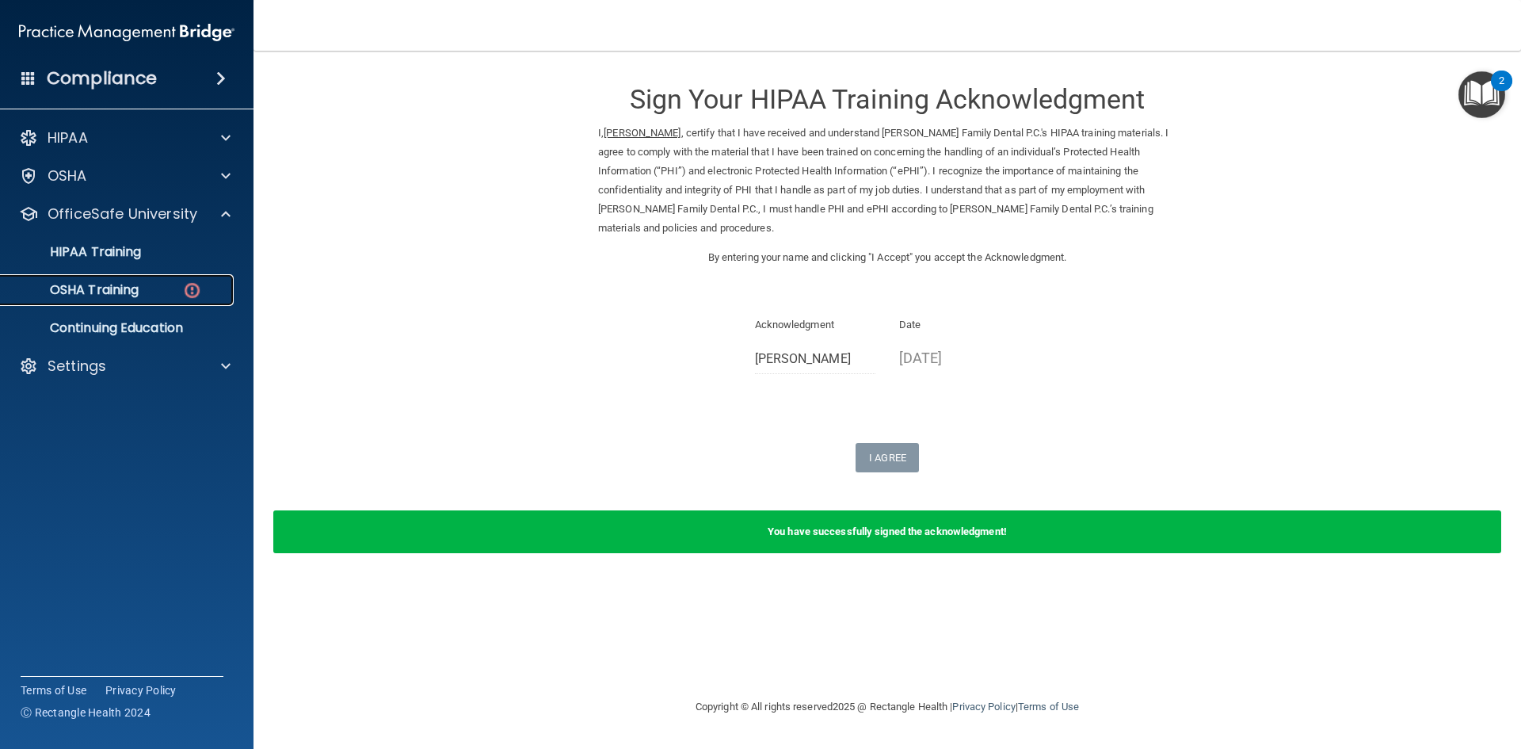
click at [80, 294] on p "OSHA Training" at bounding box center [74, 290] width 128 height 16
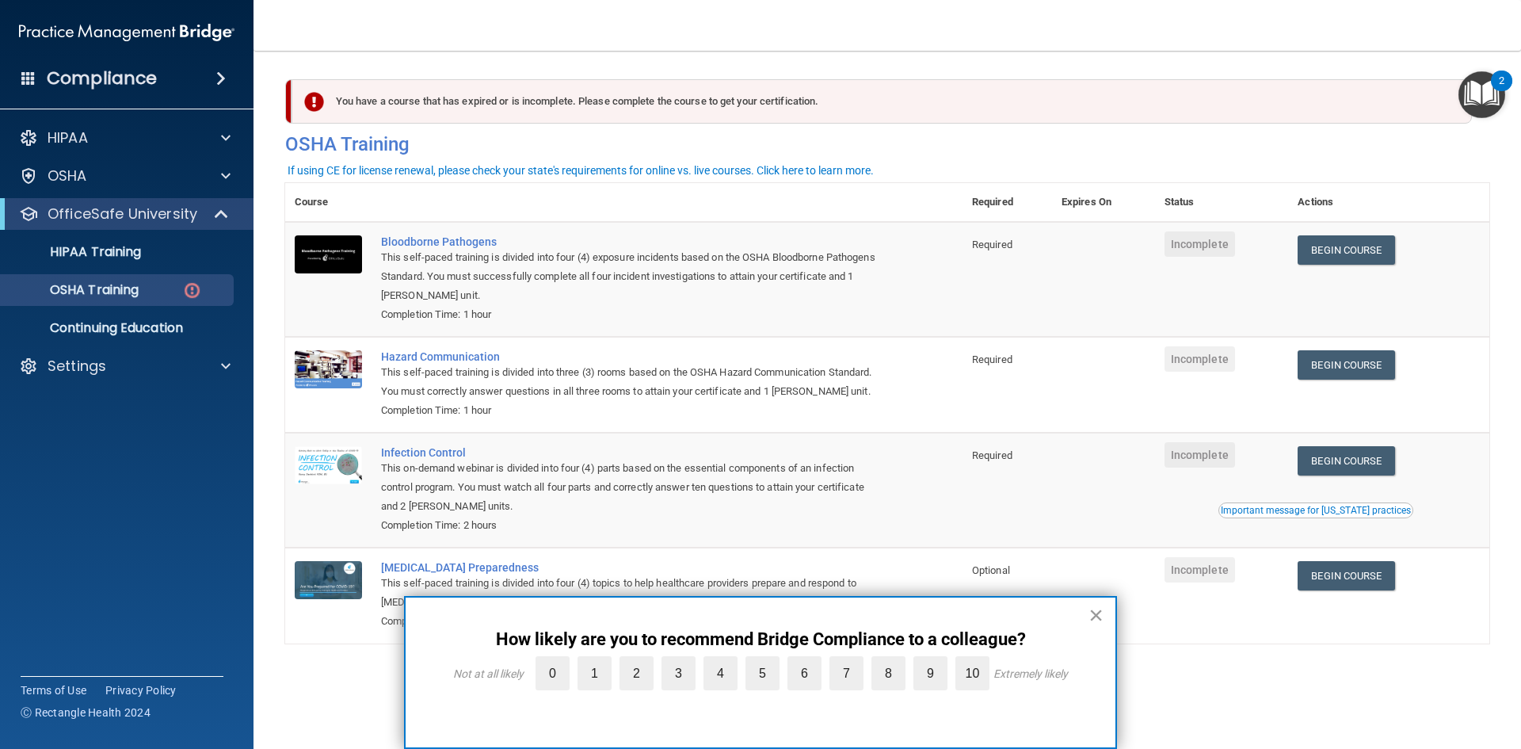
click at [1099, 609] on button "×" at bounding box center [1096, 614] width 15 height 25
